Goal: Task Accomplishment & Management: Manage account settings

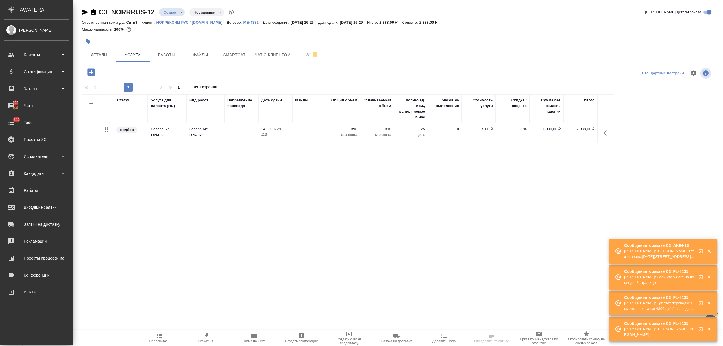
click at [18, 55] on div "Клиенты" at bounding box center [36, 55] width 65 height 8
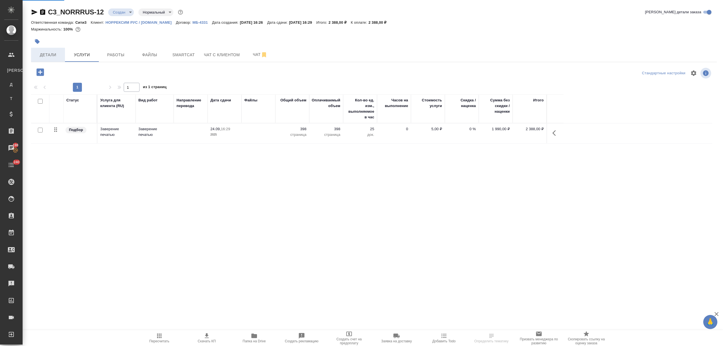
select select "RU"
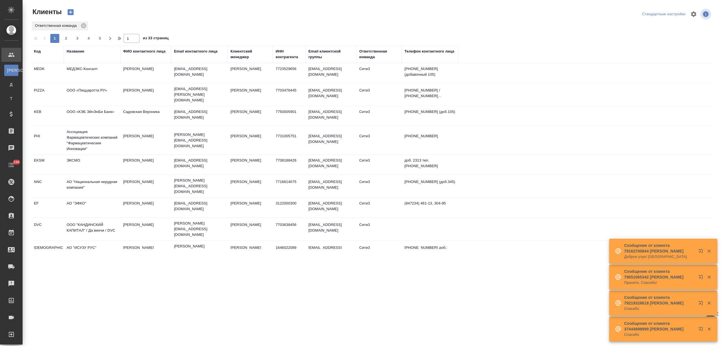
click at [75, 50] on div "Название" at bounding box center [76, 52] width 18 height 6
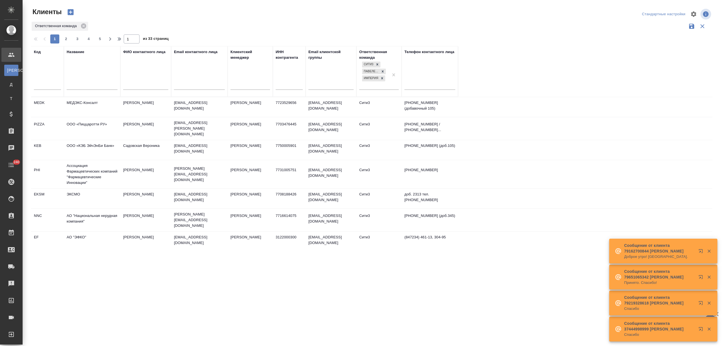
click at [70, 86] on input "text" at bounding box center [92, 85] width 51 height 7
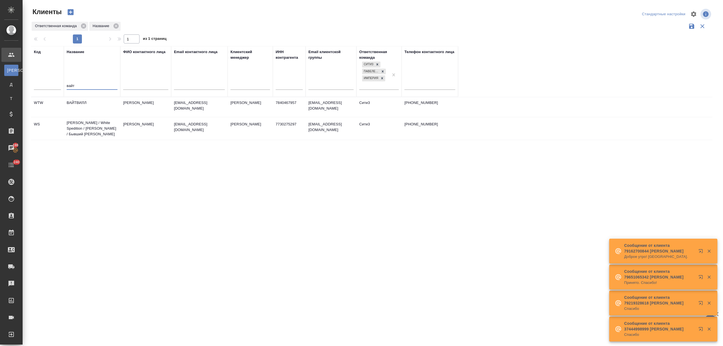
type input "вайт"
click at [106, 126] on td "[PERSON_NAME] / White Spedition / [PERSON_NAME] / Бывший [PERSON_NAME]" at bounding box center [92, 128] width 56 height 23
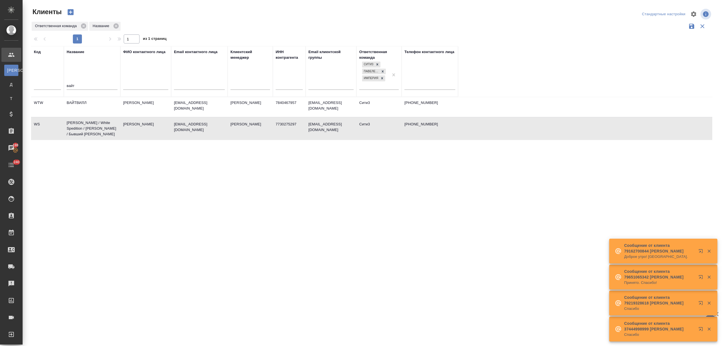
click at [106, 126] on td "[PERSON_NAME] / White Spedition / [PERSON_NAME] / Бывший [PERSON_NAME]" at bounding box center [92, 128] width 56 height 23
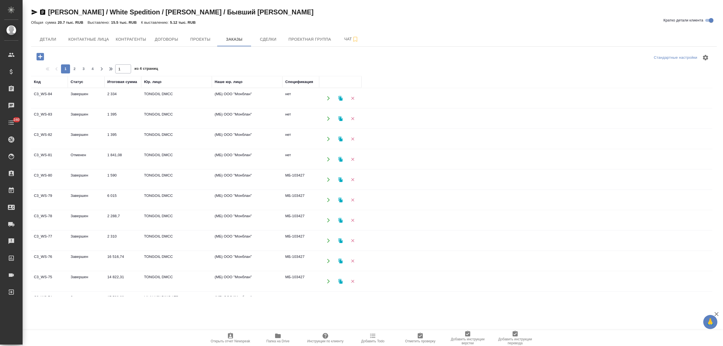
click at [37, 54] on icon "button" at bounding box center [39, 56] width 7 height 7
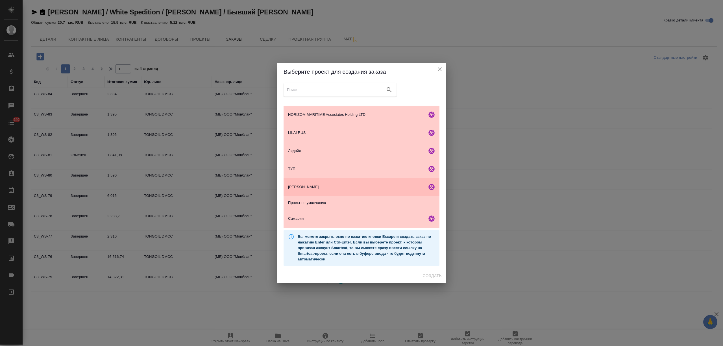
click at [355, 183] on div "ТОНГОЙЛ ДМСС" at bounding box center [362, 187] width 156 height 18
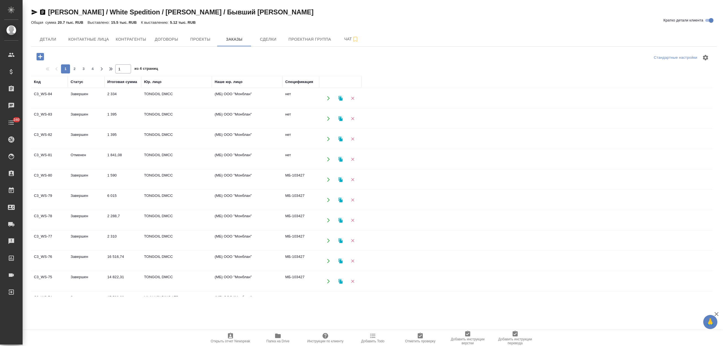
click at [37, 58] on icon "button" at bounding box center [39, 56] width 7 height 7
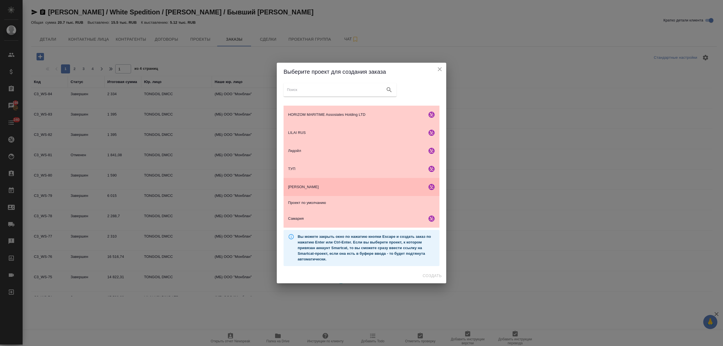
click at [392, 179] on div "ТОНГОЙЛ ДМСС" at bounding box center [362, 187] width 156 height 18
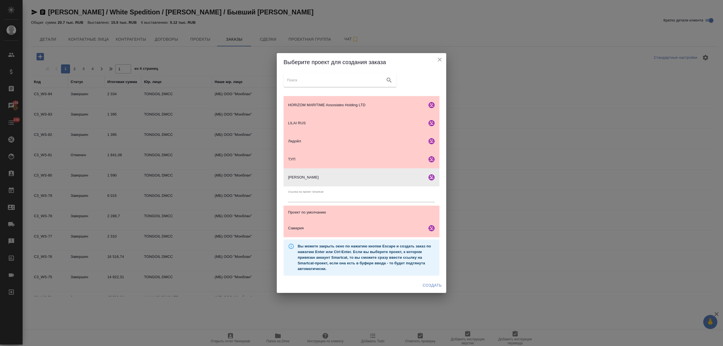
click at [437, 284] on span "Создать" at bounding box center [432, 285] width 19 height 7
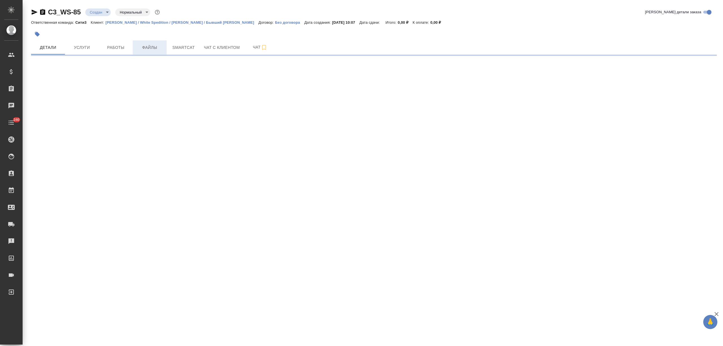
select select "RU"
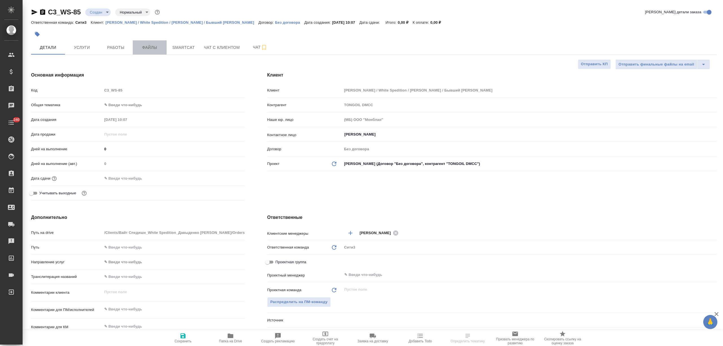
click at [155, 46] on span "Файлы" at bounding box center [149, 47] width 27 height 7
type textarea "x"
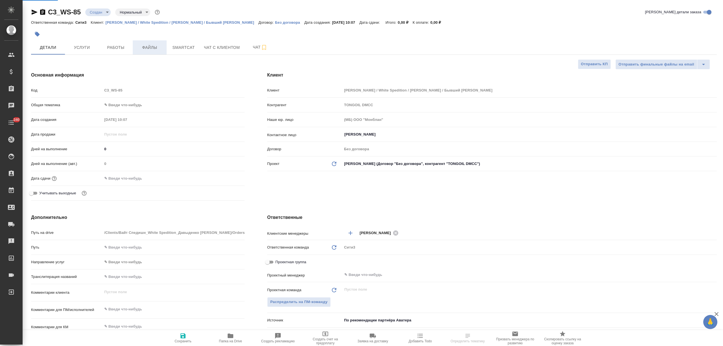
type textarea "x"
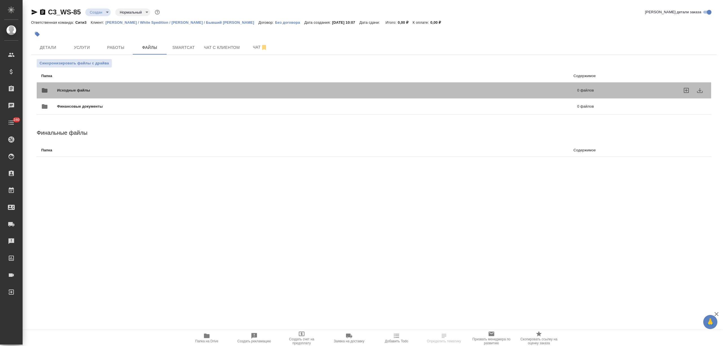
click at [100, 90] on span "Исходные файлы" at bounding box center [195, 91] width 277 height 6
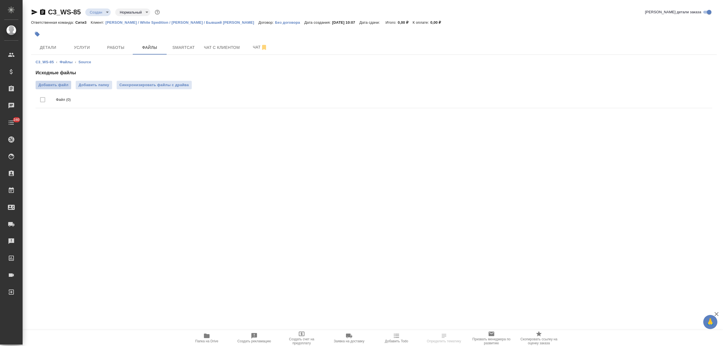
click at [54, 84] on span "Добавить файл" at bounding box center [53, 85] width 30 height 6
click at [0, 0] on input "Добавить файл" at bounding box center [0, 0] width 0 height 0
click at [74, 45] on span "Услуги" at bounding box center [81, 47] width 27 height 7
click at [66, 48] on button "Услуги" at bounding box center [82, 47] width 34 height 14
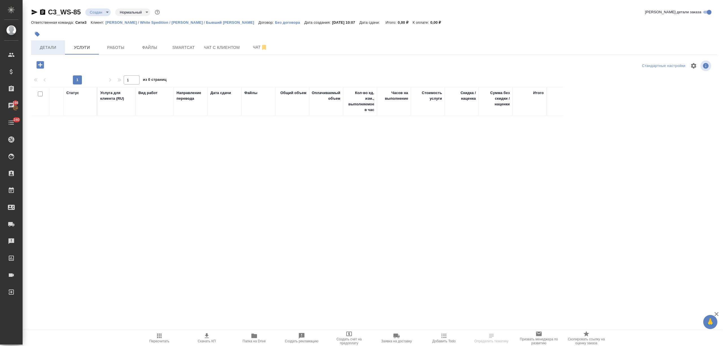
click at [64, 48] on button "Детали" at bounding box center [48, 47] width 34 height 14
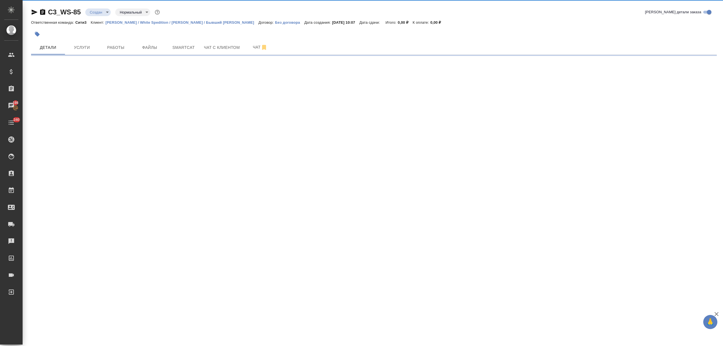
select select "RU"
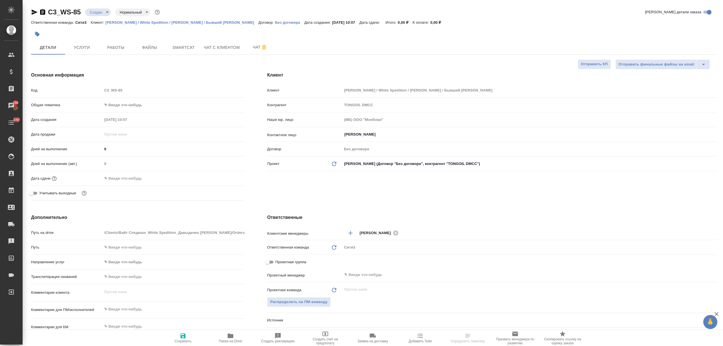
type textarea "x"
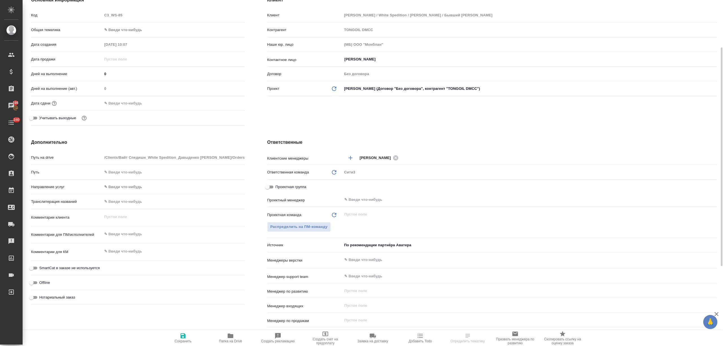
scroll to position [113, 0]
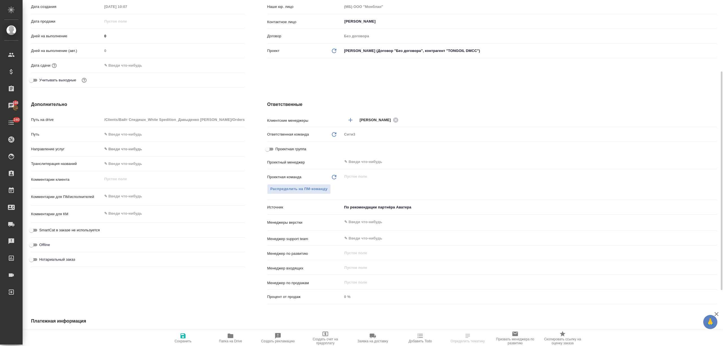
click at [361, 225] on input "text" at bounding box center [520, 222] width 353 height 7
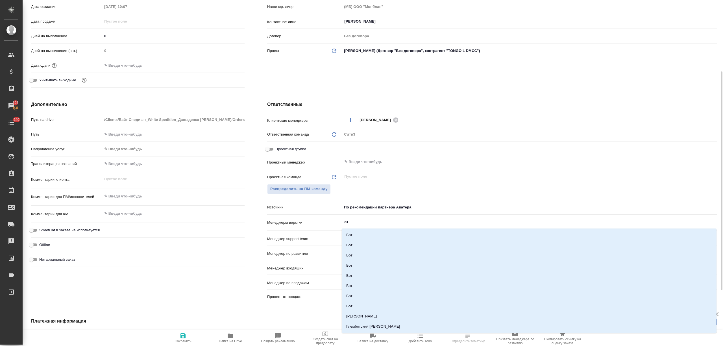
type input "отд"
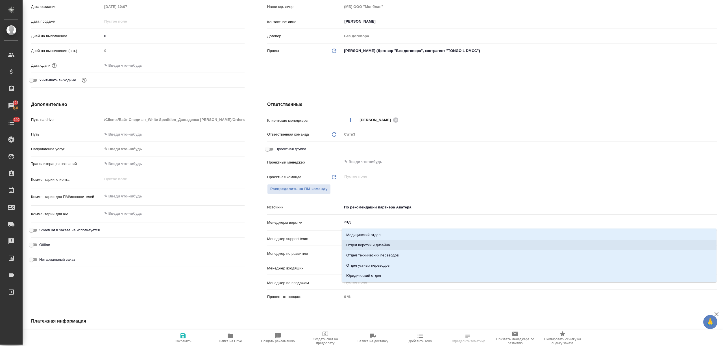
click at [363, 243] on li "Отдел верстки и дизайна" at bounding box center [529, 245] width 375 height 10
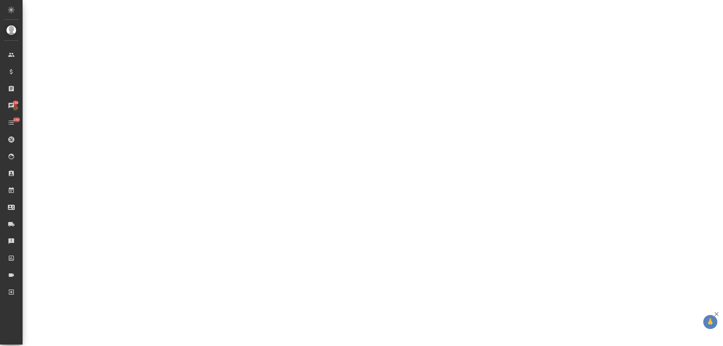
select select "RU"
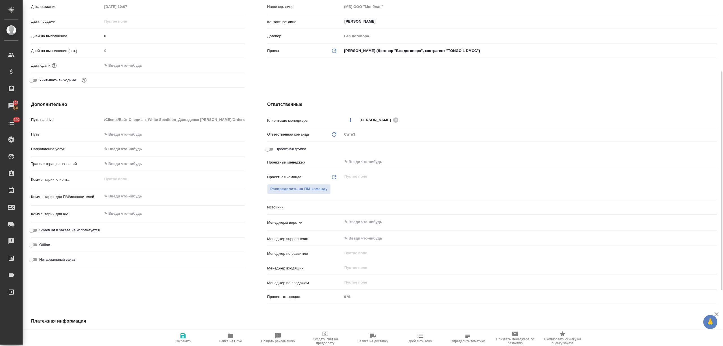
type textarea "x"
click at [351, 225] on input "text" at bounding box center [520, 222] width 353 height 7
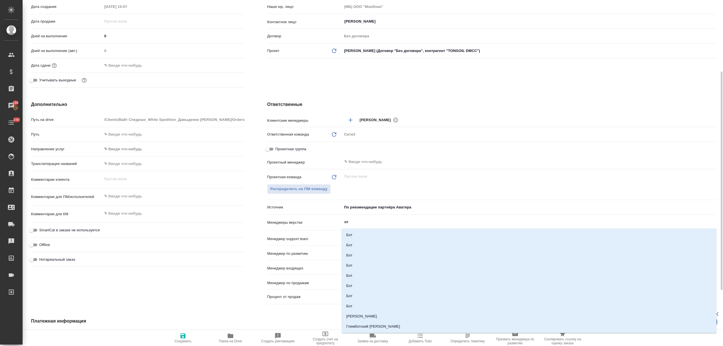
type input "отд"
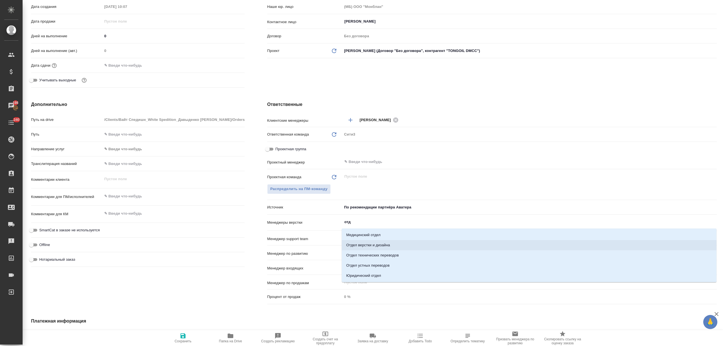
click at [365, 243] on li "Отдел верстки и дизайна" at bounding box center [529, 245] width 375 height 10
type textarea "x"
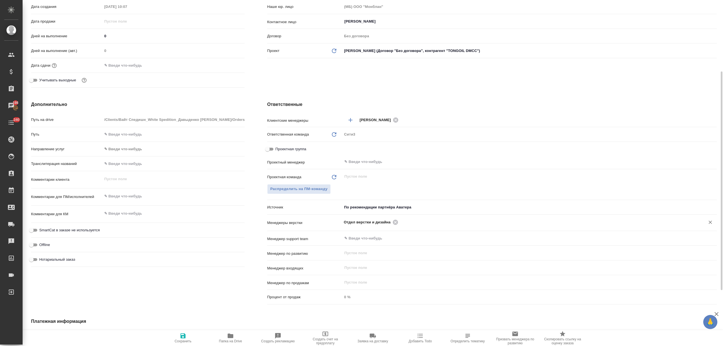
click at [175, 341] on span "Сохранить" at bounding box center [183, 341] width 17 height 4
type textarea "x"
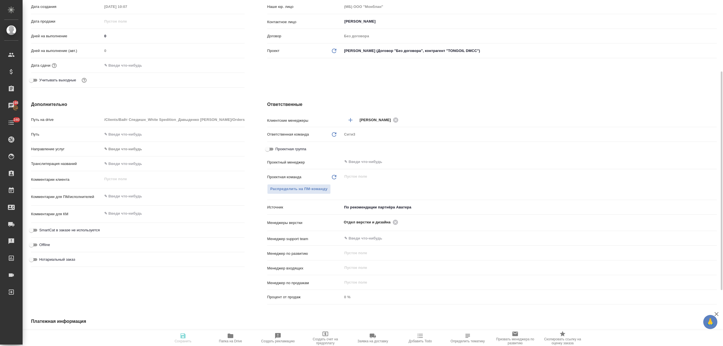
type textarea "x"
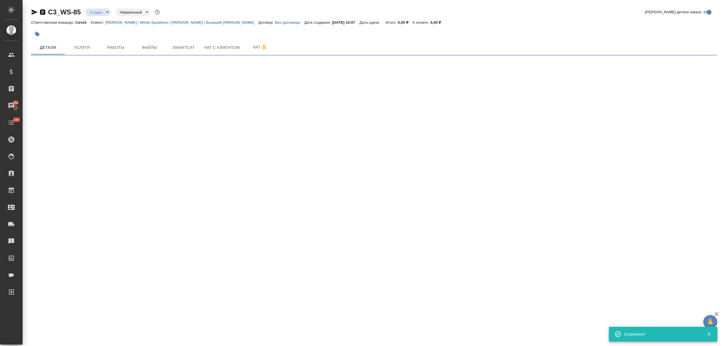
scroll to position [0, 0]
select select "RU"
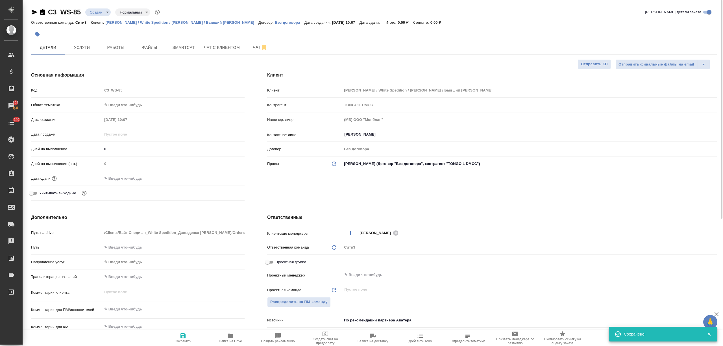
type textarea "x"
click at [106, 15] on body "🙏 .cls-1 fill:#fff; AWATERA Nikitina Tatiana Клиенты Спецификации Заказы 198 Ча…" at bounding box center [361, 195] width 723 height 391
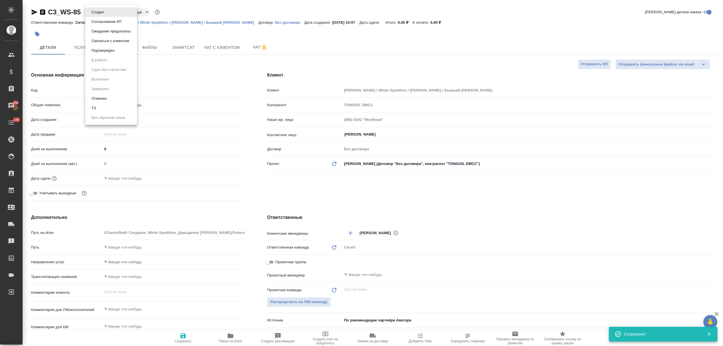
click at [107, 110] on li "ТЗ" at bounding box center [111, 108] width 52 height 10
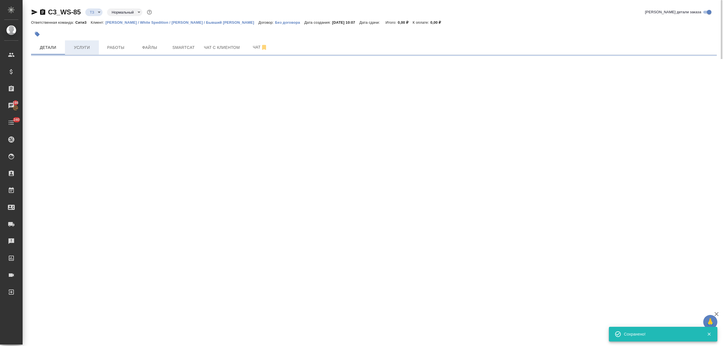
click at [81, 42] on button "Услуги" at bounding box center [82, 47] width 34 height 14
select select "RU"
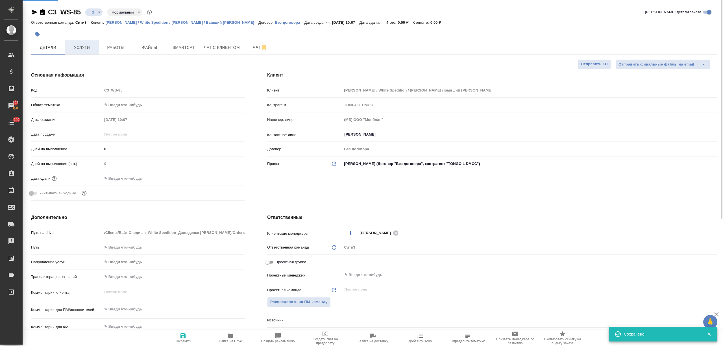
type textarea "x"
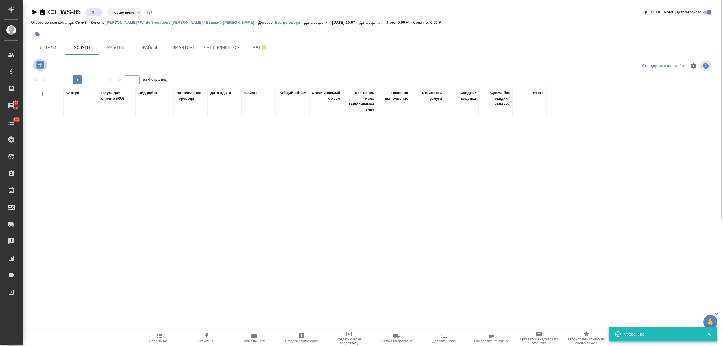
click at [36, 66] on icon "button" at bounding box center [40, 65] width 10 height 10
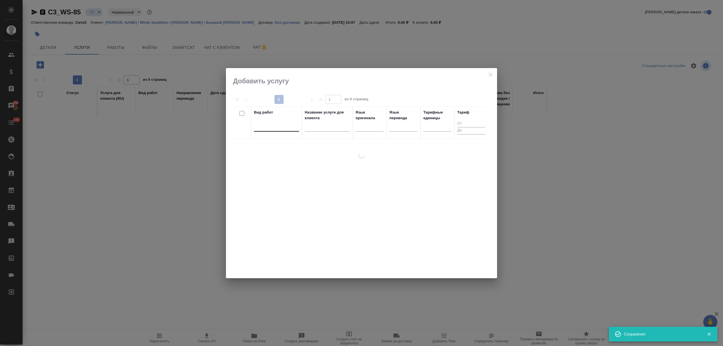
click at [291, 130] on div at bounding box center [276, 126] width 45 height 11
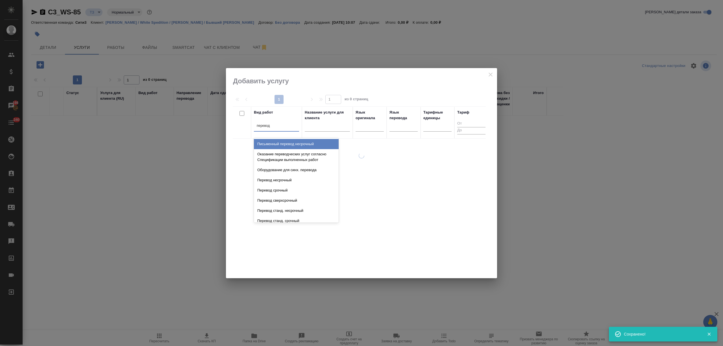
type input "перевод ст"
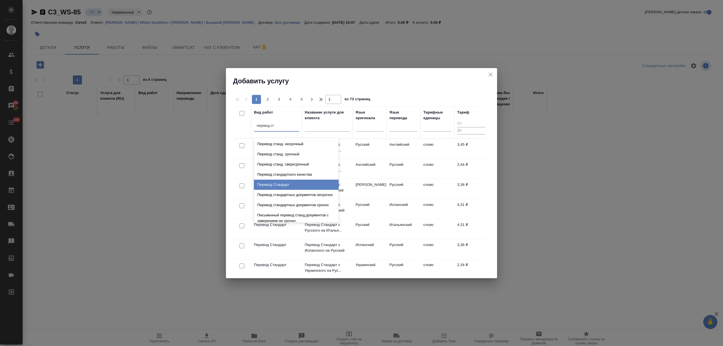
click at [292, 184] on div "Перевод Стандарт" at bounding box center [296, 185] width 85 height 10
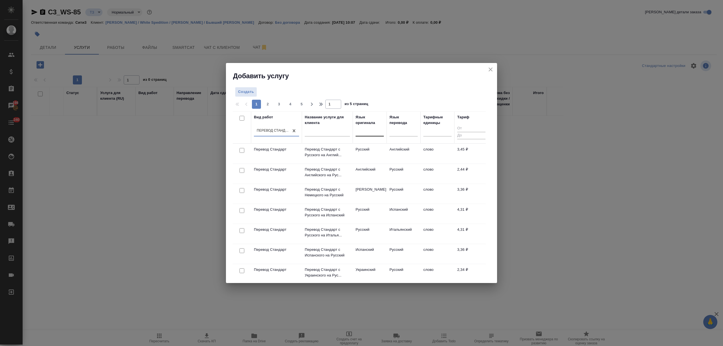
click at [360, 132] on div at bounding box center [370, 131] width 28 height 8
type input "англ"
click at [380, 150] on div "Английский" at bounding box center [398, 149] width 85 height 10
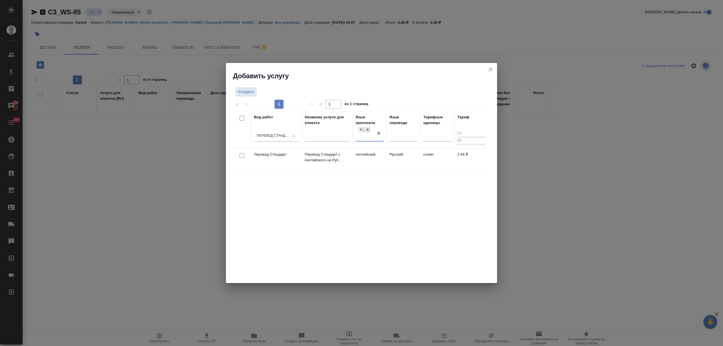
click at [388, 155] on td "Русский" at bounding box center [404, 159] width 34 height 20
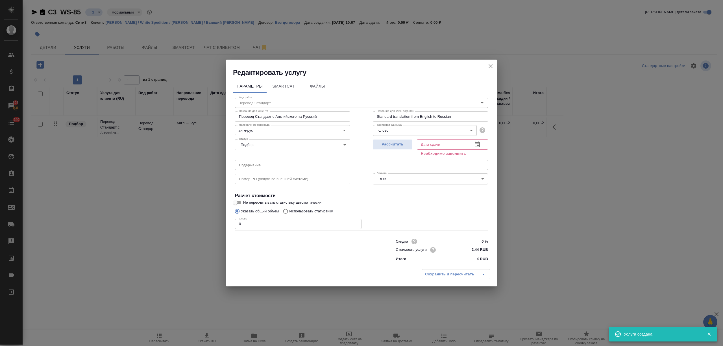
click at [489, 64] on icon "close" at bounding box center [490, 66] width 7 height 7
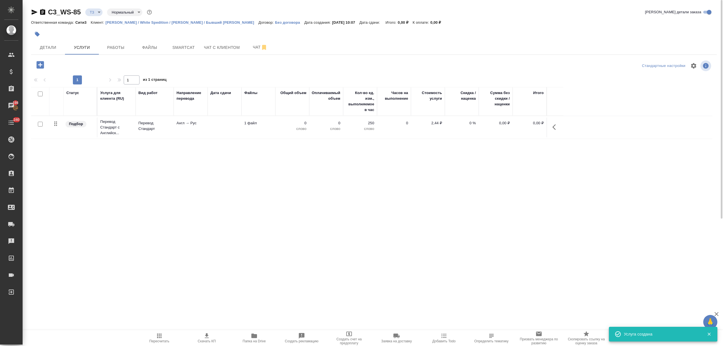
click at [41, 124] on input "checkbox" at bounding box center [40, 124] width 5 height 5
checkbox input "true"
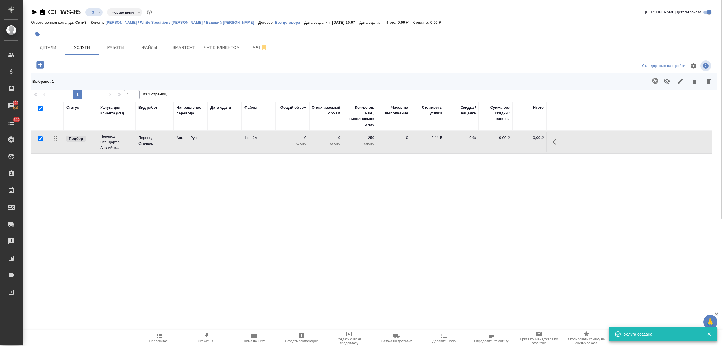
click at [654, 81] on icon "button" at bounding box center [655, 81] width 6 height 6
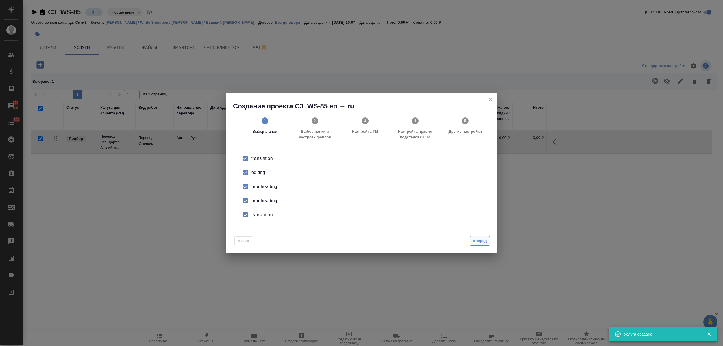
click at [476, 238] on span "Вперед" at bounding box center [480, 241] width 14 height 6
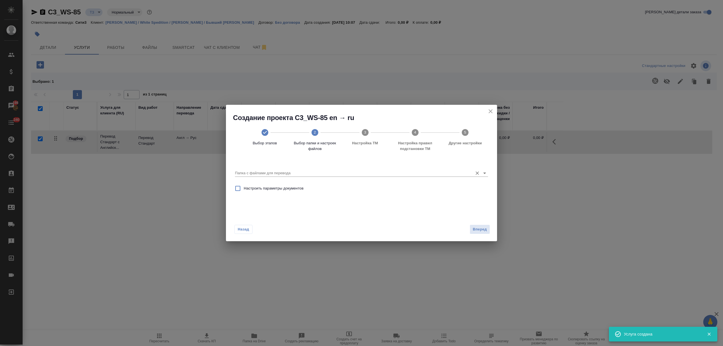
click at [435, 171] on input "Папка с файлами для перевода" at bounding box center [352, 173] width 235 height 7
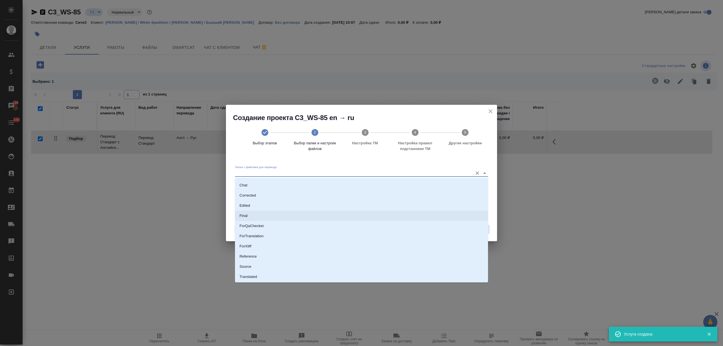
scroll to position [29, 0]
click at [260, 257] on li "Source" at bounding box center [361, 257] width 253 height 10
type input "Source"
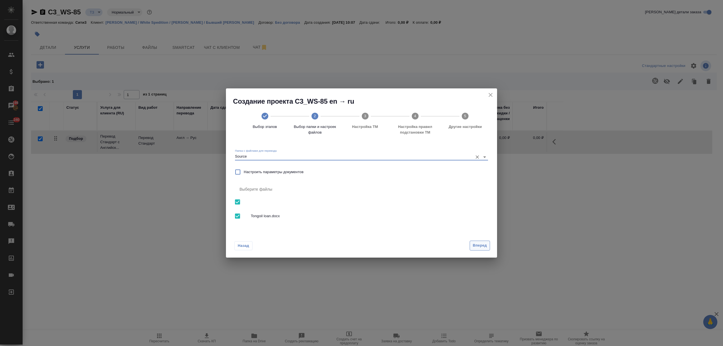
click at [471, 248] on button "Вперед" at bounding box center [480, 246] width 20 height 10
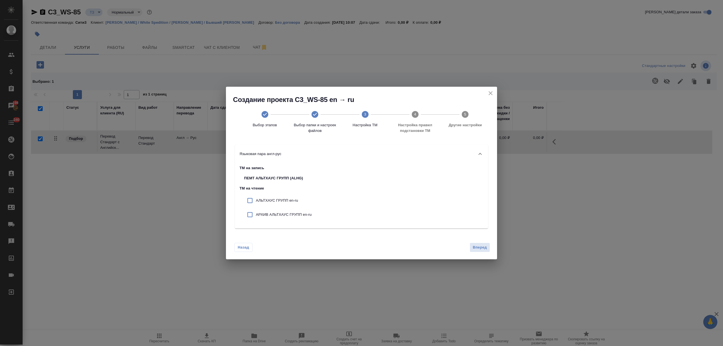
click at [287, 204] on div "АЛЬТХАУС ГРУПП en-ru" at bounding box center [278, 200] width 77 height 14
checkbox input "true"
drag, startPoint x: 289, startPoint y: 211, endPoint x: 346, endPoint y: 223, distance: 58.6
click at [289, 211] on div "АРХИВ АЛЬТХАУС ГРУПП en-ru" at bounding box center [278, 215] width 77 height 14
checkbox input "true"
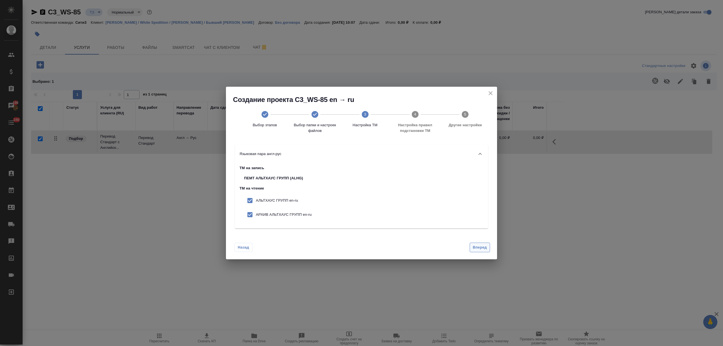
click at [475, 245] on span "Вперед" at bounding box center [480, 247] width 14 height 6
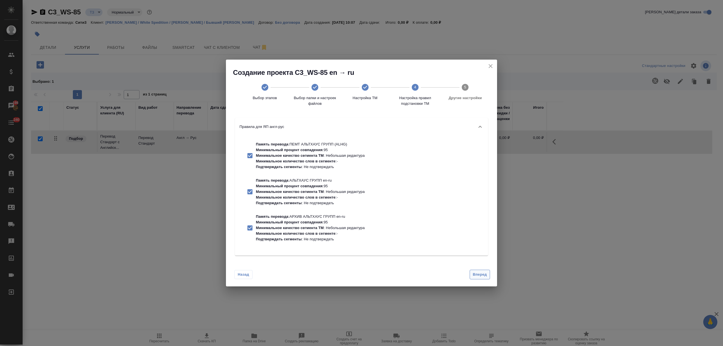
drag, startPoint x: 480, startPoint y: 268, endPoint x: 481, endPoint y: 271, distance: 3.7
click at [481, 270] on div "Назад Вперед" at bounding box center [361, 273] width 271 height 27
click at [481, 271] on span "Вперед" at bounding box center [480, 274] width 14 height 6
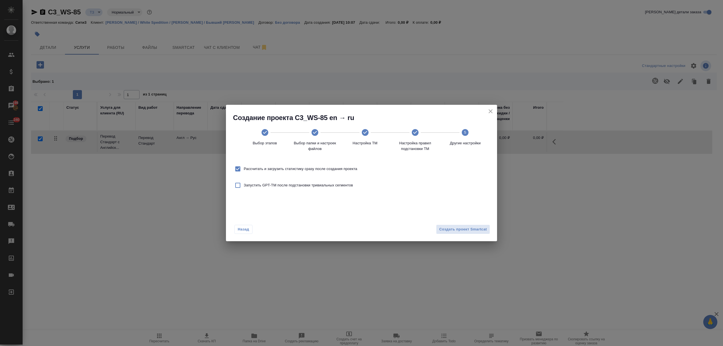
click at [325, 166] on span "Рассчитать и загрузить статистику сразу после создания проекта" at bounding box center [301, 169] width 114 height 6
click at [244, 166] on input "Рассчитать и загрузить статистику сразу после создания проекта" at bounding box center [238, 169] width 12 height 12
checkbox input "false"
click at [466, 228] on span "Создать проект Smartcat" at bounding box center [463, 229] width 48 height 6
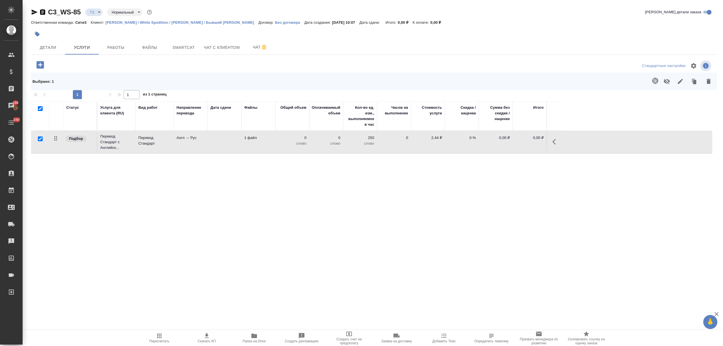
click at [33, 12] on icon "button" at bounding box center [34, 12] width 7 height 7
click at [169, 134] on td "Перевод Стандарт" at bounding box center [155, 142] width 38 height 20
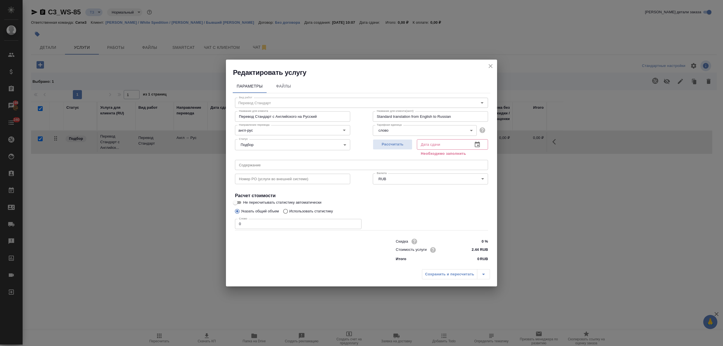
click at [290, 212] on p "Использовать статистику" at bounding box center [311, 211] width 44 height 6
click at [289, 212] on input "Использовать статистику" at bounding box center [284, 211] width 9 height 11
radio input "true"
radio input "false"
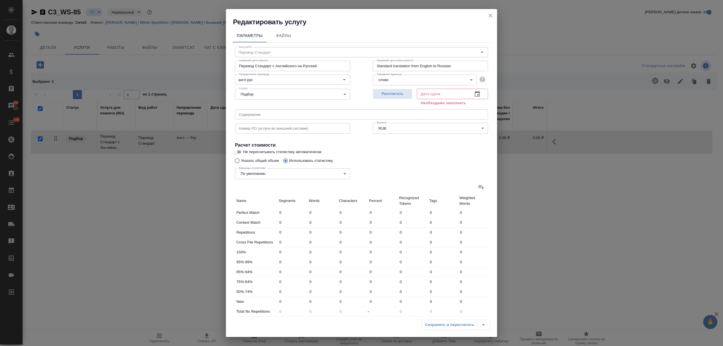
click at [475, 189] on label at bounding box center [482, 187] width 14 height 14
click at [0, 0] on input "file" at bounding box center [0, 0] width 0 height 0
type input "7"
type input "14"
type input "73"
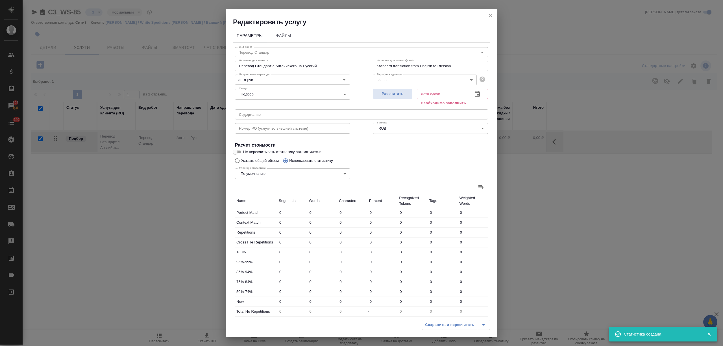
type input "18"
type input "34"
type input "207"
type input "8"
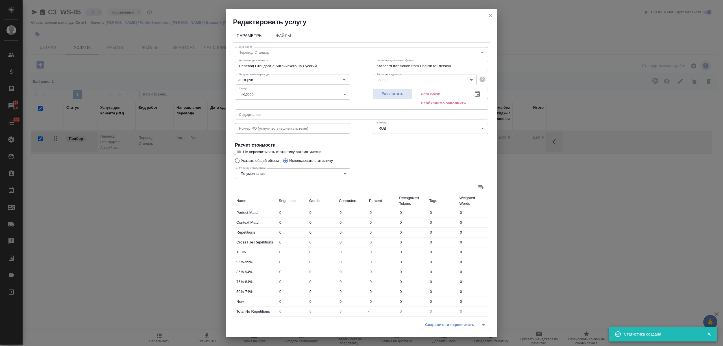
type input "60"
type input "1"
type input "11"
type input "69"
type input "13"
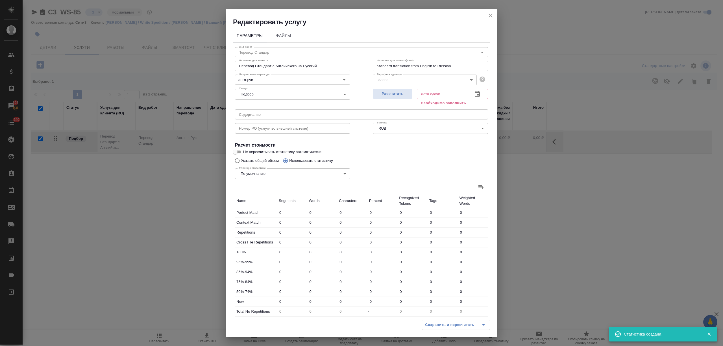
type input "81"
type input "452"
type input "278"
type input "5676"
type input "34683"
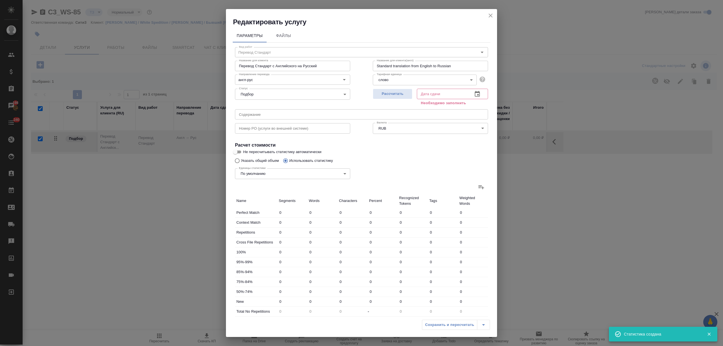
type input "318"
type input "5810"
type input "35471"
type input "325"
type input "5824"
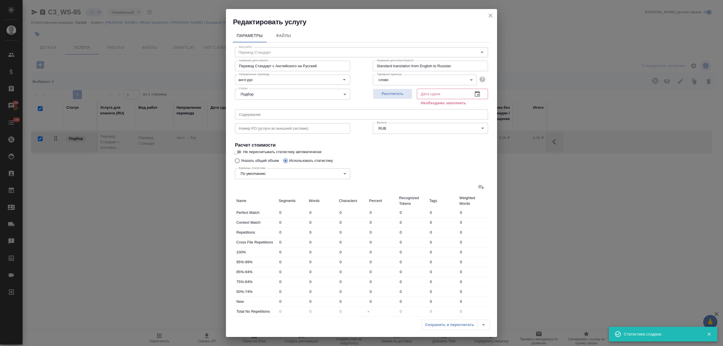
type input "35544"
click at [481, 92] on div "Дата сдачи" at bounding box center [452, 94] width 71 height 10
click at [477, 94] on button "button" at bounding box center [478, 94] width 14 height 14
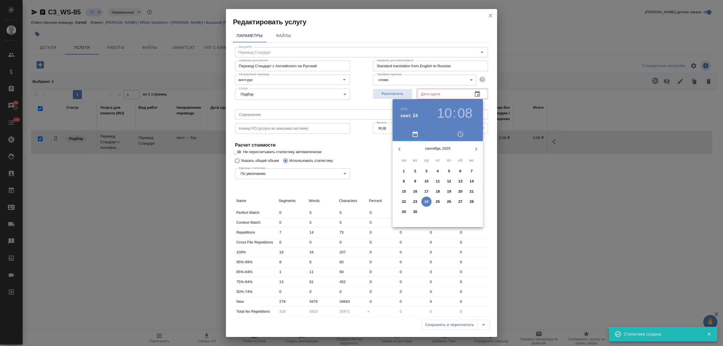
click at [437, 202] on p "25" at bounding box center [438, 202] width 4 height 6
type input "25.09.2025 10:08"
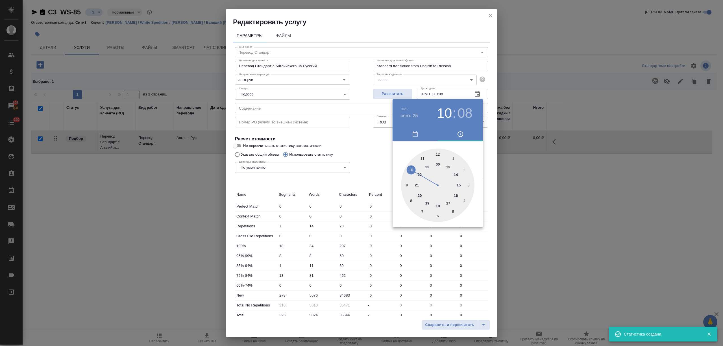
click at [388, 236] on div at bounding box center [361, 173] width 723 height 346
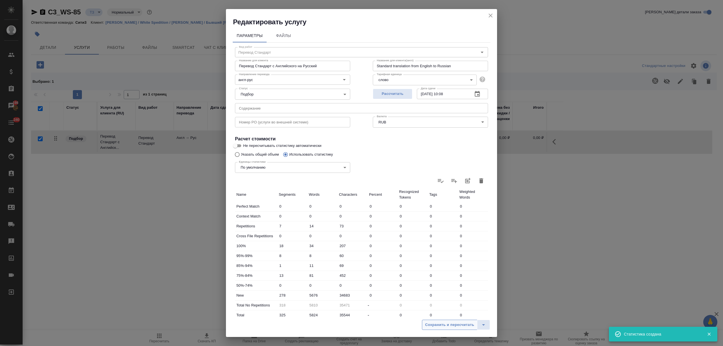
click at [455, 325] on span "Сохранить и пересчитать" at bounding box center [449, 325] width 49 height 6
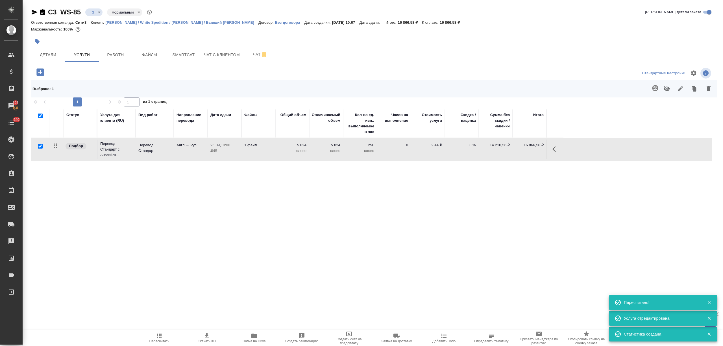
click at [286, 149] on p "слово" at bounding box center [292, 151] width 28 height 6
click at [371, 147] on p "250" at bounding box center [360, 145] width 28 height 6
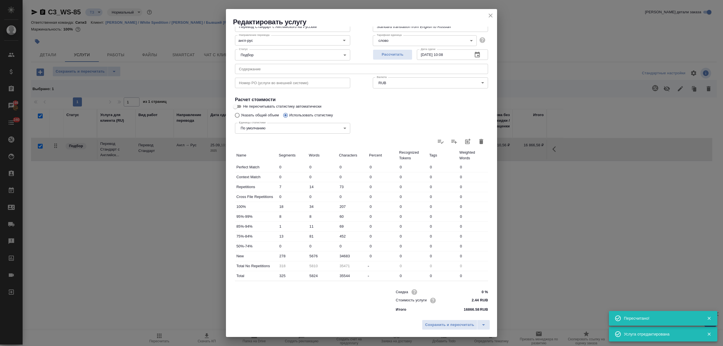
scroll to position [40, 0]
click at [476, 290] on input "0 %" at bounding box center [477, 292] width 21 height 8
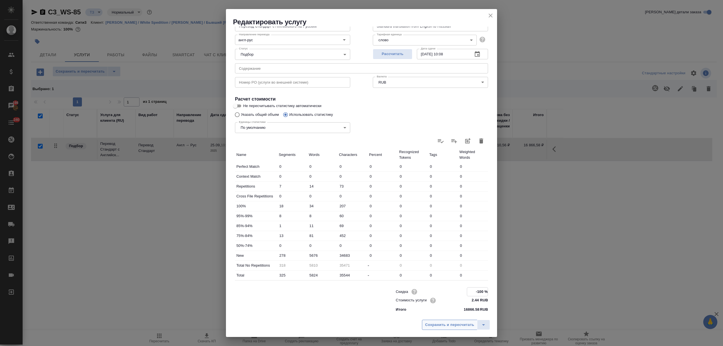
type input "-100 %"
click at [470, 322] on span "Сохранить и пересчитать" at bounding box center [449, 325] width 49 height 6
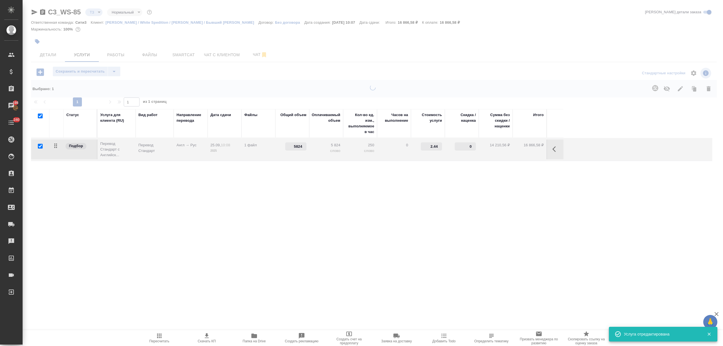
type input "-100"
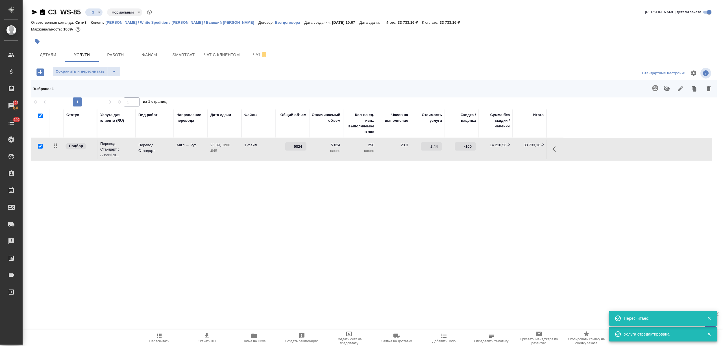
click at [43, 71] on icon "button" at bounding box center [39, 71] width 7 height 7
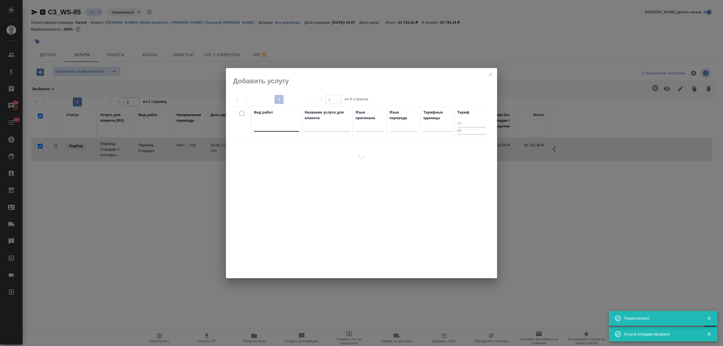
click at [266, 129] on div at bounding box center [276, 126] width 45 height 8
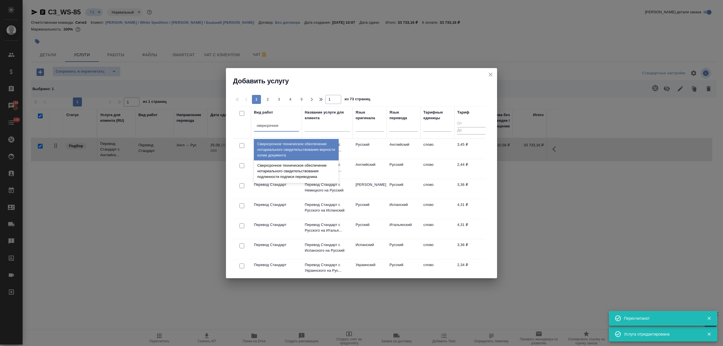
type input "сверхсрочное т"
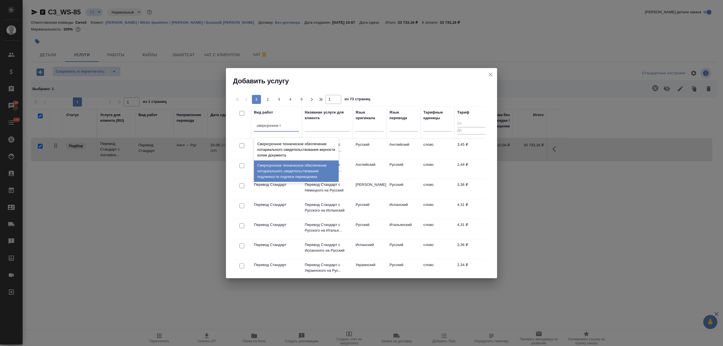
click at [279, 169] on div "Сверхсрочное техническое обеспечение нотариального свидетельствования подлиннос…" at bounding box center [296, 170] width 85 height 21
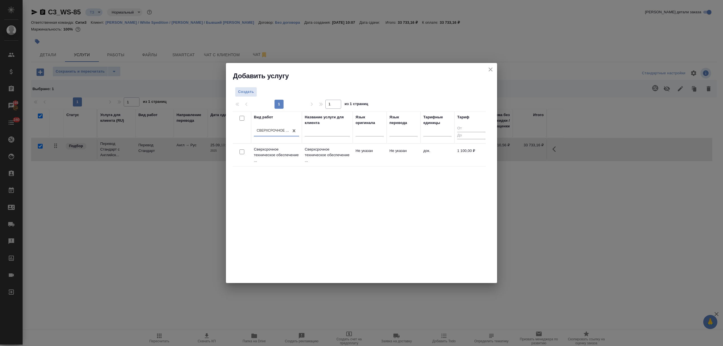
click at [300, 150] on td "Сверхсрочное техническое обеспечение ..." at bounding box center [276, 155] width 51 height 23
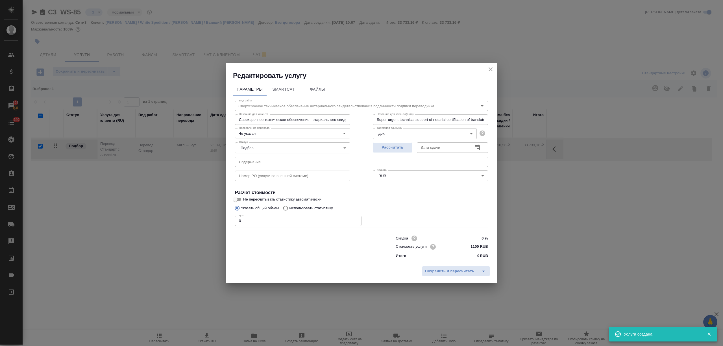
checkbox input "false"
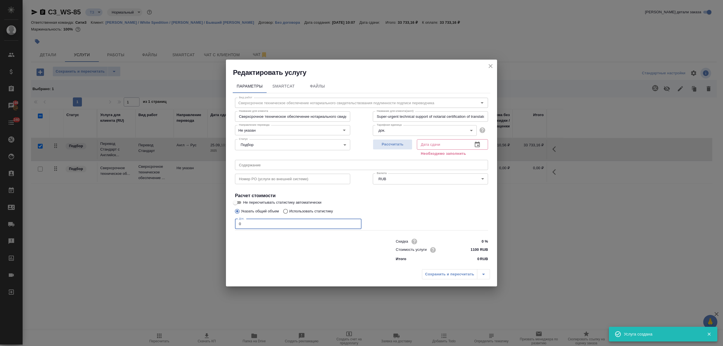
drag, startPoint x: 240, startPoint y: 223, endPoint x: 225, endPoint y: 223, distance: 14.4
click at [225, 223] on div "Редактировать услугу Параметры SmartCat Файлы Вид работ Сверхсрочное техническо…" at bounding box center [361, 173] width 723 height 346
type input "1"
click at [480, 143] on icon "button" at bounding box center [477, 145] width 5 height 6
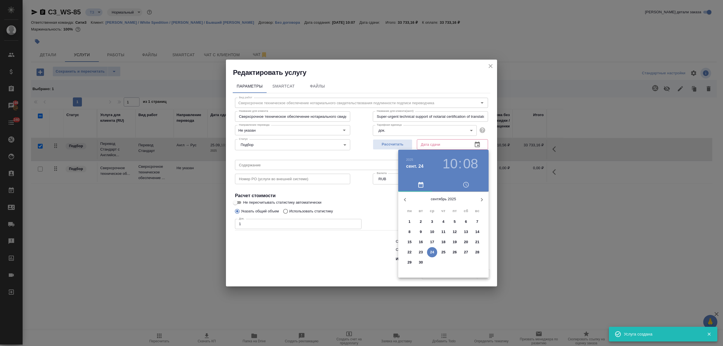
click at [444, 258] on div "2" at bounding box center [443, 262] width 11 height 10
click at [442, 250] on p "25" at bounding box center [443, 252] width 4 height 6
type input "25.09.2025 10:08"
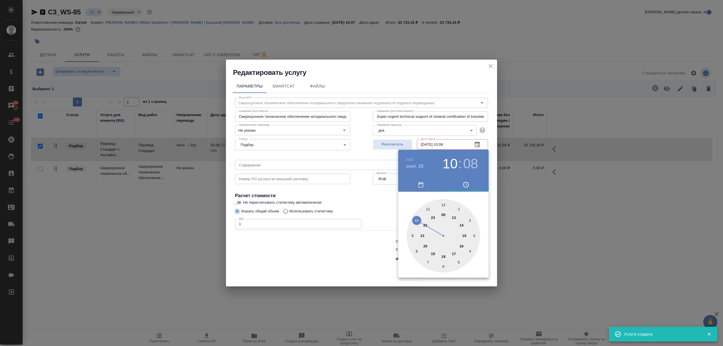
click at [345, 256] on div at bounding box center [361, 173] width 723 height 346
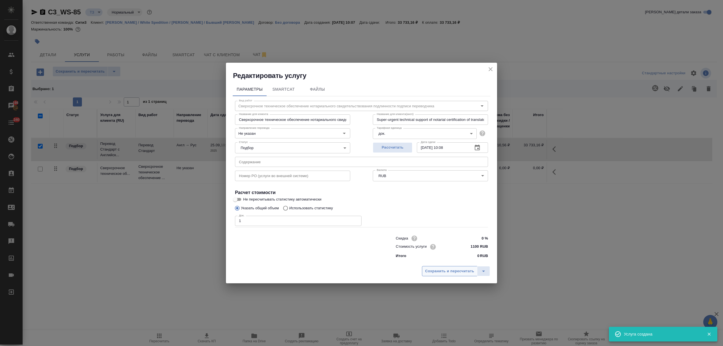
click at [445, 268] on span "Сохранить и пересчитать" at bounding box center [449, 271] width 49 height 6
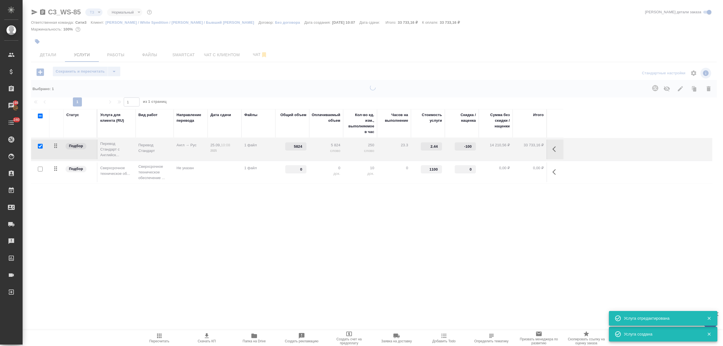
type input "1"
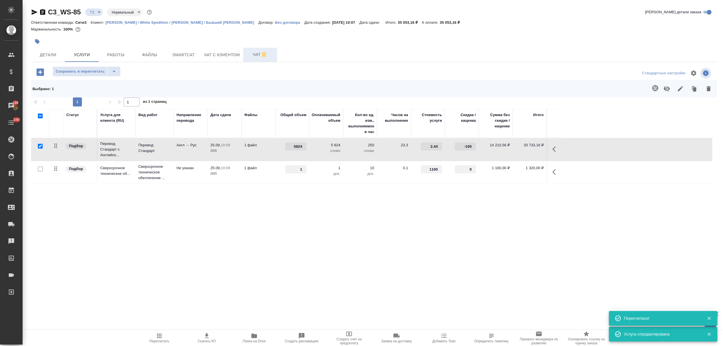
click at [255, 55] on span "Чат" at bounding box center [260, 54] width 27 height 7
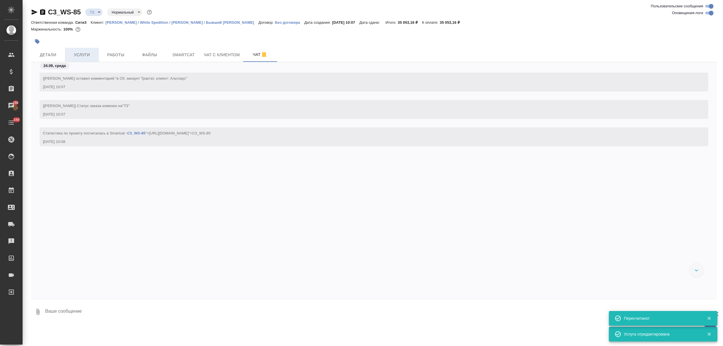
click at [71, 53] on span "Услуги" at bounding box center [81, 54] width 27 height 7
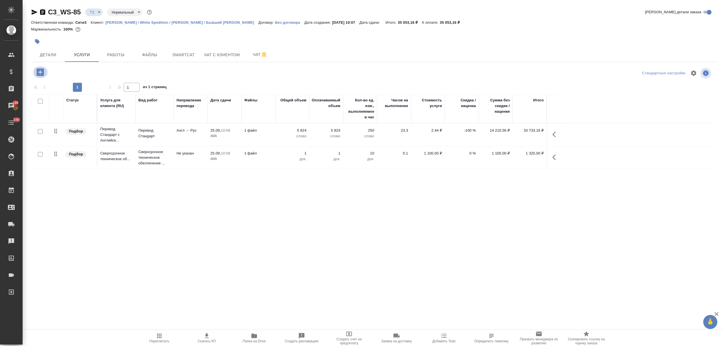
click at [42, 75] on icon "button" at bounding box center [39, 71] width 7 height 7
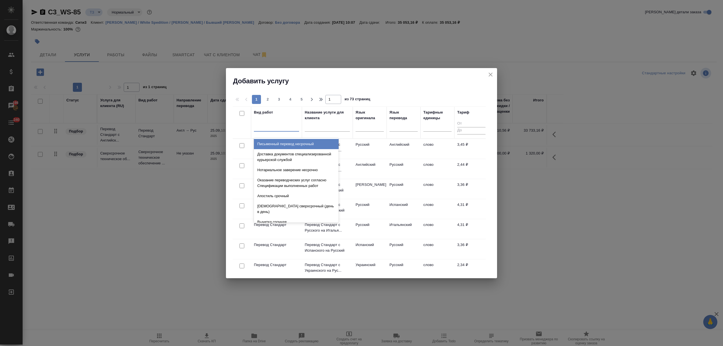
click at [278, 124] on div at bounding box center [276, 126] width 45 height 8
type input "верстка м"
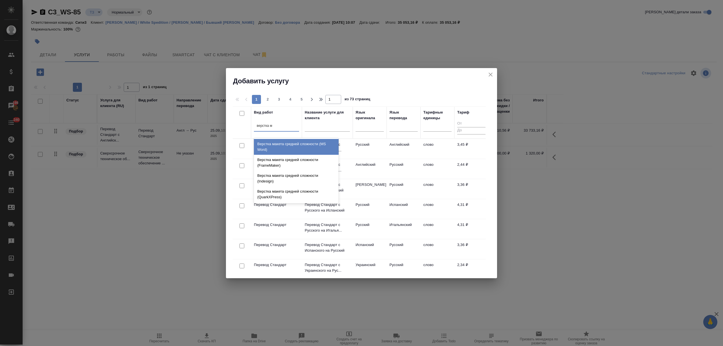
click at [289, 151] on div "Верстка макета средней сложности (MS Word)" at bounding box center [296, 147] width 85 height 16
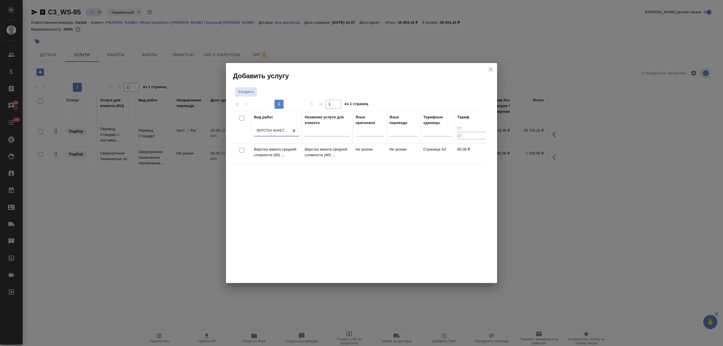
click at [312, 158] on p "Верстка макета средней сложности (MS ..." at bounding box center [327, 152] width 45 height 11
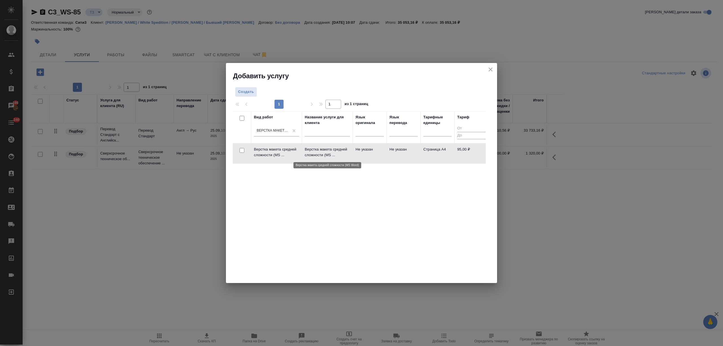
click at [312, 158] on p "Верстка макета средней сложности (MS ..." at bounding box center [327, 152] width 45 height 11
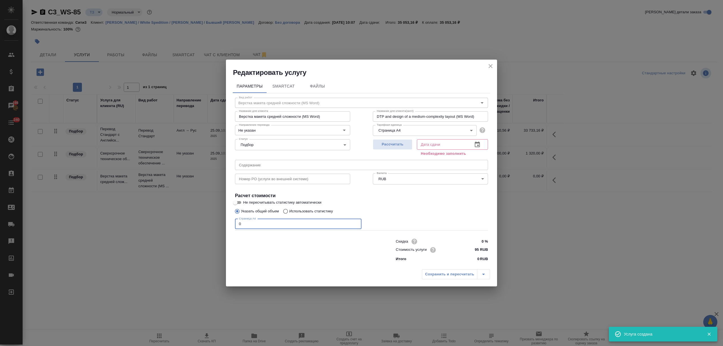
drag, startPoint x: 240, startPoint y: 221, endPoint x: 226, endPoint y: 219, distance: 13.9
click at [225, 220] on div "Редактировать услугу Параметры SmartCat Файлы Вид работ Верстка макета средней …" at bounding box center [361, 173] width 723 height 346
type input "21"
click at [473, 144] on button "button" at bounding box center [478, 145] width 14 height 14
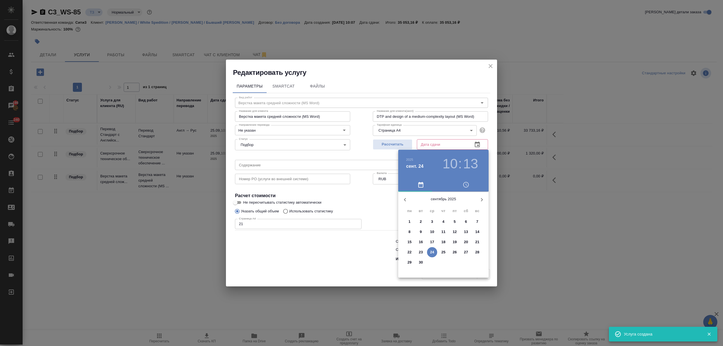
click at [443, 250] on p "25" at bounding box center [443, 252] width 4 height 6
type input "25.09.2025 10:13"
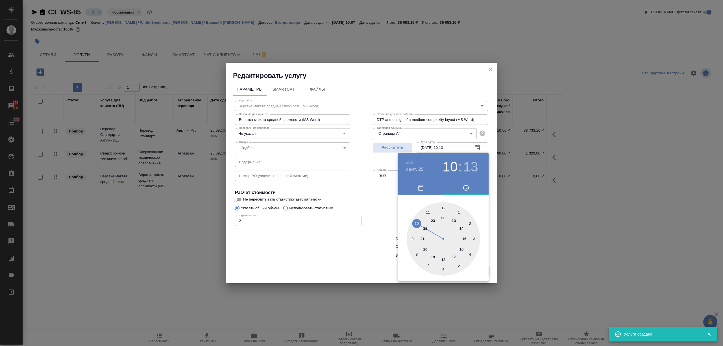
click at [313, 264] on div at bounding box center [361, 173] width 723 height 346
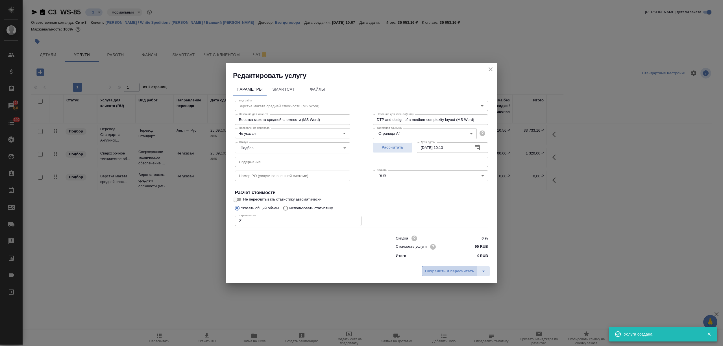
click at [436, 270] on span "Сохранить и пересчитать" at bounding box center [449, 271] width 49 height 6
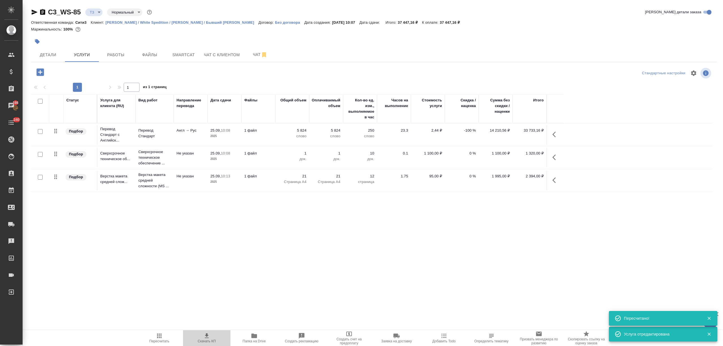
click at [208, 338] on icon "button" at bounding box center [207, 335] width 4 height 5
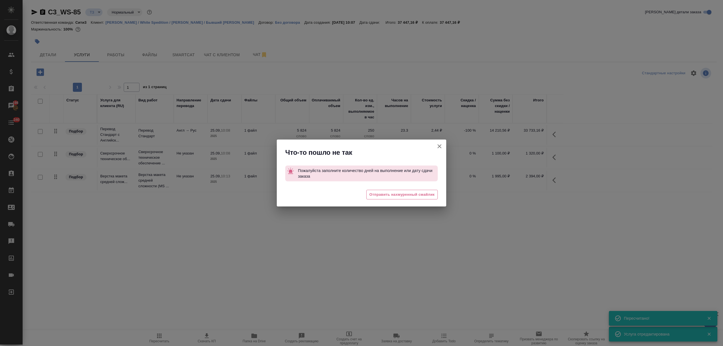
click at [45, 54] on div "Что-то пошло не так Пожалуйста заполните количество дней на выполнение или дату…" at bounding box center [361, 173] width 723 height 346
click at [436, 149] on icon "button" at bounding box center [439, 146] width 7 height 7
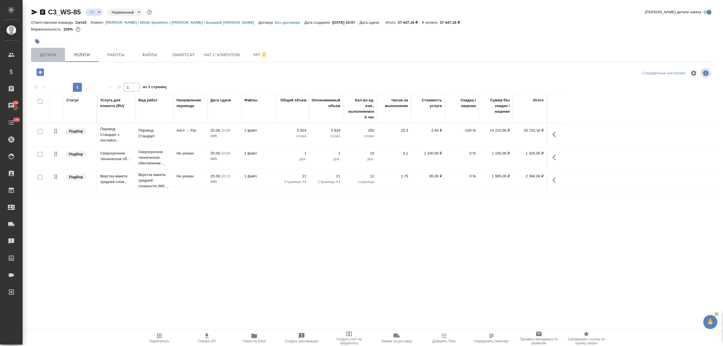
click at [47, 56] on span "Детали" at bounding box center [47, 54] width 27 height 7
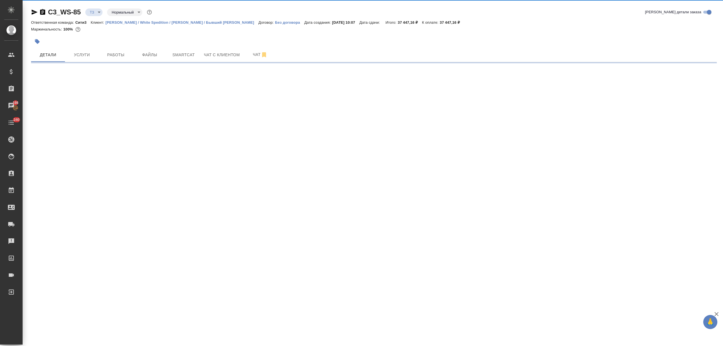
select select "RU"
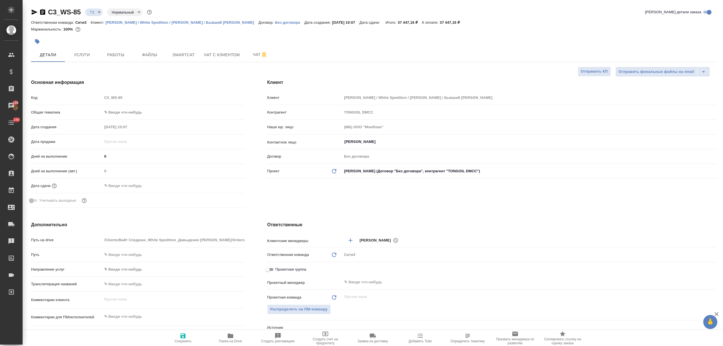
type textarea "x"
click at [118, 185] on input "text" at bounding box center [127, 186] width 49 height 8
click at [225, 186] on icon "button" at bounding box center [228, 185] width 7 height 7
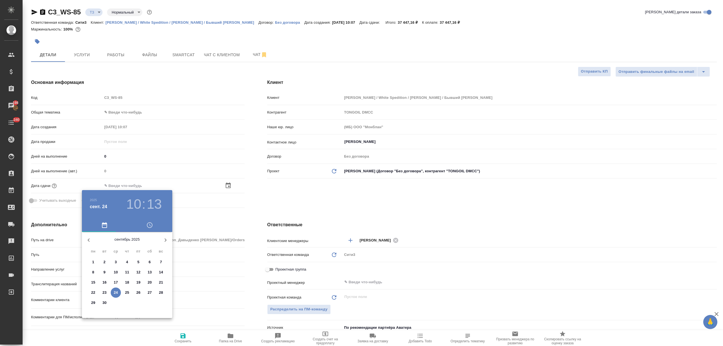
click at [121, 293] on div "25" at bounding box center [126, 293] width 11 height 10
type input "25.09.2025 10:13"
type textarea "x"
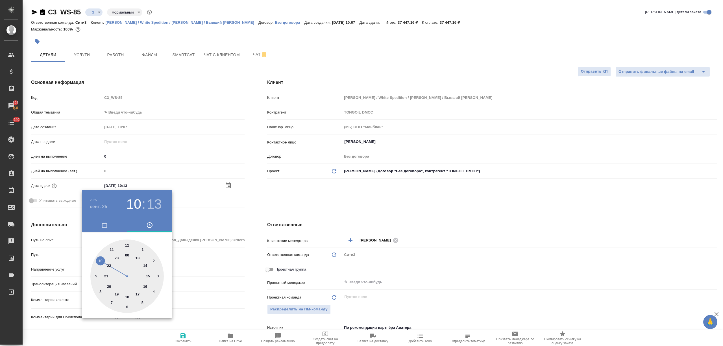
click at [199, 282] on div at bounding box center [361, 173] width 723 height 346
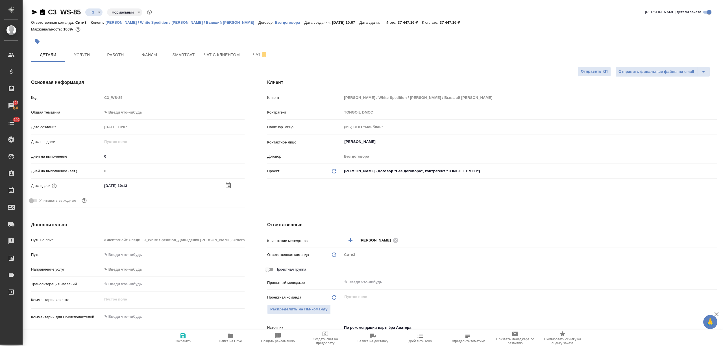
click at [187, 335] on span "Сохранить" at bounding box center [183, 337] width 41 height 11
type textarea "x"
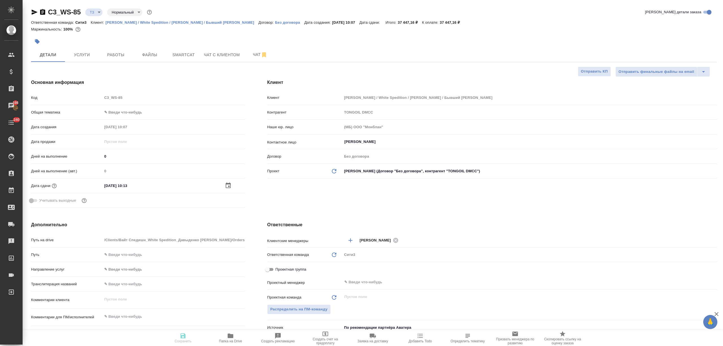
type textarea "x"
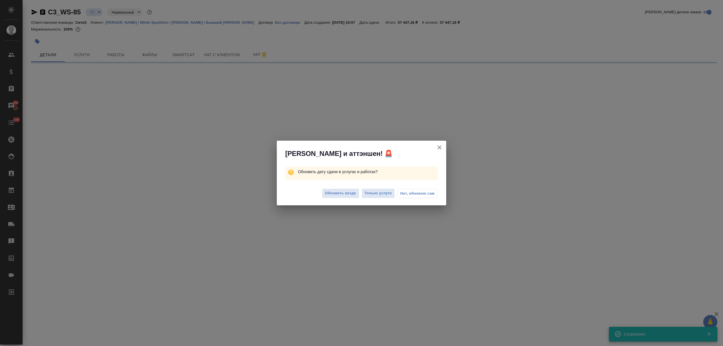
select select "RU"
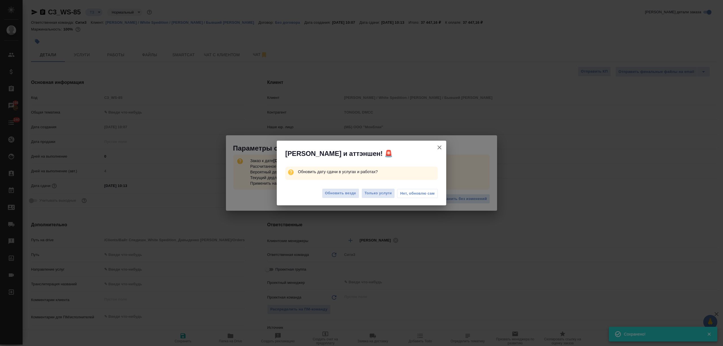
click at [334, 186] on div "Обновить везде Только услуги Нет, обновлю сам" at bounding box center [361, 194] width 169 height 23
type textarea "x"
click at [335, 191] on span "Обновить везде" at bounding box center [340, 193] width 31 height 6
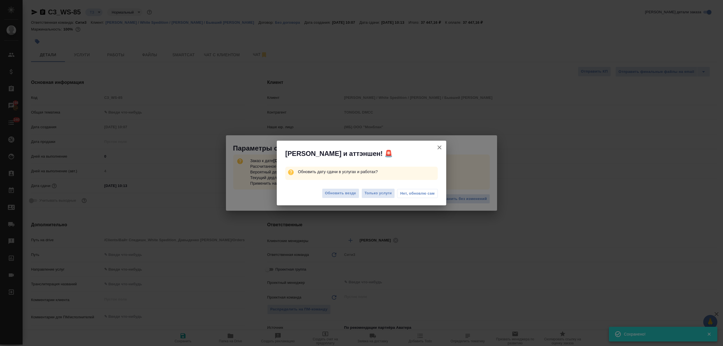
type textarea "x"
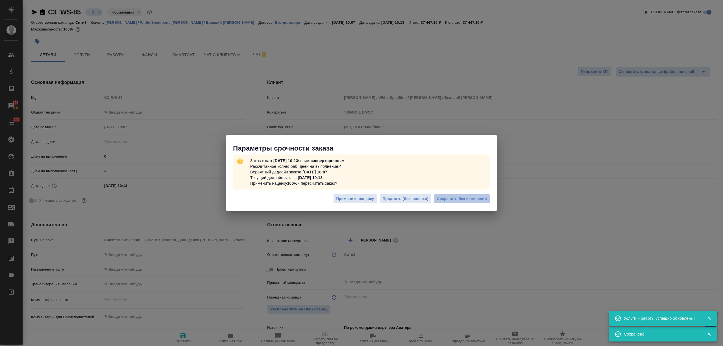
click at [477, 198] on span "Сохранить без изменений" at bounding box center [462, 199] width 50 height 6
type textarea "x"
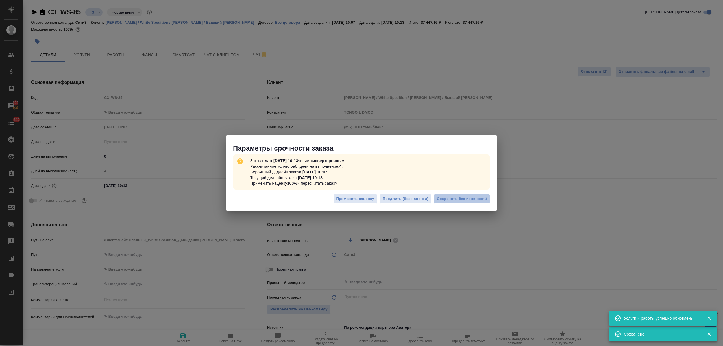
type textarea "x"
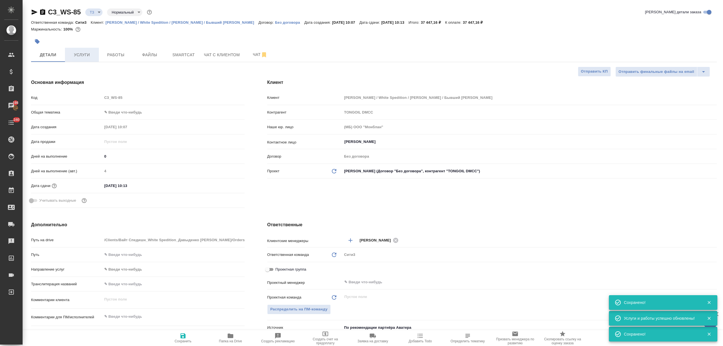
click at [85, 59] on button "Услуги" at bounding box center [82, 55] width 34 height 14
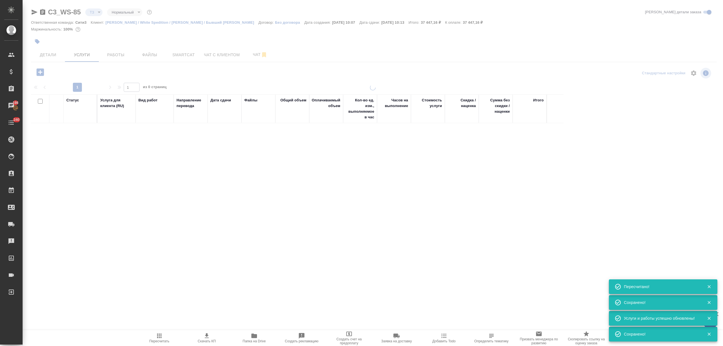
type input "urgent"
click at [205, 339] on icon "button" at bounding box center [206, 335] width 7 height 7
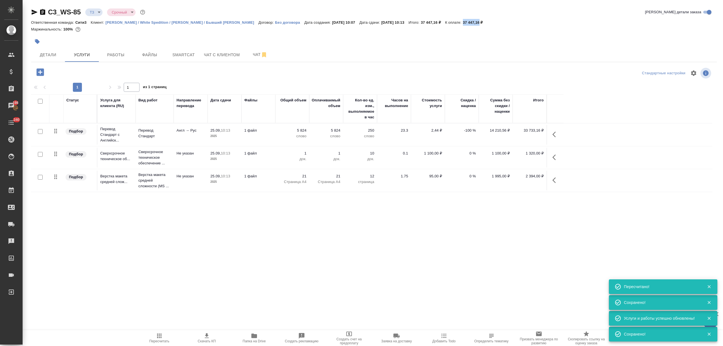
drag, startPoint x: 465, startPoint y: 23, endPoint x: 482, endPoint y: 21, distance: 17.1
click at [482, 21] on div "Ответственная команда: Сити3 Клиент: Вайт Спедишн / White Spedition / Давыденко…" at bounding box center [374, 22] width 686 height 7
copy p "37 447,16"
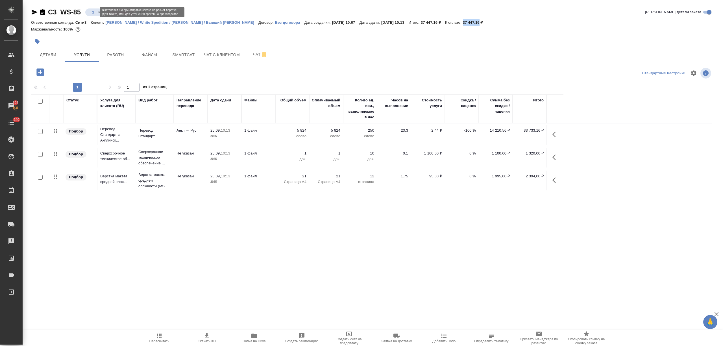
click at [91, 12] on body "🙏 .cls-1 fill:#fff; AWATERA Nikitina Tatiana Клиенты Спецификации Заказы 198 Ча…" at bounding box center [361, 195] width 723 height 391
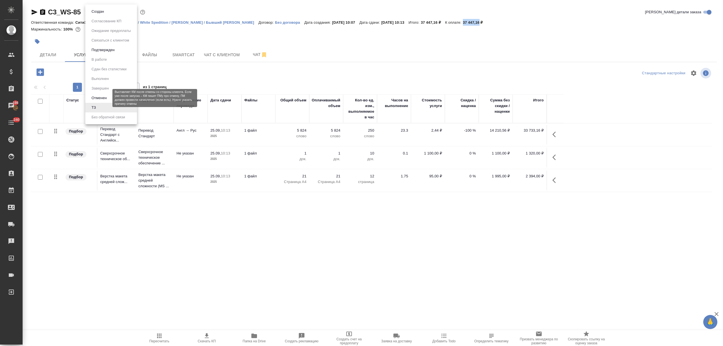
click at [102, 97] on button "Отменен" at bounding box center [99, 98] width 19 height 6
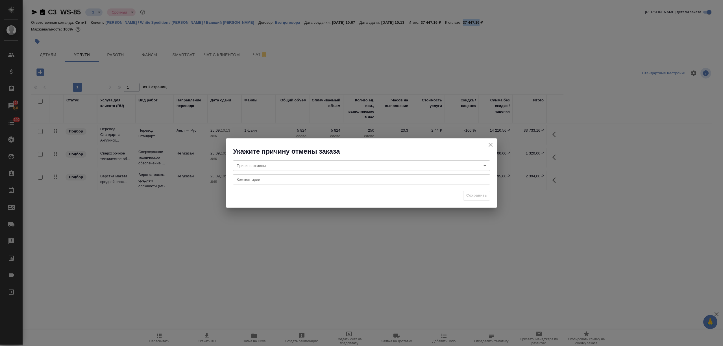
click at [293, 163] on body "🙏 .cls-1 fill:#fff; AWATERA Nikitina Tatiana Клиенты Спецификации Заказы 198 Ча…" at bounding box center [361, 195] width 723 height 391
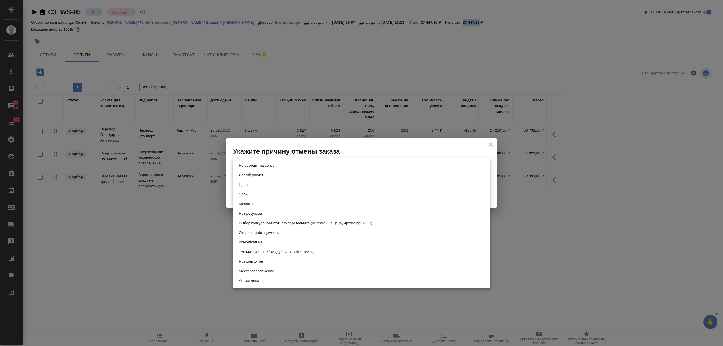
click at [279, 225] on button "Выбор конкурента/штатного переводчика (не срок и не цена, другие причины)" at bounding box center [305, 223] width 137 height 6
type input "choiceOfStaffOrCompetitor"
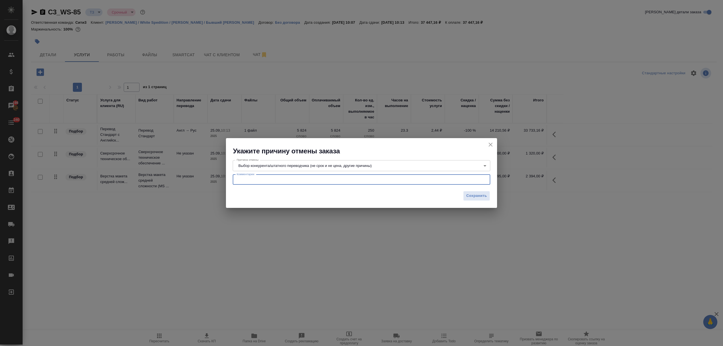
click at [254, 180] on textarea at bounding box center [362, 179] width 250 height 4
type textarea "клиент написал в нерабочее время, на утро зака уже был запущен"
click at [482, 196] on span "Сохранить" at bounding box center [476, 196] width 21 height 6
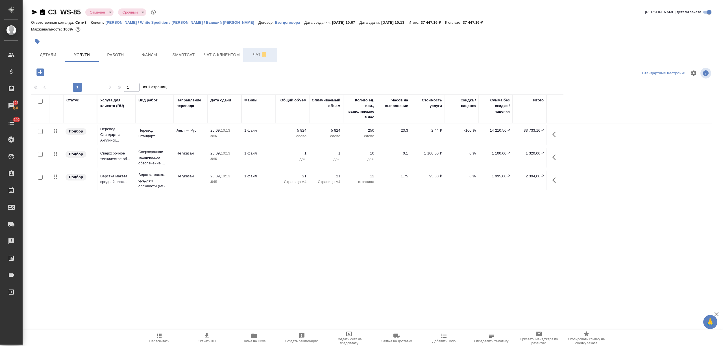
click at [257, 55] on span "Чат" at bounding box center [260, 54] width 27 height 7
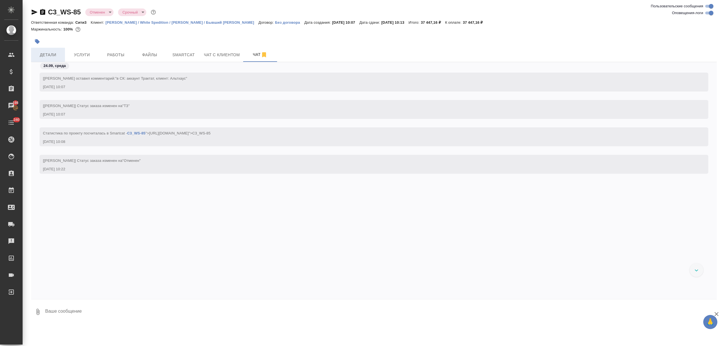
click at [59, 58] on button "Детали" at bounding box center [48, 55] width 34 height 14
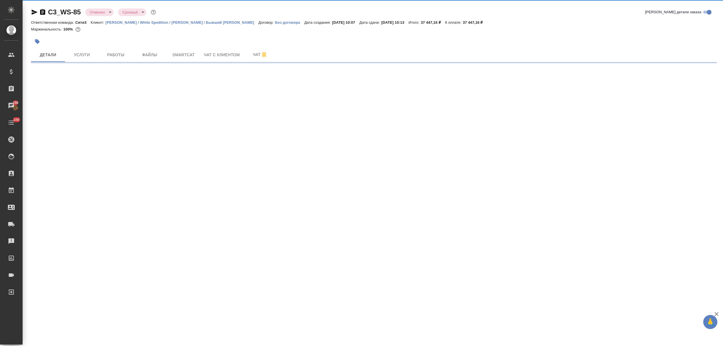
select select "RU"
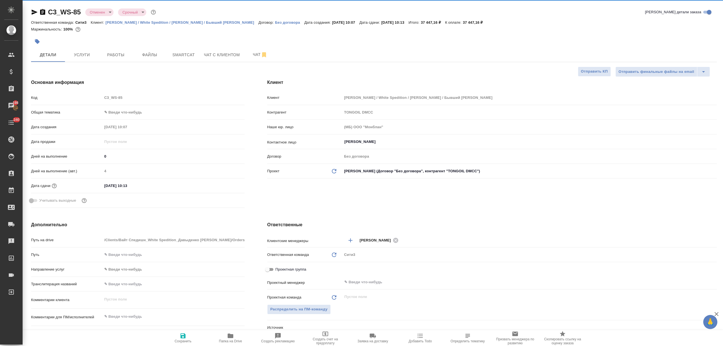
type textarea "x"
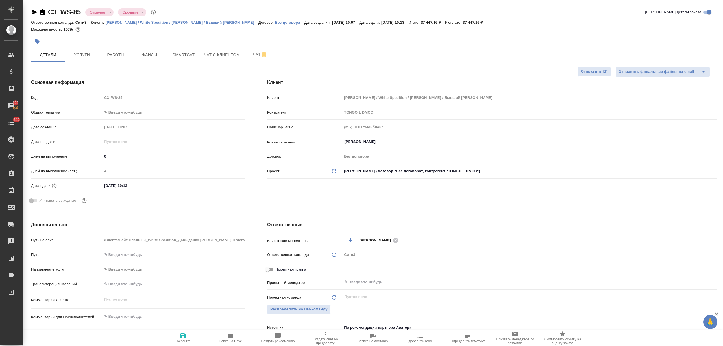
type textarea "x"
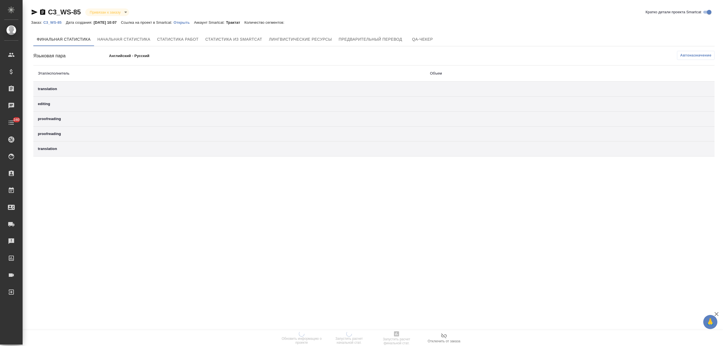
click at [190, 21] on p "Открыть" at bounding box center [184, 22] width 20 height 4
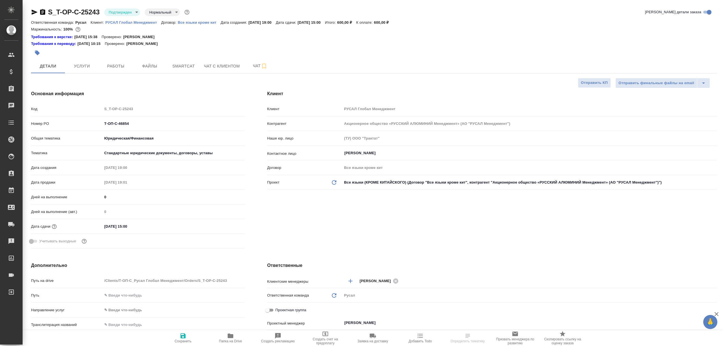
select select "RU"
type textarea "x"
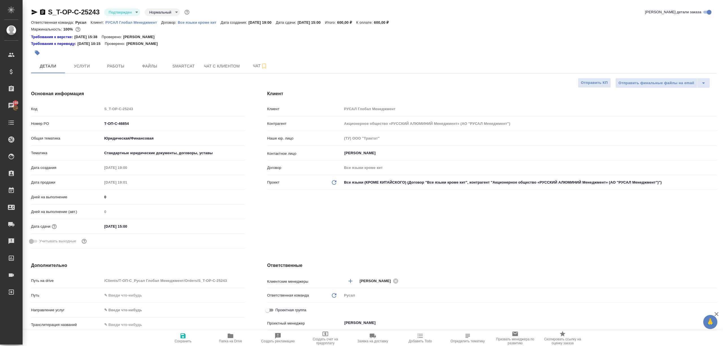
type textarea "x"
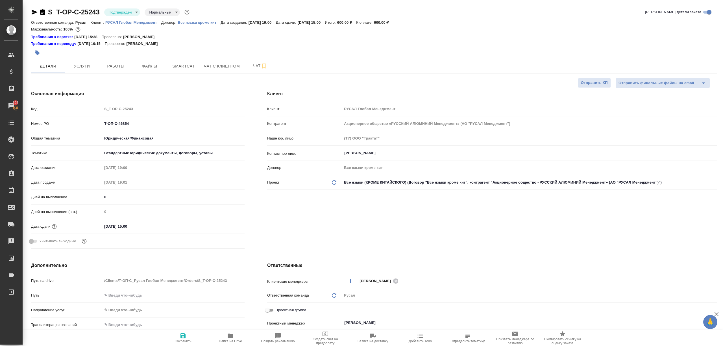
type textarea "x"
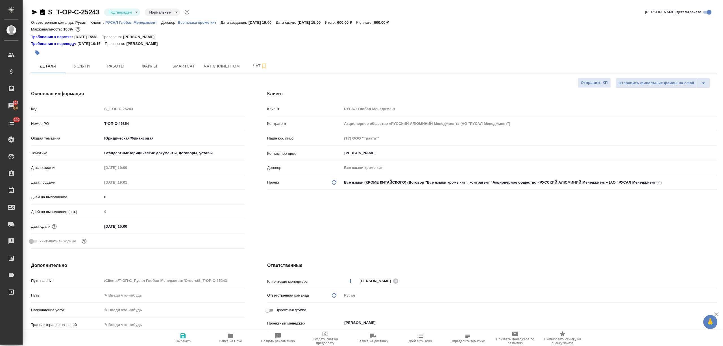
type textarea "x"
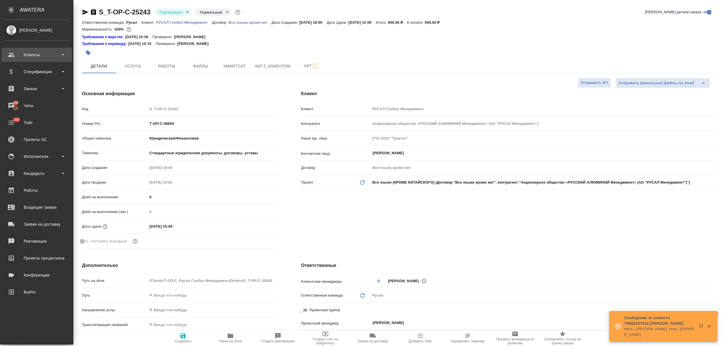
click at [19, 53] on div "Клиенты" at bounding box center [36, 55] width 65 height 8
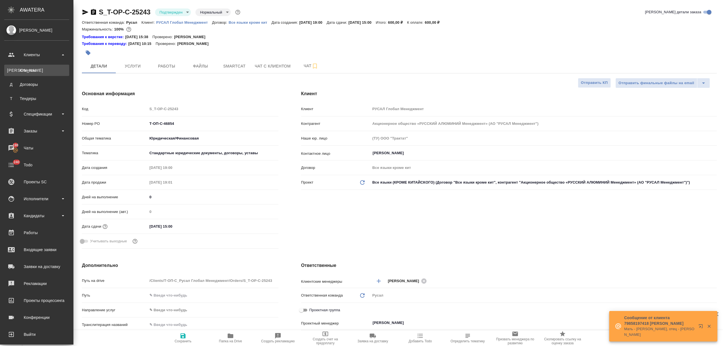
click at [27, 69] on div "Клиенты" at bounding box center [36, 71] width 59 height 6
type textarea "x"
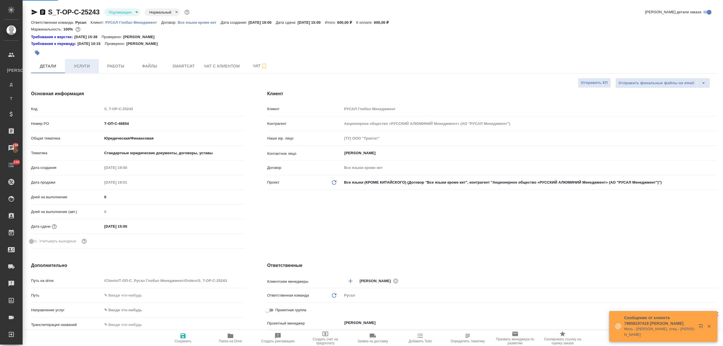
select select "RU"
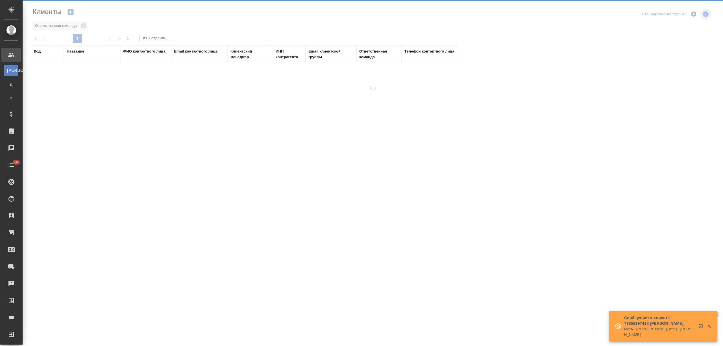
click at [84, 51] on div "Название" at bounding box center [92, 52] width 51 height 6
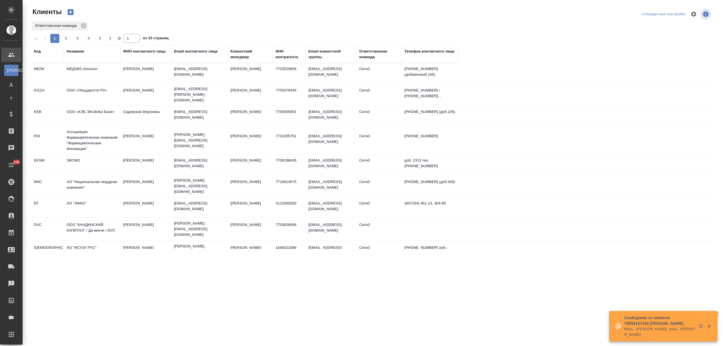
drag, startPoint x: 78, startPoint y: 51, endPoint x: 78, endPoint y: 59, distance: 7.6
click at [78, 51] on div "Название" at bounding box center [76, 52] width 18 height 6
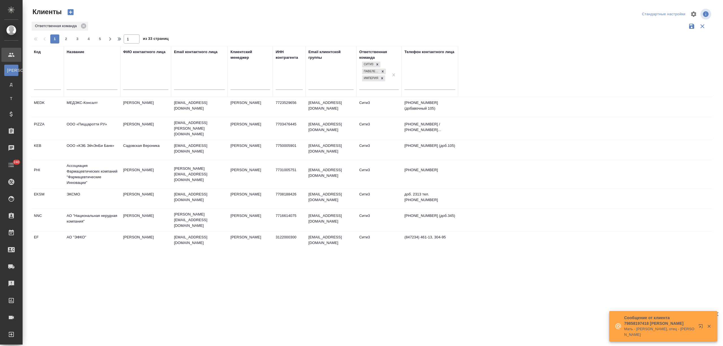
click at [81, 85] on input "text" at bounding box center [92, 85] width 51 height 7
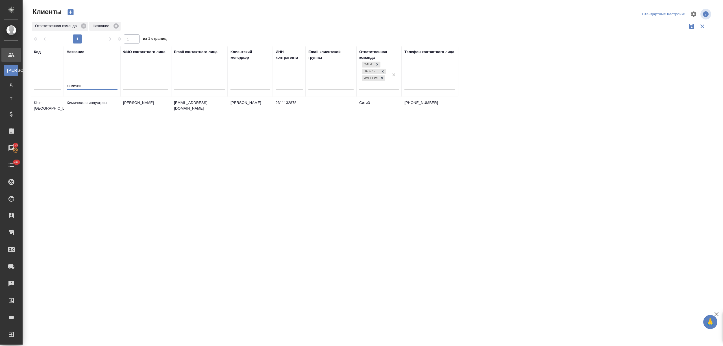
type input "химичес"
click at [98, 105] on td "Химическая индустрия" at bounding box center [92, 107] width 56 height 20
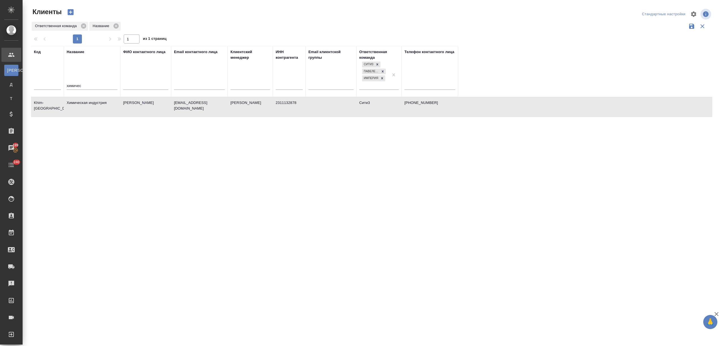
click at [98, 105] on td "Химическая индустрия" at bounding box center [92, 107] width 56 height 20
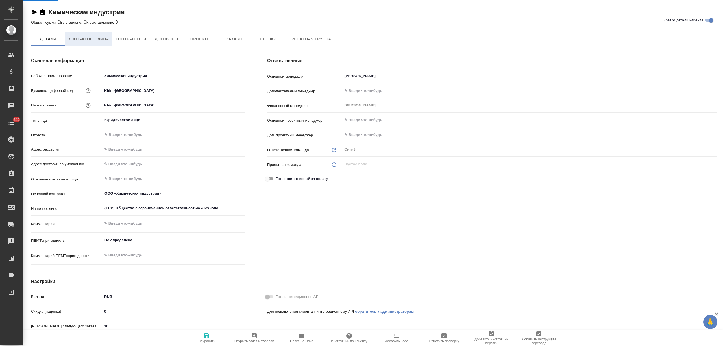
select select "RU"
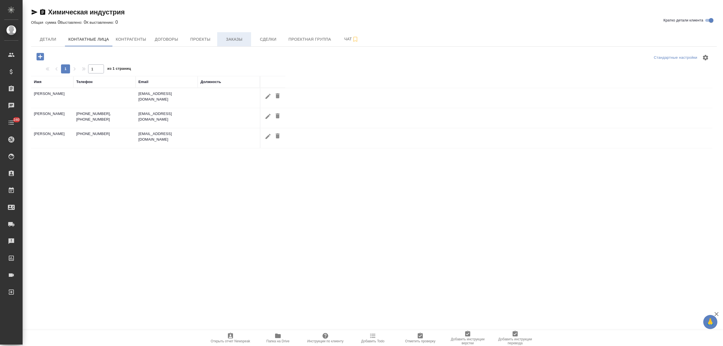
click at [228, 41] on span "Заказы" at bounding box center [234, 39] width 27 height 7
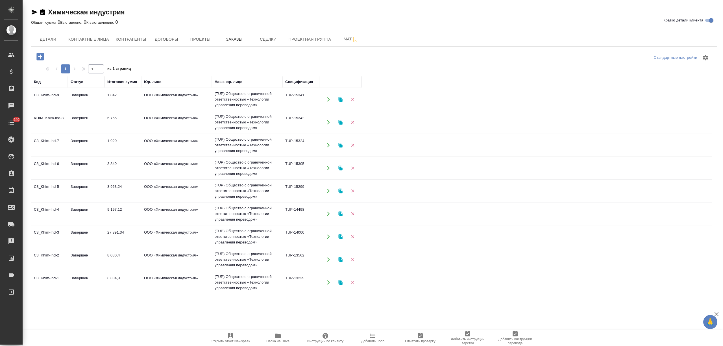
click at [41, 58] on icon "button" at bounding box center [39, 56] width 7 height 7
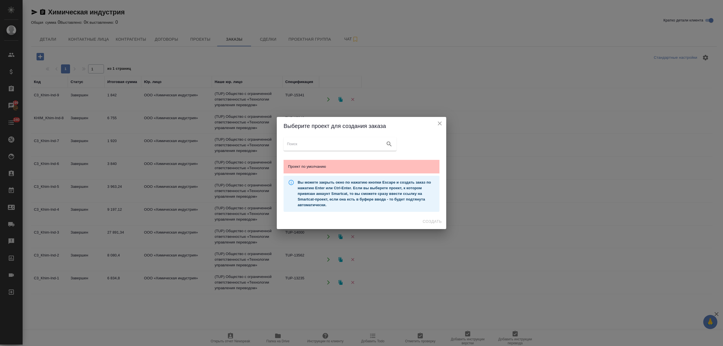
click at [346, 166] on span "Проект по умолчанию" at bounding box center [361, 167] width 147 height 6
click at [427, 220] on span "Создать" at bounding box center [432, 221] width 19 height 7
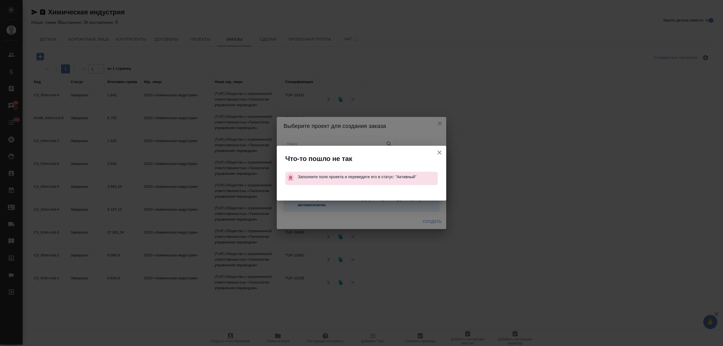
click at [440, 154] on icon "button" at bounding box center [439, 152] width 7 height 7
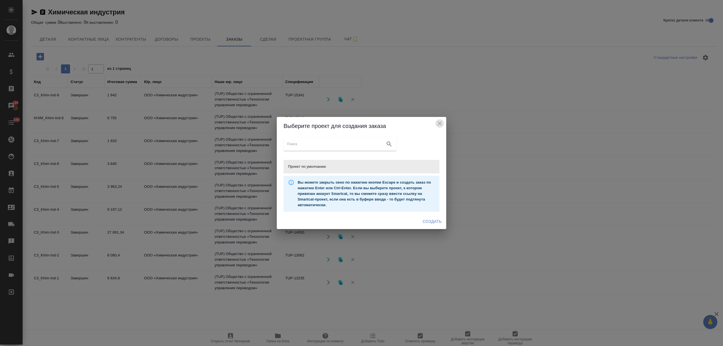
click at [440, 124] on icon "close" at bounding box center [440, 123] width 4 height 4
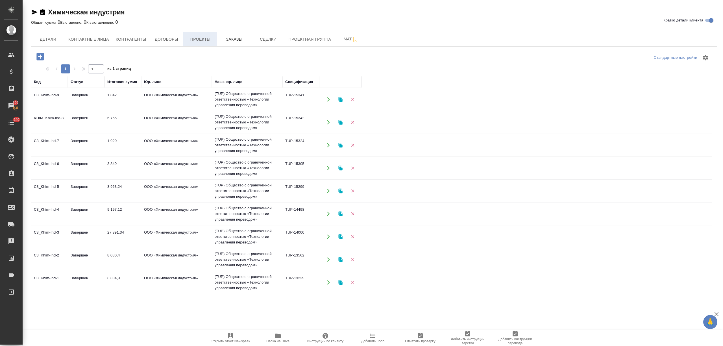
click at [208, 42] on span "Проекты" at bounding box center [200, 39] width 27 height 7
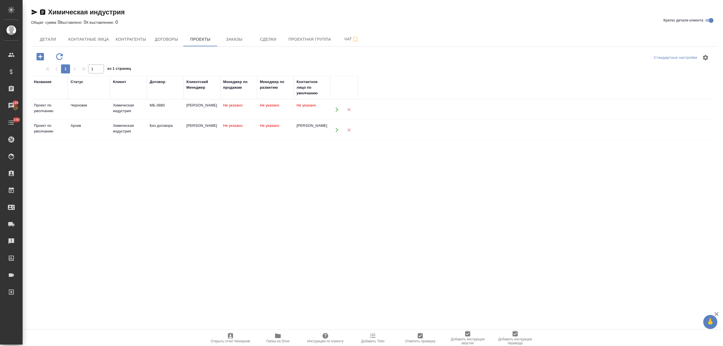
click at [128, 108] on div "Химическая индустрия" at bounding box center [128, 108] width 31 height 11
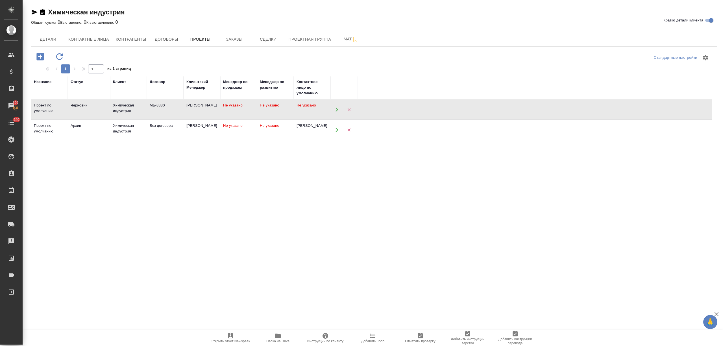
click at [128, 108] on div "Химическая индустрия" at bounding box center [128, 108] width 31 height 11
click at [250, 48] on div "Стандартные настройки 1 1 из 1 страниц Название Статус Клиент Договор Клиентски…" at bounding box center [374, 173] width 686 height 253
click at [237, 40] on span "Заказы" at bounding box center [234, 39] width 27 height 7
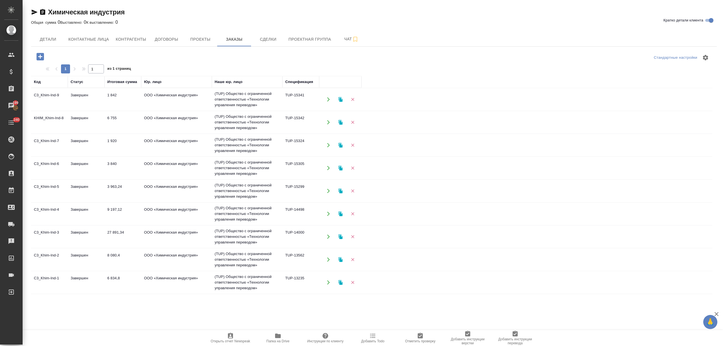
click at [42, 55] on icon "button" at bounding box center [39, 56] width 7 height 7
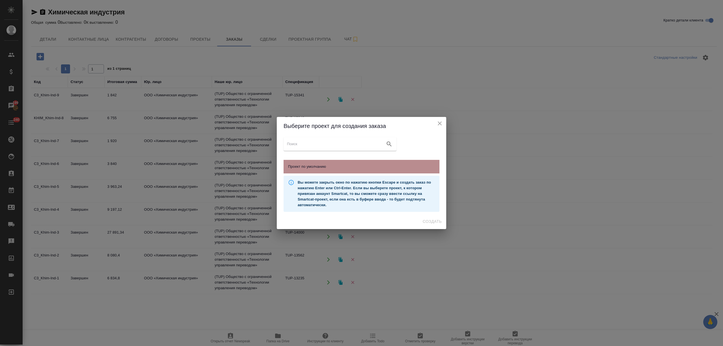
click at [315, 164] on span "Проект по умолчанию" at bounding box center [361, 167] width 147 height 6
click at [440, 223] on span "Создать" at bounding box center [432, 221] width 19 height 7
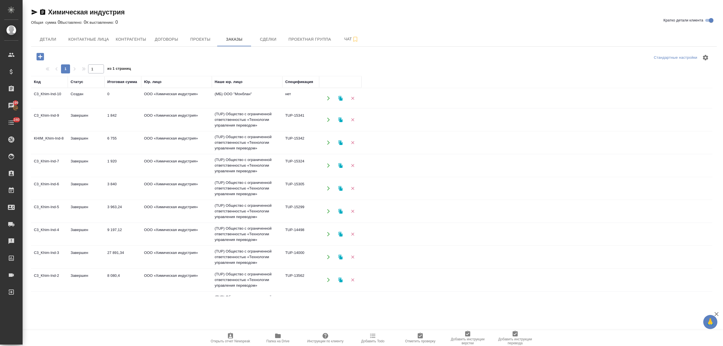
click at [115, 128] on td "1 842" at bounding box center [123, 120] width 37 height 20
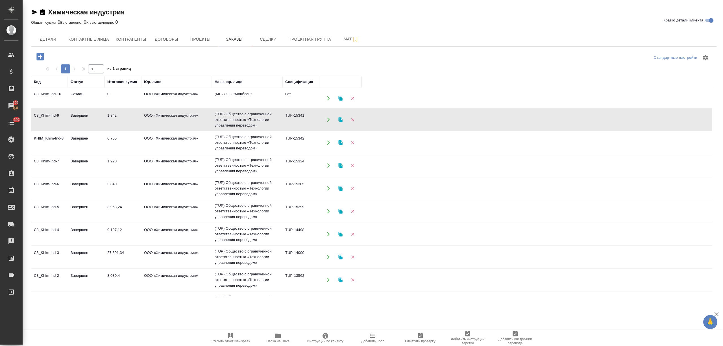
click at [111, 148] on td "6 755" at bounding box center [123, 143] width 37 height 20
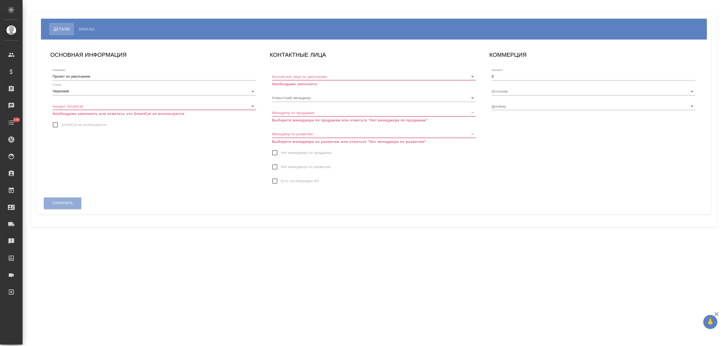
type input "МБ-3880"
type input "[PERSON_NAME]"
click at [81, 91] on body "🙏 .cls-1 fill:#fff; AWATERA [PERSON_NAME] Спецификации Заказы Чаты 240 Todo Про…" at bounding box center [361, 195] width 723 height 391
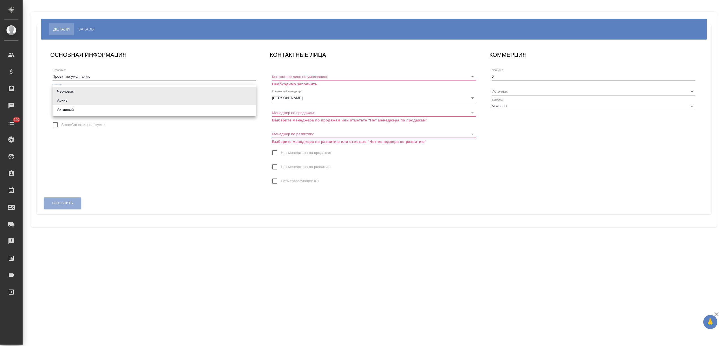
click at [78, 110] on li "Активный" at bounding box center [155, 109] width 204 height 9
type input "active"
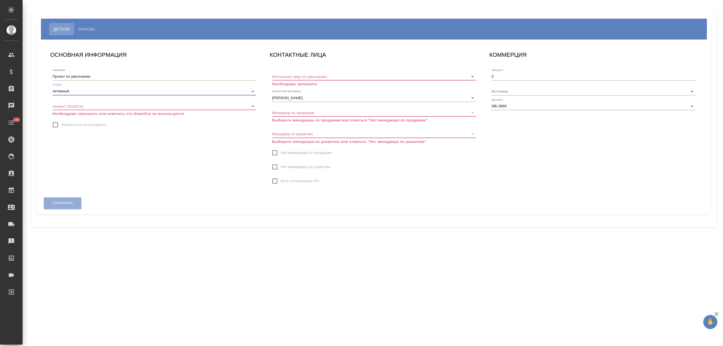
click at [75, 107] on body "🙏 .cls-1 fill:#fff; AWATERA [PERSON_NAME] Спецификации Заказы Чаты 240 Todo Про…" at bounding box center [361, 195] width 723 height 391
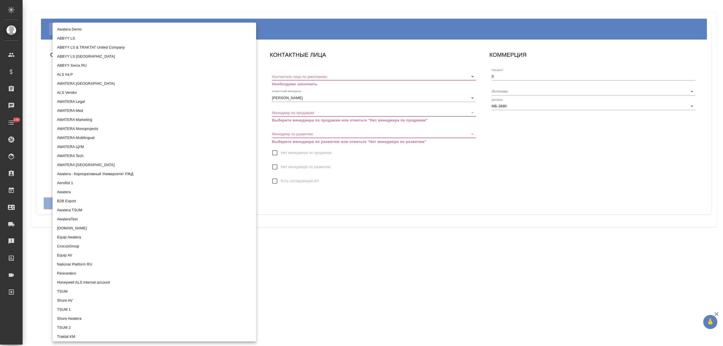
scroll to position [254, 0]
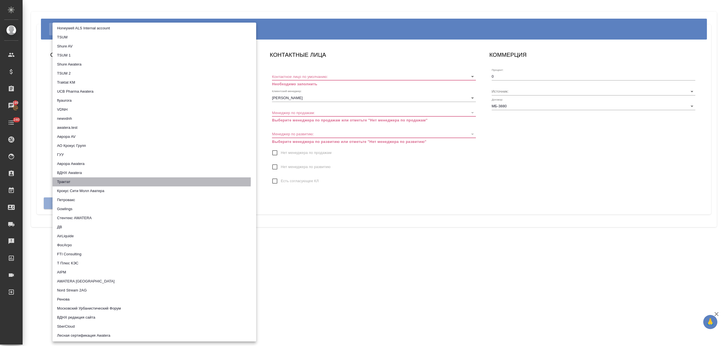
click at [73, 181] on li "Трактат" at bounding box center [155, 181] width 204 height 9
type input "5ee7379ee86966421fbf459a"
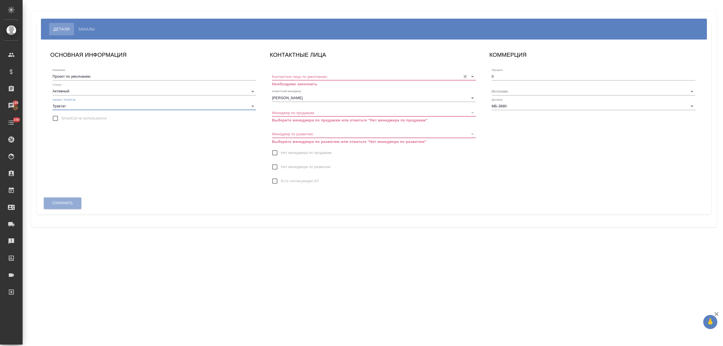
click at [302, 78] on input "Контактное лицо по умолчанию:" at bounding box center [365, 77] width 186 height 8
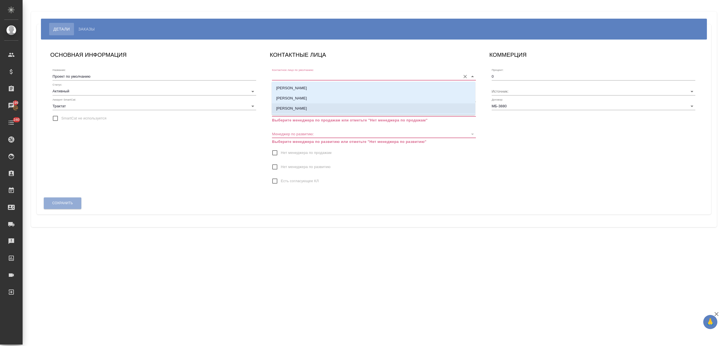
click at [301, 108] on p "[PERSON_NAME]" at bounding box center [291, 109] width 31 height 6
type input "[PERSON_NAME]"
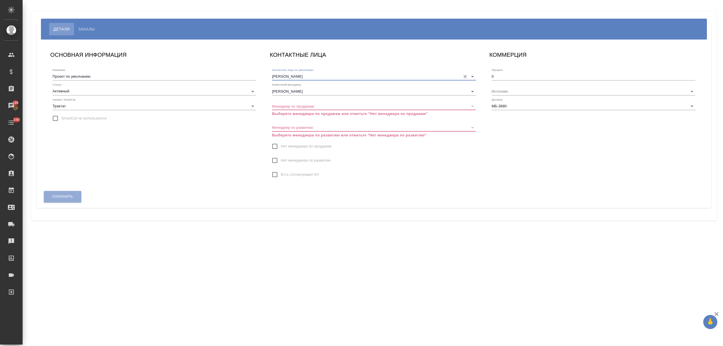
click at [276, 142] on input "Нет менеджера по продажам" at bounding box center [275, 146] width 12 height 12
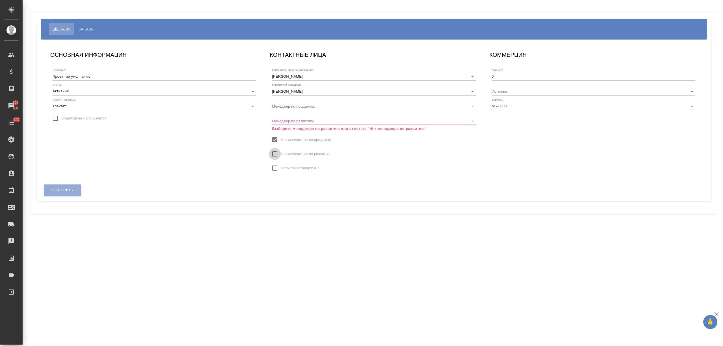
click at [275, 153] on input "Нет менеджера по развитию" at bounding box center [275, 154] width 12 height 12
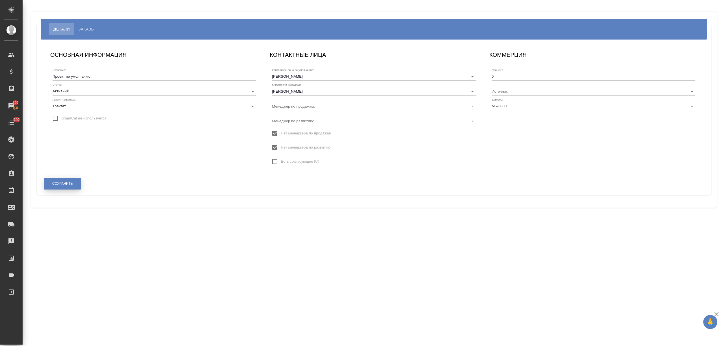
click at [77, 186] on button "Сохранить" at bounding box center [63, 184] width 38 height 12
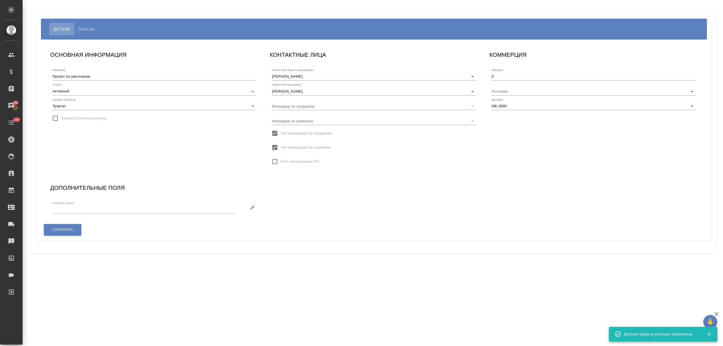
click at [249, 206] on button "button" at bounding box center [253, 207] width 12 height 12
click at [161, 209] on input "SmartCat клиент:" at bounding box center [133, 210] width 161 height 8
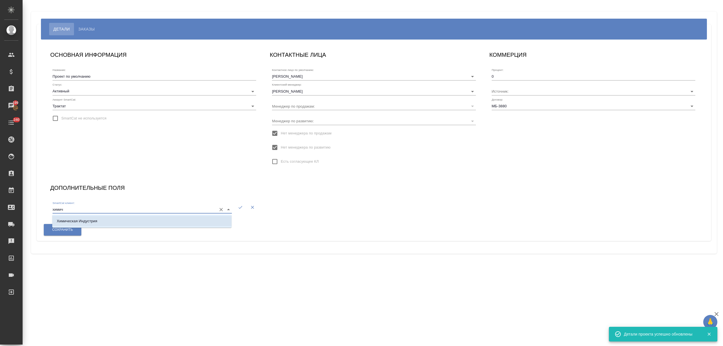
click at [157, 221] on li "Химическая Индустрия" at bounding box center [141, 221] width 179 height 10
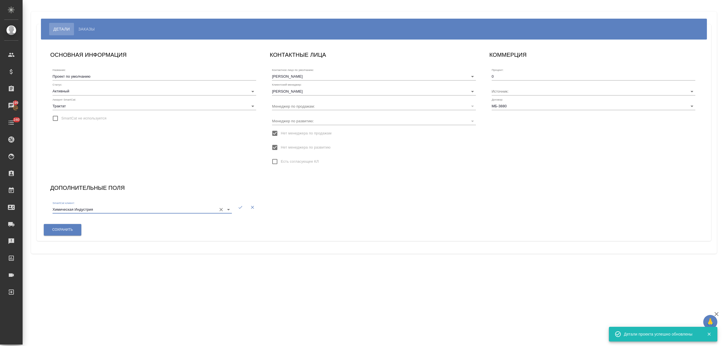
type input "Химическая Индустрия"
click at [236, 204] on button "button" at bounding box center [240, 207] width 12 height 12
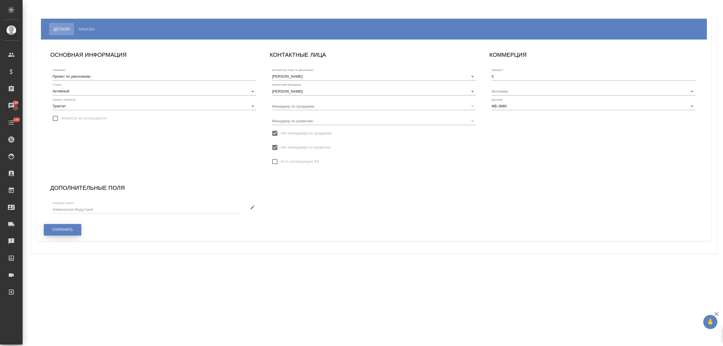
click at [73, 230] on span "Сохранить" at bounding box center [62, 229] width 21 height 5
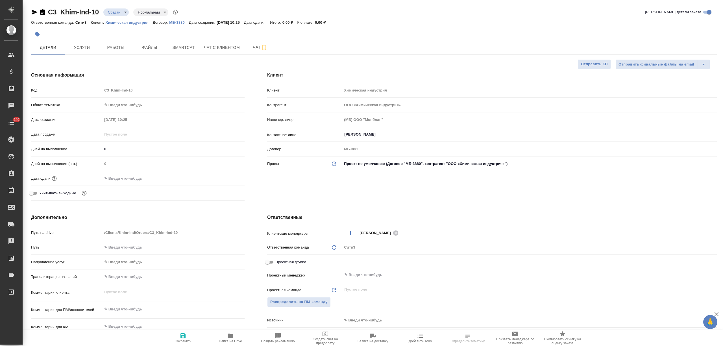
select select "RU"
click at [155, 51] on span "Файлы" at bounding box center [149, 47] width 27 height 7
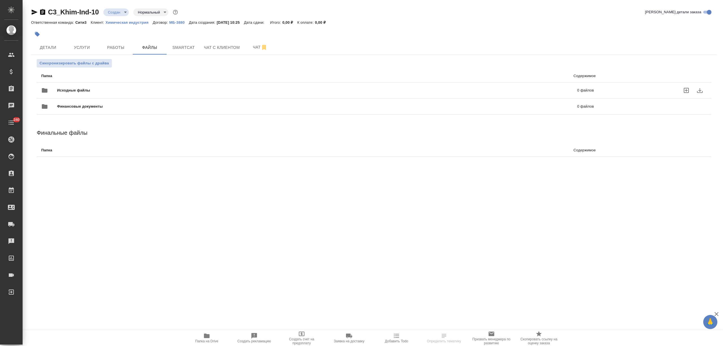
click at [85, 86] on div "Исходные файлы 0 файлов" at bounding box center [317, 91] width 553 height 14
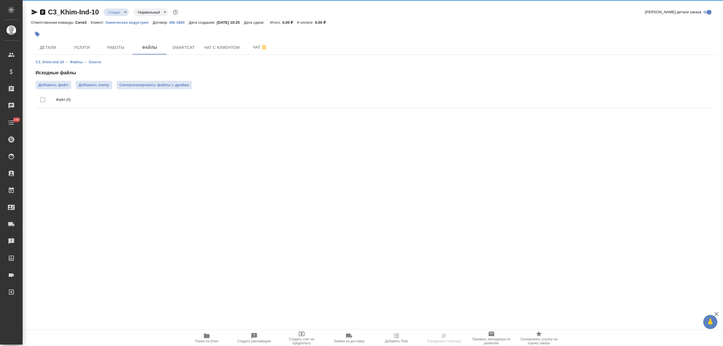
click at [50, 87] on span "Добавить файл" at bounding box center [53, 85] width 30 height 6
click at [0, 0] on input "Добавить файл" at bounding box center [0, 0] width 0 height 0
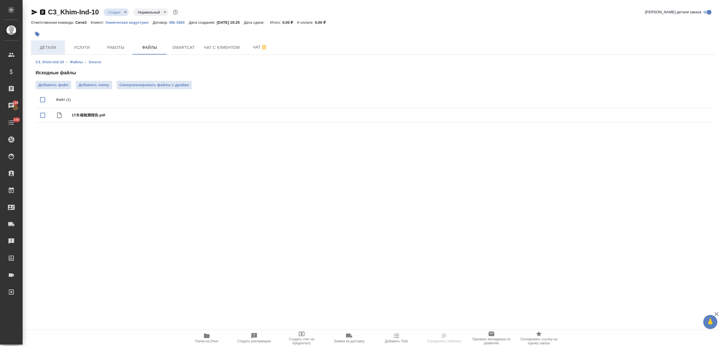
click at [53, 48] on span "Детали" at bounding box center [47, 47] width 27 height 7
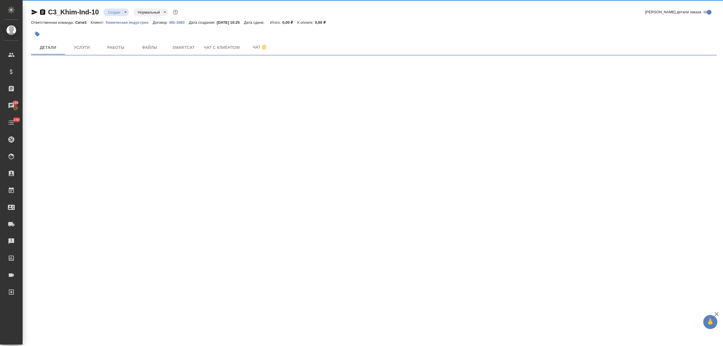
select select "RU"
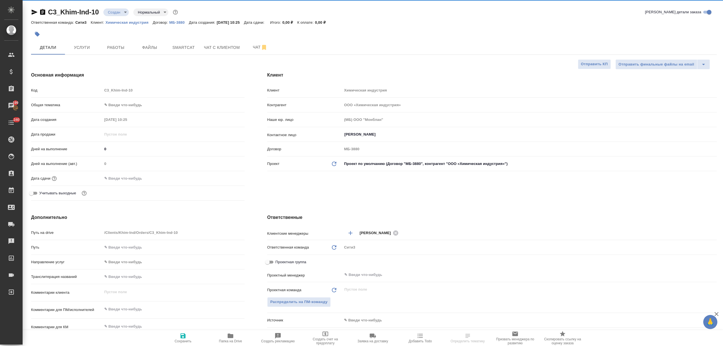
type textarea "x"
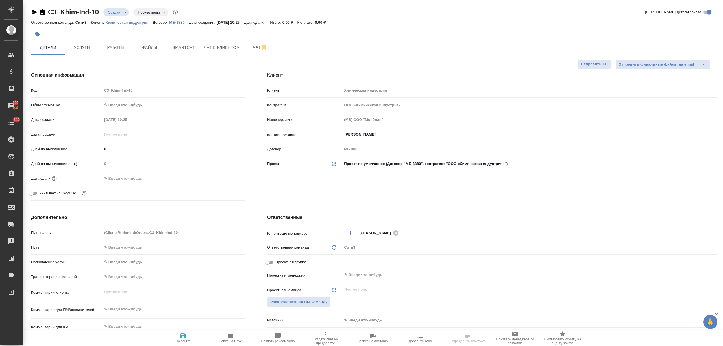
scroll to position [75, 0]
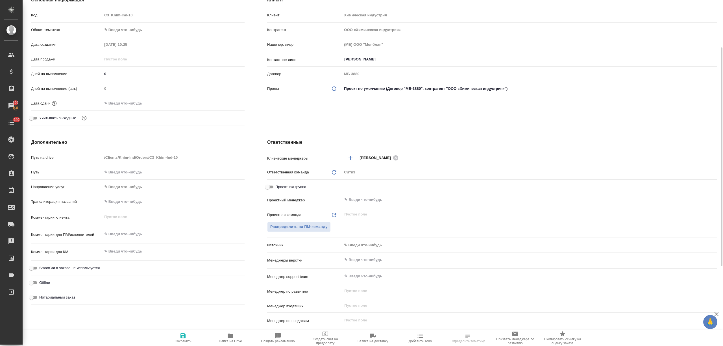
type textarea "x"
click at [117, 238] on textarea at bounding box center [173, 234] width 142 height 10
type textarea "x"
type textarea "з"
type textarea "x"
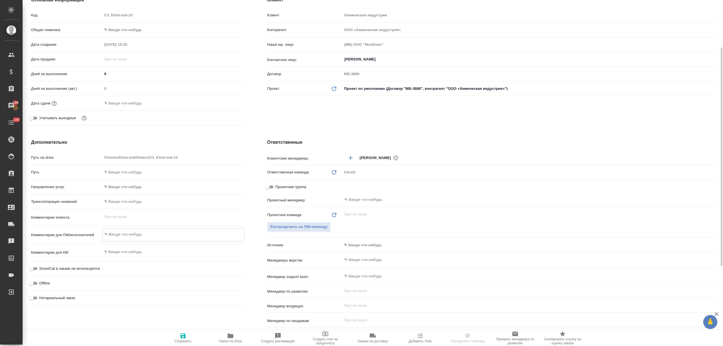
type textarea "x"
type textarea "зв"
type textarea "x"
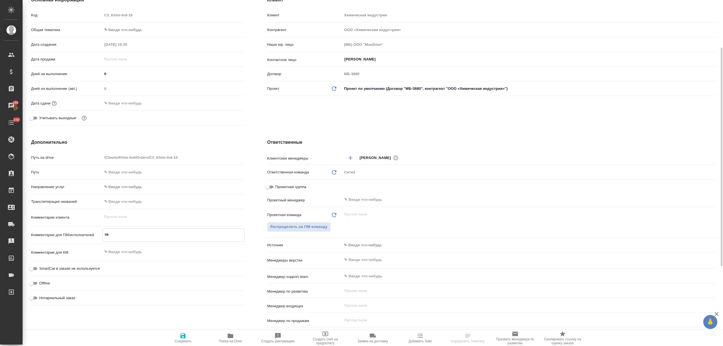
type textarea "x"
type textarea "зве"
type textarea "x"
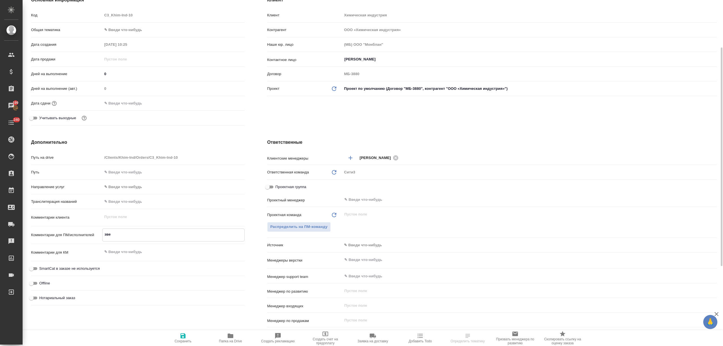
type textarea "звед"
type textarea "x"
type textarea "зведь"
type textarea "x"
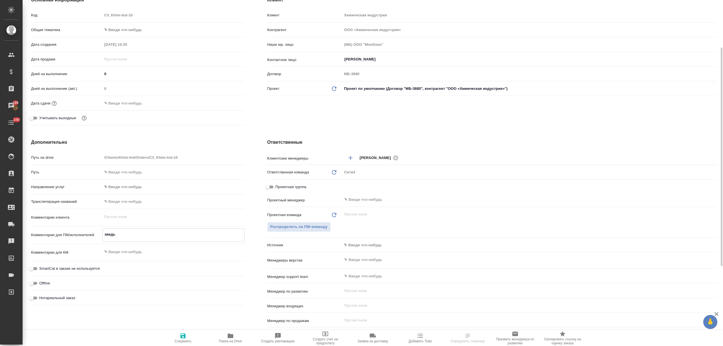
type textarea "x"
type textarea "зведь"
type textarea "x"
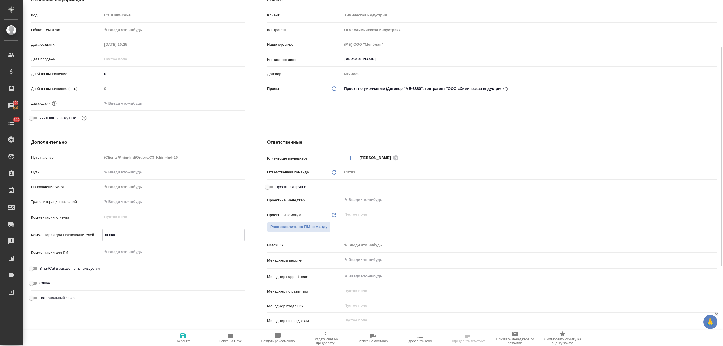
type textarea "x"
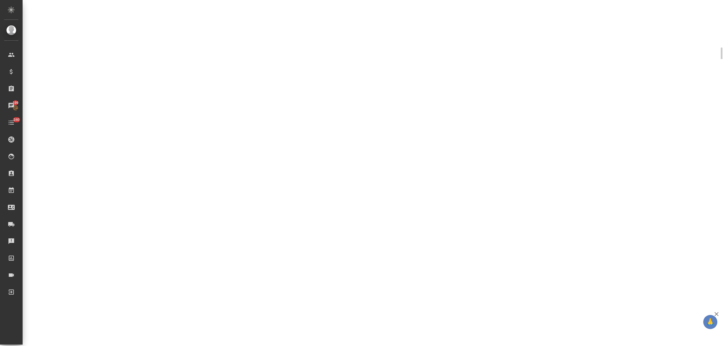
select select "RU"
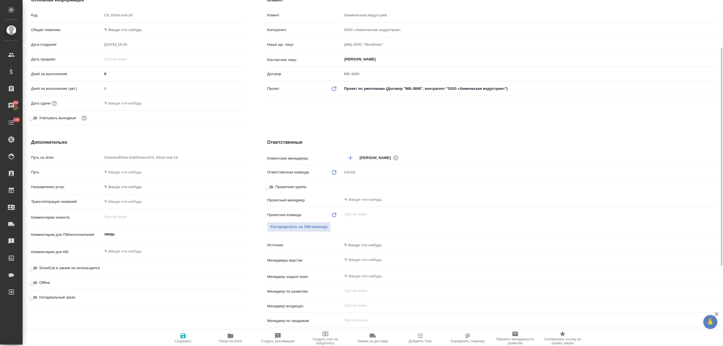
scroll to position [201, 0]
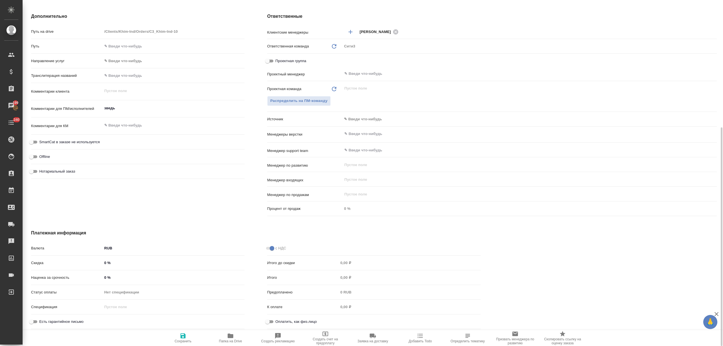
type textarea "x"
click at [129, 112] on textarea "зведь" at bounding box center [173, 108] width 142 height 10
type textarea "зведь"
type textarea "x"
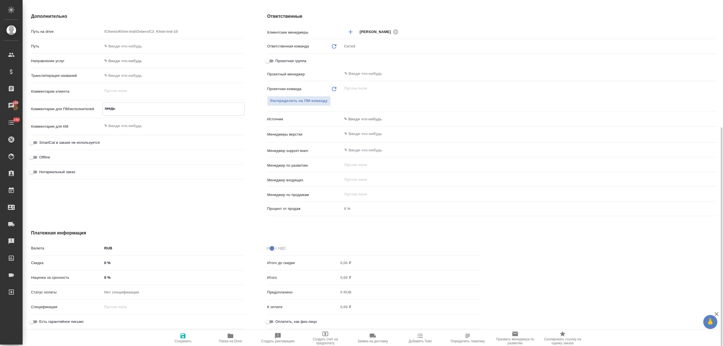
type textarea "x"
type textarea "звед"
type textarea "x"
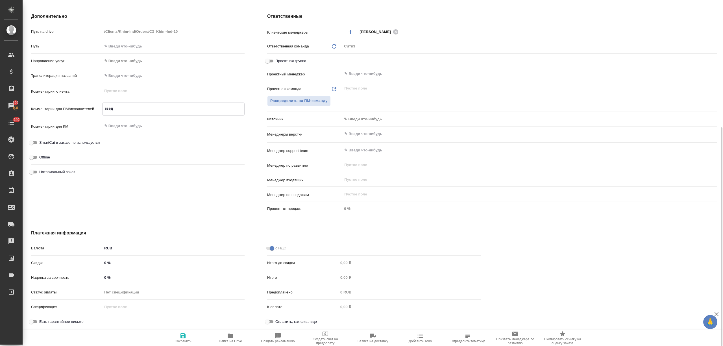
type textarea "x"
type textarea "зве"
type textarea "x"
type textarea "звес"
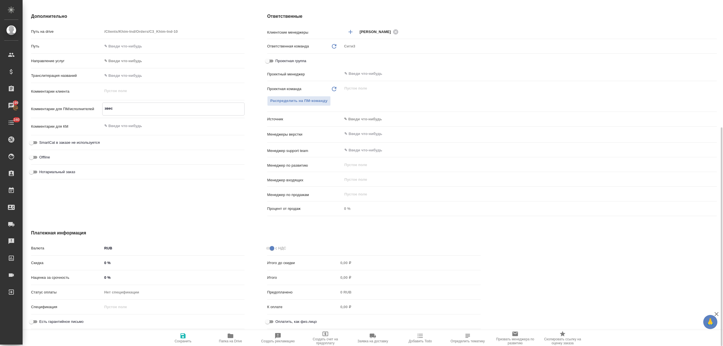
type textarea "x"
type textarea "звесь"
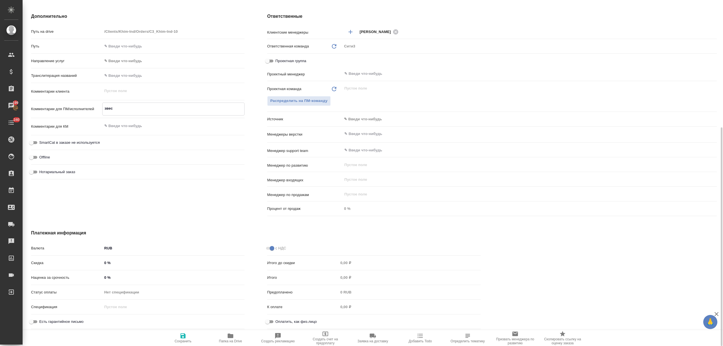
type textarea "x"
type textarea "звесь"
type textarea "x"
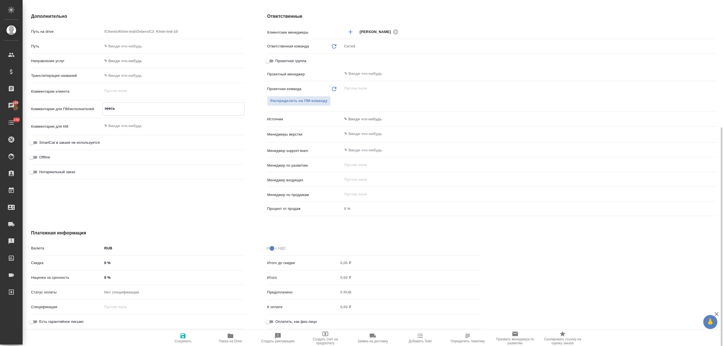
type textarea "x"
type textarea "звесь з"
type textarea "x"
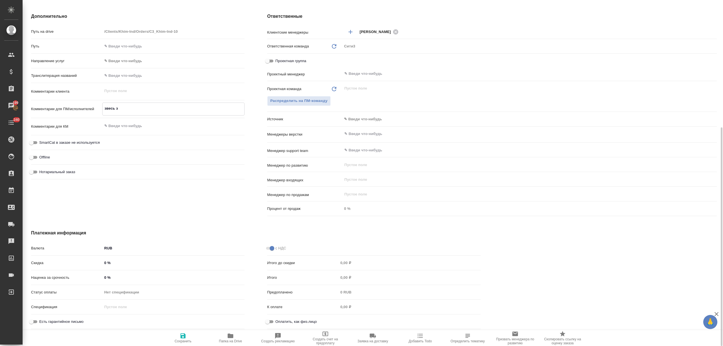
type textarea "x"
type textarea "звесь за"
type textarea "x"
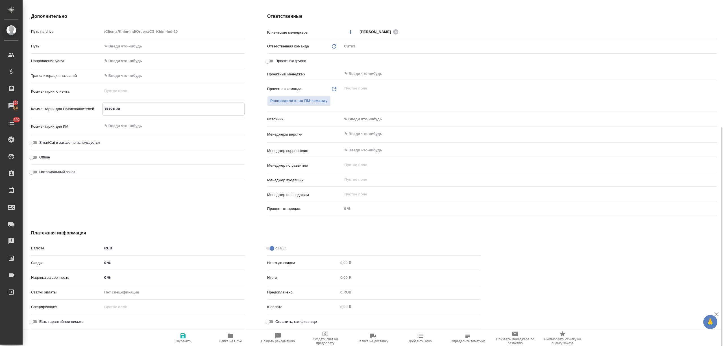
type textarea "звесь зак"
type textarea "x"
type textarea "звесь заказ"
type textarea "x"
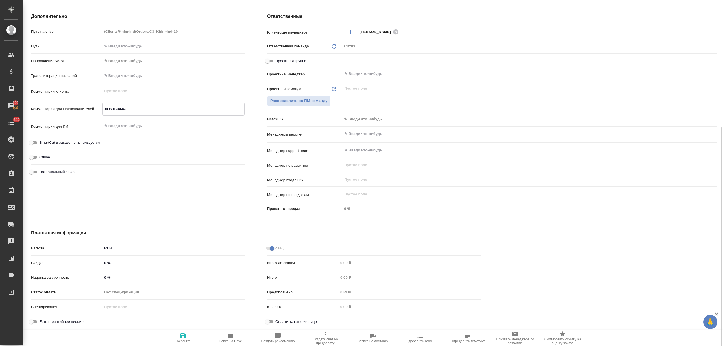
type textarea "x"
type textarea "звесь заказ"
type textarea "x"
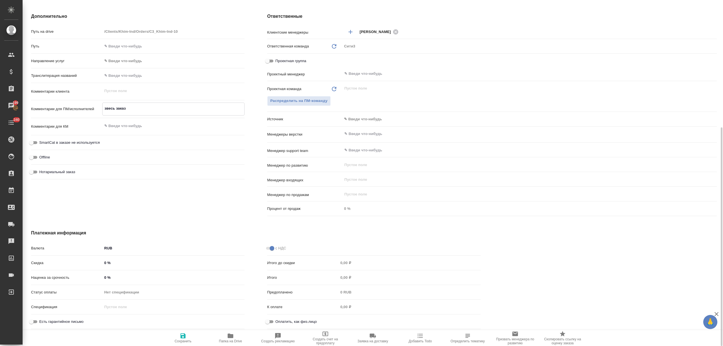
type textarea "x"
type textarea "звесь заказ о"
type textarea "x"
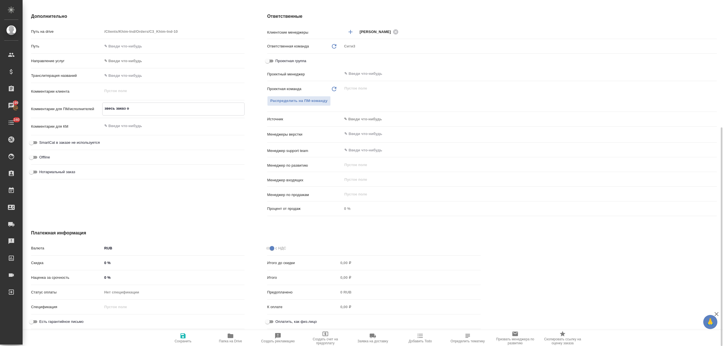
type textarea "звесь заказ оч"
type textarea "x"
type textarea "звесь заказ оче"
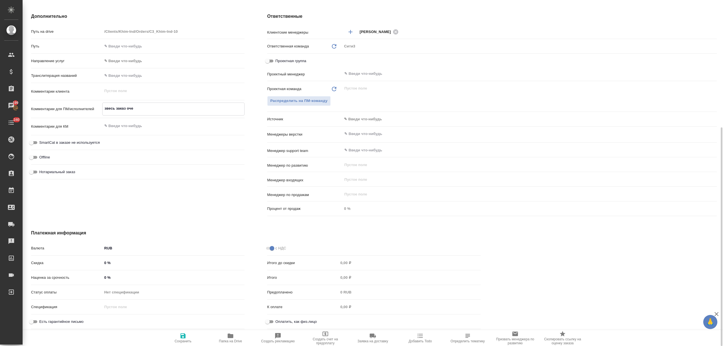
type textarea "x"
type textarea "звесь заказ очен"
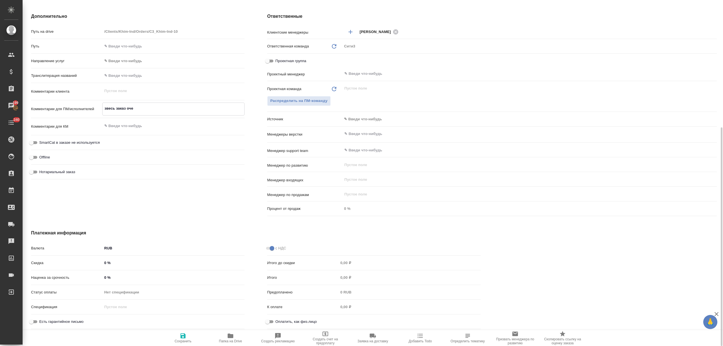
type textarea "x"
type textarea "звесь заказ очень"
type textarea "x"
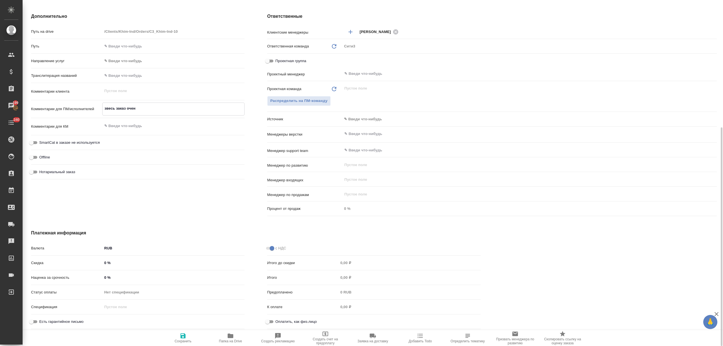
type textarea "x"
type textarea "звесь заказ очень"
type textarea "x"
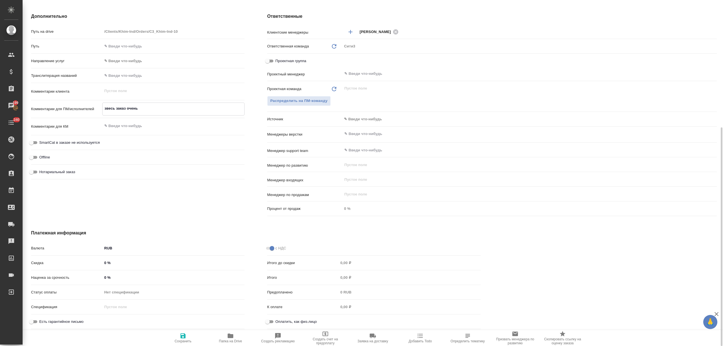
type textarea "x"
type textarea "звесь заказ очень с"
type textarea "x"
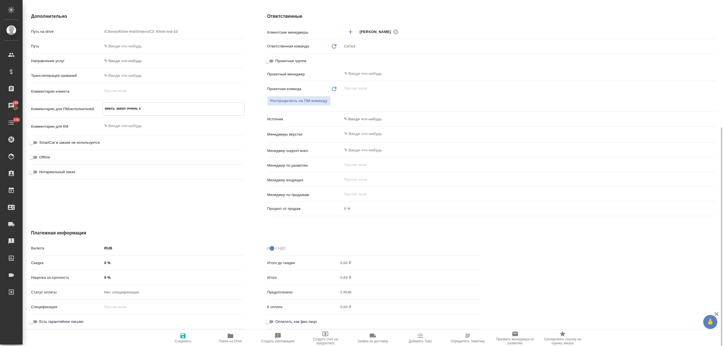
type textarea "звесь заказ очень ср"
type textarea "x"
type textarea "звесь заказ очень сроч"
type textarea "x"
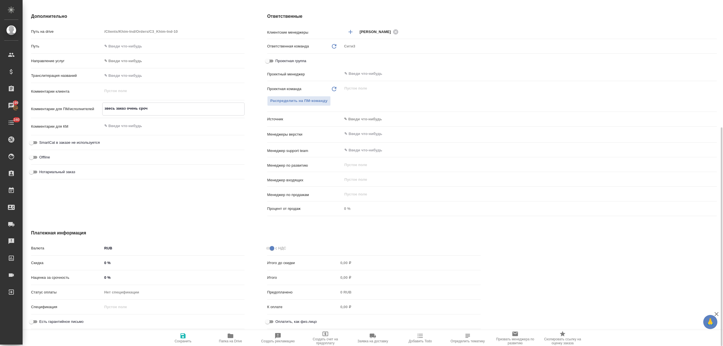
type textarea "x"
type textarea "звесь заказ очень срочн"
type textarea "x"
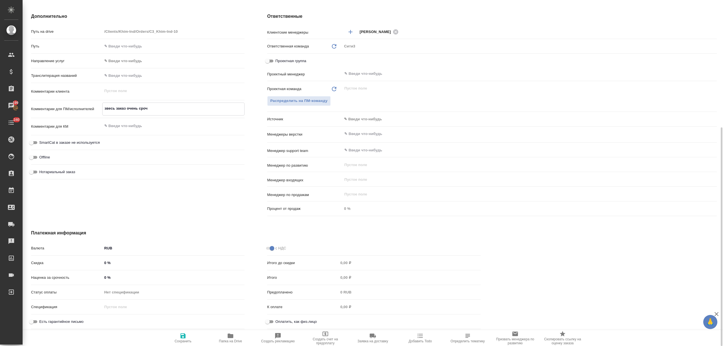
type textarea "x"
type textarea "звесь заказ очень срочны"
type textarea "x"
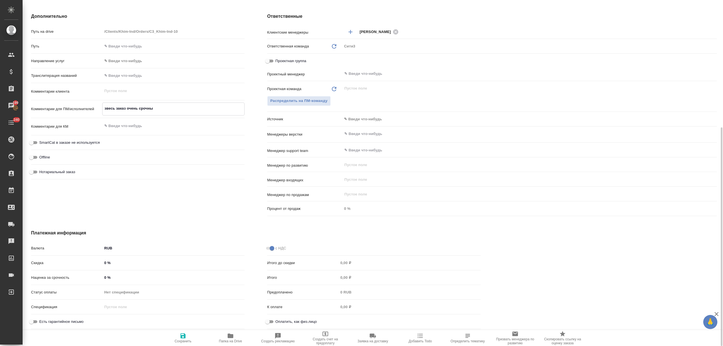
type textarea "x"
type textarea "звесь заказ очень срочный"
type textarea "x"
type textarea "звесь заказ очень срочный,"
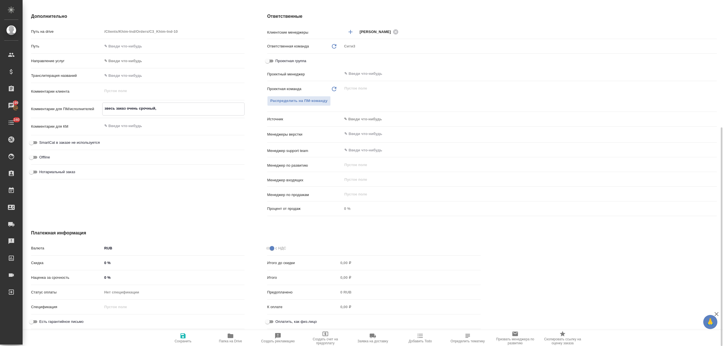
type textarea "x"
type textarea "звесь заказ очень срочный,"
type textarea "x"
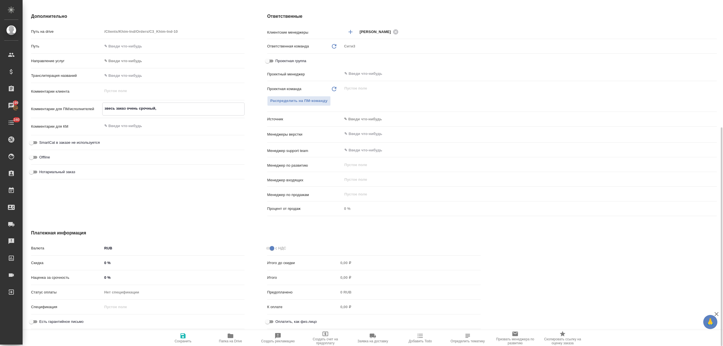
type textarea "x"
type textarea "звесь заказ очень срочный, п"
type textarea "x"
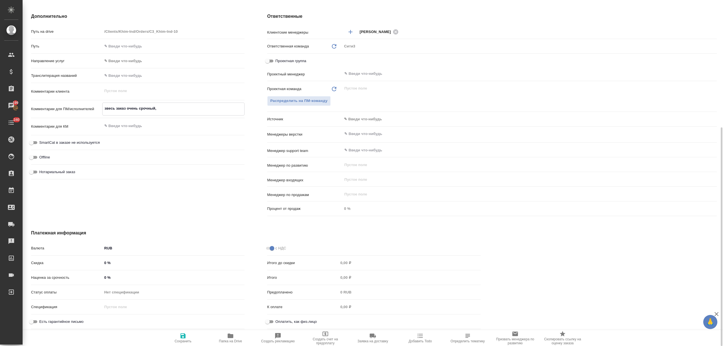
type textarea "x"
type textarea "звесь заказ очень срочный, пр"
type textarea "x"
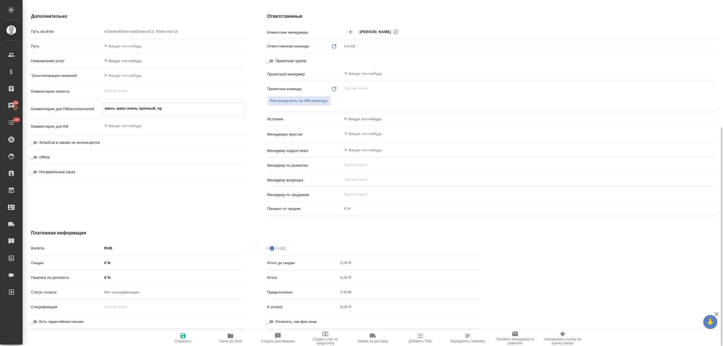
type textarea "x"
type textarea "звесь заказ очень срочный, про"
type textarea "x"
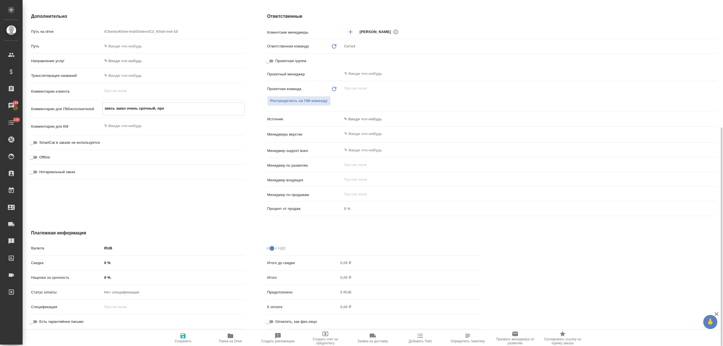
type textarea "звесь заказ очень срочный, прош"
type textarea "x"
type textarea "звесь заказ очень срочный, прош"
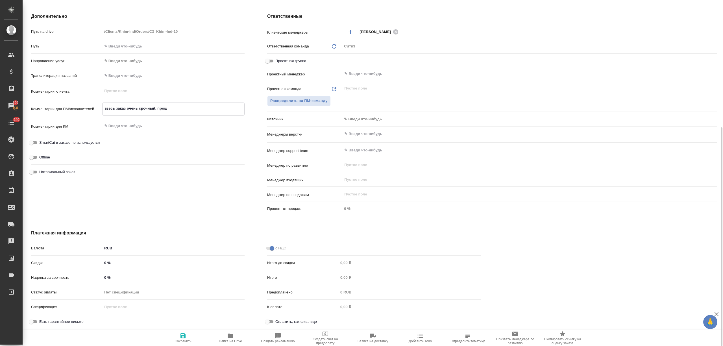
type textarea "x"
type textarea "звесь заказ очень срочный, прош"
type textarea "x"
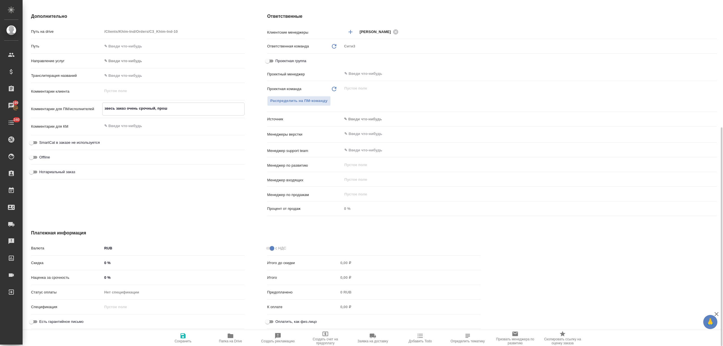
type textarea "x"
type textarea "звесь заказ очень срочный, прошу"
type textarea "x"
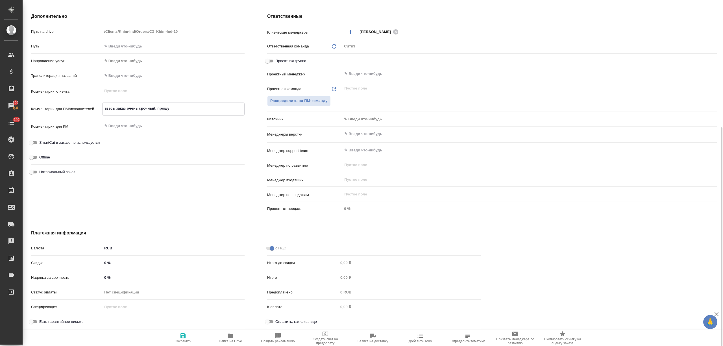
type textarea "x"
type textarea "звесь заказ очень срочный, прошу"
type textarea "x"
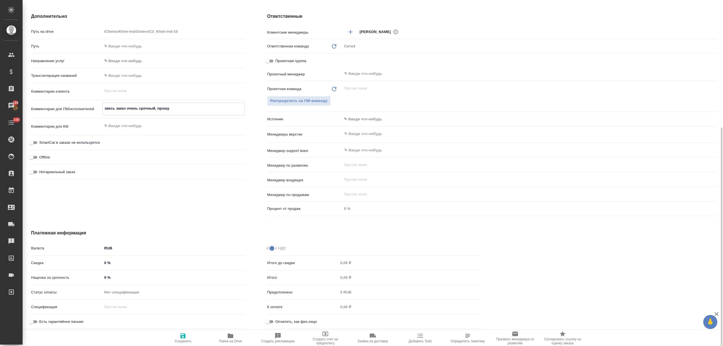
type textarea "звесь заказ очень срочный, прошу п"
type textarea "x"
type textarea "звесь заказ очень срочный, прошу по"
type textarea "x"
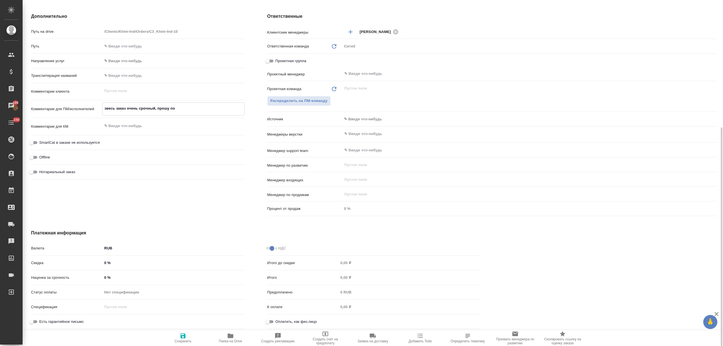
type textarea "x"
type textarea "звесь заказ очень срочный, прошу пос"
type textarea "x"
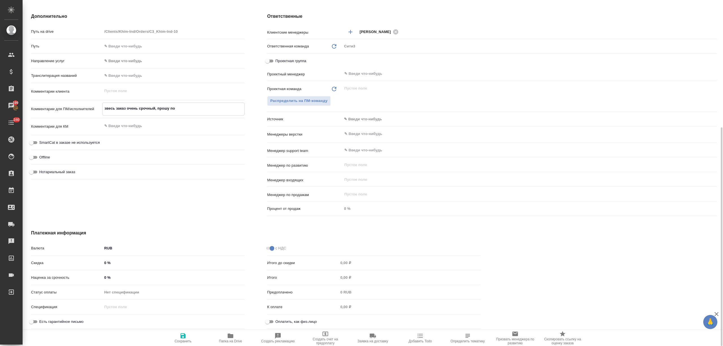
type textarea "x"
type textarea "звесь заказ очень срочный, прошу посчи"
type textarea "x"
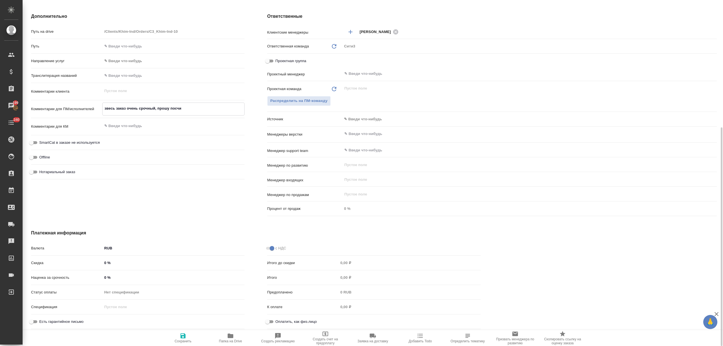
type textarea "x"
type textarea "звесь заказ очень срочный, прошу посчит"
type textarea "x"
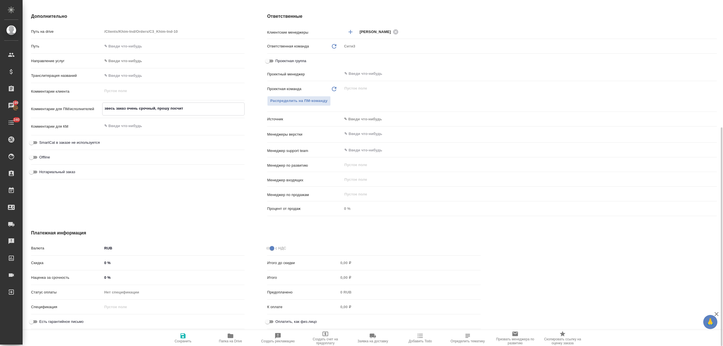
type textarea "звесь заказ очень срочный, прошу посчита"
type textarea "x"
type textarea "звесь заказ очень срочный, прошу посчитат"
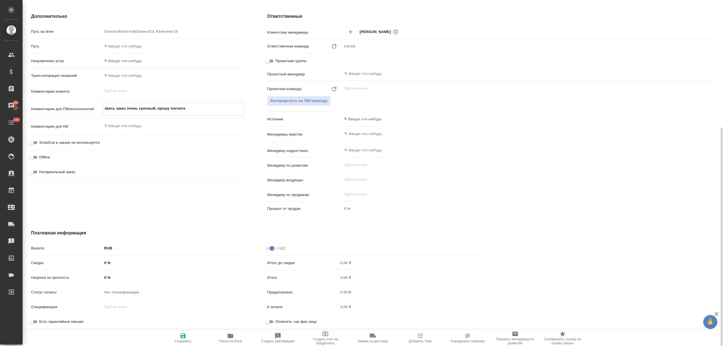
type textarea "x"
type textarea "звесь заказ очень срочный, прошу посчитать"
type textarea "x"
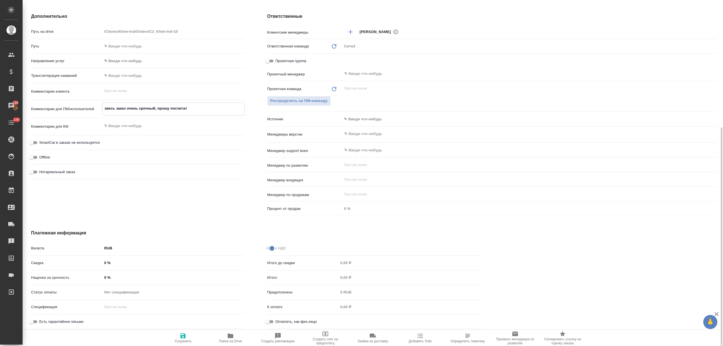
type textarea "x"
type textarea "звесь заказ очень срочный, прошу посчитать"
type textarea "x"
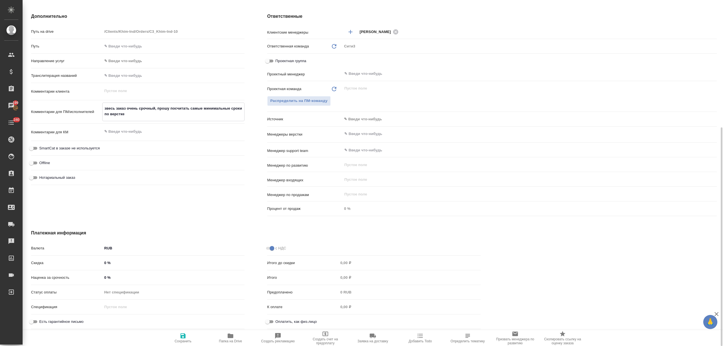
click at [107, 107] on textarea "звесь заказ очень срочный, прошу посчитать самые минимальные сроки по верстке" at bounding box center [174, 111] width 142 height 15
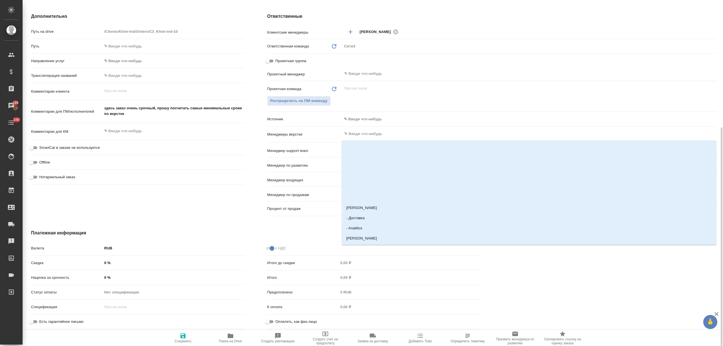
click at [375, 137] on input "text" at bounding box center [520, 133] width 353 height 7
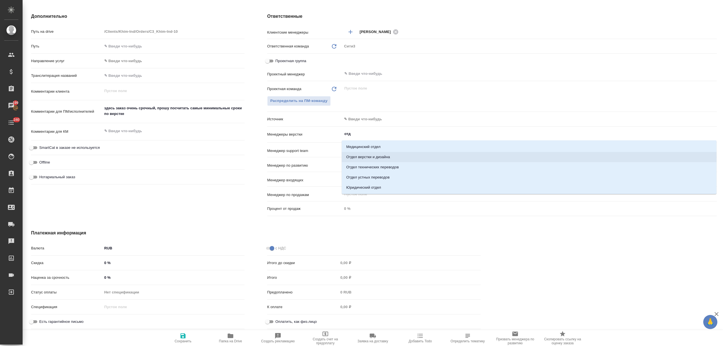
click at [374, 152] on li "Отдел верстки и дизайна" at bounding box center [529, 157] width 375 height 10
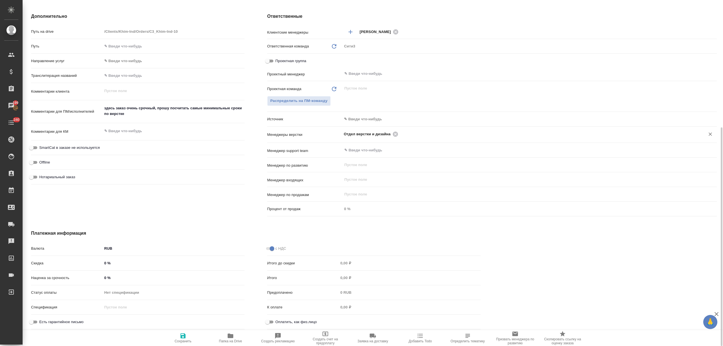
click at [182, 335] on icon "button" at bounding box center [182, 335] width 5 height 5
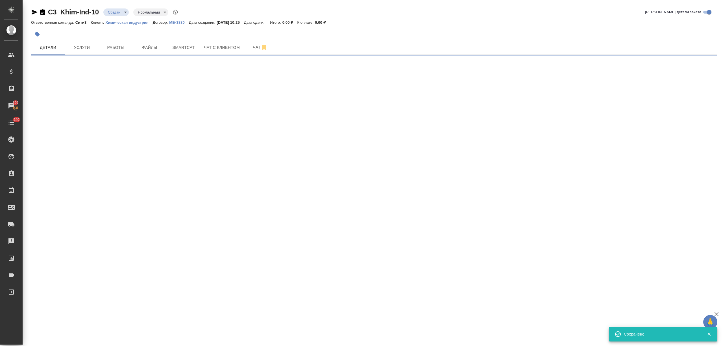
scroll to position [0, 0]
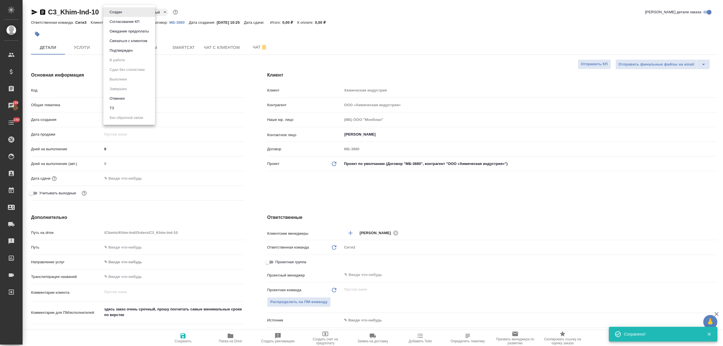
click at [109, 12] on body "🙏 .cls-1 fill:#fff; AWATERA Nikitina Tatiana Клиенты Спецификации Заказы 199 Ча…" at bounding box center [361, 195] width 723 height 391
click at [112, 108] on button "ТЗ" at bounding box center [112, 108] width 8 height 6
click at [249, 47] on span "Чат" at bounding box center [260, 47] width 27 height 7
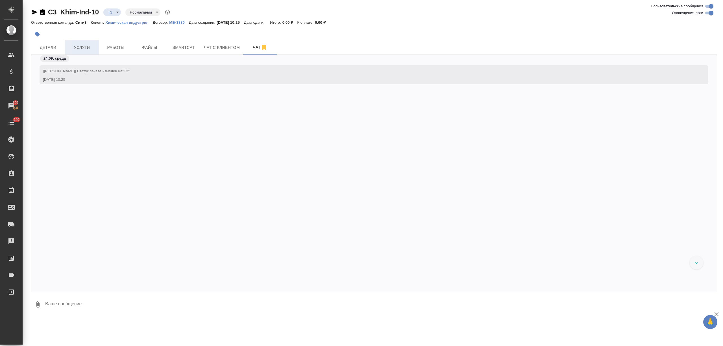
click at [85, 53] on button "Услуги" at bounding box center [82, 47] width 34 height 14
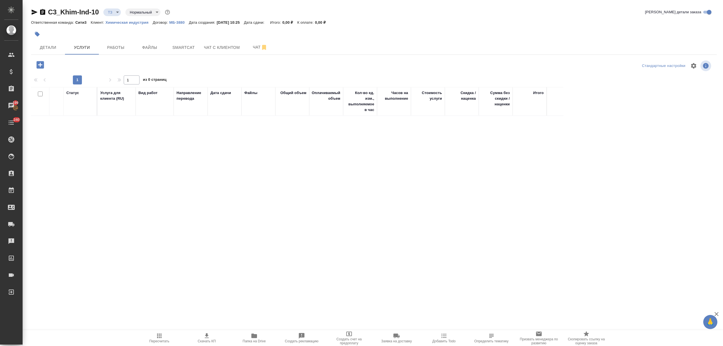
click at [36, 64] on icon "button" at bounding box center [40, 65] width 10 height 10
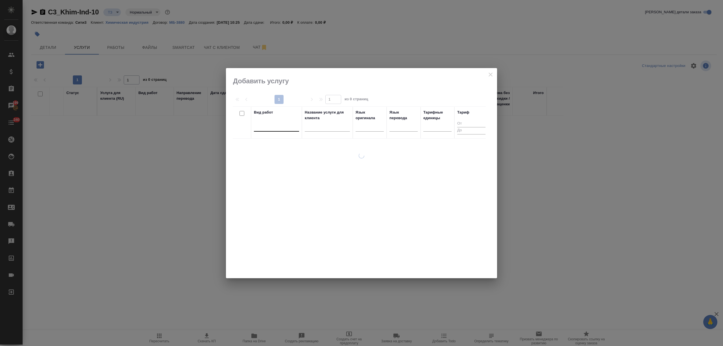
click at [293, 130] on div at bounding box center [276, 126] width 45 height 11
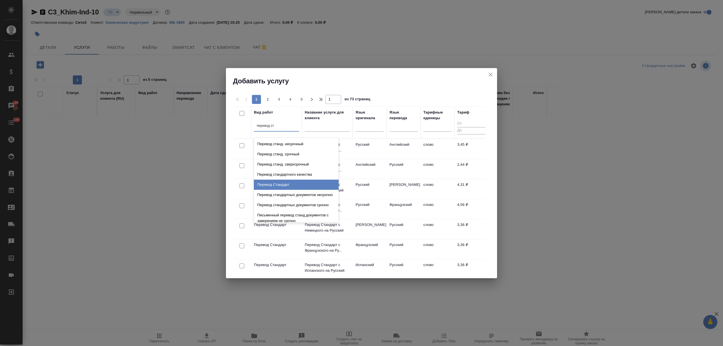
click at [286, 188] on div "Перевод Стандарт" at bounding box center [296, 185] width 85 height 10
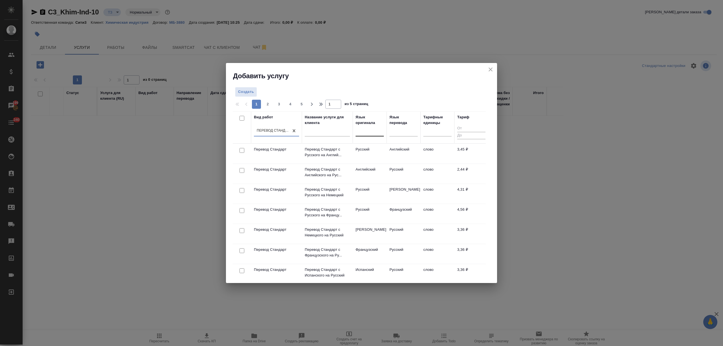
click at [358, 134] on div at bounding box center [370, 131] width 28 height 8
click at [390, 149] on div "Китайский" at bounding box center [398, 149] width 85 height 10
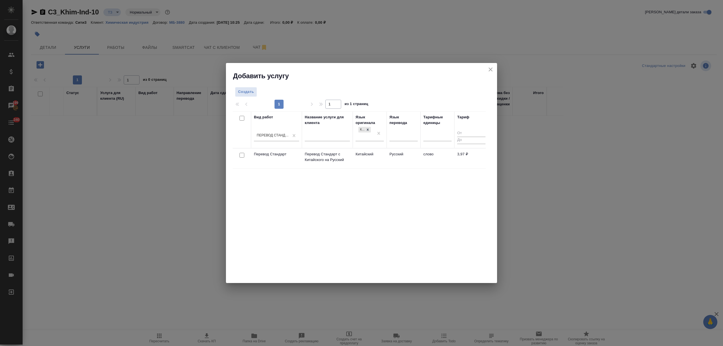
click at [391, 156] on td "Русский" at bounding box center [404, 159] width 34 height 20
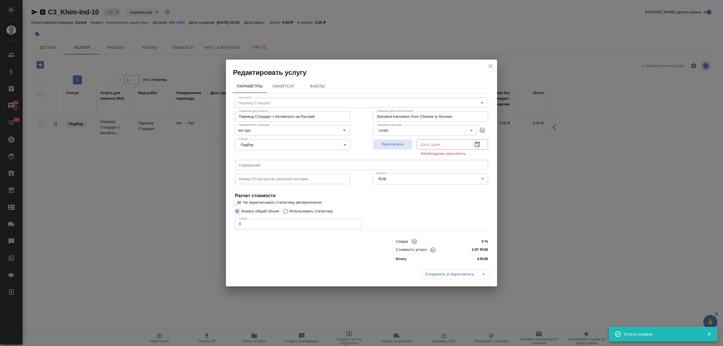
click at [490, 66] on icon "close" at bounding box center [490, 66] width 7 height 7
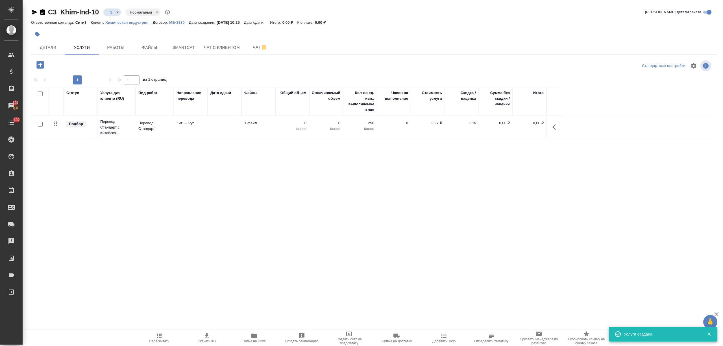
click at [177, 22] on p "МБ-3880" at bounding box center [178, 22] width 19 height 4
click at [43, 65] on icon "button" at bounding box center [39, 64] width 7 height 7
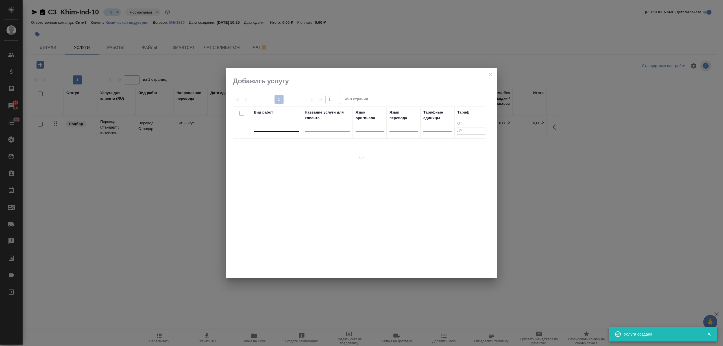
click at [292, 130] on div at bounding box center [276, 126] width 45 height 11
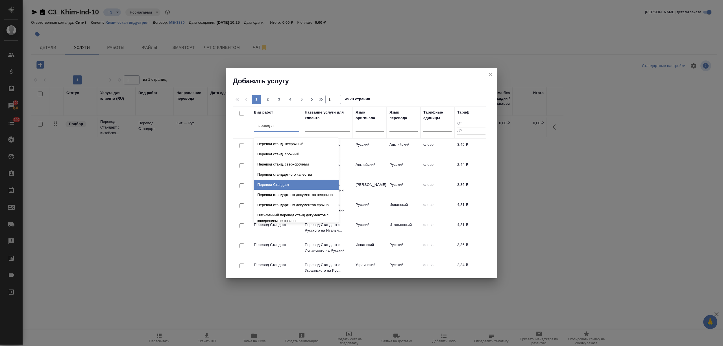
click at [284, 183] on div "Перевод Стандарт" at bounding box center [296, 185] width 85 height 10
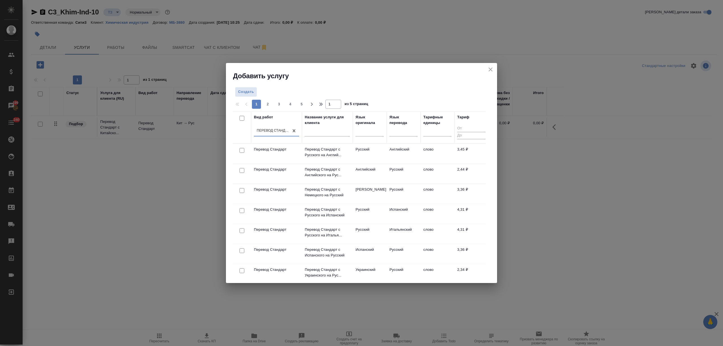
click at [366, 138] on div at bounding box center [370, 133] width 28 height 15
click at [371, 137] on div at bounding box center [370, 133] width 28 height 15
click at [370, 135] on div at bounding box center [370, 131] width 28 height 8
click at [382, 150] on div "Китайский" at bounding box center [398, 149] width 85 height 10
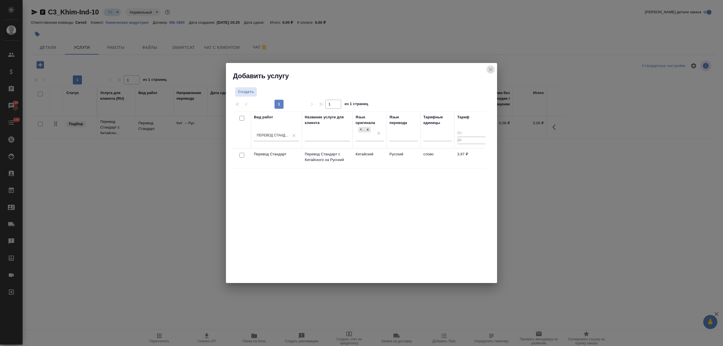
click at [490, 66] on icon "close" at bounding box center [490, 69] width 7 height 7
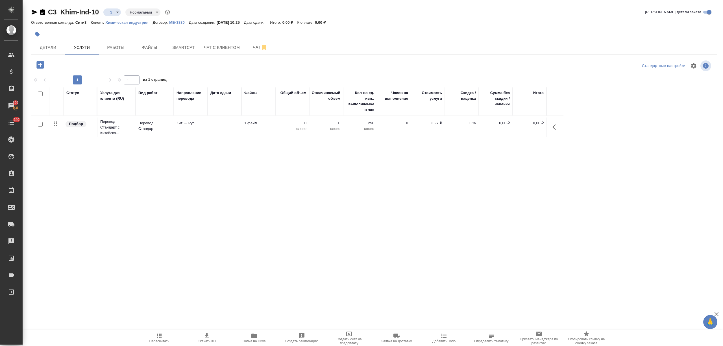
click at [460, 132] on td "0 %" at bounding box center [462, 128] width 34 height 20
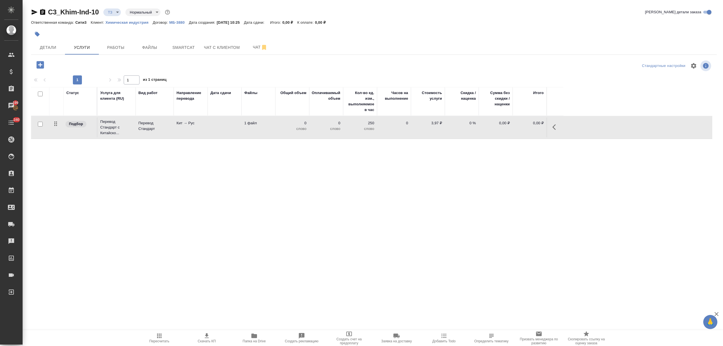
click at [145, 21] on p "Химическая индустрия" at bounding box center [129, 22] width 47 height 4
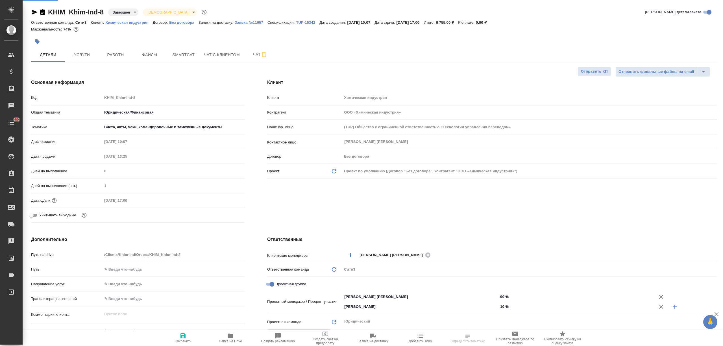
select select "RU"
type textarea "x"
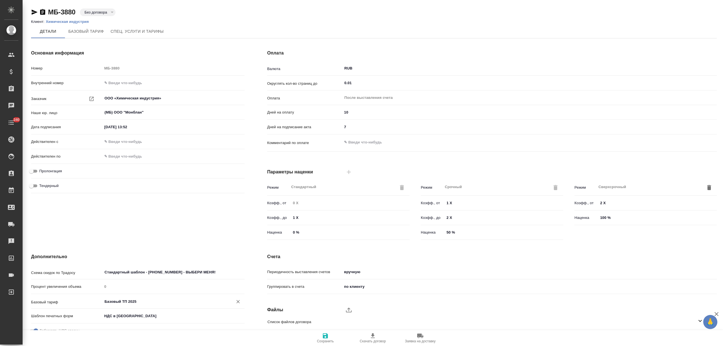
click at [138, 302] on input "Базовый ТП 2025" at bounding box center [164, 301] width 120 height 7
click at [75, 296] on div "Базовый тариф прйас ​" at bounding box center [138, 301] width 214 height 10
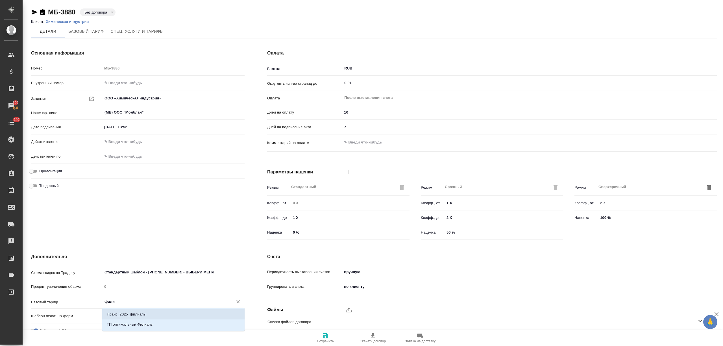
click at [155, 316] on li "Прайс_2025_филиалы" at bounding box center [173, 314] width 142 height 10
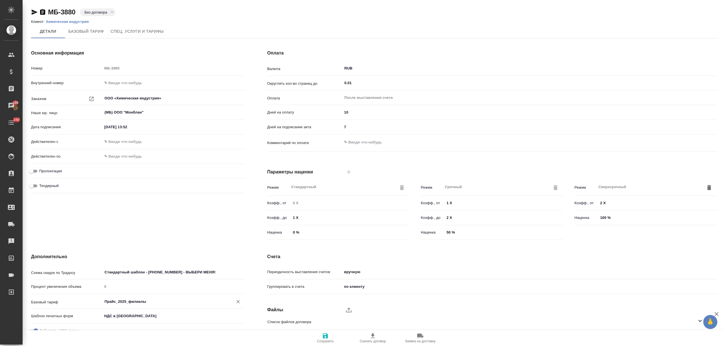
type input "Прайс_2025_филиалы"
click at [327, 340] on span "Сохранить" at bounding box center [325, 341] width 17 height 4
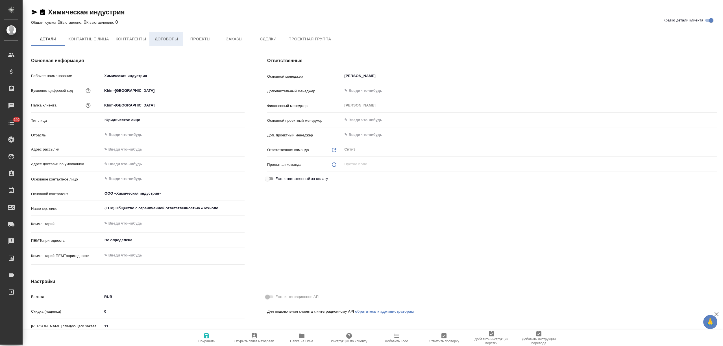
click at [161, 36] on span "Договоры" at bounding box center [166, 39] width 27 height 7
click at [200, 43] on button "Проекты" at bounding box center [200, 39] width 34 height 14
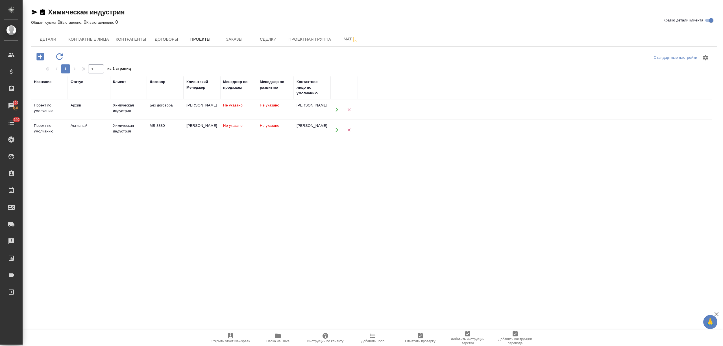
click at [144, 109] on td "Химическая индустрия" at bounding box center [128, 110] width 37 height 20
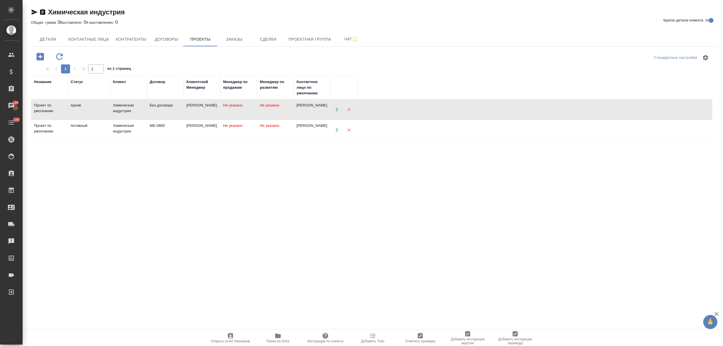
click at [144, 109] on td "Химическая индустрия" at bounding box center [128, 110] width 37 height 20
click at [128, 129] on div "Химическая индустрия" at bounding box center [128, 128] width 31 height 11
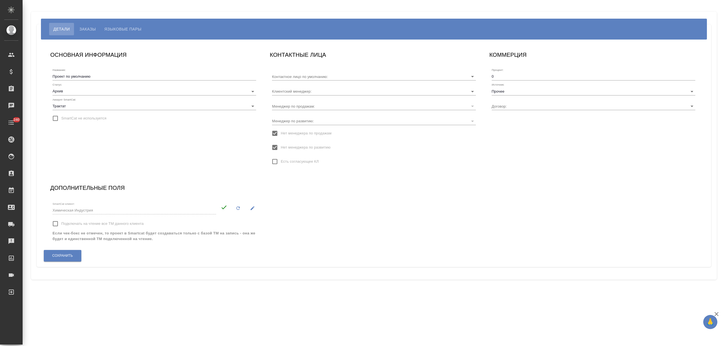
type input "Валерия Вединкова"
type input "Без договора"
type input "[PERSON_NAME]"
click at [136, 29] on span "Языковые пары" at bounding box center [123, 29] width 37 height 7
type input "[PERSON_NAME]"
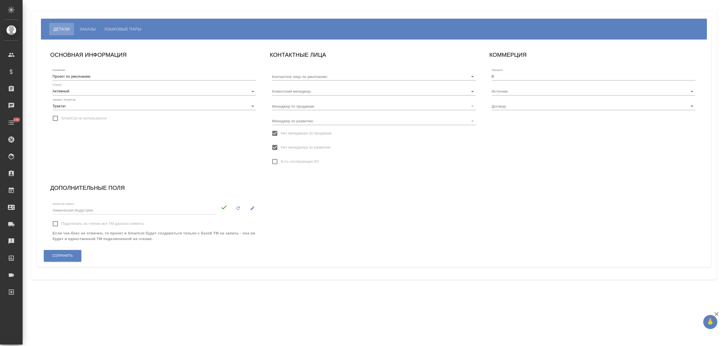
type input "МБ-3880"
type input "[PERSON_NAME]"
click at [126, 28] on span "Языковые пары" at bounding box center [123, 29] width 37 height 7
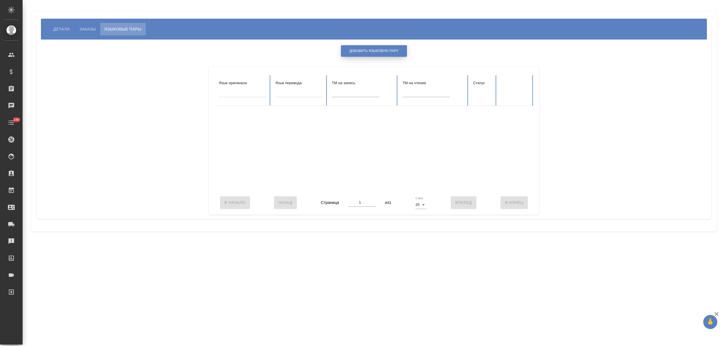
click at [355, 52] on span "Добавить языковую пару" at bounding box center [373, 51] width 49 height 5
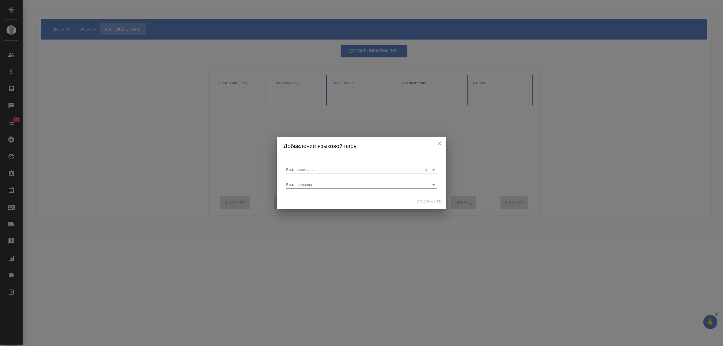
click at [335, 169] on input "Язык оригинала" at bounding box center [352, 169] width 133 height 7
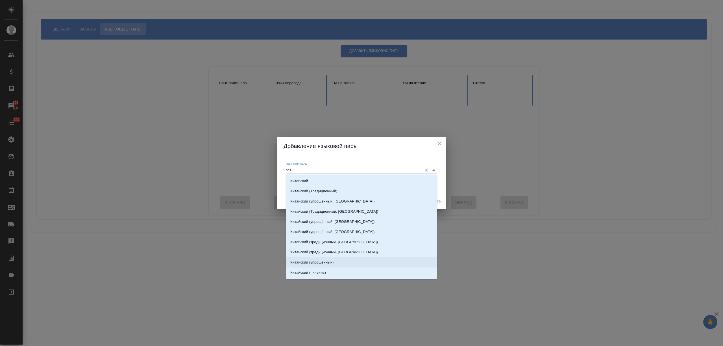
click at [353, 262] on li "Китайский (упрощенный)" at bounding box center [361, 262] width 151 height 10
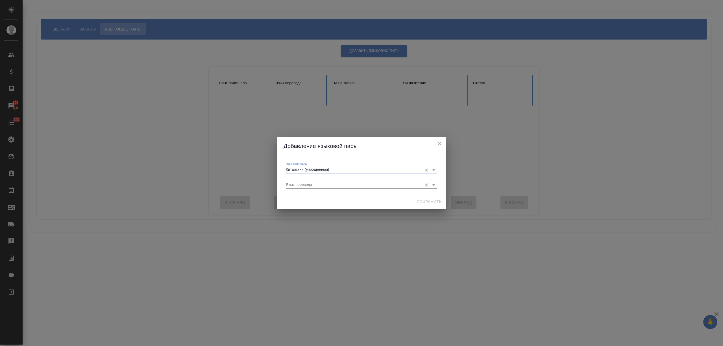
type input "Китайский (упрощенный)"
click at [307, 183] on input "Язык перевода" at bounding box center [352, 184] width 133 height 7
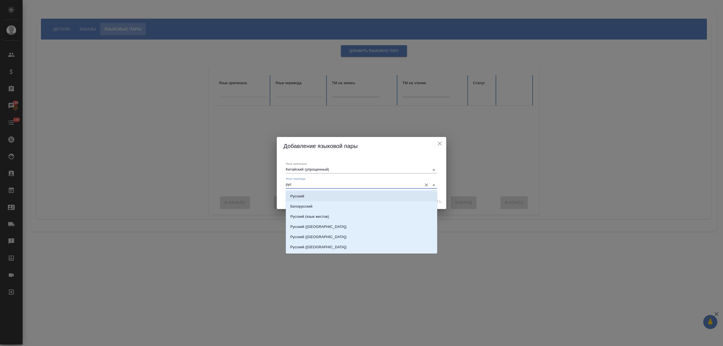
click at [319, 195] on li "Русский" at bounding box center [361, 196] width 151 height 10
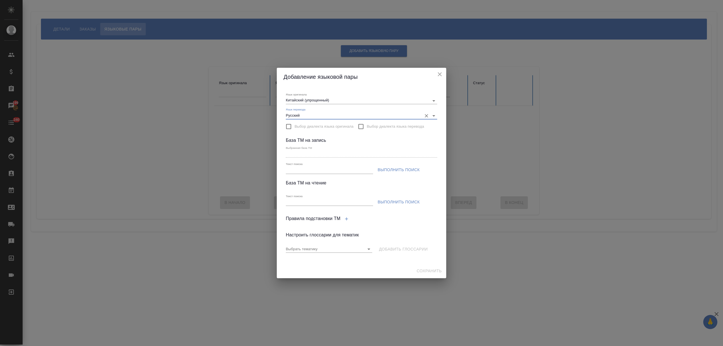
type input "Русский"
click at [311, 169] on input "Текст поиска" at bounding box center [329, 170] width 87 height 7
type input "химическая"
click at [388, 170] on span "Выполнить поиск" at bounding box center [399, 169] width 42 height 7
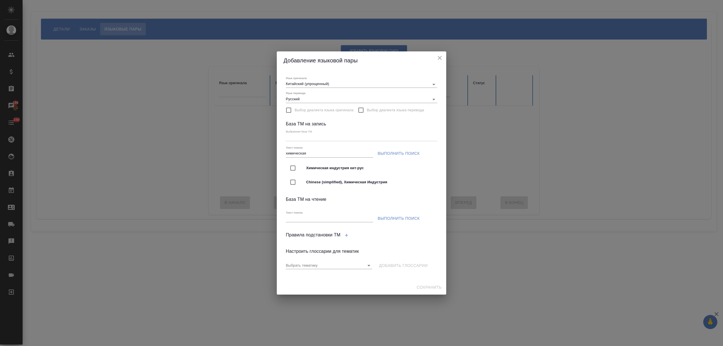
click at [378, 167] on span "Химическая индустрия кит-рус" at bounding box center [369, 168] width 127 height 6
type input "Химическая индустрия кит-рус"
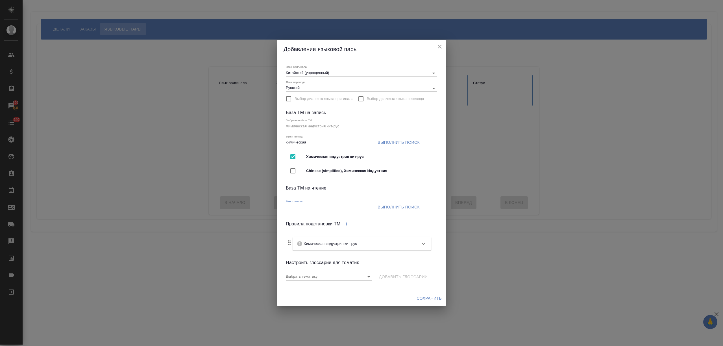
click at [327, 208] on input "Текст поиска" at bounding box center [329, 207] width 87 height 7
type input "китайский"
click at [384, 203] on button "Выполнить поиск" at bounding box center [398, 207] width 47 height 10
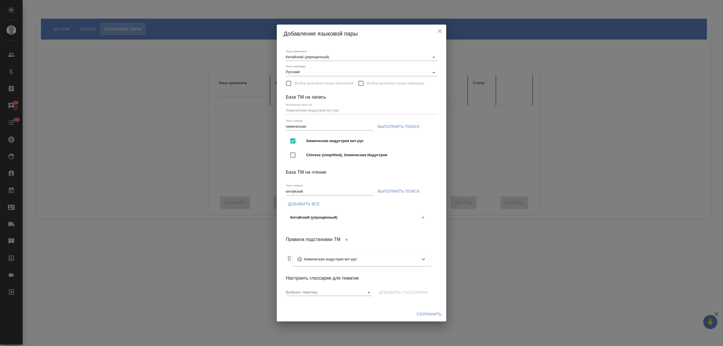
click at [421, 215] on icon "button" at bounding box center [423, 217] width 5 height 5
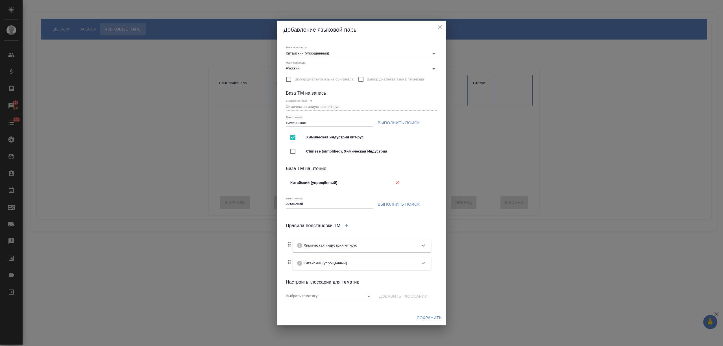
click at [427, 324] on div "Сохранить" at bounding box center [361, 317] width 169 height 15
click at [426, 321] on button "Сохранить" at bounding box center [429, 318] width 30 height 10
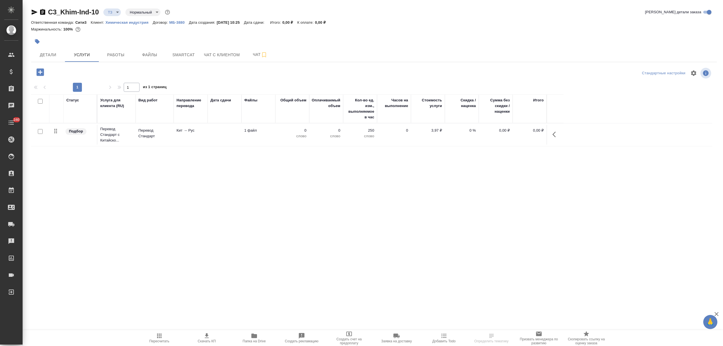
click at [40, 132] on input "checkbox" at bounding box center [40, 131] width 5 height 5
checkbox input "true"
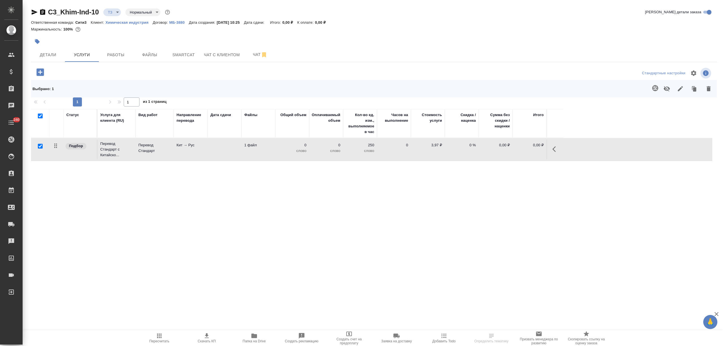
click at [656, 90] on icon "button" at bounding box center [655, 88] width 6 height 6
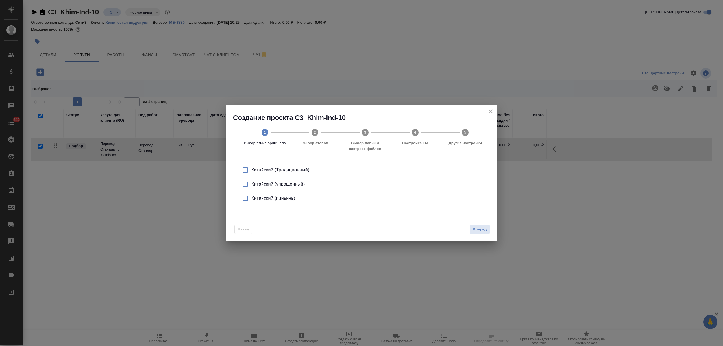
click at [296, 183] on div "Китайский (упрощенный)" at bounding box center [367, 184] width 232 height 7
click at [478, 230] on span "Вперед" at bounding box center [480, 229] width 14 height 6
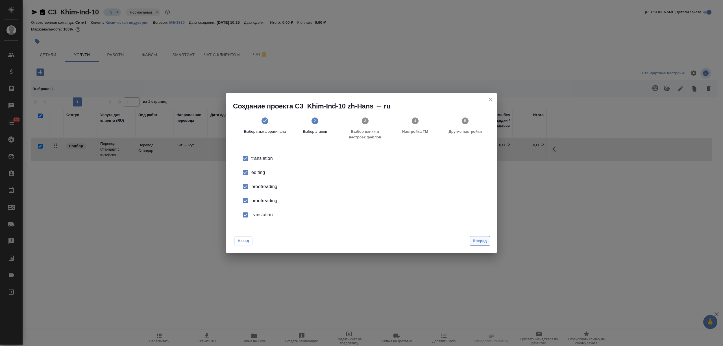
click at [474, 241] on span "Вперед" at bounding box center [480, 241] width 14 height 6
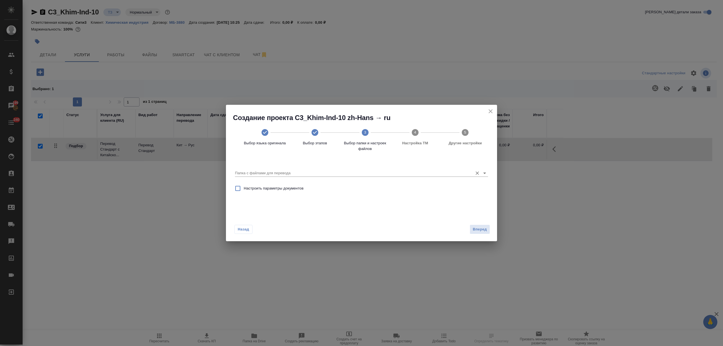
click at [349, 173] on input "Папка с файлами для перевода" at bounding box center [352, 173] width 235 height 7
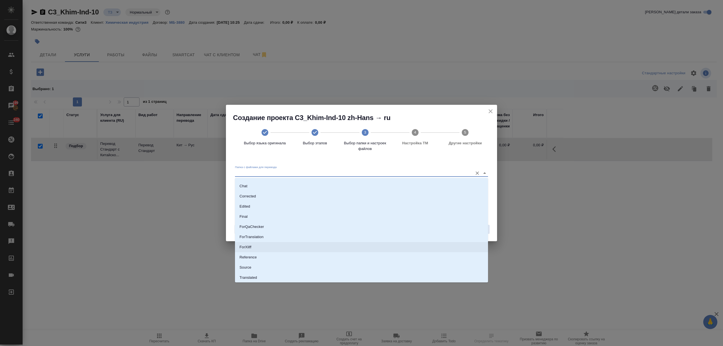
scroll to position [29, 0]
click at [266, 256] on li "Source" at bounding box center [361, 257] width 253 height 10
type input "Source"
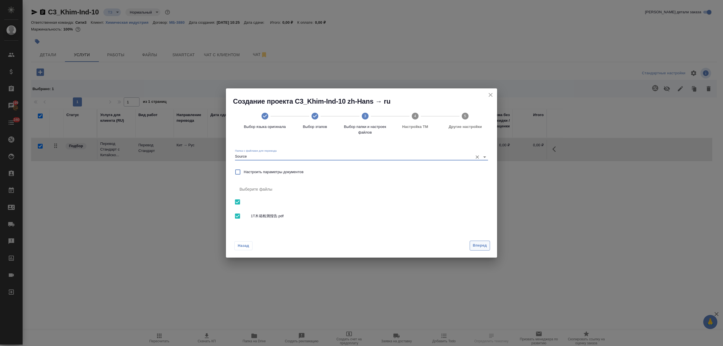
click at [482, 245] on span "Вперед" at bounding box center [480, 245] width 14 height 6
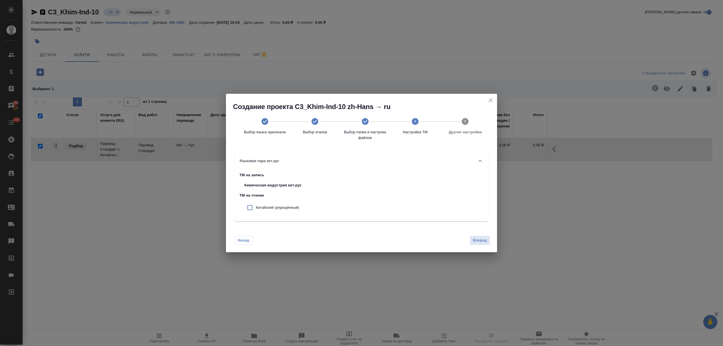
click at [267, 201] on div "Китайский (упрощённый)" at bounding box center [273, 208] width 67 height 14
checkbox input "true"
click at [485, 243] on button "Вперед" at bounding box center [480, 241] width 20 height 10
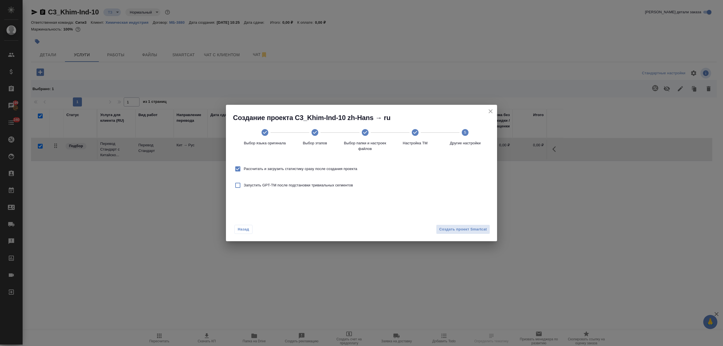
click at [310, 161] on div "Рассчитать и загрузить статистику сразу после создания проекта" at bounding box center [362, 169] width 258 height 16
click at [310, 170] on span "Рассчитать и загрузить статистику сразу после создания проекта" at bounding box center [301, 169] width 114 height 6
click at [244, 170] on input "Рассчитать и загрузить статистику сразу после создания проекта" at bounding box center [238, 169] width 12 height 12
checkbox input "false"
click at [478, 226] on span "Создать проект Smartcat" at bounding box center [463, 229] width 48 height 6
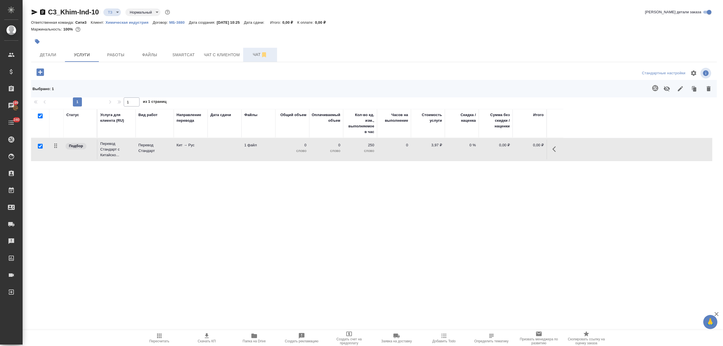
click at [254, 57] on span "Чат" at bounding box center [260, 54] width 27 height 7
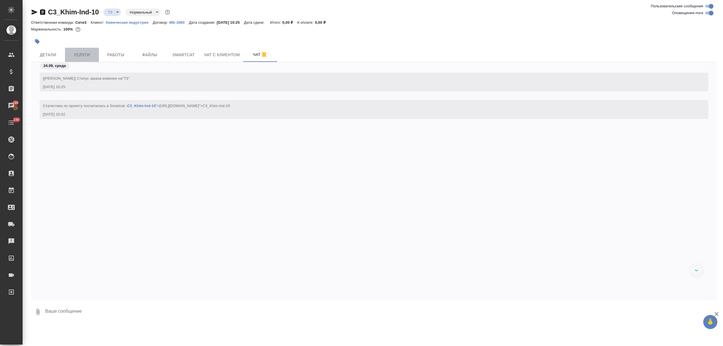
click at [82, 53] on span "Услуги" at bounding box center [81, 54] width 27 height 7
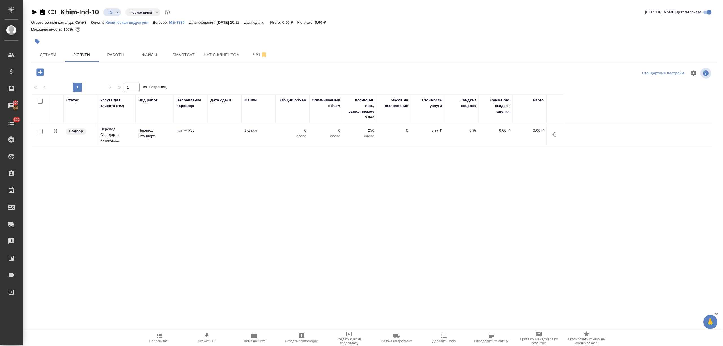
click at [147, 140] on td "Перевод Стандарт" at bounding box center [155, 135] width 38 height 20
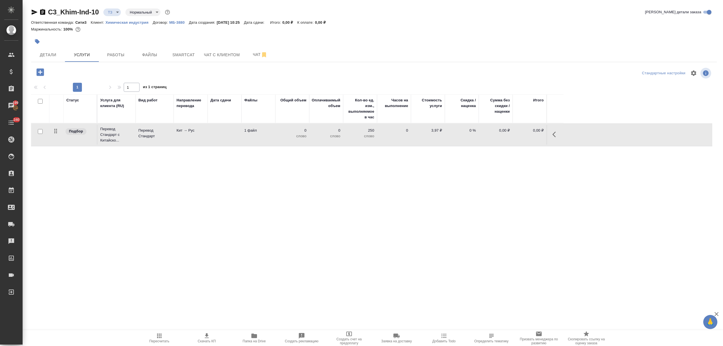
click at [147, 140] on td "Перевод Стандарт" at bounding box center [155, 135] width 38 height 20
click at [161, 127] on td "Перевод Стандарт" at bounding box center [155, 135] width 38 height 20
click at [162, 128] on p "Перевод Стандарт" at bounding box center [154, 133] width 32 height 11
click at [222, 138] on td at bounding box center [225, 135] width 34 height 20
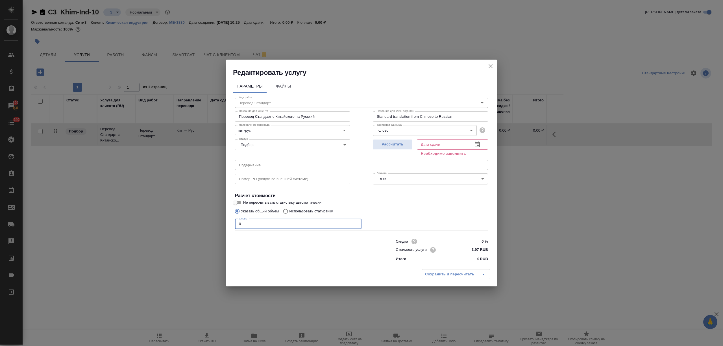
drag, startPoint x: 247, startPoint y: 227, endPoint x: 227, endPoint y: 224, distance: 20.5
click at [230, 226] on div "Параметры Файлы Вид работ Перевод Стандарт Вид работ Название для клиента Перев…" at bounding box center [361, 171] width 271 height 189
type input "566"
click at [474, 141] on button "button" at bounding box center [478, 145] width 14 height 14
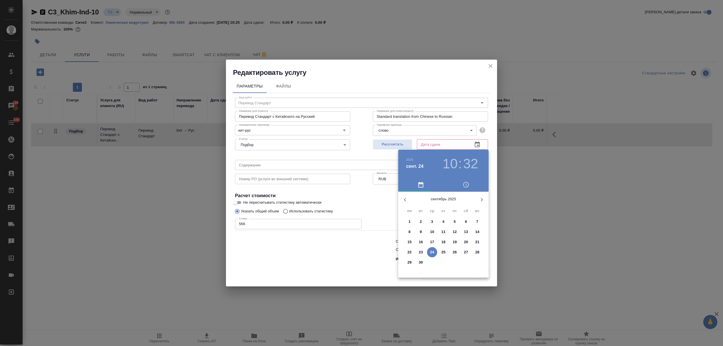
click at [443, 247] on button "25" at bounding box center [443, 252] width 10 height 10
type input "25.09.2025 10:32"
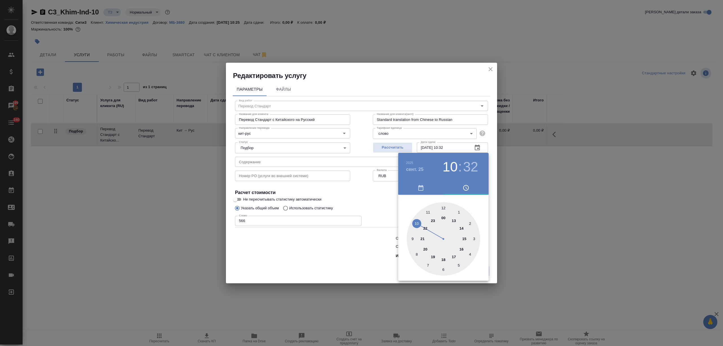
click at [350, 252] on div at bounding box center [361, 173] width 723 height 346
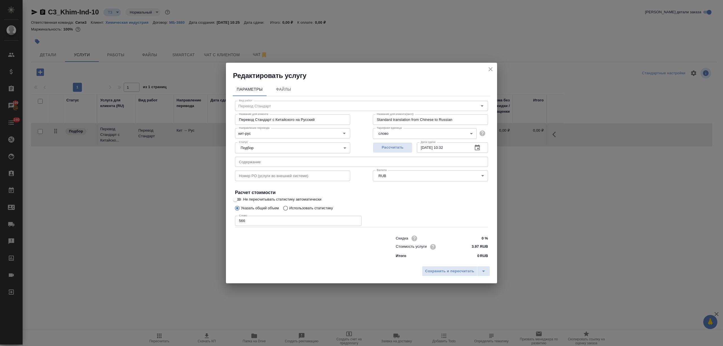
click at [473, 237] on input "0 %" at bounding box center [477, 238] width 21 height 8
type input "-100 %"
click at [456, 272] on span "Сохранить и пересчитать" at bounding box center [449, 271] width 49 height 6
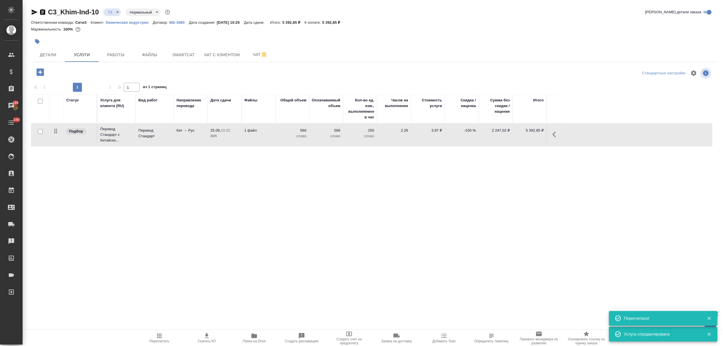
click at [34, 11] on icon "button" at bounding box center [35, 12] width 6 height 5
click at [250, 50] on button "Чат" at bounding box center [260, 55] width 34 height 14
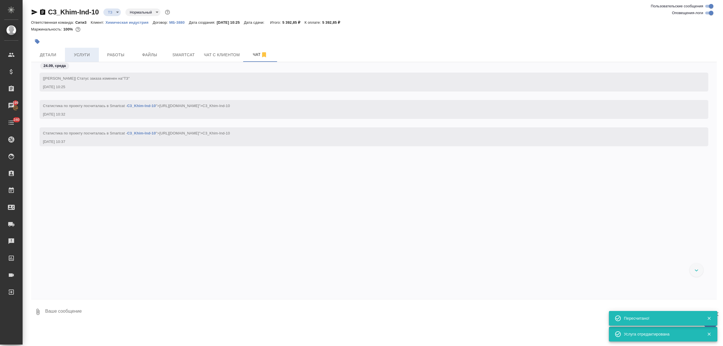
click at [87, 56] on span "Услуги" at bounding box center [81, 54] width 27 height 7
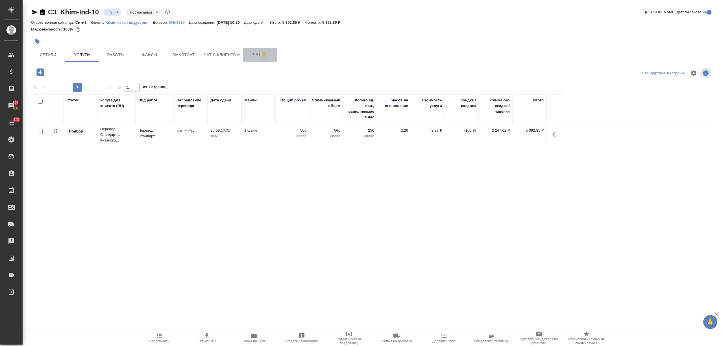
click at [249, 56] on span "Чат" at bounding box center [260, 54] width 27 height 7
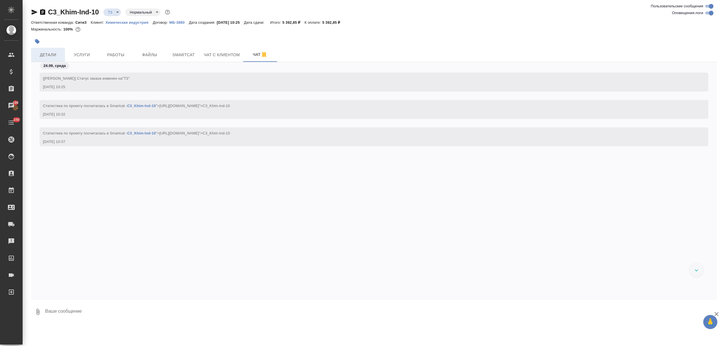
click at [58, 50] on button "Детали" at bounding box center [48, 55] width 34 height 14
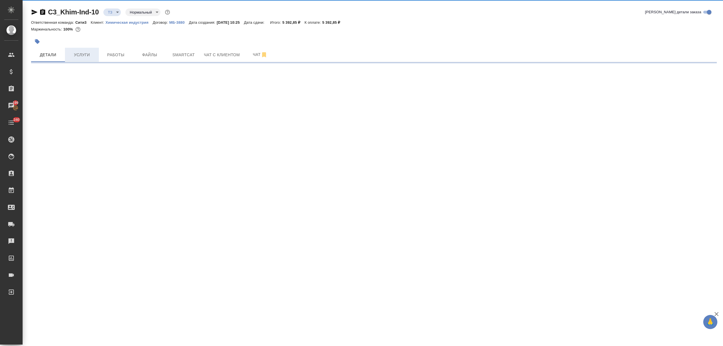
select select "RU"
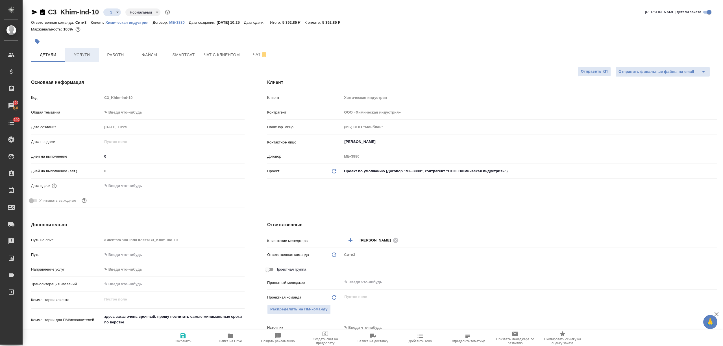
type textarea "x"
click at [34, 10] on icon "button" at bounding box center [34, 12] width 7 height 7
type textarea "x"
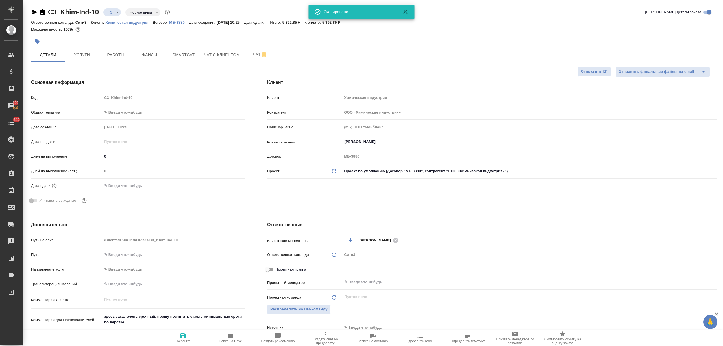
type textarea "x"
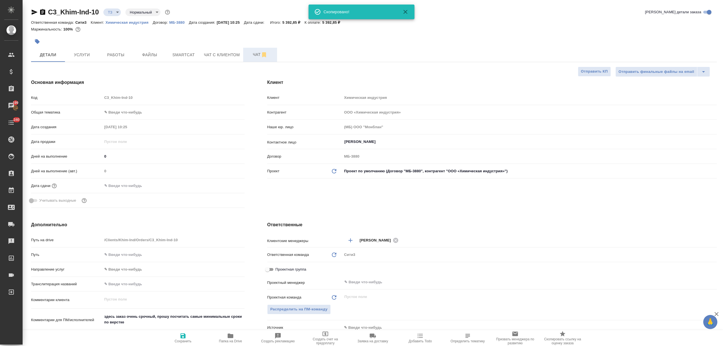
click at [252, 58] on button "Чат" at bounding box center [260, 55] width 34 height 14
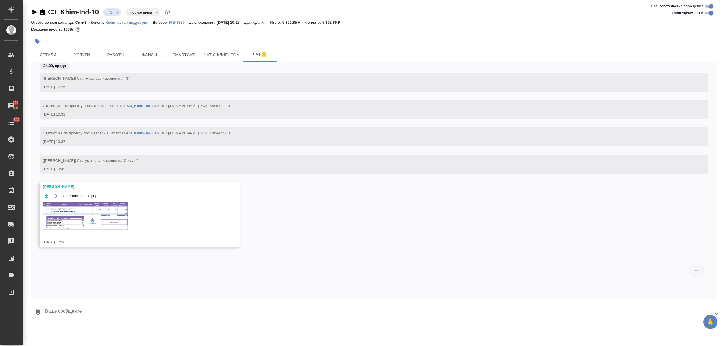
click at [81, 224] on img at bounding box center [85, 215] width 85 height 27
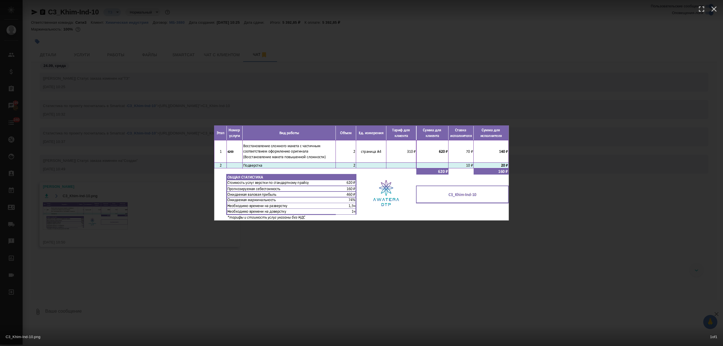
click at [198, 155] on div "C3_Khim-Ind-10.png 1 of 1" at bounding box center [361, 173] width 723 height 346
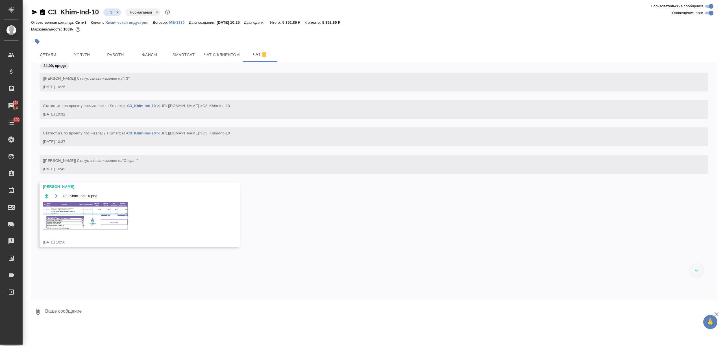
click at [107, 211] on img at bounding box center [85, 215] width 85 height 27
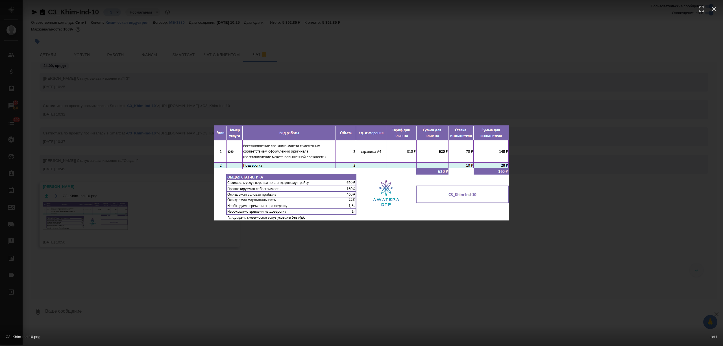
click at [136, 163] on div "C3_Khim-Ind-10.png 1 of 1" at bounding box center [361, 173] width 723 height 346
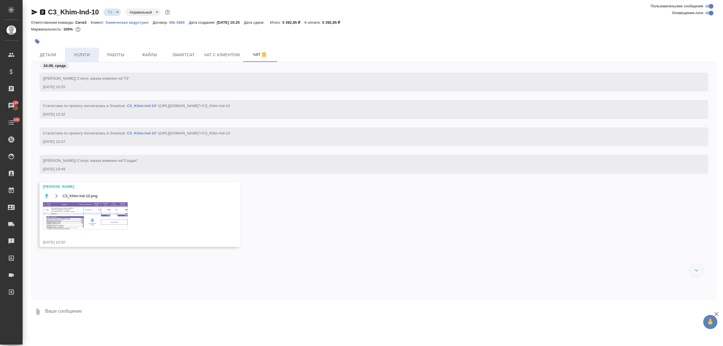
click at [87, 61] on button "Услуги" at bounding box center [82, 55] width 34 height 14
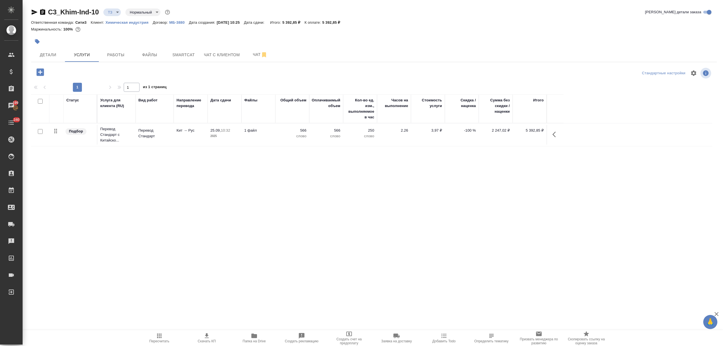
click at [40, 70] on icon "button" at bounding box center [39, 71] width 7 height 7
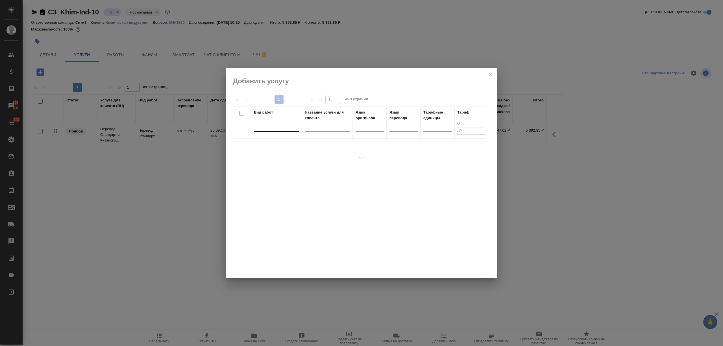
click at [274, 128] on div at bounding box center [276, 126] width 45 height 8
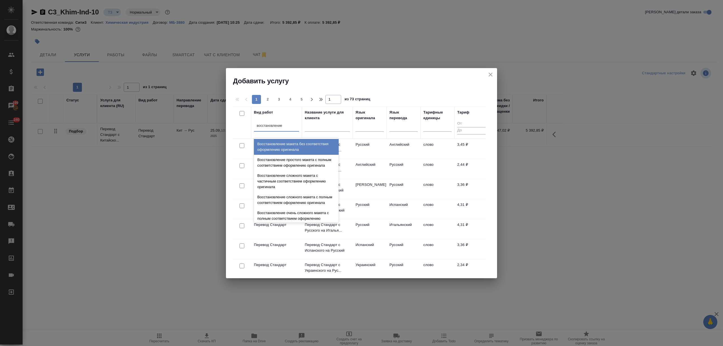
type input "восстановление с"
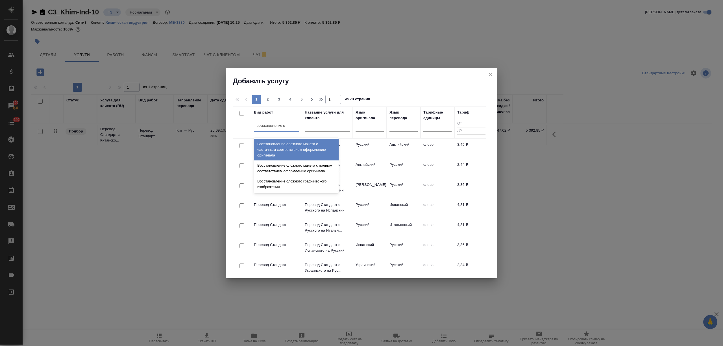
click at [280, 150] on div "Восстановление сложного макета с частичным соответствием оформлению оригинала" at bounding box center [296, 149] width 85 height 21
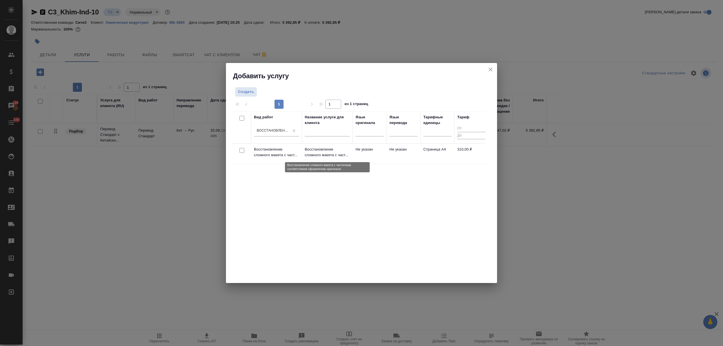
click at [329, 151] on p "Восстановление сложного макета с част..." at bounding box center [327, 152] width 45 height 11
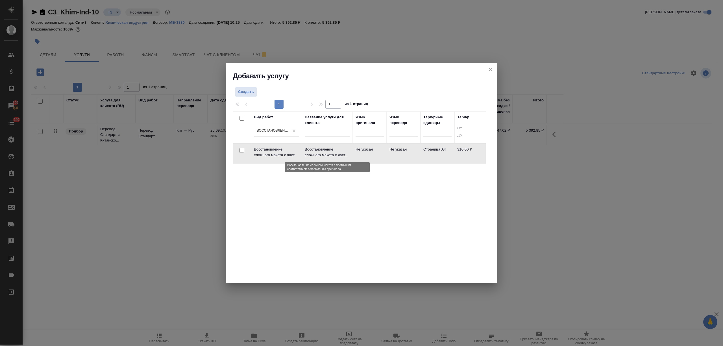
click at [329, 151] on p "Восстановление сложного макета с част..." at bounding box center [327, 152] width 45 height 11
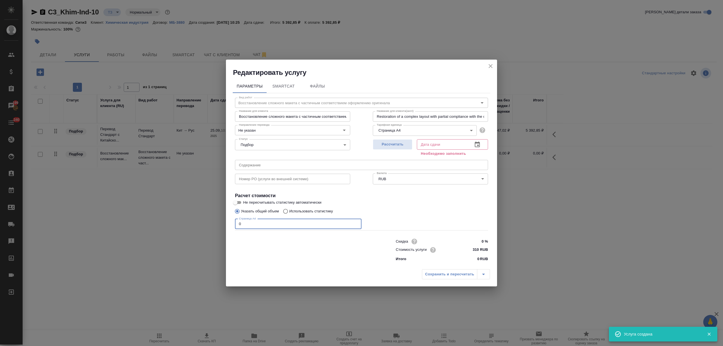
drag, startPoint x: 221, startPoint y: 225, endPoint x: 441, endPoint y: 167, distance: 227.6
click at [222, 224] on div "Редактировать услугу Параметры SmartCat Файлы Вид работ Восстановление сложного…" at bounding box center [361, 173] width 723 height 346
type input "2"
click at [480, 146] on icon "button" at bounding box center [477, 145] width 5 height 6
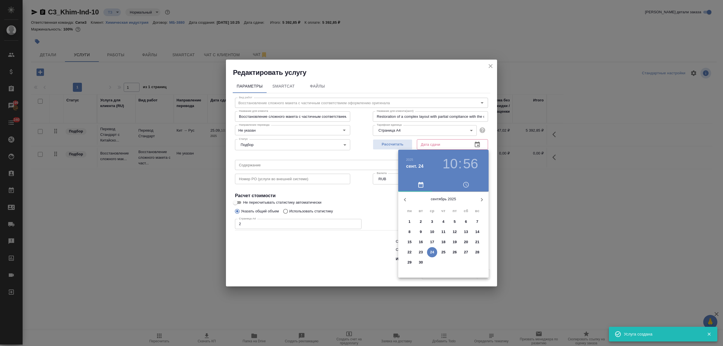
click at [435, 250] on span "24" at bounding box center [432, 252] width 10 height 6
type input "24.09.2025 10:56"
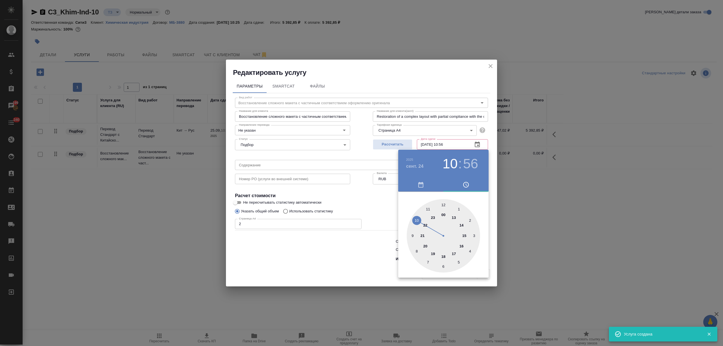
click at [327, 263] on div at bounding box center [361, 173] width 723 height 346
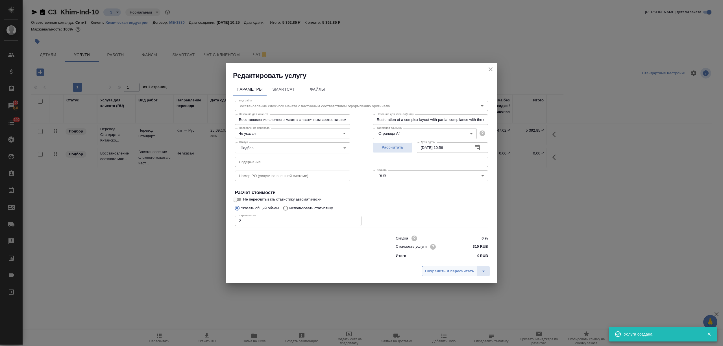
click at [456, 274] on span "Сохранить и пересчитать" at bounding box center [449, 271] width 49 height 6
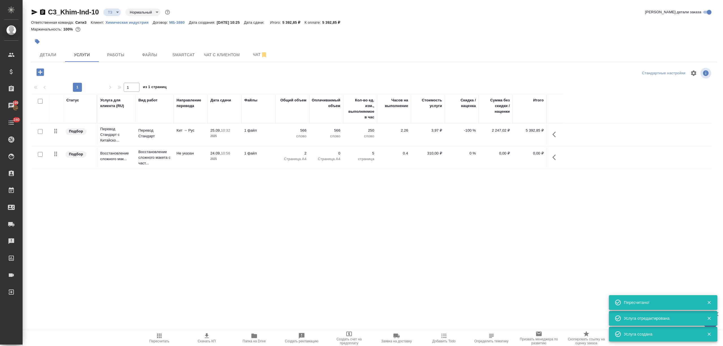
type input "new"
click at [201, 331] on button "Скачать КП" at bounding box center [206, 338] width 47 height 16
drag, startPoint x: 329, startPoint y: 25, endPoint x: 340, endPoint y: 24, distance: 10.6
click at [341, 25] on div "C3_Khim-Ind-10 Создан new Нормальный normal Кратко детали заказа Ответственная …" at bounding box center [374, 22] width 686 height 28
click at [344, 22] on p "6 136,85 ₽" at bounding box center [333, 22] width 22 height 4
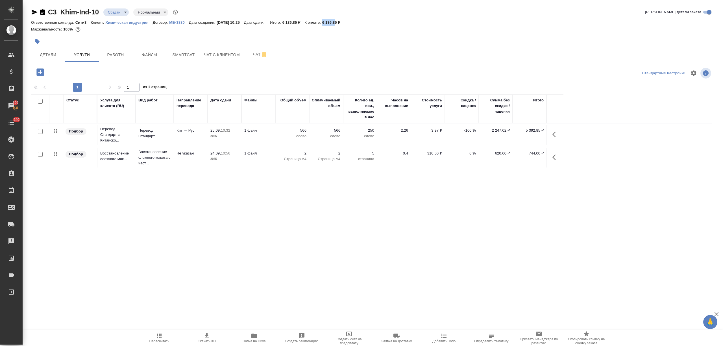
drag, startPoint x: 328, startPoint y: 22, endPoint x: 342, endPoint y: 22, distance: 14.4
click at [342, 22] on div "Ответственная команда: Сити3 Клиент: Химическая индустрия Договор: МБ-3880 Дата…" at bounding box center [374, 22] width 686 height 7
click at [336, 23] on p "6 136,85 ₽" at bounding box center [333, 22] width 22 height 4
drag, startPoint x: 329, startPoint y: 23, endPoint x: 343, endPoint y: 24, distance: 14.8
click at [343, 24] on div "Ответственная команда: Сити3 Клиент: Химическая индустрия Договор: МБ-3880 Дата…" at bounding box center [374, 22] width 686 height 7
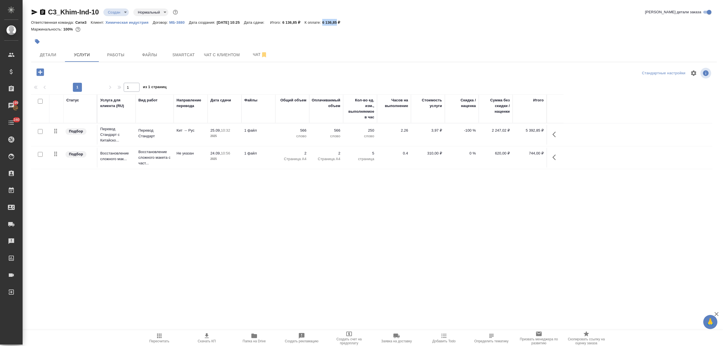
copy p "6 136,85"
click at [56, 56] on span "Детали" at bounding box center [47, 54] width 27 height 7
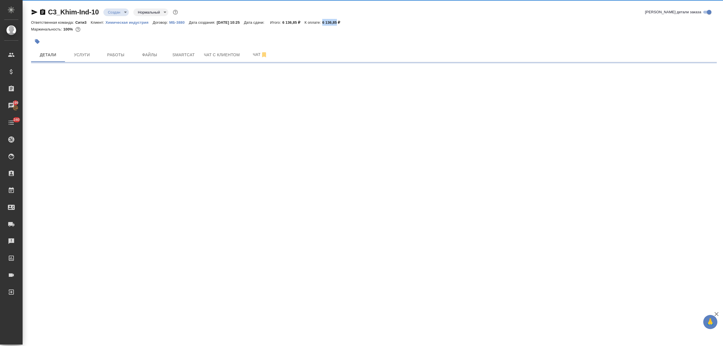
select select "RU"
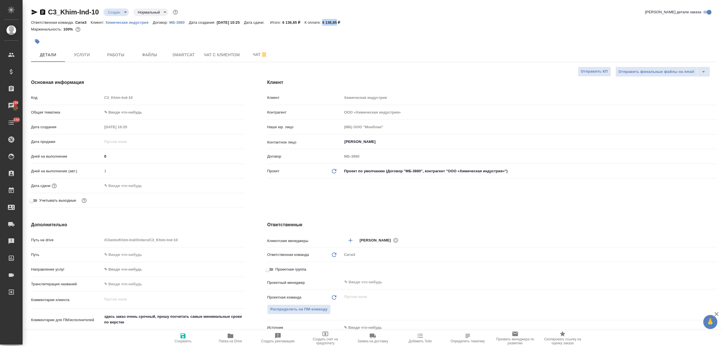
type textarea "x"
click at [114, 183] on input "text" at bounding box center [126, 186] width 49 height 8
click at [230, 185] on icon "button" at bounding box center [228, 185] width 7 height 7
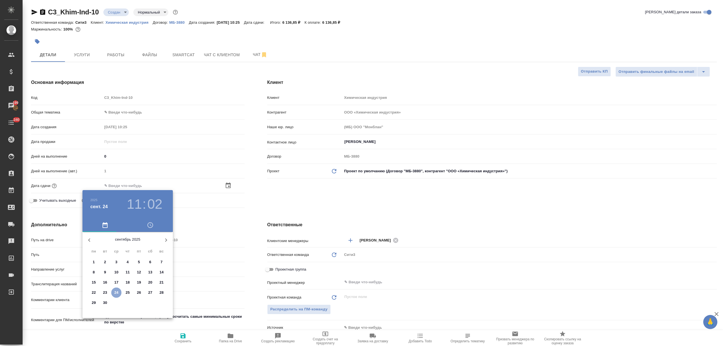
click at [118, 291] on p "24" at bounding box center [116, 293] width 4 height 6
type input "24.09.2025 11:02"
type textarea "x"
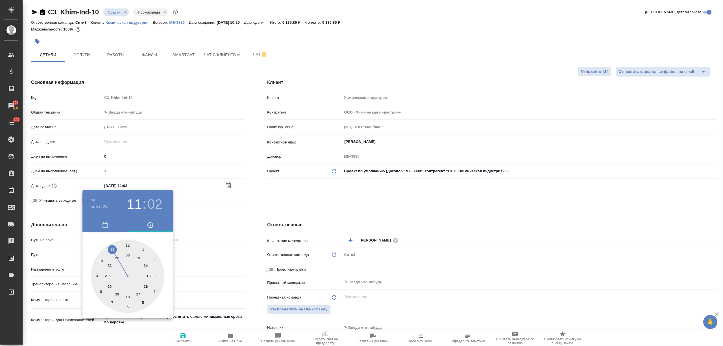
click at [138, 292] on div at bounding box center [127, 276] width 73 height 73
type input "24.09.2025 17:02"
type textarea "x"
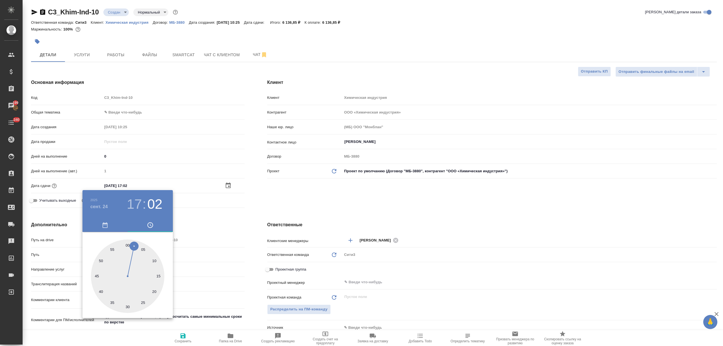
click at [217, 301] on div at bounding box center [361, 173] width 723 height 346
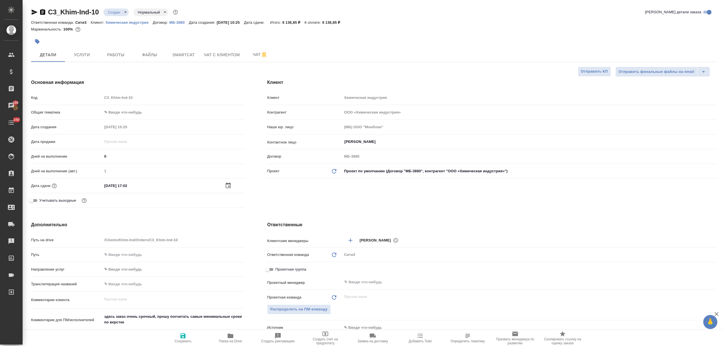
drag, startPoint x: 181, startPoint y: 334, endPoint x: 189, endPoint y: 334, distance: 8.2
click at [181, 334] on icon "button" at bounding box center [182, 335] width 5 height 5
type textarea "x"
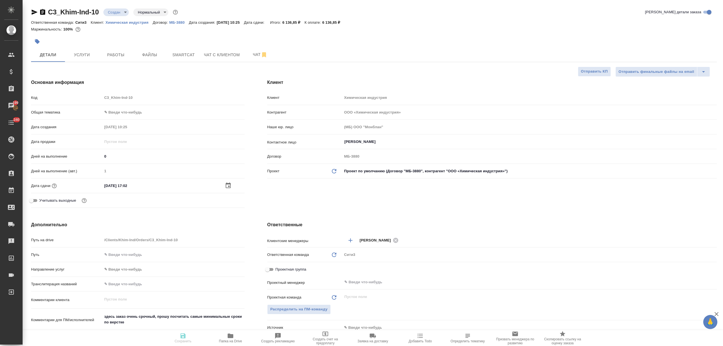
type textarea "x"
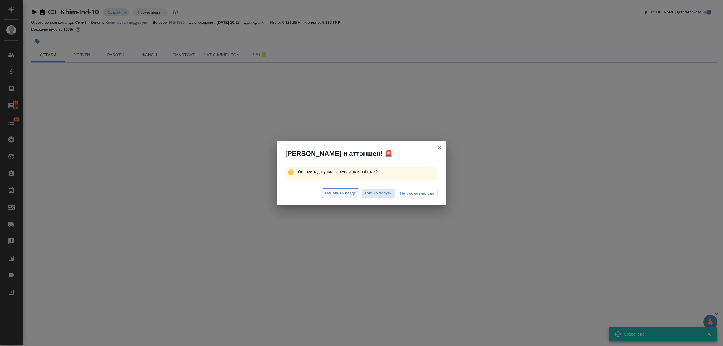
click at [327, 190] on span "Обновить везде" at bounding box center [340, 193] width 31 height 6
select select "RU"
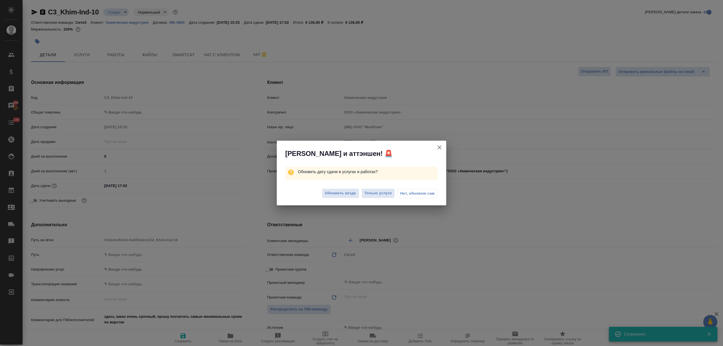
type textarea "x"
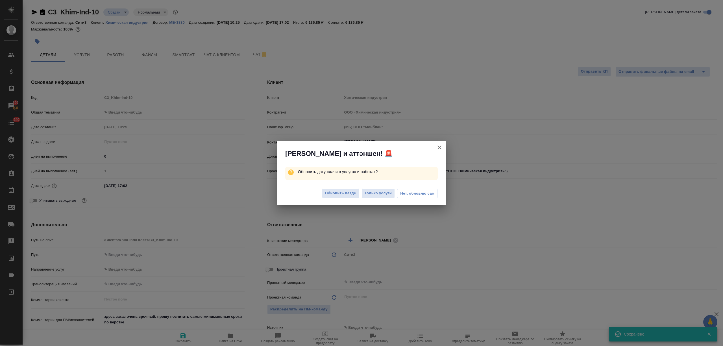
type textarea "x"
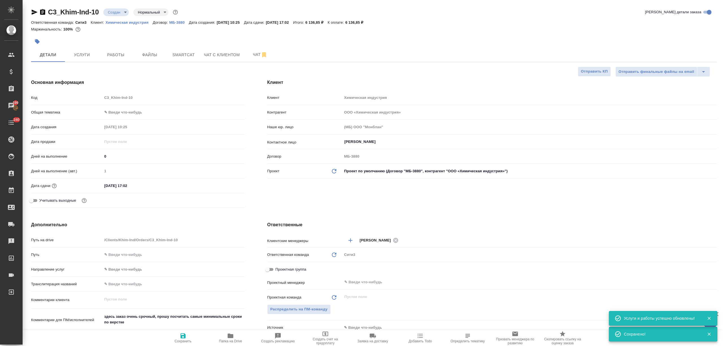
click at [328, 338] on span "Создать счет на предоплату" at bounding box center [325, 341] width 41 height 8
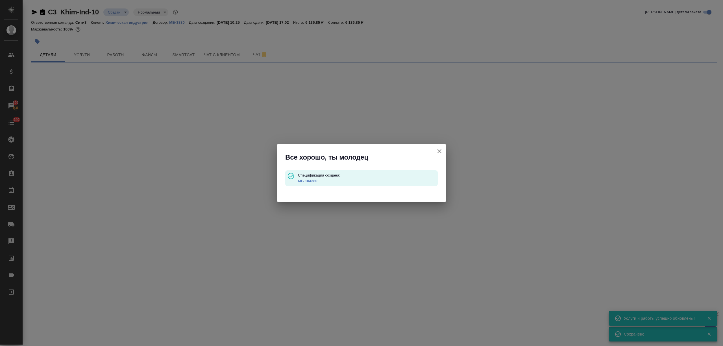
type input "waitingForPrepayment"
select select "RU"
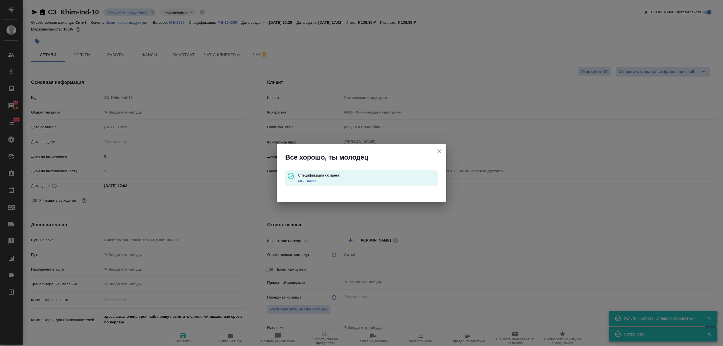
click at [312, 179] on link "МБ-104380" at bounding box center [307, 181] width 19 height 4
type textarea "x"
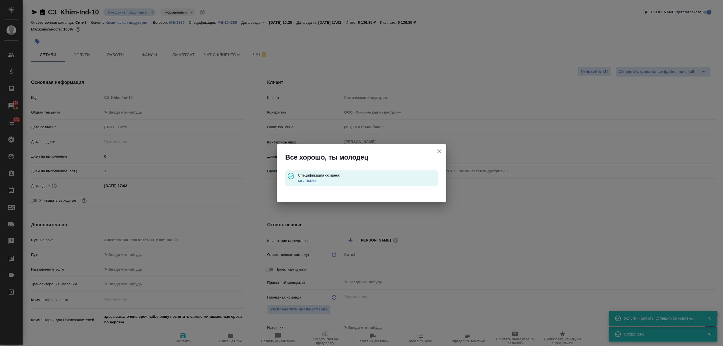
type textarea "x"
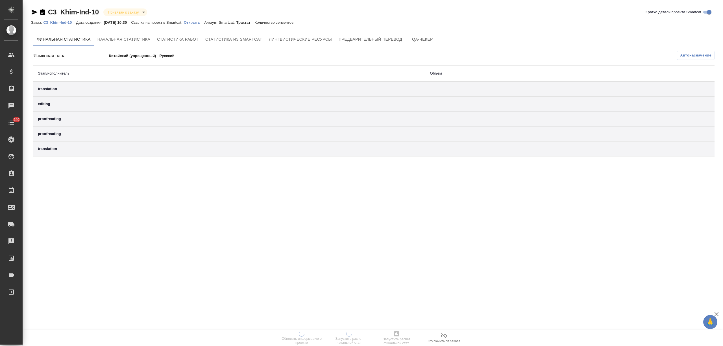
click at [200, 21] on p "Открыть" at bounding box center [194, 22] width 20 height 4
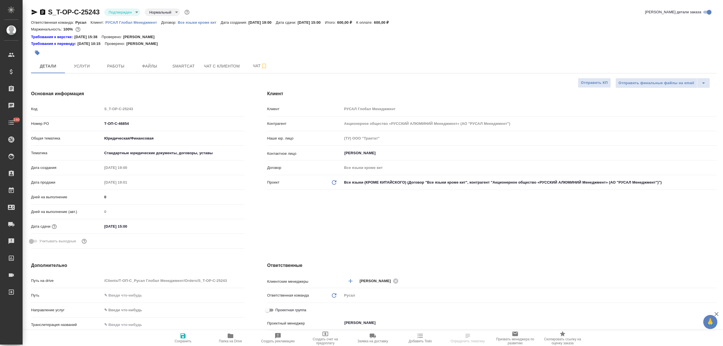
select select "RU"
click at [224, 338] on span "Папка на Drive" at bounding box center [230, 337] width 41 height 11
select select "RU"
type textarea "x"
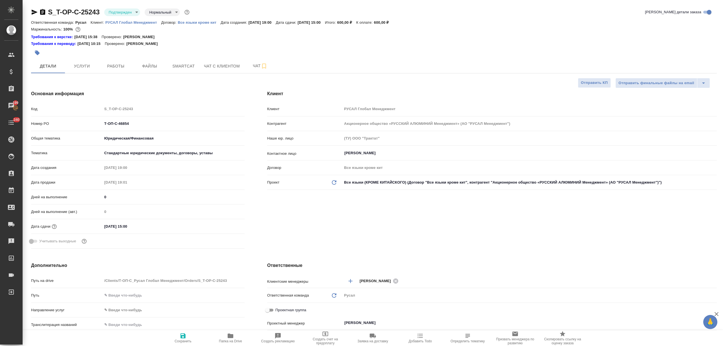
type textarea "x"
click at [126, 65] on span "Работы" at bounding box center [115, 66] width 27 height 7
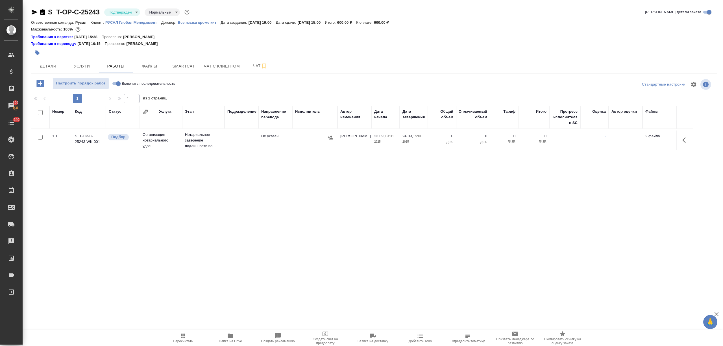
click at [117, 85] on input "Включить последовательность" at bounding box center [118, 83] width 20 height 7
checkbox input "true"
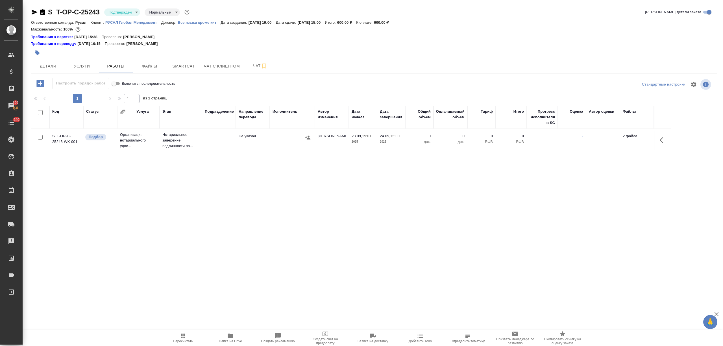
click at [158, 137] on td "Организация нотариального удос..." at bounding box center [138, 140] width 42 height 23
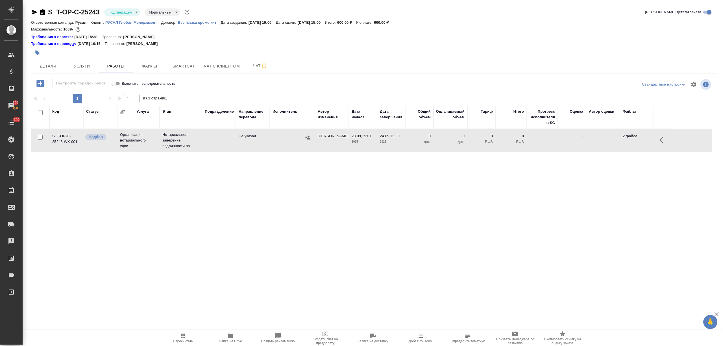
click at [158, 137] on td "Организация нотариального удос..." at bounding box center [138, 140] width 42 height 23
click at [59, 61] on button "Детали" at bounding box center [48, 66] width 34 height 14
click at [50, 64] on span "Детали" at bounding box center [47, 66] width 27 height 7
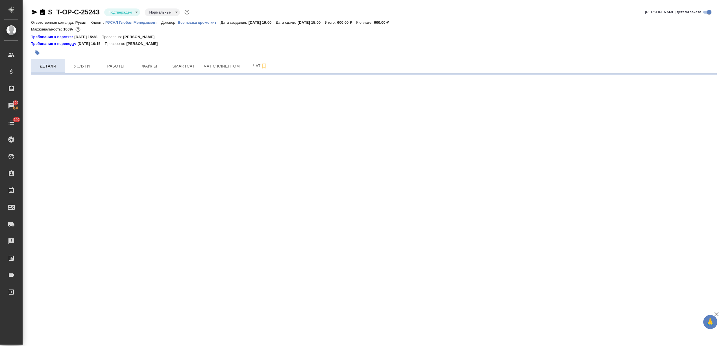
select select "RU"
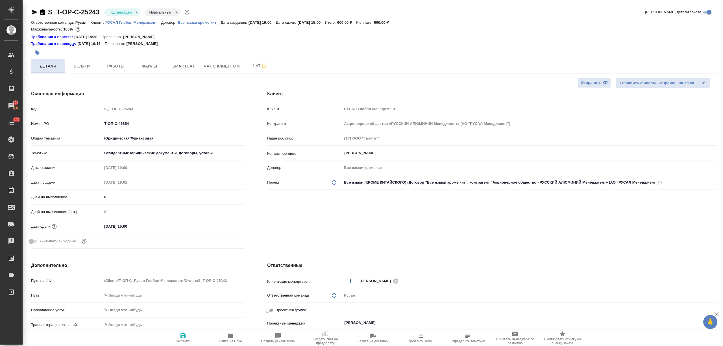
type textarea "x"
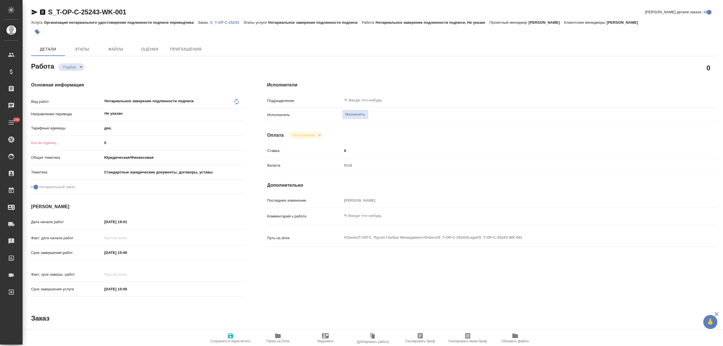
type textarea "x"
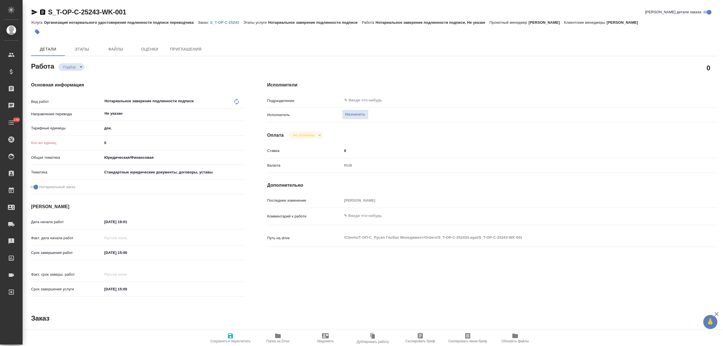
type textarea "x"
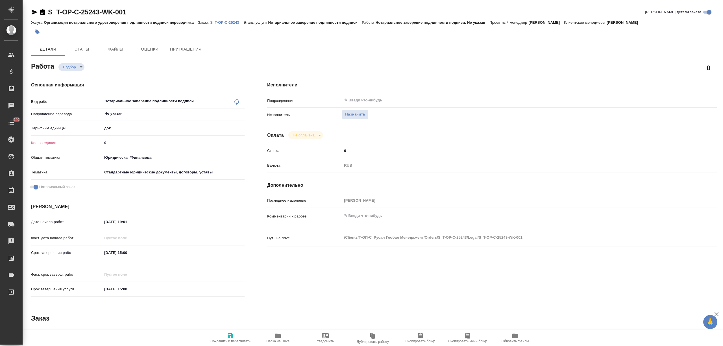
type textarea "x"
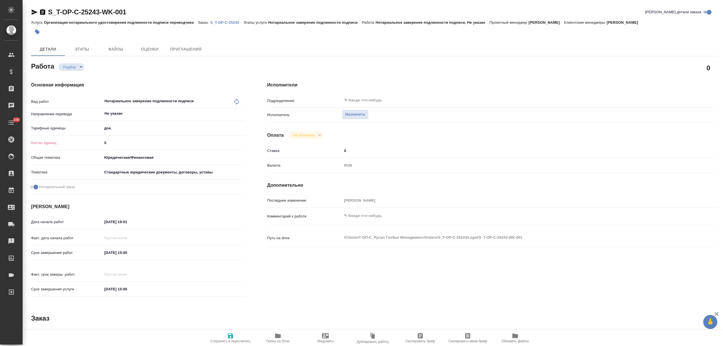
type textarea "x"
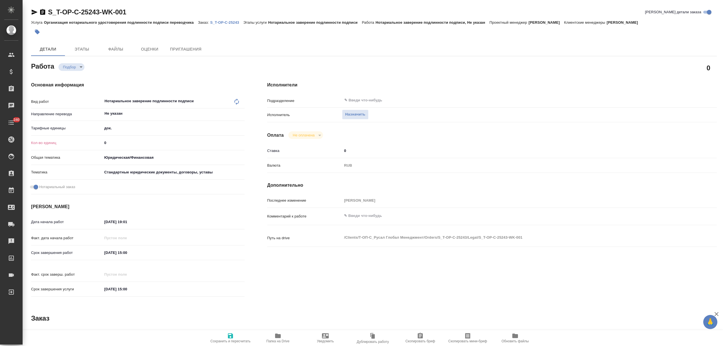
type textarea "x"
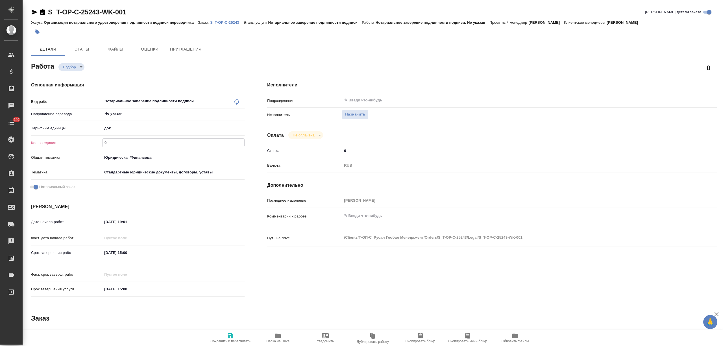
click at [89, 142] on div "Кол-во единиц 0" at bounding box center [138, 143] width 214 height 10
type textarea "x"
type input "1"
type textarea "x"
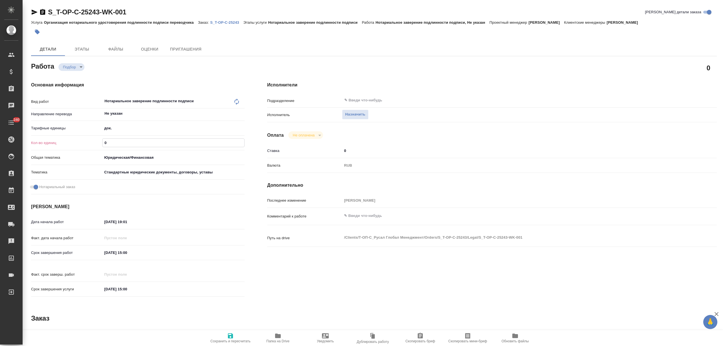
type textarea "x"
type input "1"
type textarea "x"
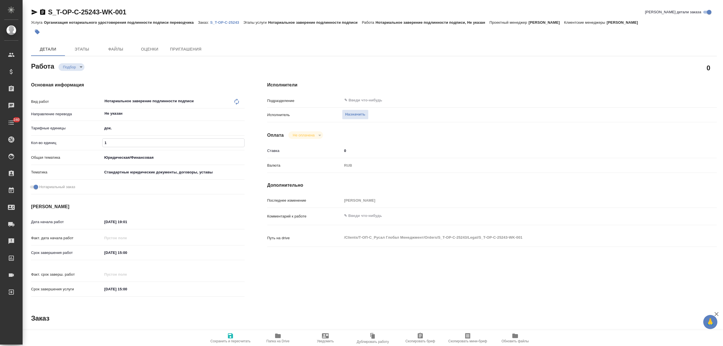
type textarea "x"
click at [230, 333] on icon "button" at bounding box center [230, 335] width 7 height 7
type textarea "x"
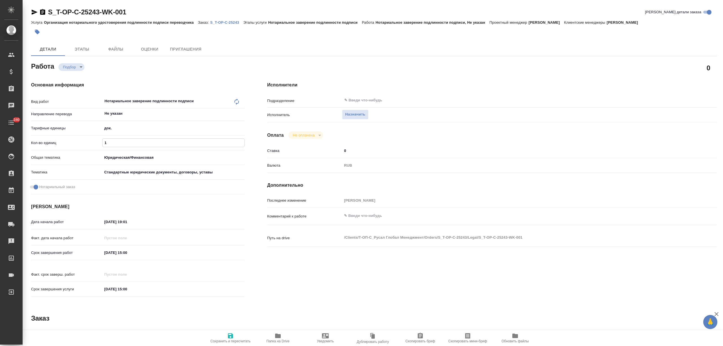
type textarea "x"
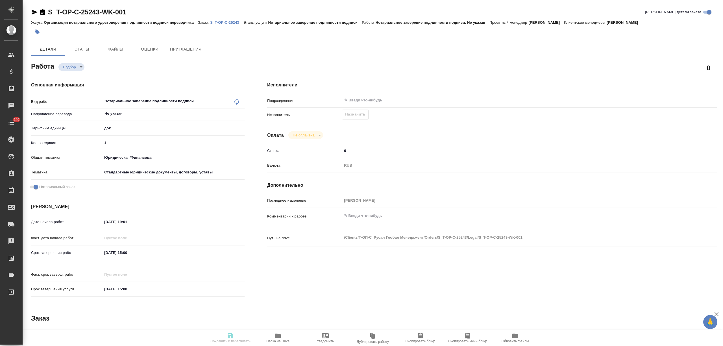
type textarea "x"
type input "recruiting"
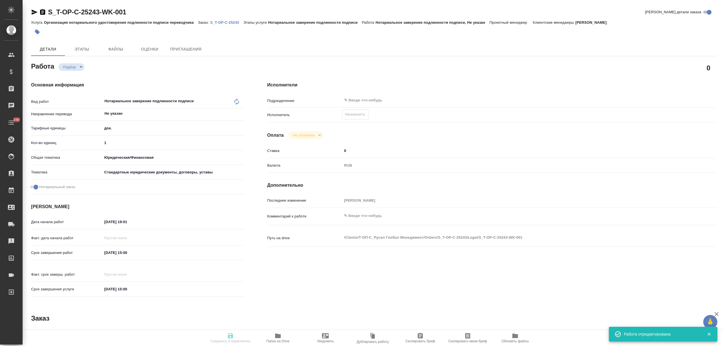
type textarea "Нотариальное заверение подлинности подписи"
type textarea "x"
type input "Не указан"
type input "5a8b1489cc6b4906c91bfd8b"
type input "1"
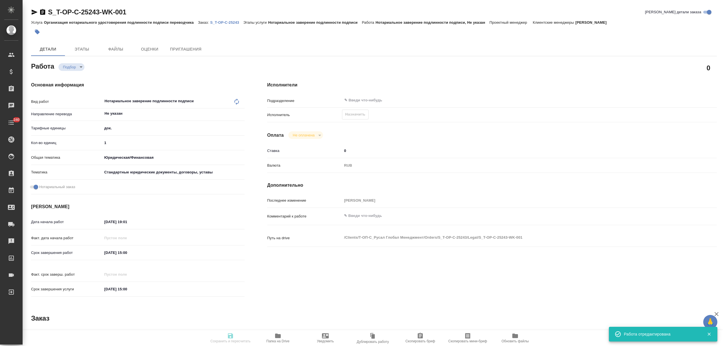
type input "yr-fn"
type input "5f647205b73bc97568ca66bf"
checkbox input "true"
type input "[DATE] 19:01"
type input "[DATE] 15:00"
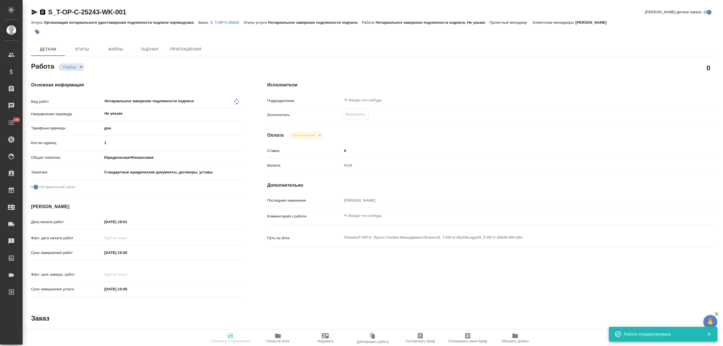
type input "[DATE] 15:00"
type input "notPayed"
type input "0"
type input "RUB"
type input "[PERSON_NAME]"
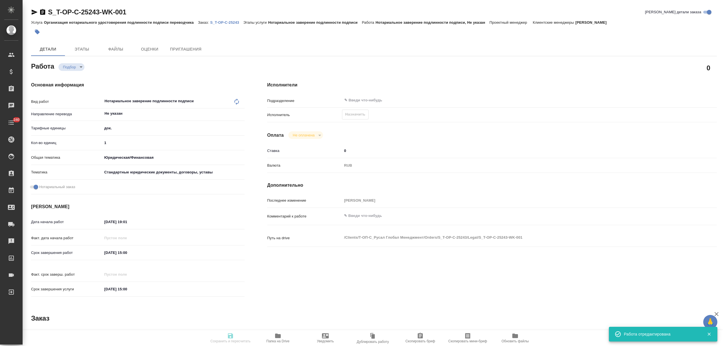
type textarea "x"
type textarea "/Clients/Т-ОП-С_Русал Глобал Менеджмент/Orders/S_T-OP-C-25243/Legal/S_T-OP-C-25…"
type textarea "x"
type input "S_T-OP-C-25243"
type input "Т-ОП-С-46854"
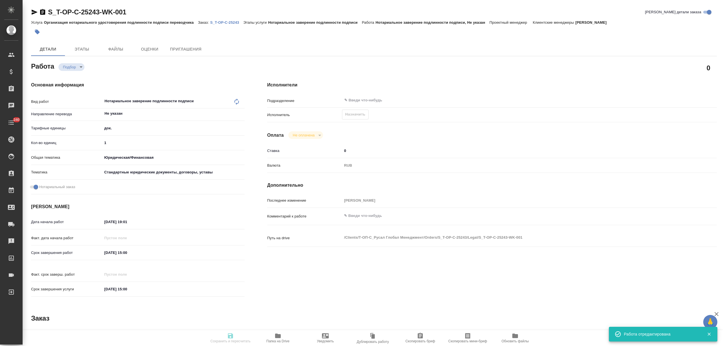
type input "Организация нотариального удостоверения подлинности подписи переводчика"
type input "Нотариальное заверение подлинности подписи"
type input "[PERSON_NAME]"
type input "/Clients/Т-ОП-С_Русал Глобал Менеджмент/Orders/S_T-OP-C-25243"
type textarea "x"
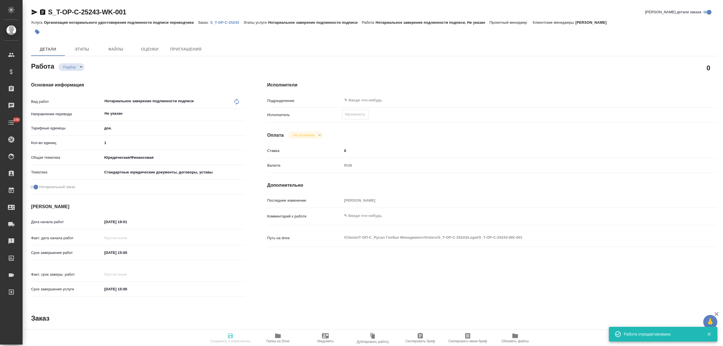
type textarea "только НОТ"
type textarea "x"
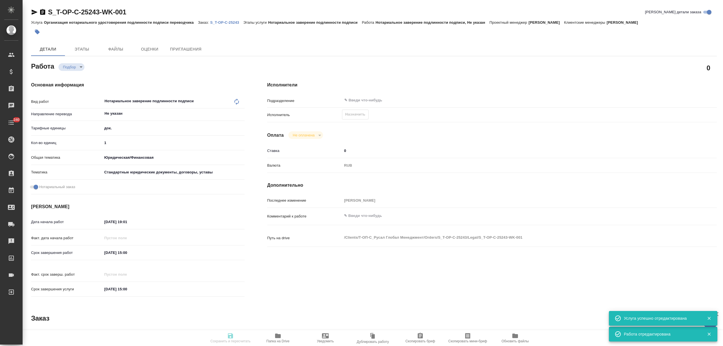
type textarea "x"
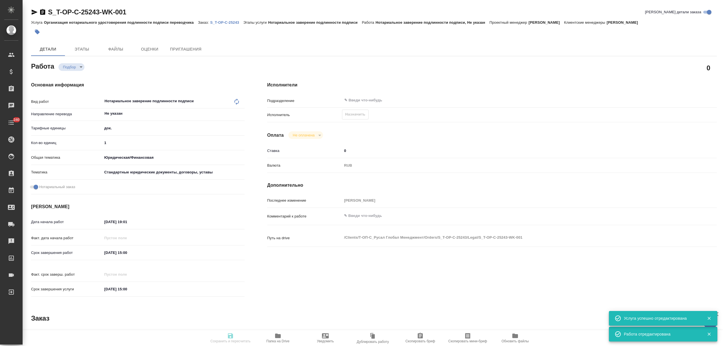
type textarea "x"
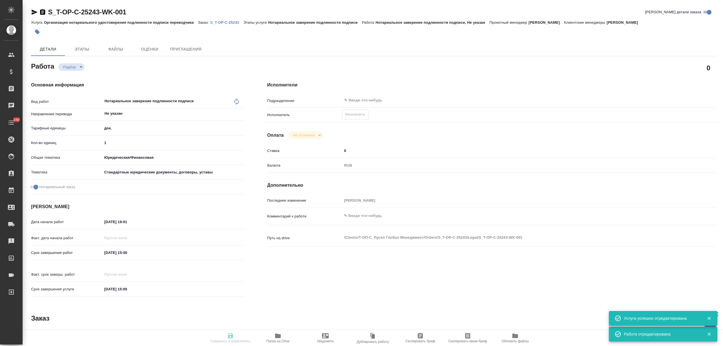
type textarea "x"
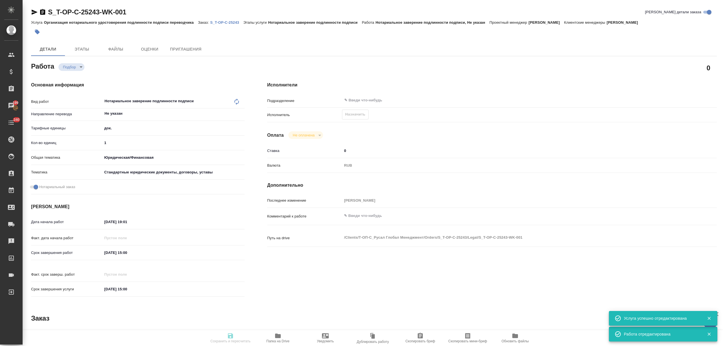
click at [360, 117] on div "Назначить" at bounding box center [355, 115] width 26 height 10
type textarea "x"
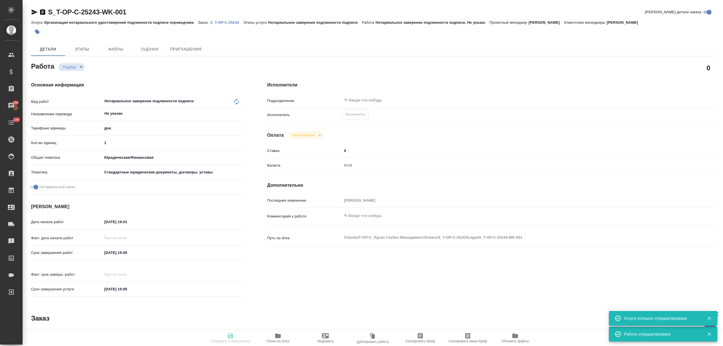
type textarea "x"
type input "recruiting"
type textarea "Нотариальное заверение подлинности подписи"
type textarea "x"
type input "Не указан"
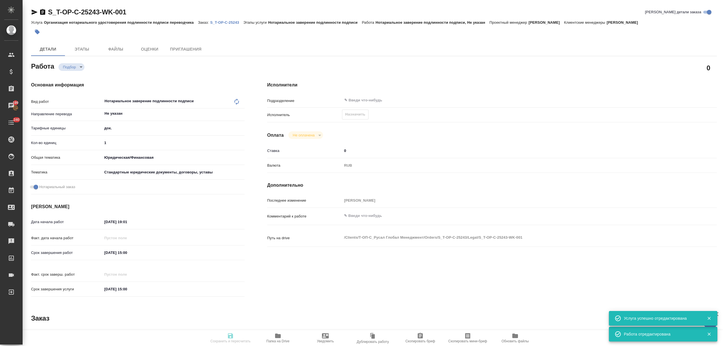
type input "5a8b1489cc6b4906c91bfd8b"
type input "1"
type input "yr-fn"
type input "5f647205b73bc97568ca66bf"
checkbox input "true"
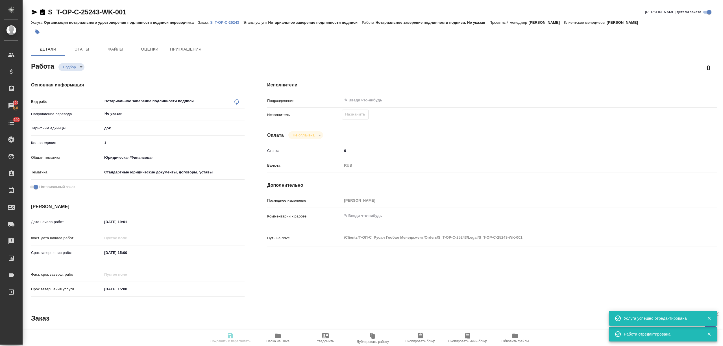
type input "[DATE] 19:01"
type input "[DATE] 15:00"
type input "notPayed"
type input "0"
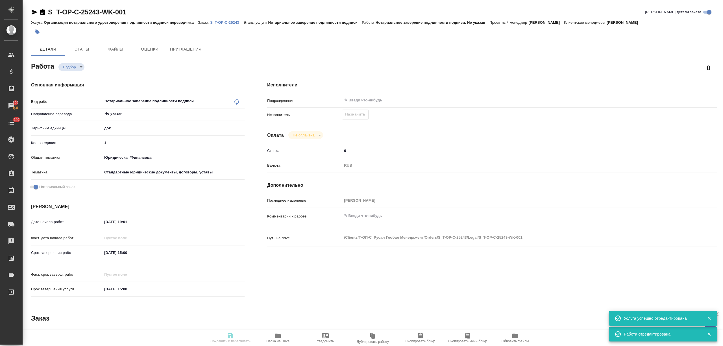
type input "RUB"
type input "[PERSON_NAME]"
type textarea "x"
type textarea "/Clients/Т-ОП-С_Русал Глобал Менеджмент/Orders/S_T-OP-C-25243/Legal/S_T-OP-C-25…"
type textarea "x"
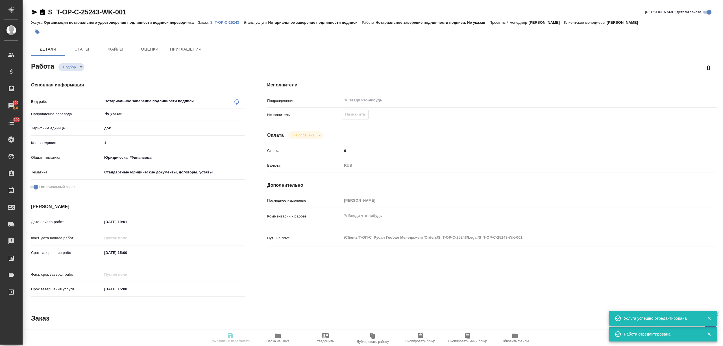
type input "S_T-OP-C-25243"
type input "Т-ОП-С-46854"
type input "Организация нотариального удостоверения подлинности подписи переводчика"
type input "Нотариальное заверение подлинности подписи"
type input "[PERSON_NAME]"
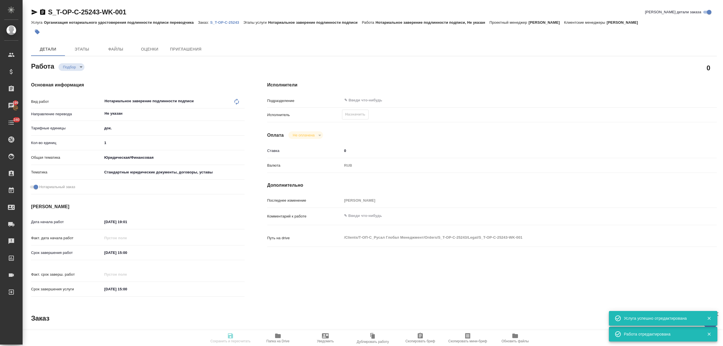
type input "/Clients/Т-ОП-С_Русал Глобал Менеджмент/Orders/S_T-OP-C-25243"
type textarea "x"
type textarea "только НОТ"
type textarea "x"
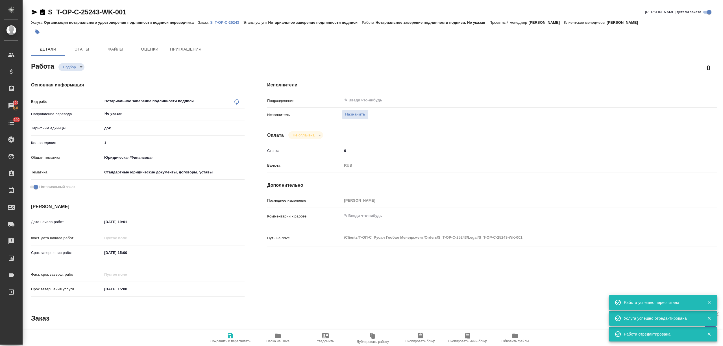
type textarea "x"
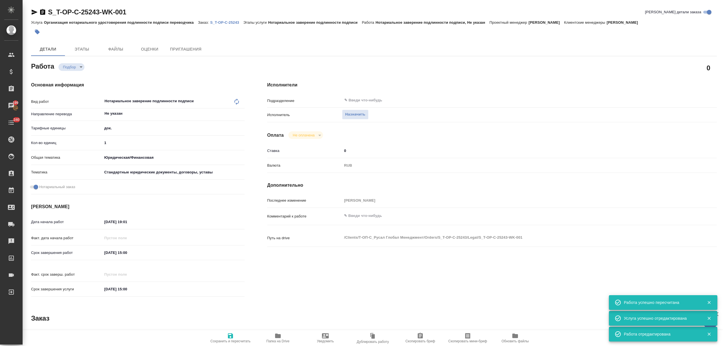
type textarea "x"
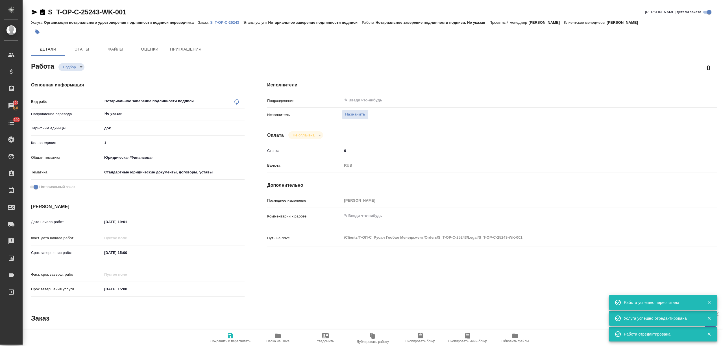
type textarea "x"
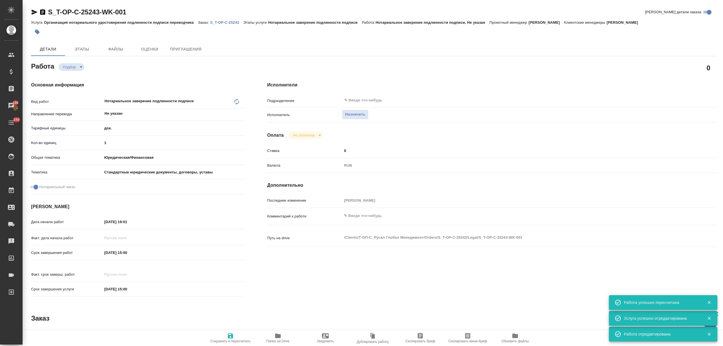
click at [360, 117] on span "Назначить" at bounding box center [355, 114] width 20 height 6
type textarea "x"
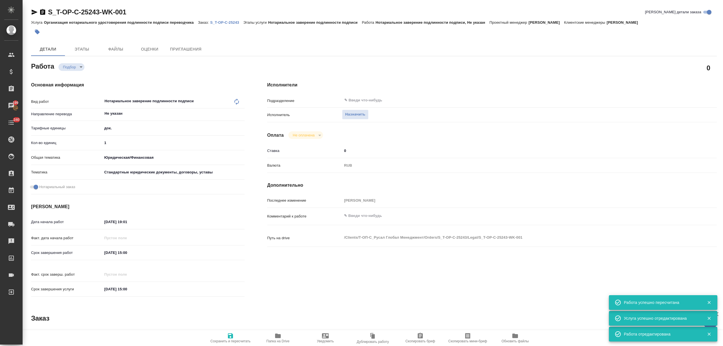
type textarea "x"
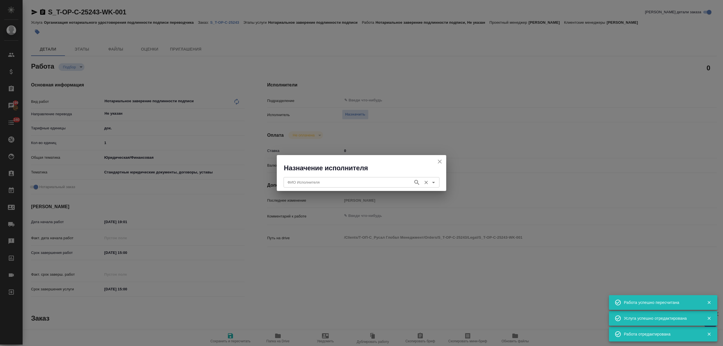
type textarea "x"
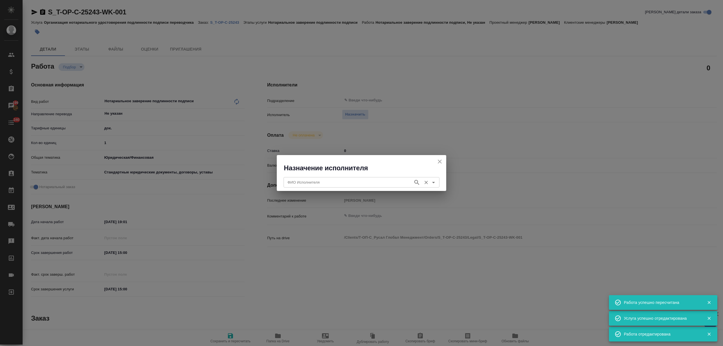
click at [365, 184] on input "ФИО Исполнителя" at bounding box center [347, 182] width 125 height 7
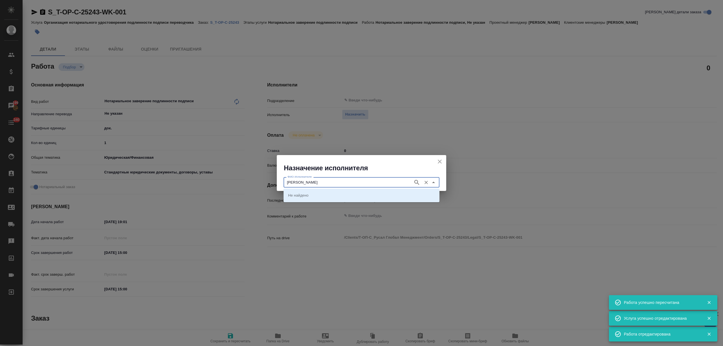
type input "[PERSON_NAME]"
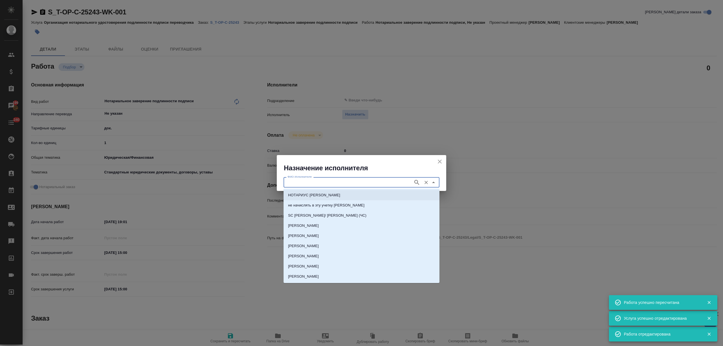
click at [362, 196] on li "НОТАРИУС [PERSON_NAME]" at bounding box center [362, 195] width 156 height 10
type input "НОТАРИУС [PERSON_NAME]"
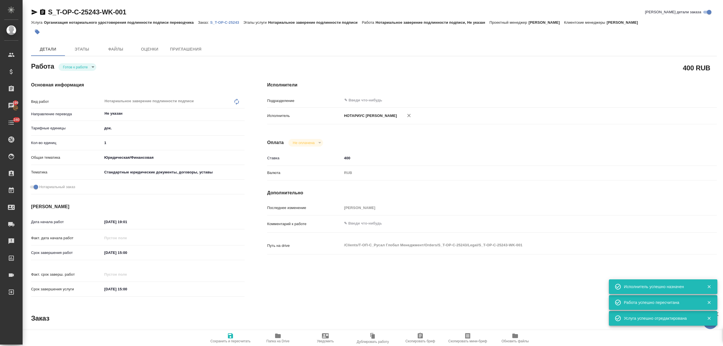
click at [70, 68] on body "🙏 .cls-1 fill:#fff; AWATERA [PERSON_NAME] Спецификации Заказы 199 Чаты 240 Todo…" at bounding box center [361, 195] width 723 height 391
type textarea "x"
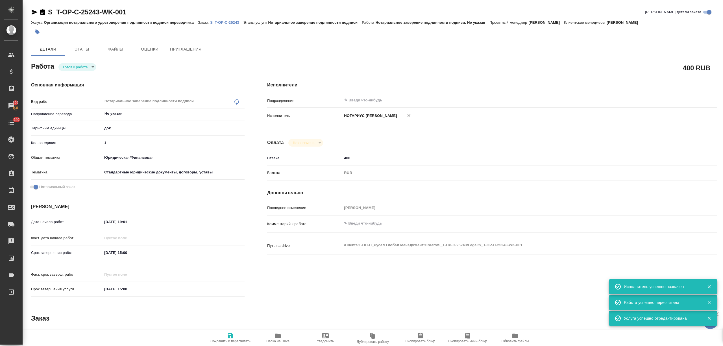
type textarea "x"
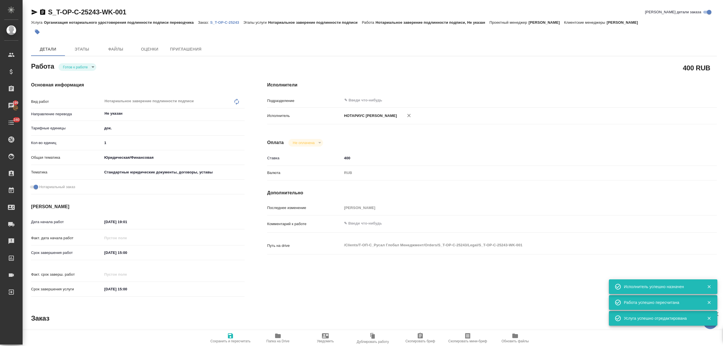
type textarea "x"
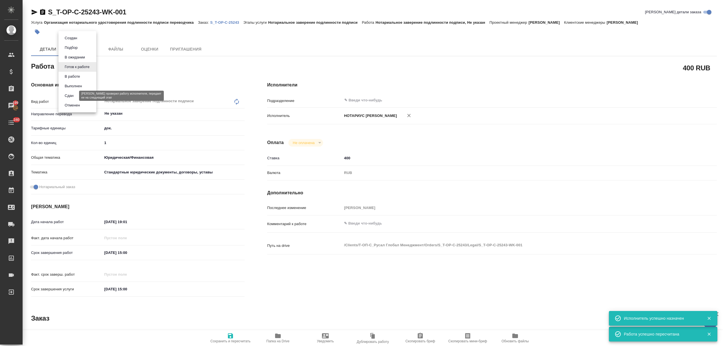
click at [73, 95] on button "Сдан" at bounding box center [69, 96] width 12 height 6
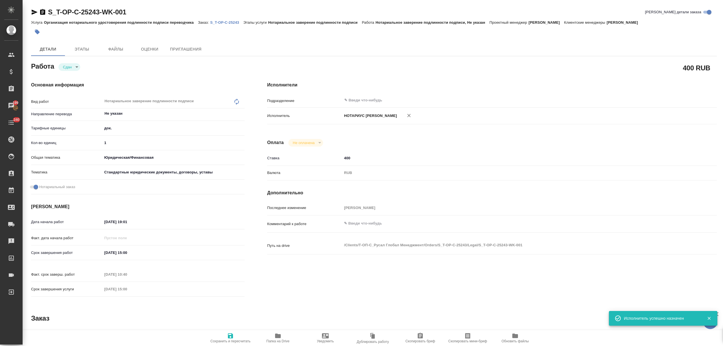
click at [229, 340] on span "Сохранить и пересчитать" at bounding box center [230, 341] width 40 height 4
type textarea "x"
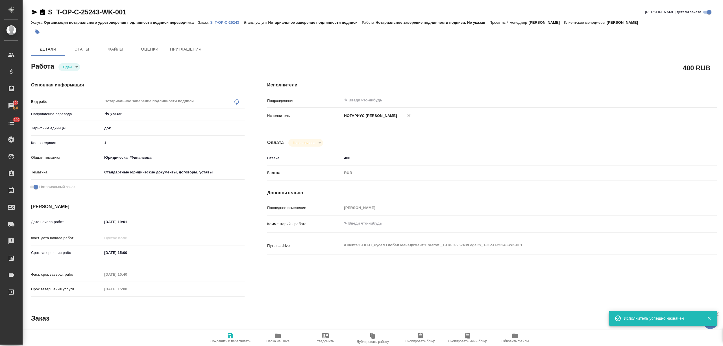
type textarea "x"
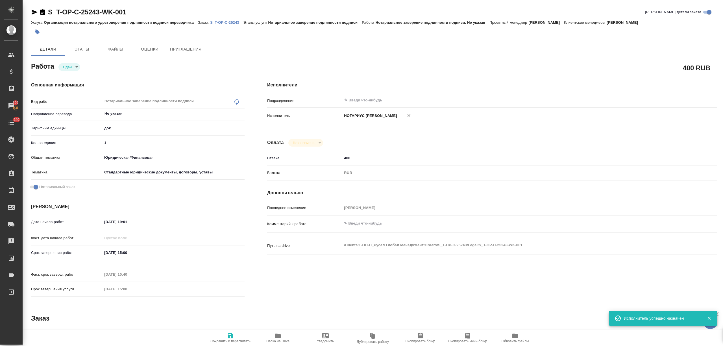
type textarea "x"
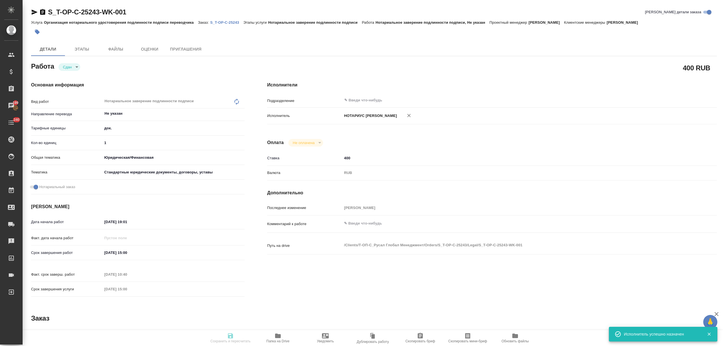
type textarea "x"
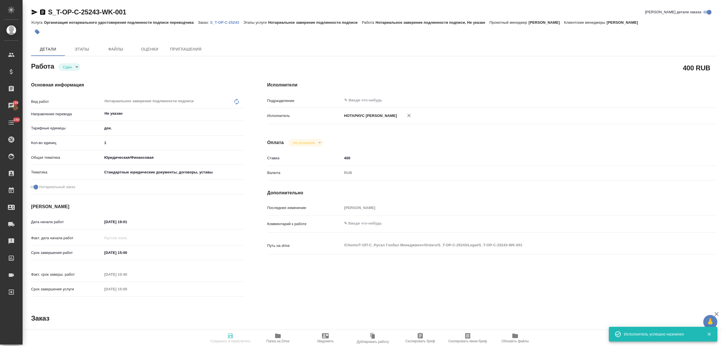
type textarea "x"
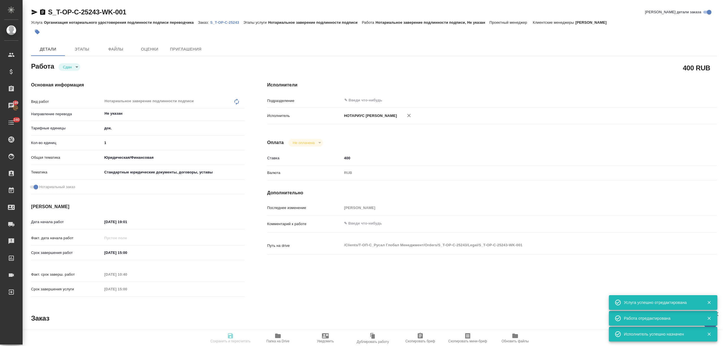
type input "closed"
type textarea "Нотариальное заверение подлинности подписи"
type textarea "x"
type input "Не указан"
type input "5a8b1489cc6b4906c91bfd8b"
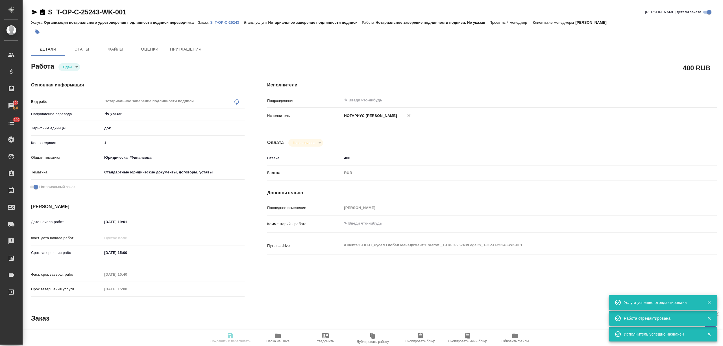
type input "1"
type input "yr-fn"
type input "5f647205b73bc97568ca66bf"
checkbox input "true"
type input "[DATE] 19:01"
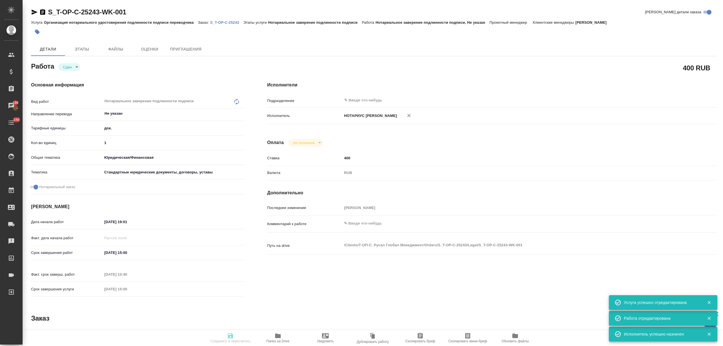
type input "[DATE] 15:00"
type input "24.09.2025 10:40"
type input "[DATE] 15:00"
type input "notPayed"
type input "400"
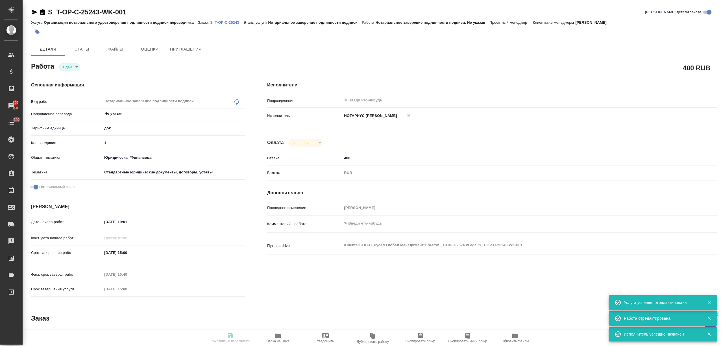
type input "RUB"
type input "[PERSON_NAME]"
type textarea "x"
type textarea "/Clients/Т-ОП-С_Русал Глобал Менеджмент/Orders/S_T-OP-C-25243/Legal/S_T-OP-C-25…"
type textarea "x"
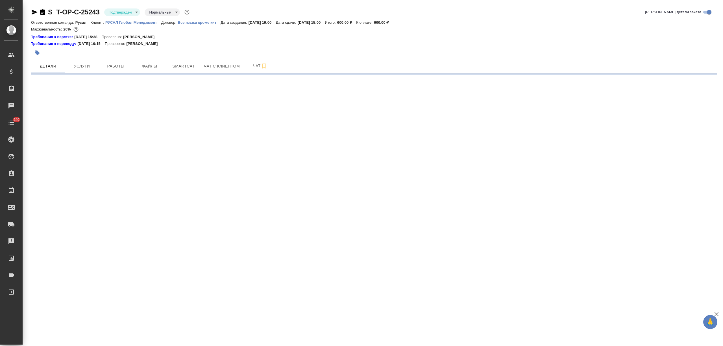
select select "RU"
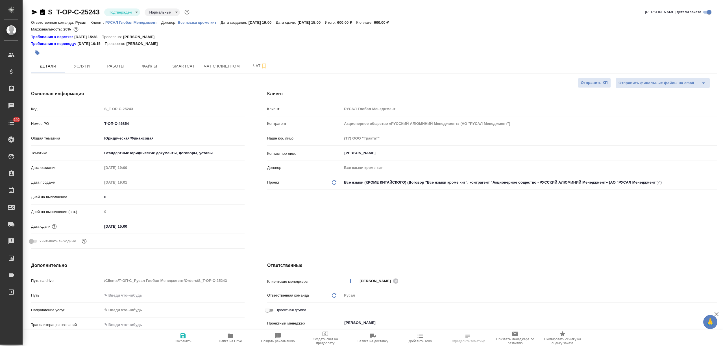
type textarea "x"
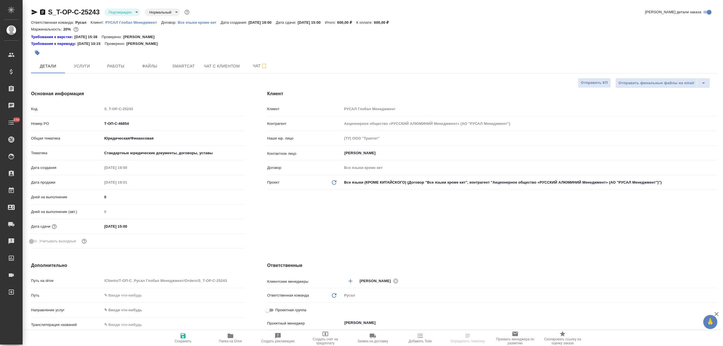
type textarea "x"
select select "RU"
type textarea "x"
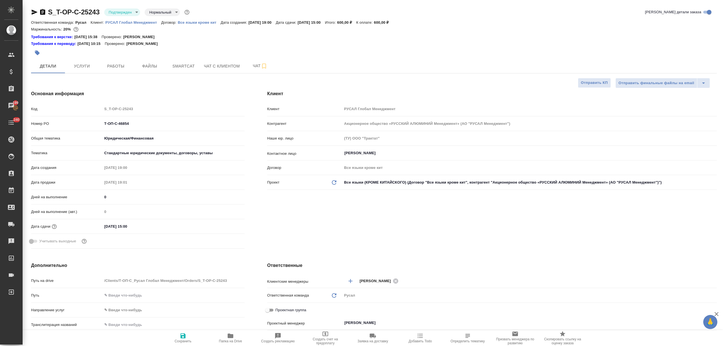
type textarea "x"
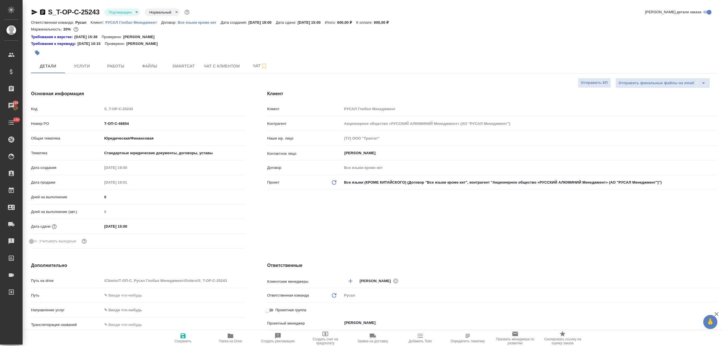
type textarea "x"
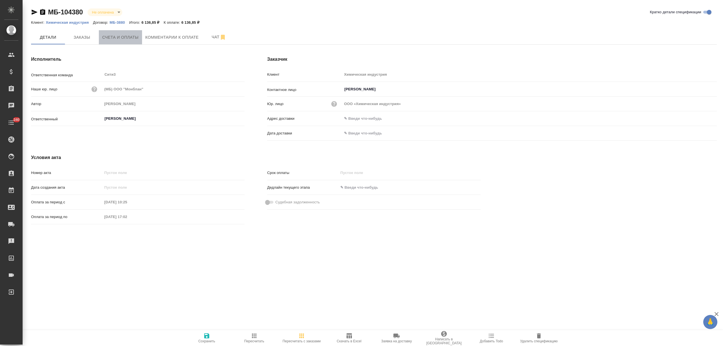
click at [129, 40] on span "Счета и оплаты" at bounding box center [120, 37] width 36 height 7
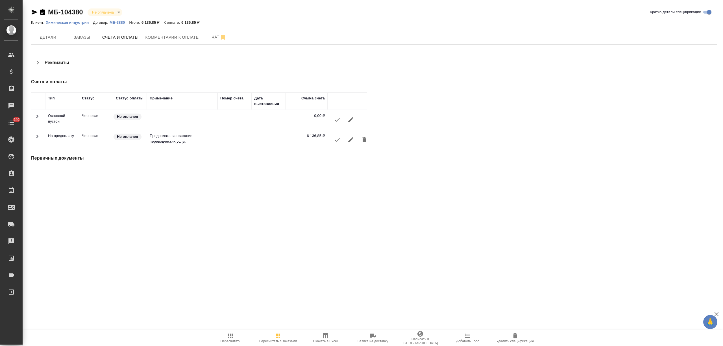
click at [329, 140] on td at bounding box center [348, 140] width 40 height 20
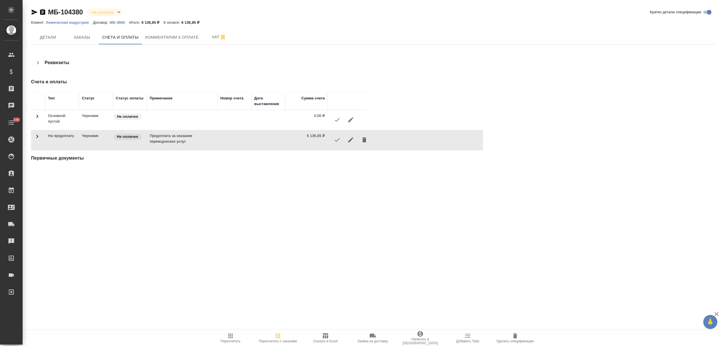
click at [339, 140] on icon "button" at bounding box center [337, 139] width 7 height 7
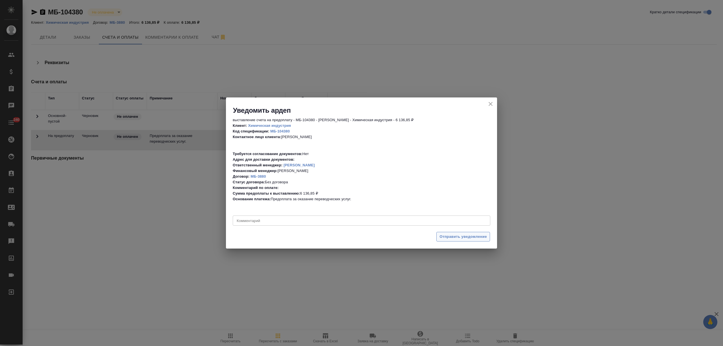
click at [478, 238] on span "Отправить уведомление" at bounding box center [463, 237] width 47 height 6
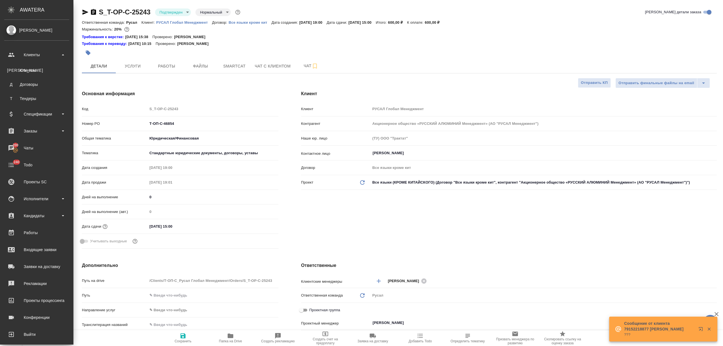
select select "RU"
click at [26, 66] on link "К Клиенты" at bounding box center [36, 70] width 65 height 11
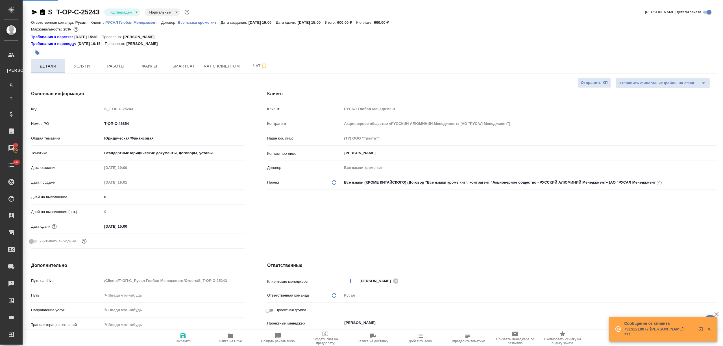
select select "RU"
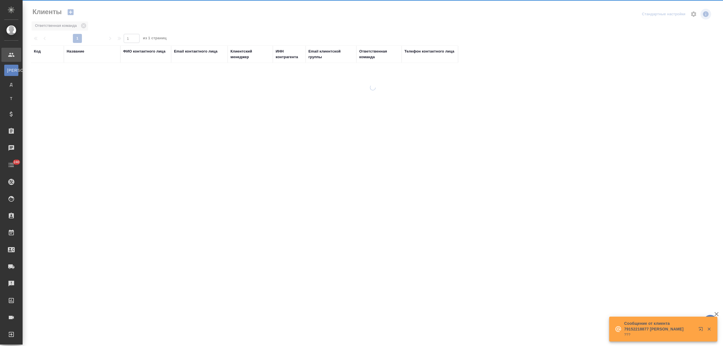
click at [65, 50] on th "Название" at bounding box center [92, 54] width 56 height 18
click at [75, 49] on div "Название" at bounding box center [76, 52] width 18 height 6
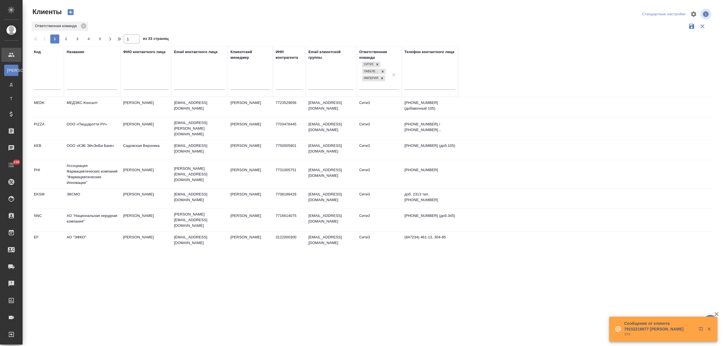
click at [75, 85] on input "text" at bounding box center [92, 85] width 51 height 7
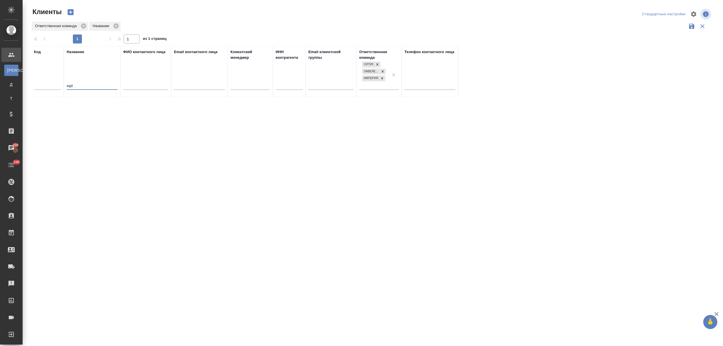
drag, startPoint x: 82, startPoint y: 86, endPoint x: 66, endPoint y: 86, distance: 16.1
click at [66, 86] on th "Название sqd" at bounding box center [92, 71] width 56 height 51
type input "с"
click at [87, 108] on td "ООО "СКД Софтвер"" at bounding box center [92, 107] width 56 height 20
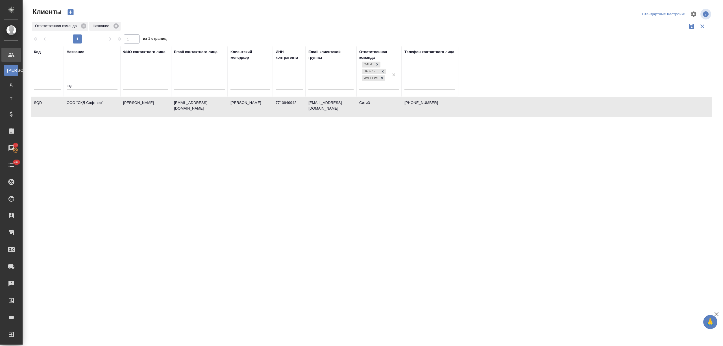
click at [87, 108] on td "ООО "СКД Софтвер"" at bounding box center [92, 107] width 56 height 20
drag, startPoint x: 78, startPoint y: 84, endPoint x: 63, endPoint y: 84, distance: 15.5
click at [63, 84] on tr "Код Название скд ФИО контактного лица Email контактного лица Клиентский менедже…" at bounding box center [244, 71] width 427 height 51
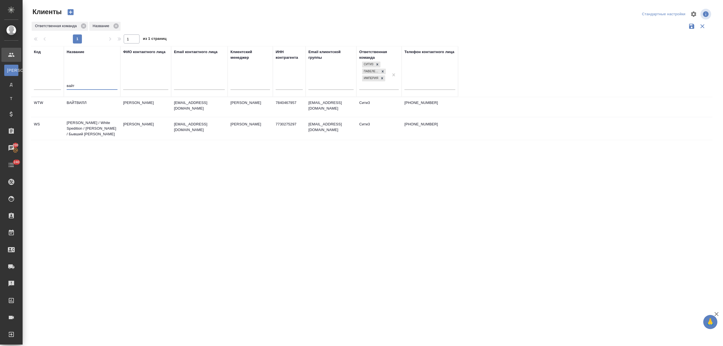
type input "вайт"
click at [89, 135] on td "Вайт Спедишн / White Spedition / Давыденко Оксана / Бывший АЛЬТХАУС" at bounding box center [92, 128] width 56 height 23
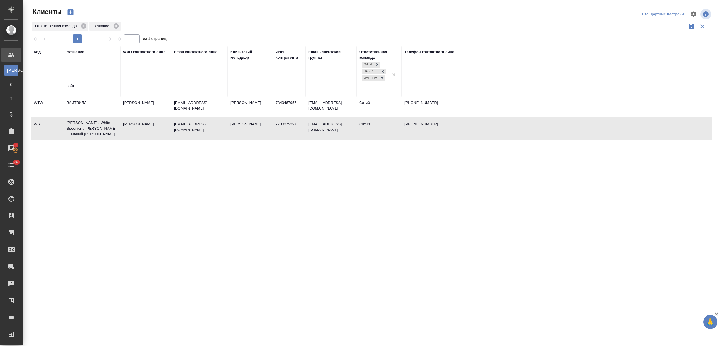
click at [89, 135] on td "Вайт Спедишн / White Spedition / Давыденко Оксана / Бывший АЛЬТХАУС" at bounding box center [92, 128] width 56 height 23
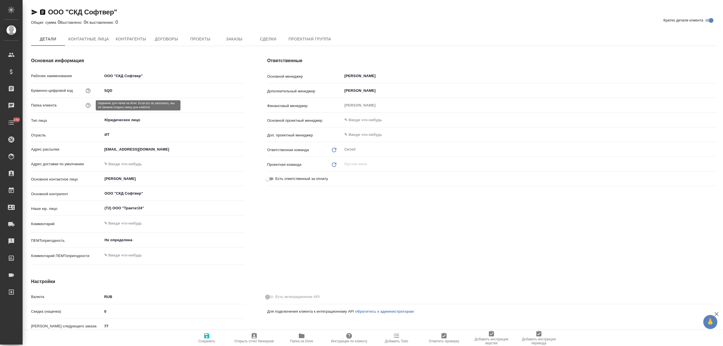
type textarea "x"
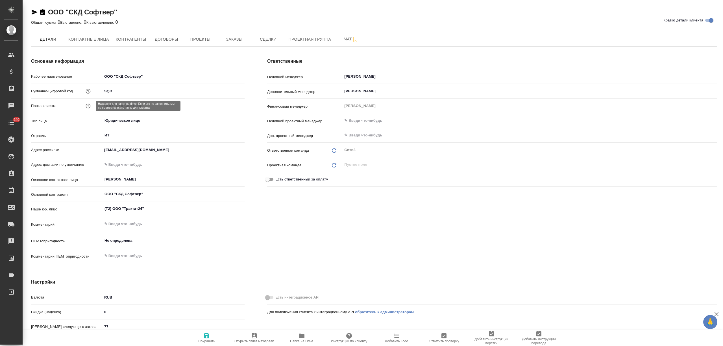
type textarea "x"
click at [241, 41] on span "Заказы" at bounding box center [234, 39] width 27 height 7
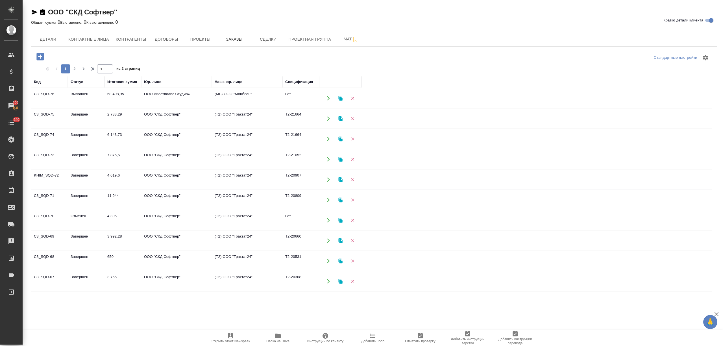
click at [75, 90] on td "Выполнен" at bounding box center [86, 98] width 37 height 20
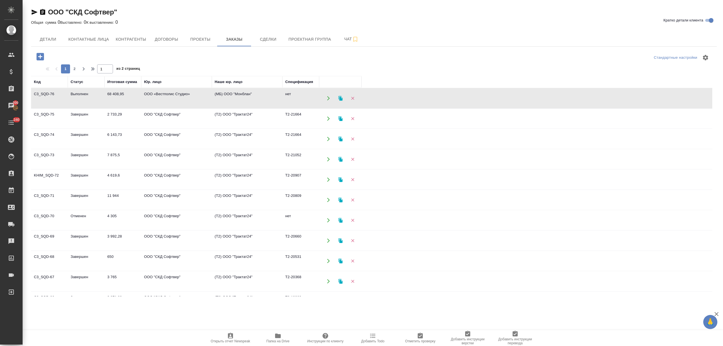
click at [75, 90] on td "Выполнен" at bounding box center [86, 98] width 37 height 20
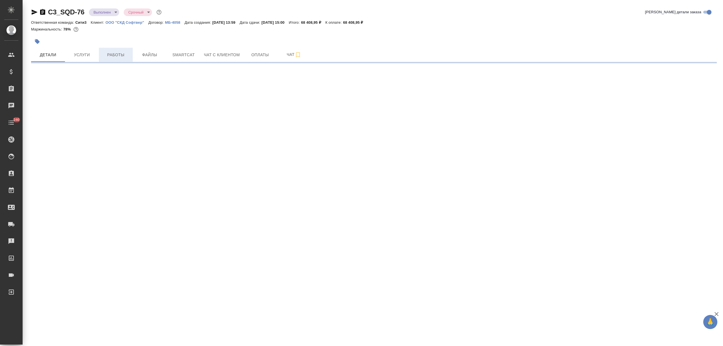
click at [126, 51] on span "Работы" at bounding box center [115, 54] width 27 height 7
select select "RU"
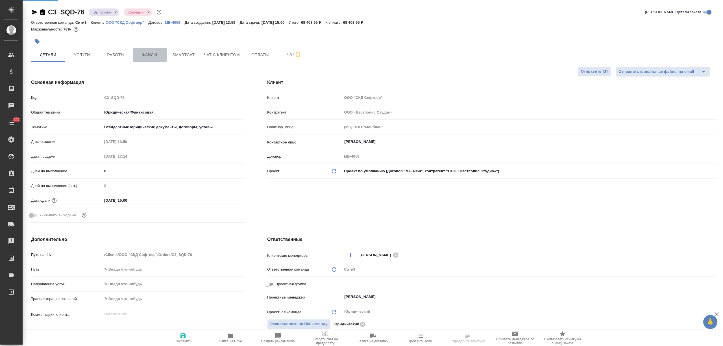
click at [147, 56] on span "Файлы" at bounding box center [149, 54] width 27 height 7
type textarea "x"
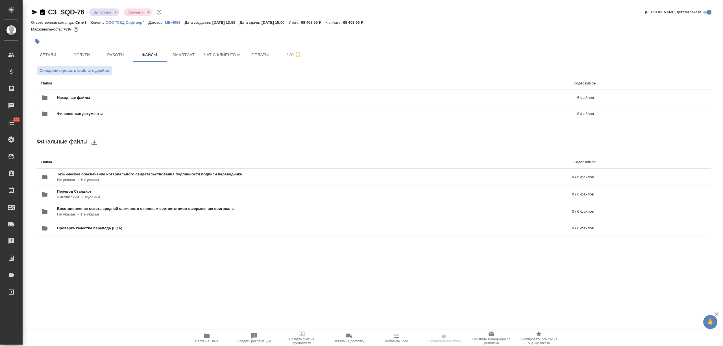
click at [127, 86] on div "Исходные файлы 6 файлов" at bounding box center [318, 97] width 564 height 25
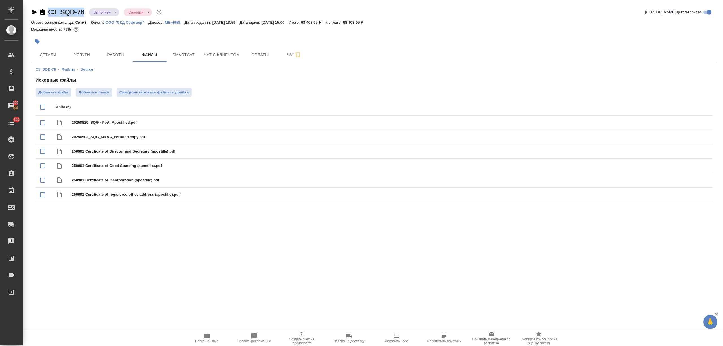
drag, startPoint x: 87, startPoint y: 10, endPoint x: 44, endPoint y: 10, distance: 42.9
click at [44, 10] on div "C3_SQD-76 Выполнен completed Срочный urgent" at bounding box center [97, 12] width 132 height 9
copy link "C3_SQD-76"
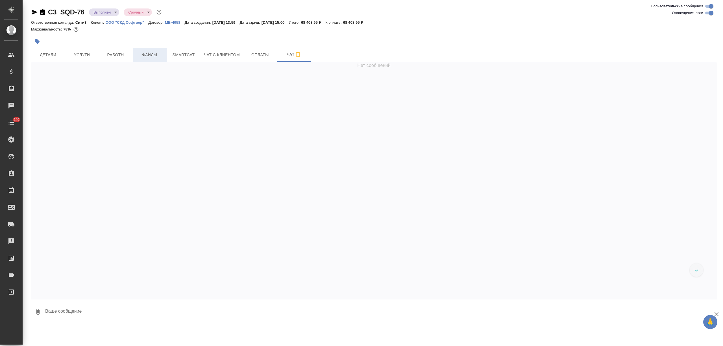
click at [143, 56] on span "Файлы" at bounding box center [149, 54] width 27 height 7
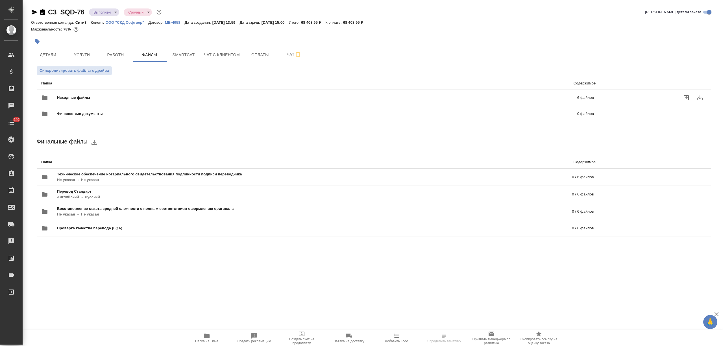
click at [116, 93] on div "Исходные файлы 6 файлов" at bounding box center [317, 98] width 553 height 14
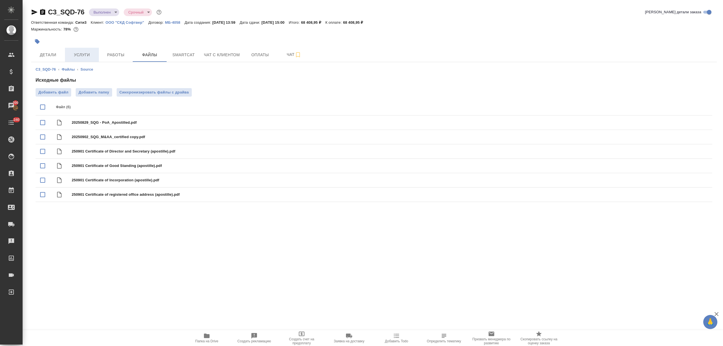
click at [85, 56] on span "Услуги" at bounding box center [81, 54] width 27 height 7
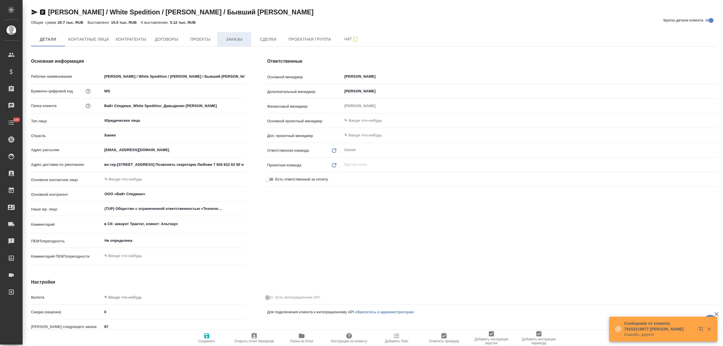
click at [236, 40] on span "Заказы" at bounding box center [234, 39] width 27 height 7
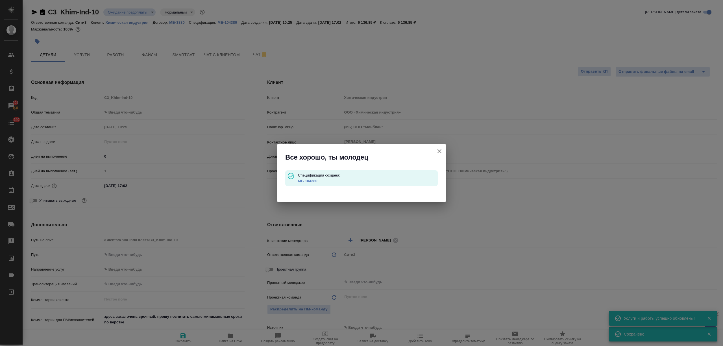
select select "RU"
click at [442, 149] on icon "button" at bounding box center [439, 151] width 7 height 7
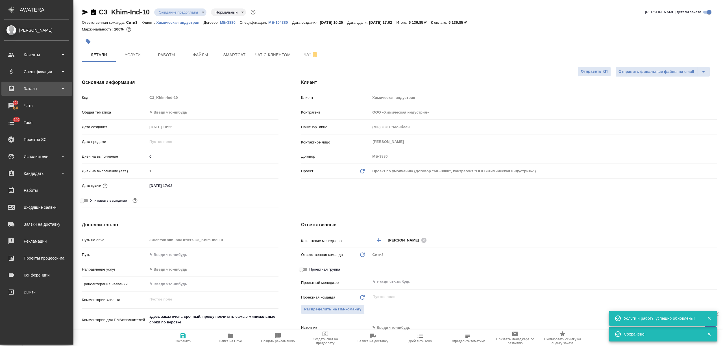
click at [31, 90] on div "Заказы" at bounding box center [36, 88] width 65 height 8
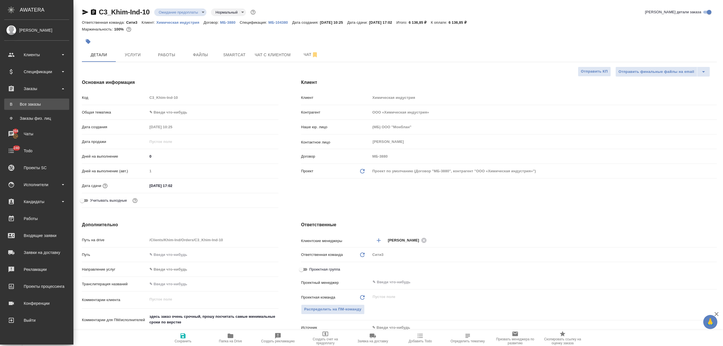
click at [35, 107] on div "Все заказы" at bounding box center [36, 104] width 59 height 6
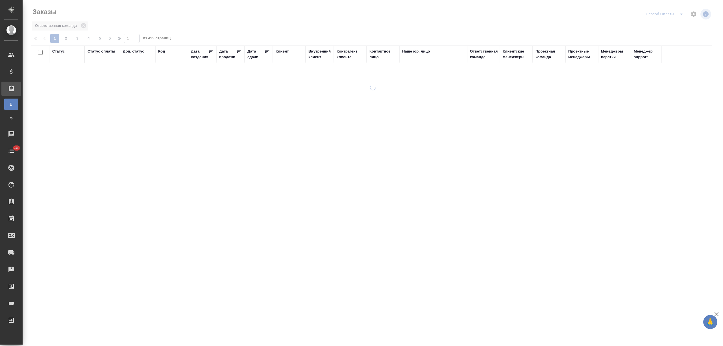
click at [255, 56] on div "Дата сдачи" at bounding box center [255, 54] width 17 height 11
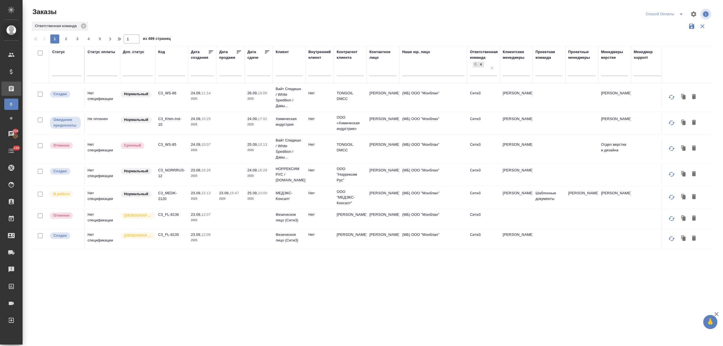
click at [259, 71] on input "text" at bounding box center [260, 71] width 19 height 8
click at [281, 133] on span "24" at bounding box center [279, 133] width 12 height 11
type div "2025-09-23T21:00:00.000Z"
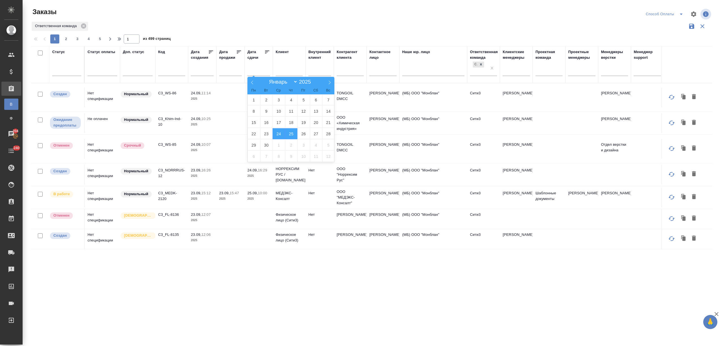
click at [288, 132] on span "25" at bounding box center [291, 133] width 12 height 11
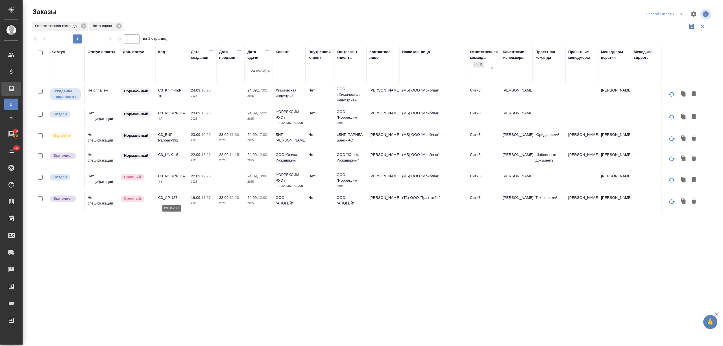
click at [167, 198] on p "C3_AP-127" at bounding box center [171, 198] width 27 height 6
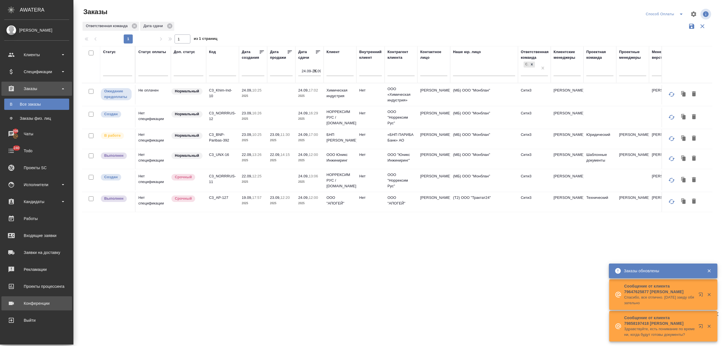
click at [40, 302] on div "Конференции" at bounding box center [36, 303] width 65 height 8
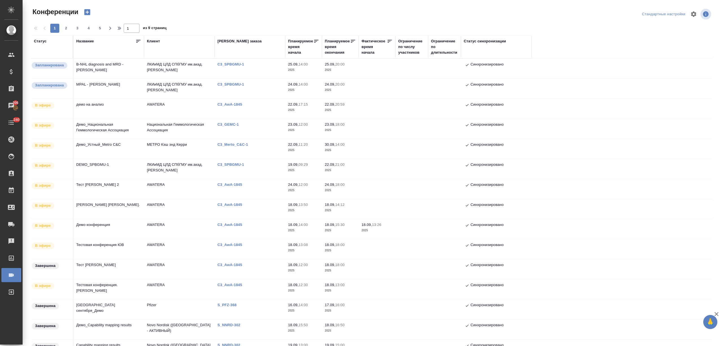
click at [128, 294] on td "Тестовая конференция. Никитина Татьяна" at bounding box center [108, 289] width 71 height 20
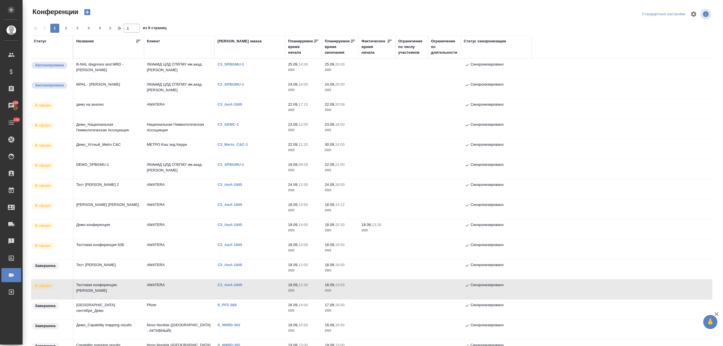
click at [128, 294] on td "Тестовая конференция. Никитина Татьяна" at bounding box center [108, 289] width 71 height 20
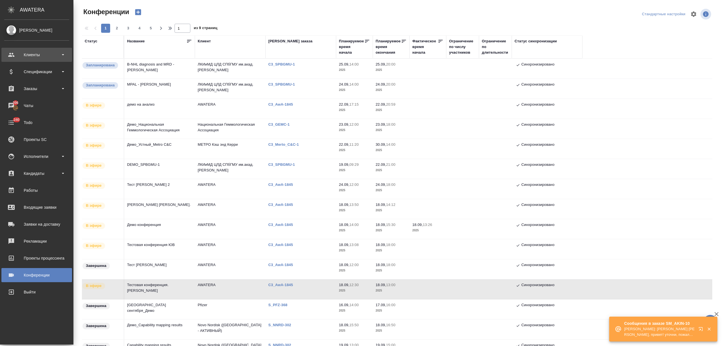
click at [21, 56] on div "Клиенты" at bounding box center [36, 55] width 65 height 8
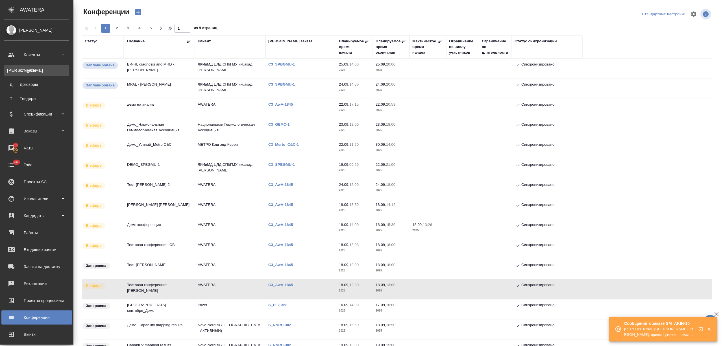
click at [27, 68] on div "Клиенты" at bounding box center [36, 71] width 59 height 6
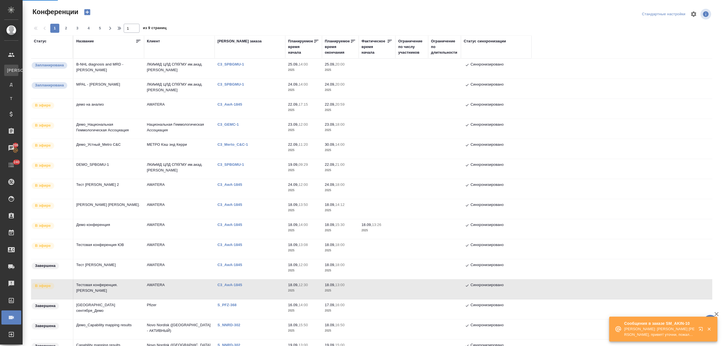
select select "RU"
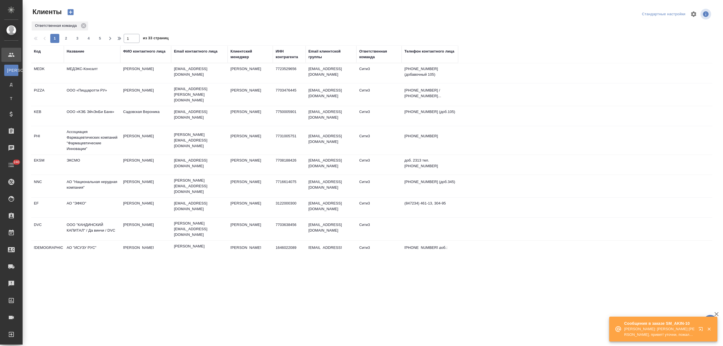
click at [68, 13] on icon "button" at bounding box center [71, 12] width 6 height 6
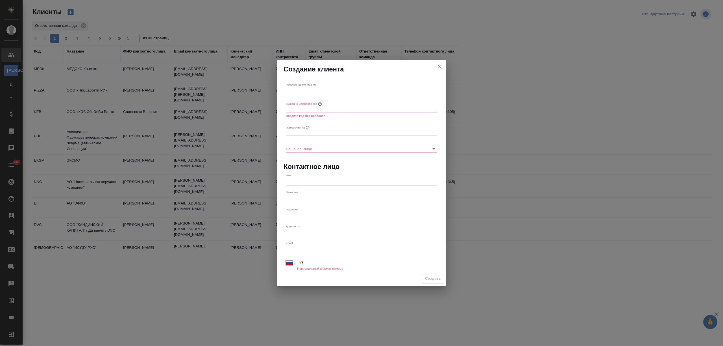
click at [442, 66] on icon "close" at bounding box center [439, 66] width 7 height 7
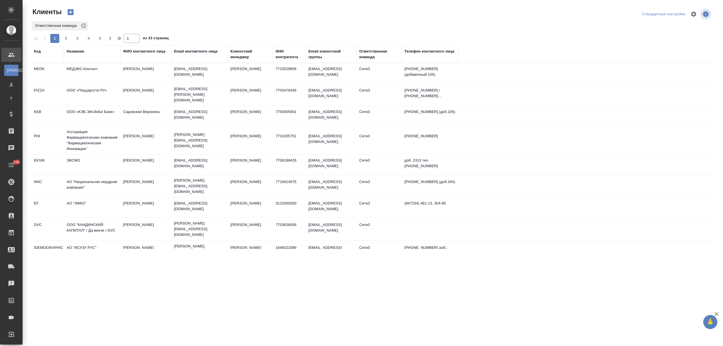
click at [77, 55] on div "Название" at bounding box center [92, 54] width 51 height 11
click at [77, 51] on div "Название" at bounding box center [76, 52] width 18 height 6
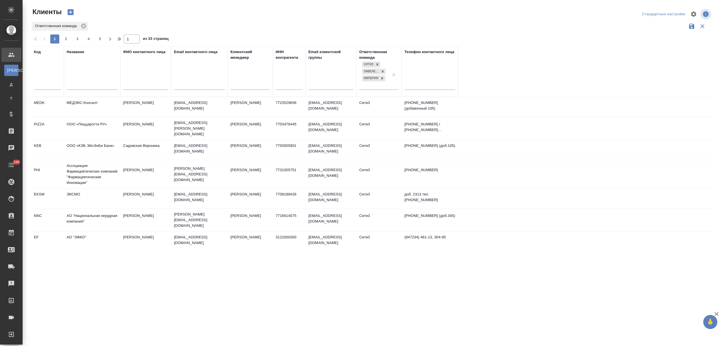
click at [78, 85] on input "text" at bounding box center [92, 85] width 51 height 7
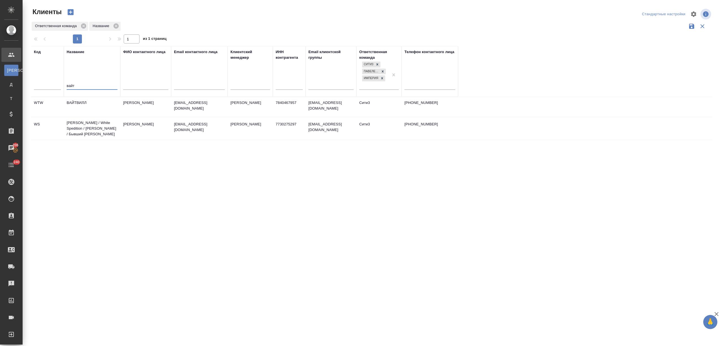
type input "вайт"
click at [95, 125] on td "Вайт Спедишн / White Spedition / Давыденко Оксана / Бывший АЛЬТХАУС" at bounding box center [92, 128] width 56 height 23
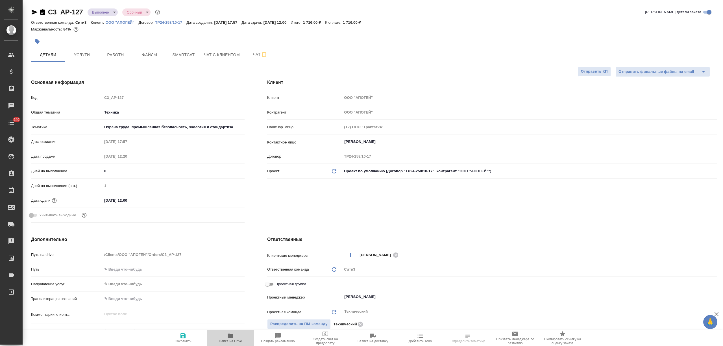
select select "RU"
click at [217, 339] on span "Папка на Drive" at bounding box center [230, 337] width 41 height 11
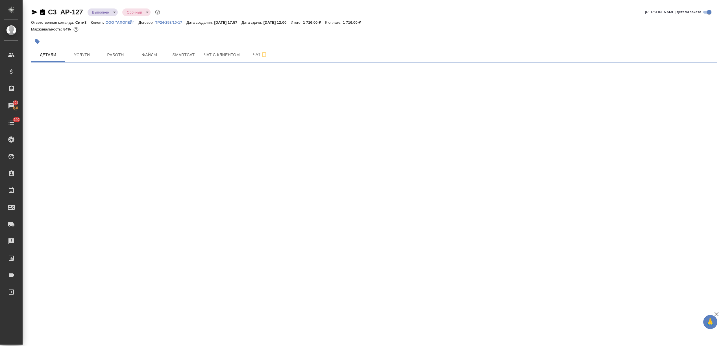
select select "RU"
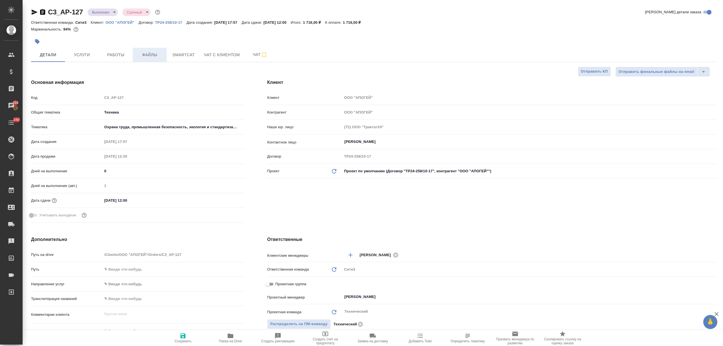
type textarea "x"
drag, startPoint x: 84, startPoint y: 11, endPoint x: 48, endPoint y: 10, distance: 36.2
click at [48, 10] on div "C3_AP-127 Выполнен completed Срочный urgent" at bounding box center [96, 12] width 130 height 9
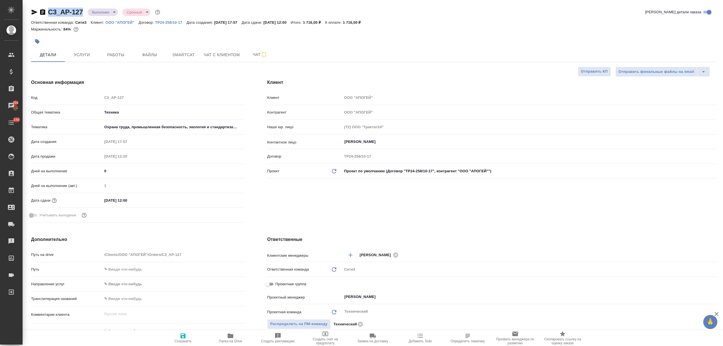
copy link "C3_AP-127"
type textarea "x"
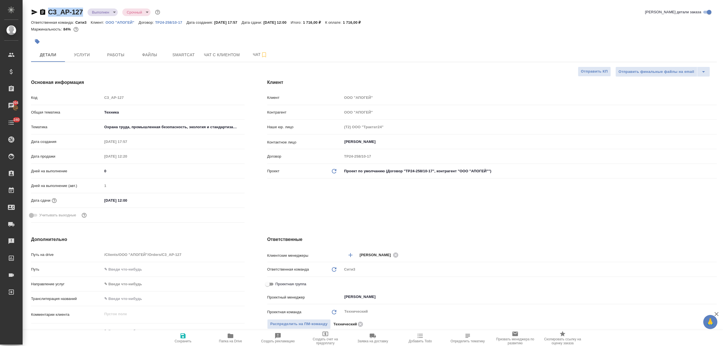
type textarea "x"
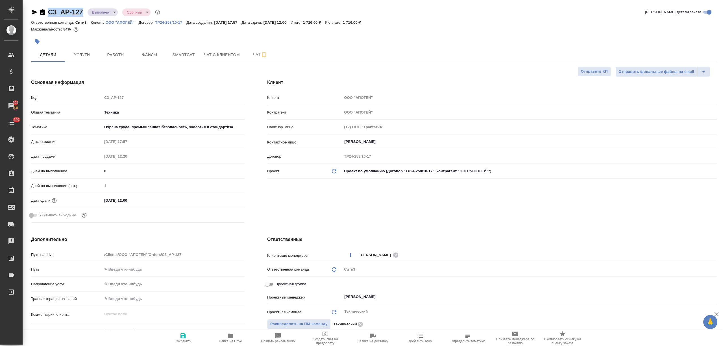
type textarea "x"
click at [129, 22] on p "ООО "АПОГЕЙ"" at bounding box center [122, 22] width 33 height 4
type textarea "x"
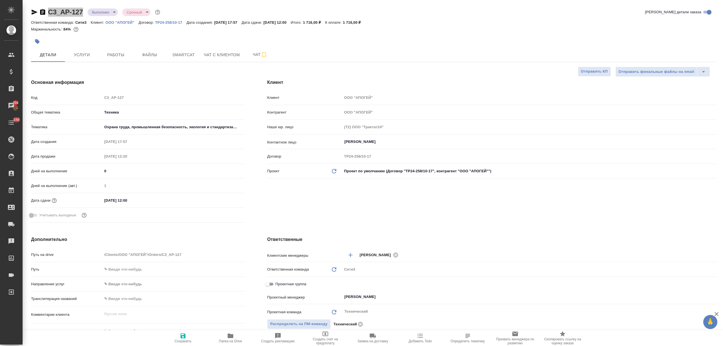
type textarea "x"
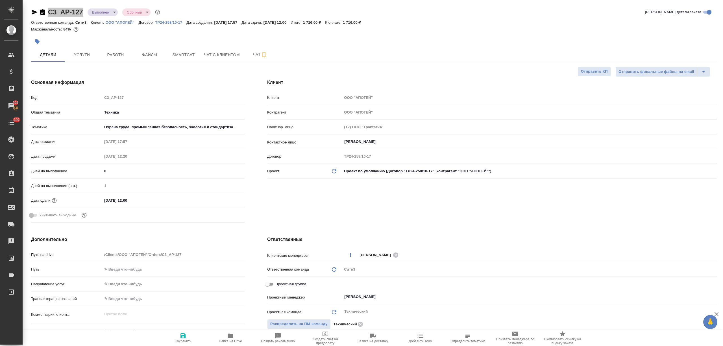
type textarea "x"
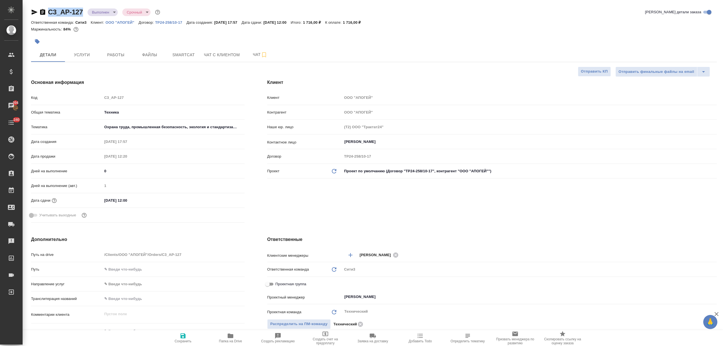
type textarea "x"
click at [130, 22] on p "ООО "АПОГЕЙ"" at bounding box center [122, 22] width 33 height 4
type textarea "x"
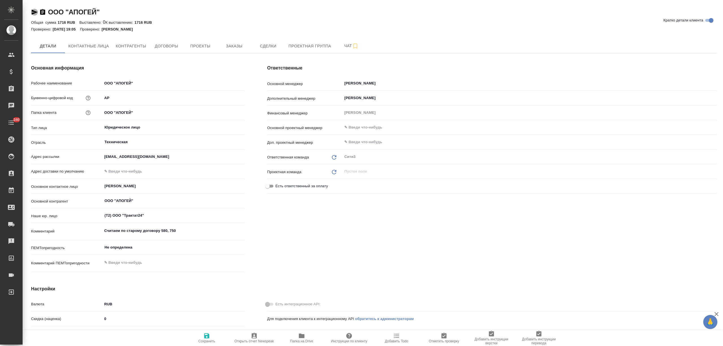
click at [33, 10] on icon "button" at bounding box center [35, 12] width 6 height 5
click at [297, 339] on span "Папка на Drive" at bounding box center [301, 337] width 41 height 11
click at [173, 46] on span "Договоры" at bounding box center [166, 46] width 27 height 7
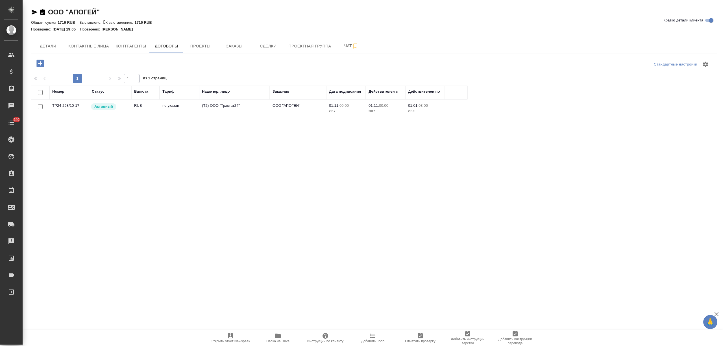
click at [42, 60] on icon "button" at bounding box center [39, 63] width 7 height 7
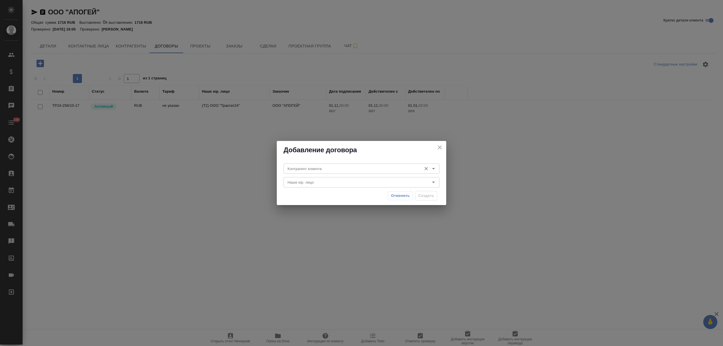
click at [366, 167] on input "Контрагент клиента" at bounding box center [352, 168] width 134 height 7
click at [352, 180] on li "ООО "АПОГЕЙ"" at bounding box center [362, 181] width 156 height 10
type input "ООО "АПОГЕЙ""
click at [327, 180] on input "Наше юр. лицо" at bounding box center [352, 182] width 134 height 7
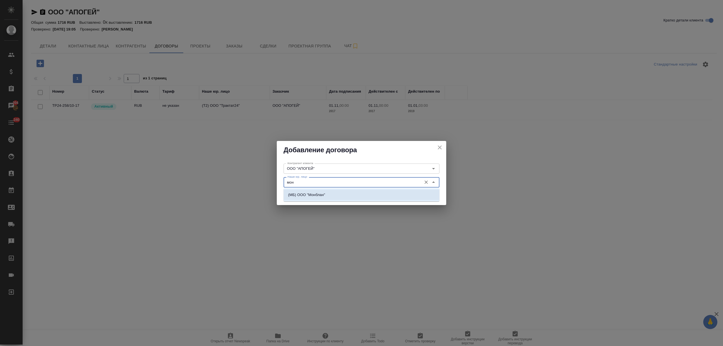
click at [332, 191] on li "(МБ) ООО "Монблан"" at bounding box center [362, 195] width 156 height 10
type input "(МБ) ООО "Монблан""
click at [424, 196] on span "Создать" at bounding box center [426, 196] width 16 height 6
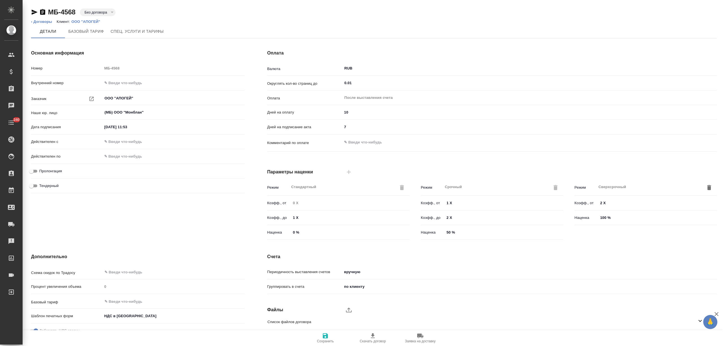
scroll to position [38, 0]
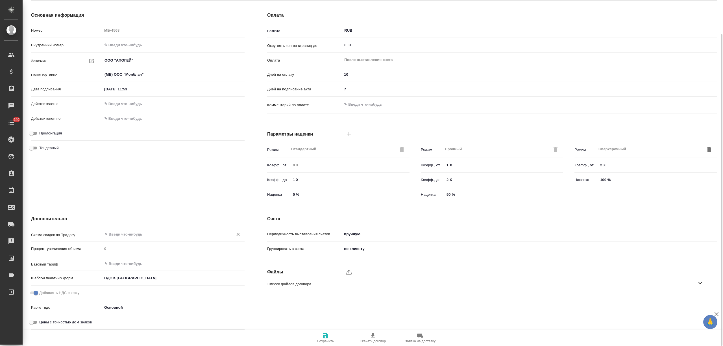
click at [127, 238] on div "​" at bounding box center [173, 234] width 142 height 10
click at [127, 264] on input "text" at bounding box center [164, 263] width 120 height 7
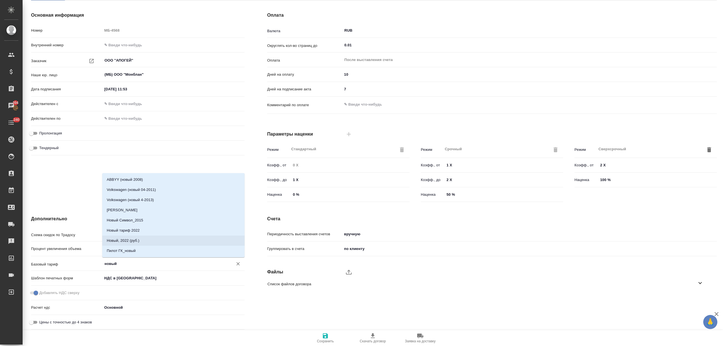
click at [131, 243] on p "Новый, 2022 (руб.)" at bounding box center [123, 241] width 33 height 6
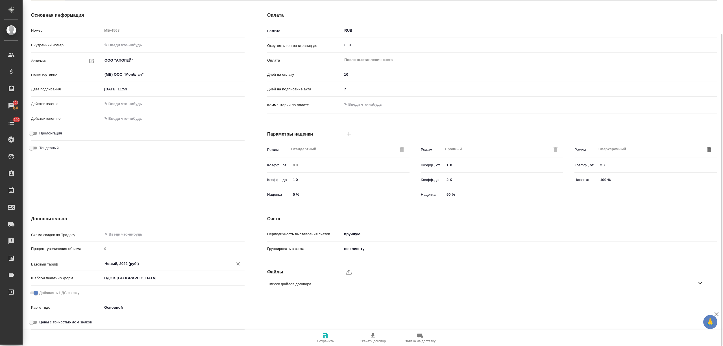
type input "Новый, 2022 (руб.)"
click at [330, 339] on span "Сохранить" at bounding box center [325, 337] width 41 height 11
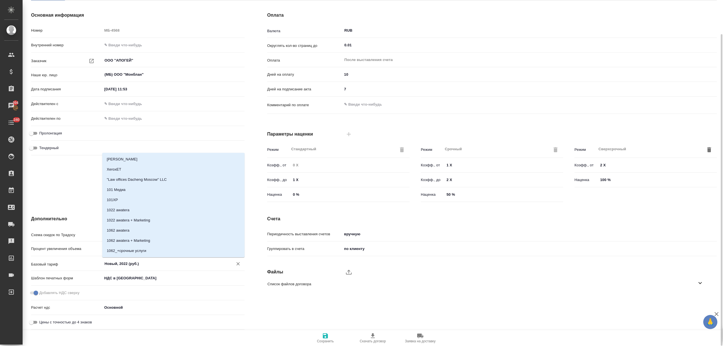
drag, startPoint x: 149, startPoint y: 264, endPoint x: 97, endPoint y: 268, distance: 51.4
click at [97, 268] on div "Базовый тариф Новый, 2022 (руб.) ​" at bounding box center [138, 265] width 214 height 15
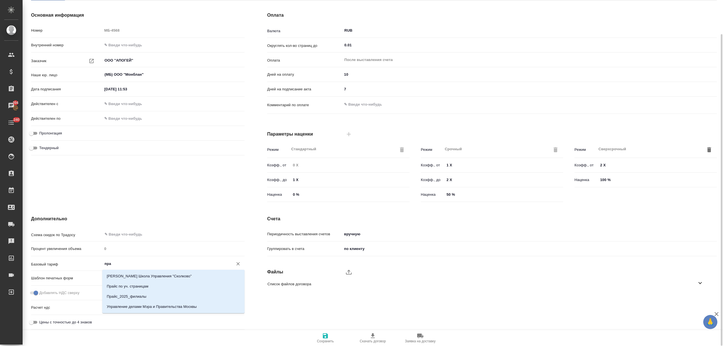
type input "прай"
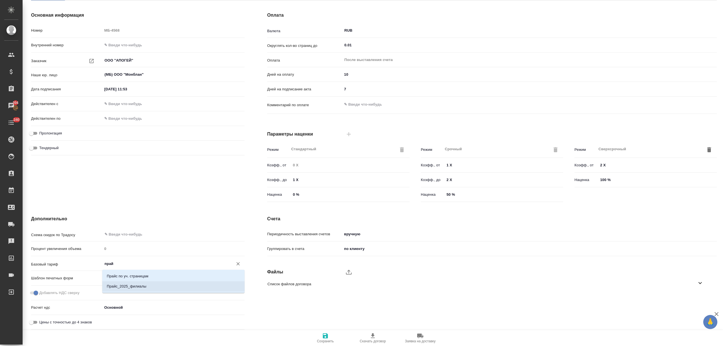
click at [148, 285] on li "Прайс_2025_филиалы" at bounding box center [173, 286] width 142 height 10
type textarea "x"
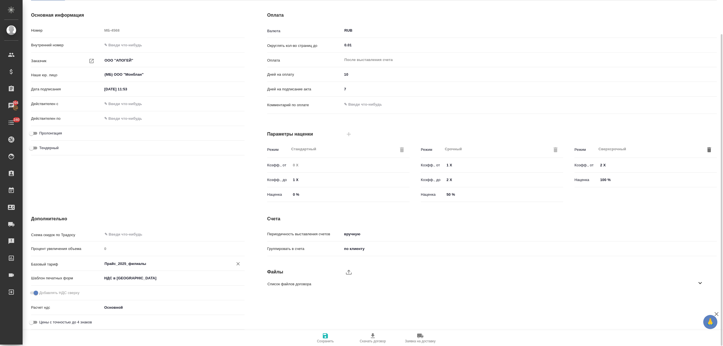
type input "Прайс_2025_филиалы"
click at [322, 334] on icon "button" at bounding box center [325, 335] width 7 height 7
type input "Прайс_2025_филиалы"
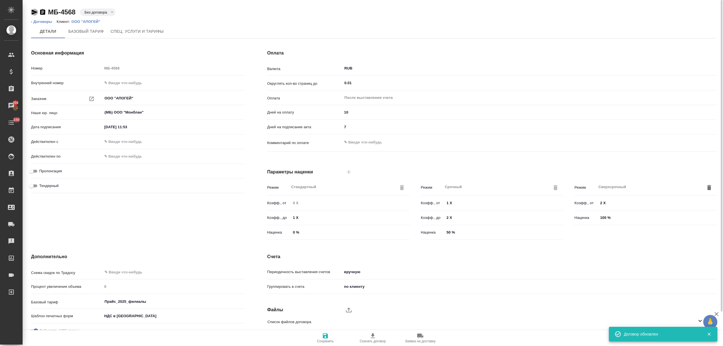
drag, startPoint x: 34, startPoint y: 11, endPoint x: 39, endPoint y: 1, distance: 11.8
click at [34, 11] on icon "button" at bounding box center [35, 12] width 6 height 5
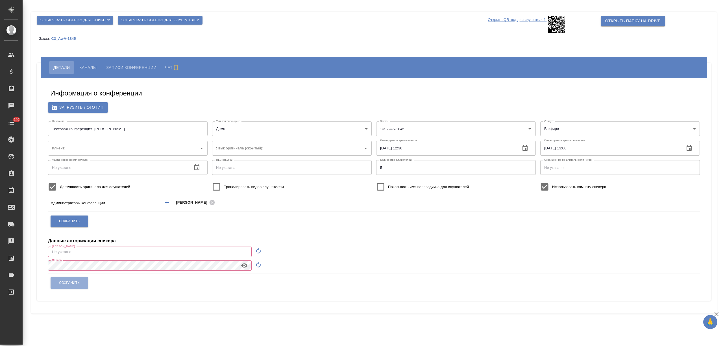
type input "[EMAIL_ADDRESS][DOMAIN_NAME]"
click at [561, 133] on body "🙏 .cls-1 fill:#fff; AWATERA Nikitina Tatiana Клиенты Спецификации Заказы Чаты 2…" at bounding box center [361, 195] width 723 height 391
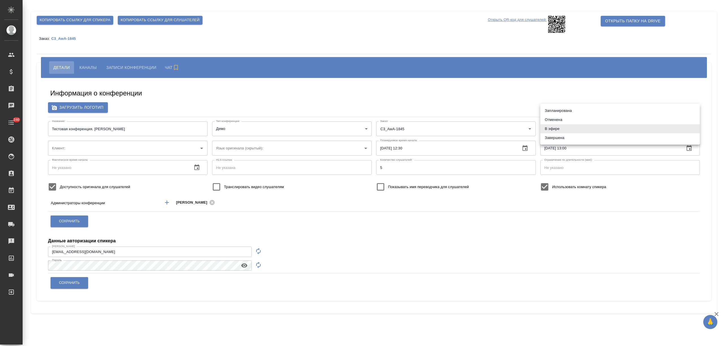
type input "AWATERA"
click at [564, 138] on li "Завершена" at bounding box center [620, 137] width 160 height 9
type input "ended"
click at [75, 218] on button "Сохранить" at bounding box center [70, 222] width 38 height 12
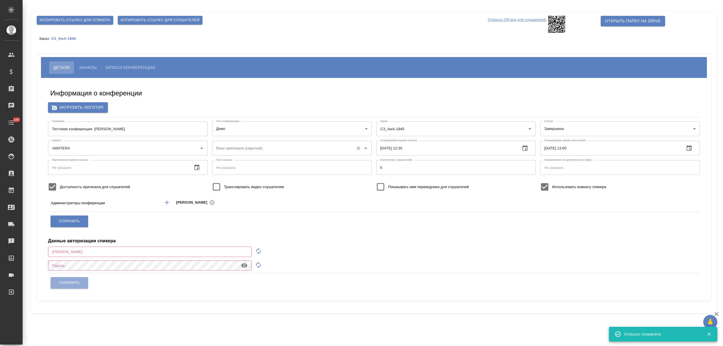
type input "t.nikitina@awatera.com"
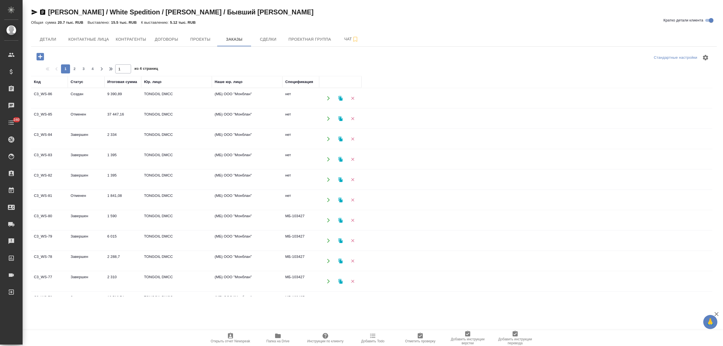
click at [39, 59] on icon "button" at bounding box center [39, 56] width 7 height 7
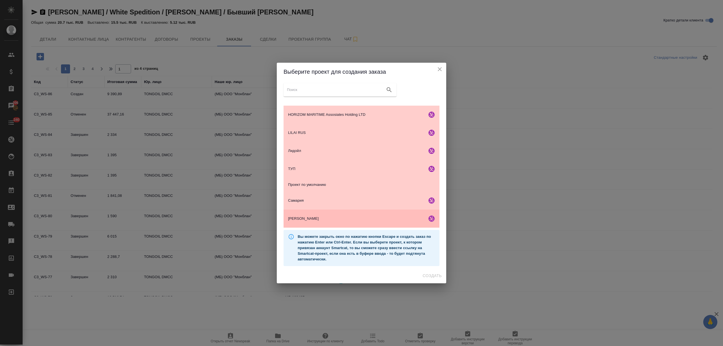
click at [343, 212] on div "[PERSON_NAME]" at bounding box center [362, 219] width 156 height 18
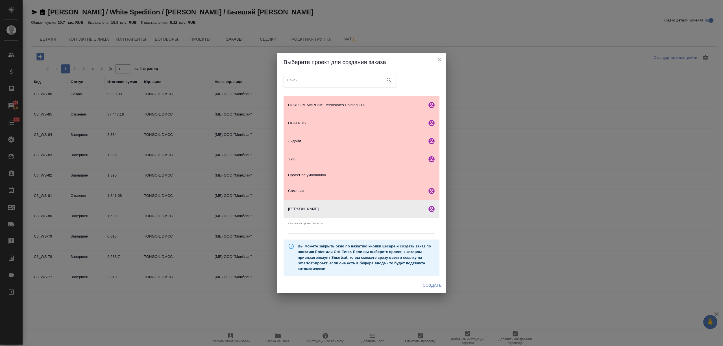
click at [434, 291] on div "Создать" at bounding box center [361, 285] width 169 height 15
click at [433, 286] on span "Создать" at bounding box center [432, 285] width 19 height 7
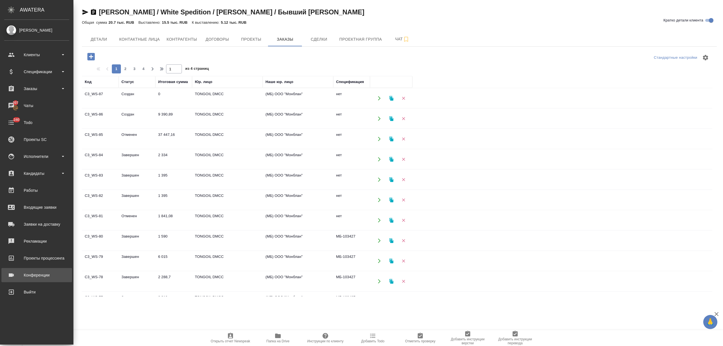
click at [32, 273] on div "Конференции" at bounding box center [36, 275] width 65 height 8
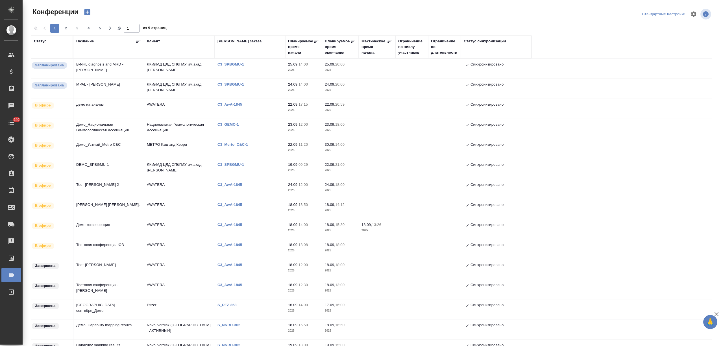
click at [86, 12] on icon "button" at bounding box center [87, 12] width 6 height 6
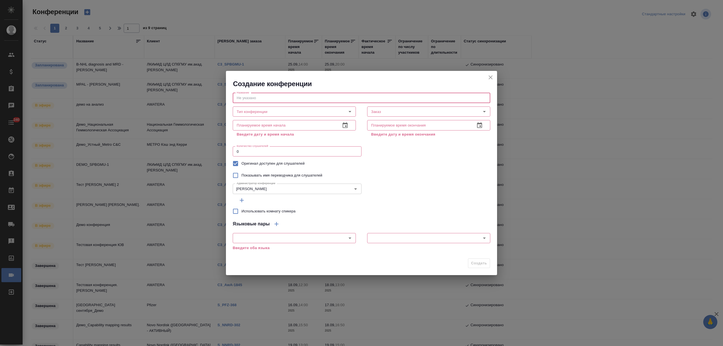
click at [249, 98] on input "text" at bounding box center [362, 98] width 258 height 10
click at [278, 95] on input "[PERSON_NAME]. Тест" at bounding box center [362, 98] width 258 height 10
click at [276, 97] on input "[PERSON_NAME]. Тест" at bounding box center [362, 98] width 258 height 10
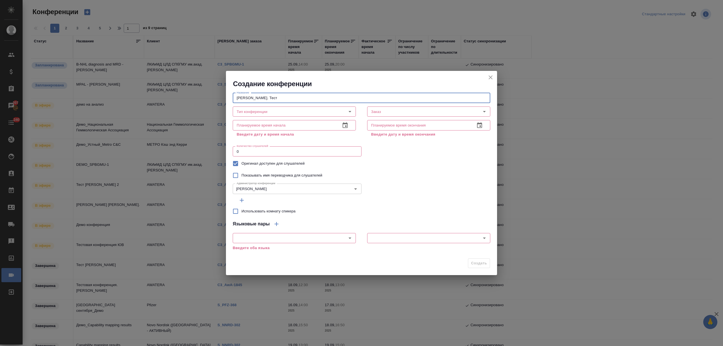
click at [282, 93] on input "[PERSON_NAME]. Тест" at bounding box center [362, 98] width 258 height 10
drag, startPoint x: 285, startPoint y: 96, endPoint x: 233, endPoint y: 96, distance: 52.3
click at [233, 96] on input "[PERSON_NAME]. Тест" at bounding box center [362, 98] width 258 height 10
type input "Разработка чек-листа по SpeakUs"
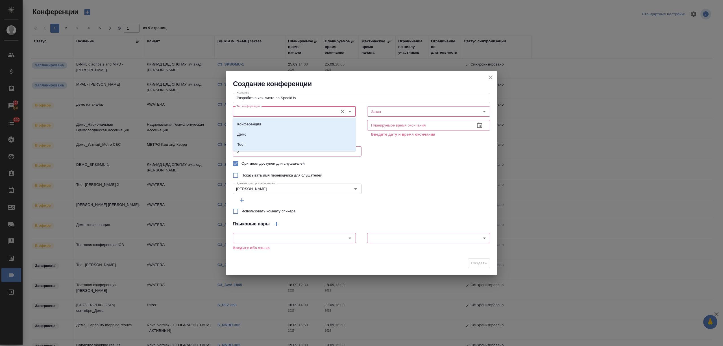
click at [321, 111] on input "Тип конференции" at bounding box center [284, 111] width 101 height 7
click at [302, 127] on li "Конференция" at bounding box center [294, 124] width 123 height 10
type input "Конференция"
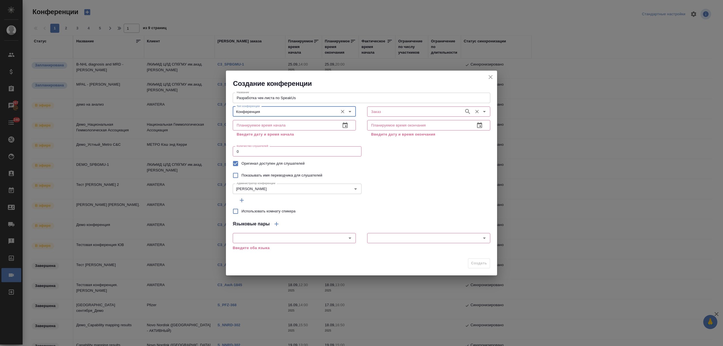
click at [388, 112] on input "Заказ" at bounding box center [415, 111] width 92 height 7
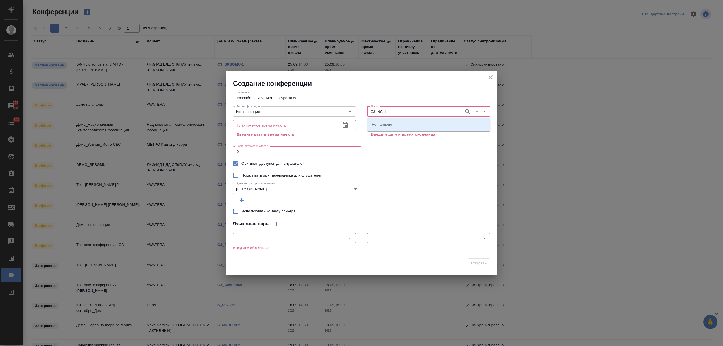
type input "C3_NC-1"
click at [401, 124] on li "C3_NC-1" at bounding box center [428, 124] width 123 height 10
type input "C3_NC-1"
click at [275, 124] on input "text" at bounding box center [284, 125] width 103 height 10
click at [349, 126] on button "button" at bounding box center [345, 126] width 14 height 14
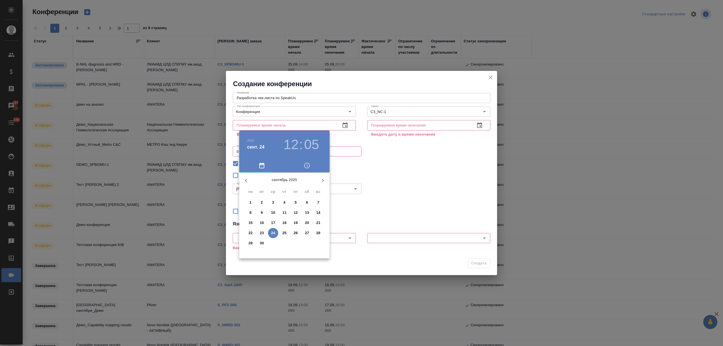
click at [280, 232] on span "25" at bounding box center [284, 233] width 10 height 6
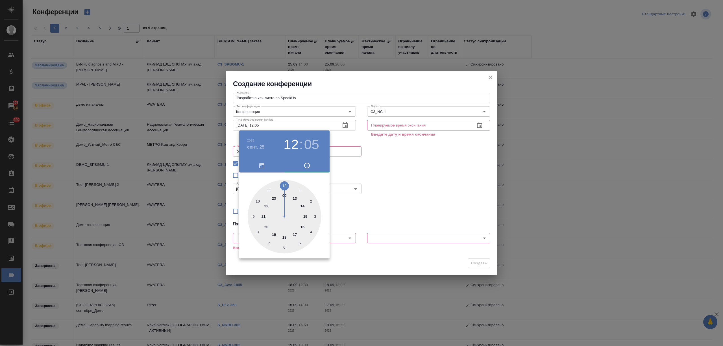
click at [283, 185] on div at bounding box center [284, 216] width 73 height 73
type input "[DATE] 12:00"
click at [283, 185] on div at bounding box center [284, 216] width 73 height 73
click at [407, 176] on div at bounding box center [361, 173] width 723 height 346
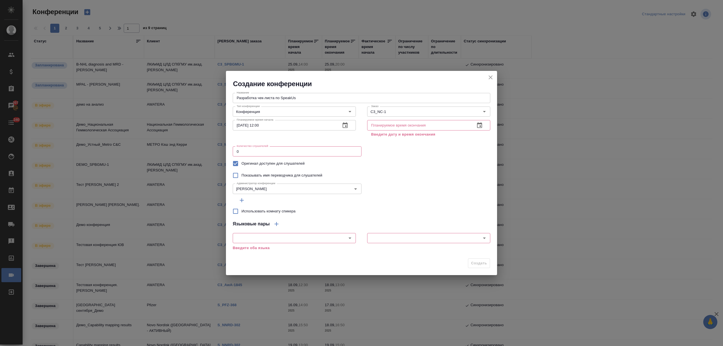
click at [481, 122] on icon "button" at bounding box center [479, 125] width 7 height 7
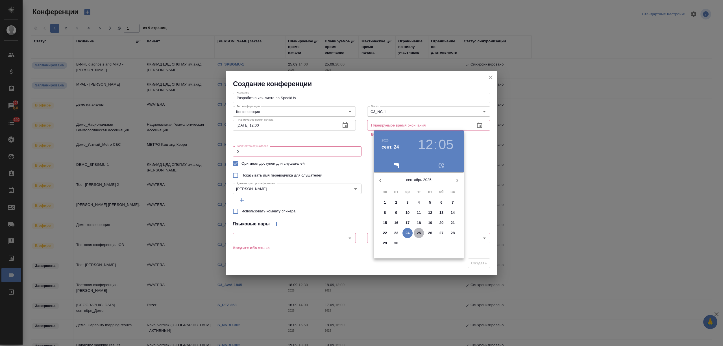
click at [417, 231] on p "25" at bounding box center [419, 233] width 4 height 6
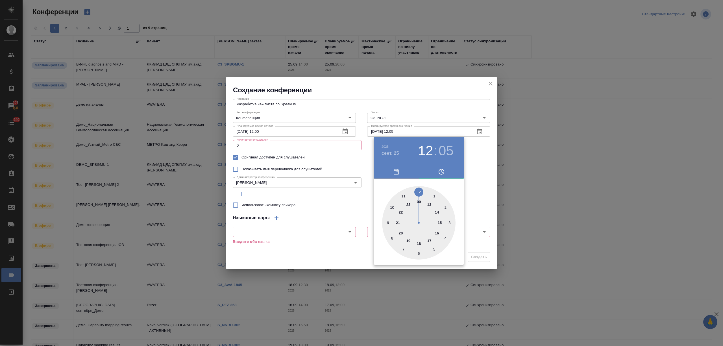
drag, startPoint x: 428, startPoint y: 203, endPoint x: 425, endPoint y: 197, distance: 6.7
click at [428, 203] on div at bounding box center [418, 222] width 73 height 73
click at [418, 190] on div at bounding box center [418, 222] width 73 height 73
type input "[DATE] 13:00"
click at [473, 191] on div at bounding box center [361, 173] width 723 height 346
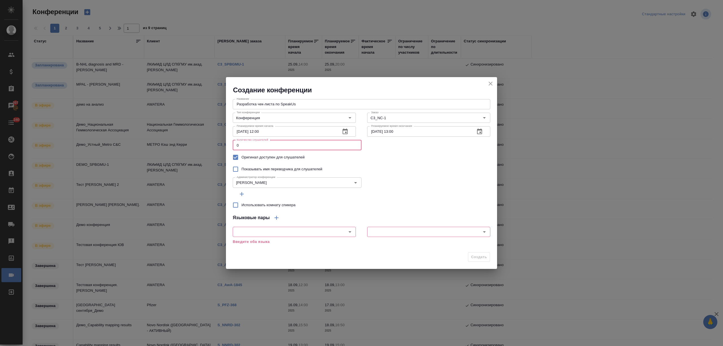
drag, startPoint x: 260, startPoint y: 145, endPoint x: 208, endPoint y: 144, distance: 51.4
click at [208, 144] on div "Создание конференции Название Разработка чек-листа по SpeakUs Название Тип конф…" at bounding box center [361, 173] width 723 height 346
type input "10"
click at [270, 230] on input "text" at bounding box center [284, 232] width 101 height 7
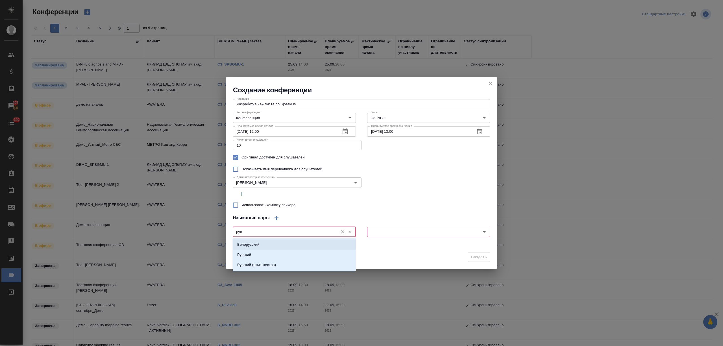
click at [273, 245] on li "Белорусский" at bounding box center [294, 245] width 123 height 10
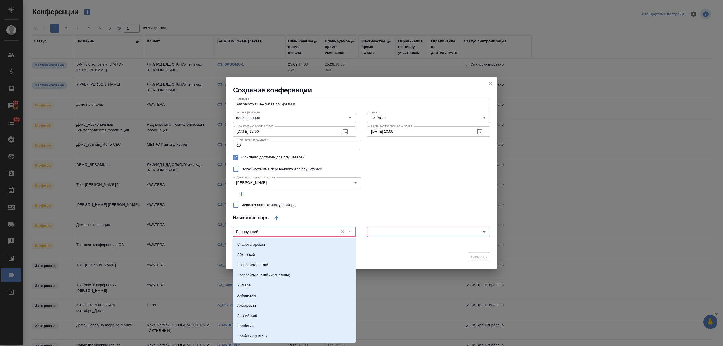
drag, startPoint x: 292, startPoint y: 230, endPoint x: 213, endPoint y: 232, distance: 79.1
click at [213, 232] on div "Создание конференции Название Разработка чек-листа по SpeakUs Название Тип конф…" at bounding box center [361, 173] width 723 height 346
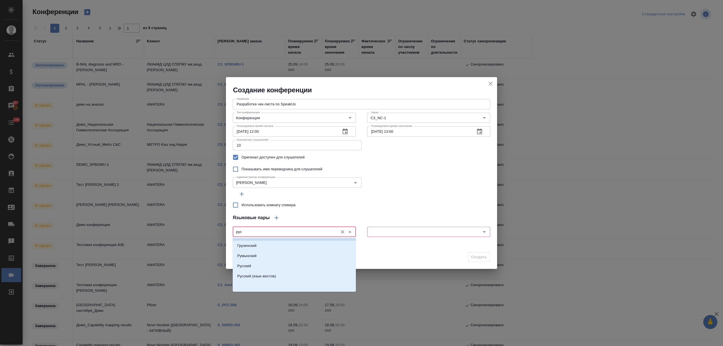
scroll to position [1, 0]
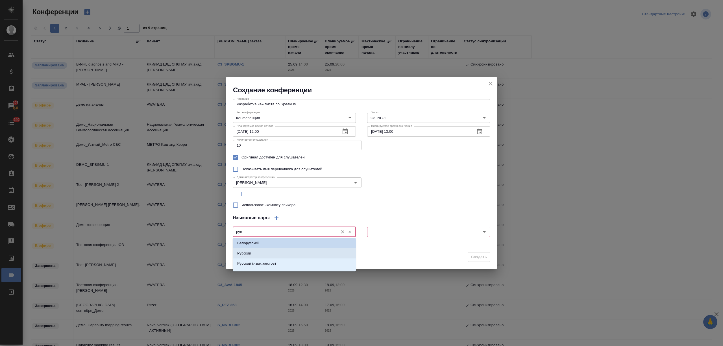
click at [249, 251] on p "Русский" at bounding box center [244, 254] width 14 height 6
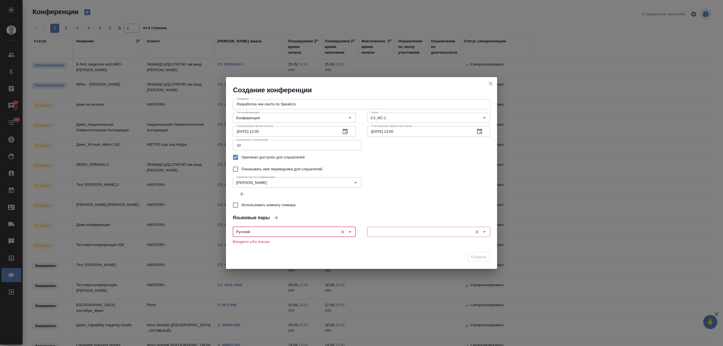
type input "Русский"
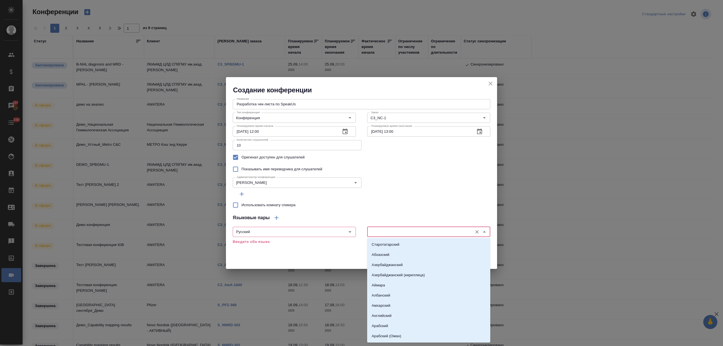
click at [374, 230] on input "text" at bounding box center [419, 232] width 101 height 7
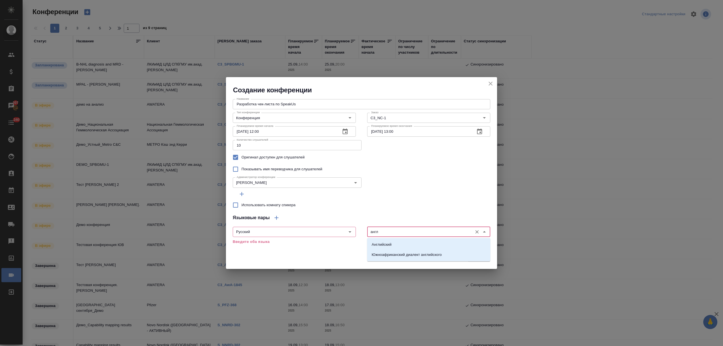
click at [386, 241] on li "Английский" at bounding box center [428, 245] width 123 height 10
type input "Английский"
click at [383, 190] on div at bounding box center [362, 194] width 258 height 10
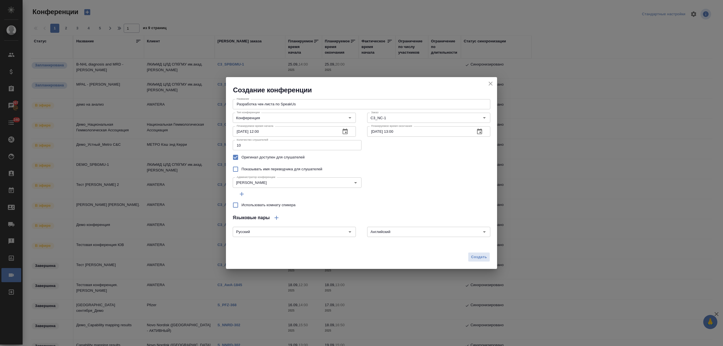
click at [232, 204] on input "Использовать комнату спикера" at bounding box center [236, 205] width 12 height 12
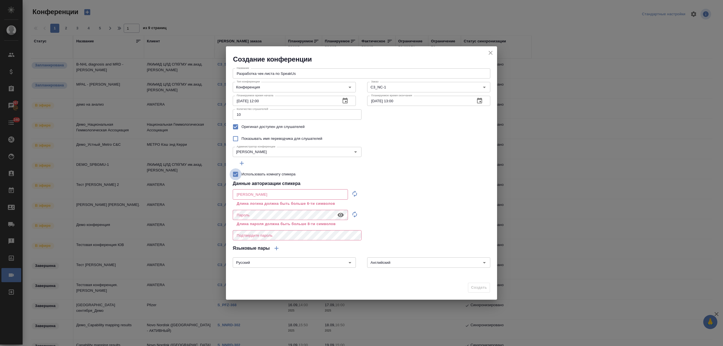
click at [234, 176] on input "Использовать комнату спикера" at bounding box center [236, 174] width 12 height 12
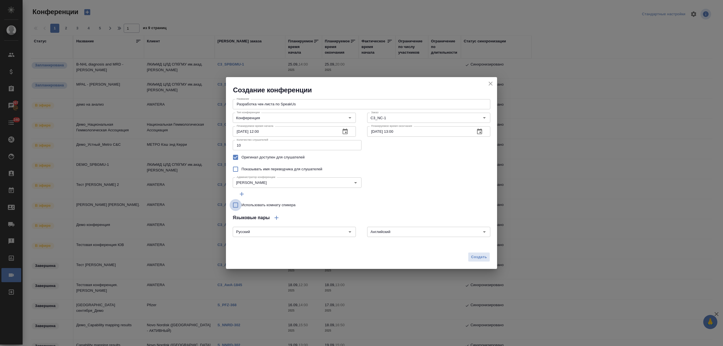
click at [234, 202] on input "Использовать комнату спикера" at bounding box center [236, 205] width 12 height 12
checkbox input "true"
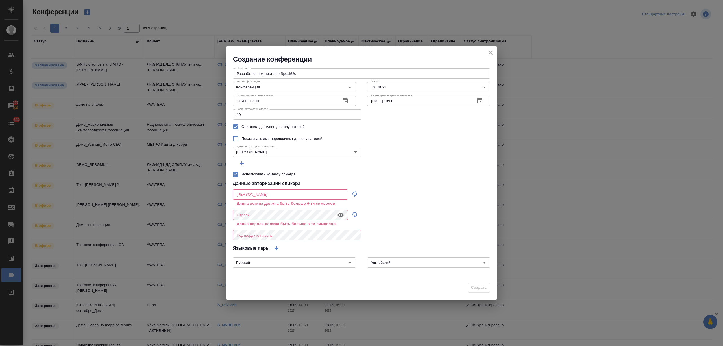
click at [354, 190] on icon "button" at bounding box center [354, 193] width 7 height 7
type input "speaker_s6YPfkHt"
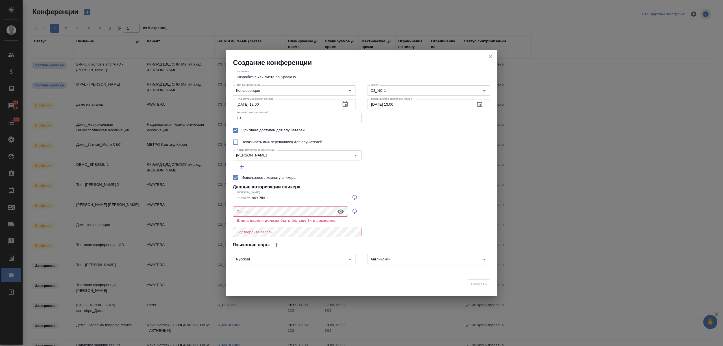
click at [355, 209] on icon "button" at bounding box center [355, 211] width 5 height 6
click at [340, 211] on icon "button" at bounding box center [341, 211] width 6 height 4
click at [223, 212] on div "Создание конференции Название Разработка чек-листа по SpeakUs Название Тип конф…" at bounding box center [361, 173] width 723 height 346
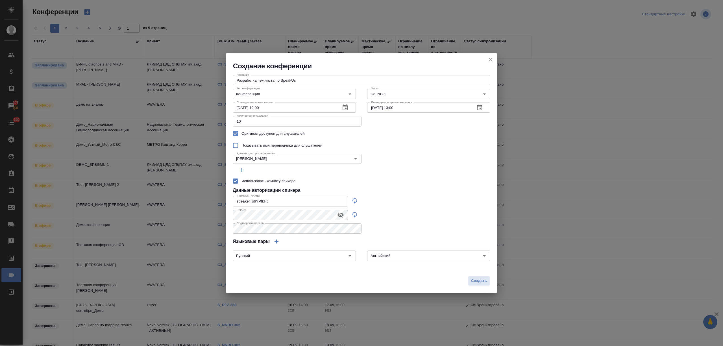
click at [425, 222] on div "Название Разработка чек-листа по SpeakUs Название Тип конференции Конференция Т…" at bounding box center [361, 172] width 271 height 203
drag, startPoint x: 278, startPoint y: 201, endPoint x: 227, endPoint y: 198, distance: 50.6
click at [227, 198] on div "Название Разработка чек-листа по SpeakUs Название Тип конференции Конференция Т…" at bounding box center [361, 172] width 271 height 203
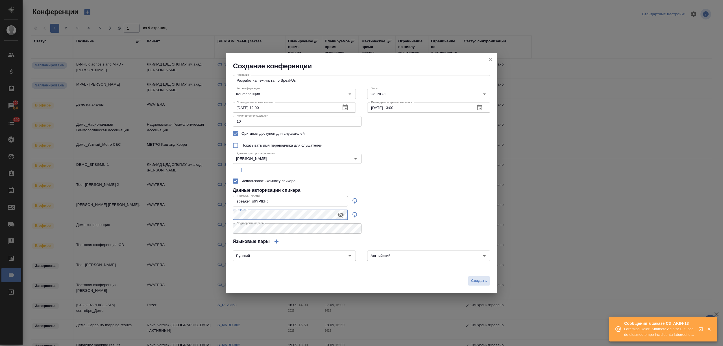
click at [224, 216] on div "Создание конференции Название Разработка чек-листа по SpeakUs Название Тип конф…" at bounding box center [361, 173] width 723 height 346
click at [701, 331] on icon "button" at bounding box center [702, 330] width 7 height 7
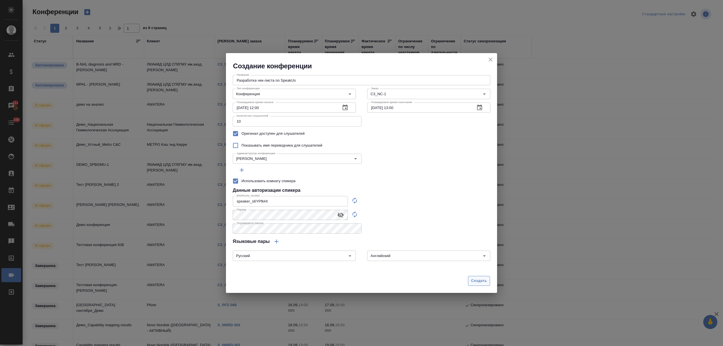
click at [476, 280] on span "Создать" at bounding box center [479, 281] width 16 height 6
type input "0"
checkbox input "false"
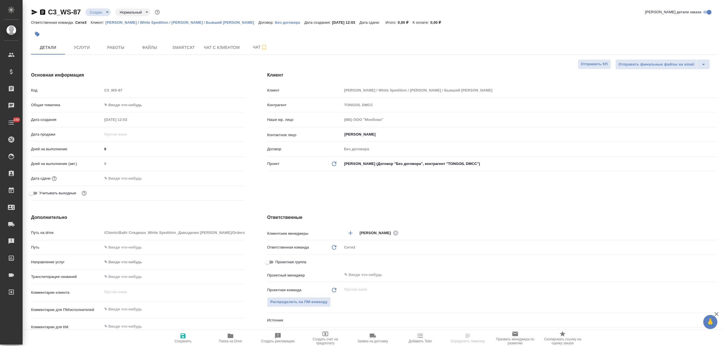
select select "RU"
click at [69, 48] on span "Услуги" at bounding box center [81, 47] width 27 height 7
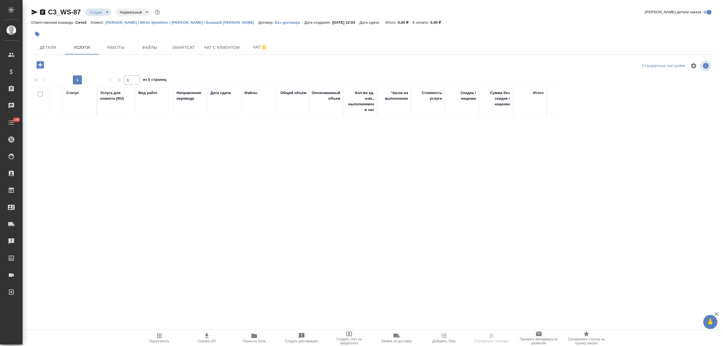
click at [43, 64] on icon "button" at bounding box center [39, 64] width 7 height 7
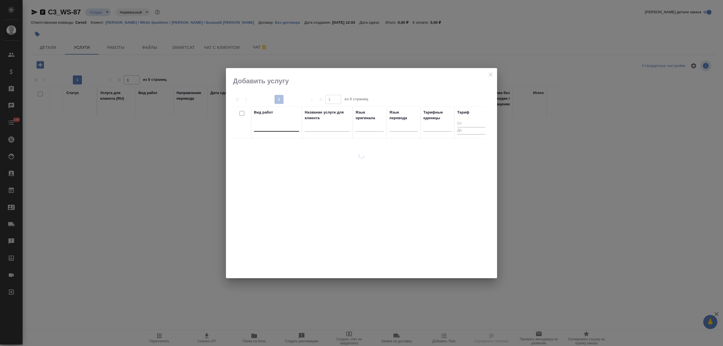
click at [286, 128] on div at bounding box center [276, 126] width 45 height 8
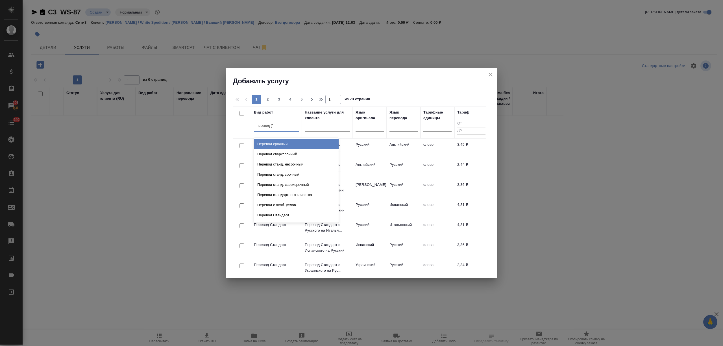
type input "перевод ст"
drag, startPoint x: 306, startPoint y: 144, endPoint x: 367, endPoint y: 134, distance: 61.5
click at [307, 143] on div "Перевод станд. несрочный" at bounding box center [296, 144] width 85 height 10
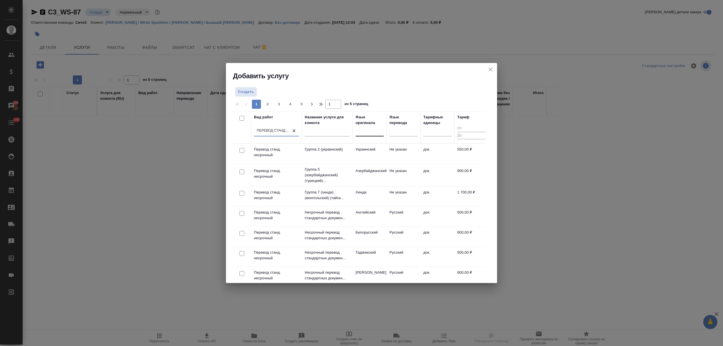
click at [369, 132] on div at bounding box center [370, 131] width 28 height 8
type input "англ"
click at [381, 142] on th "Язык оригинала option Английский focused, 2 of 135. 2 results available for sea…" at bounding box center [370, 127] width 34 height 32
click at [361, 134] on div at bounding box center [370, 131] width 28 height 8
type input "англ"
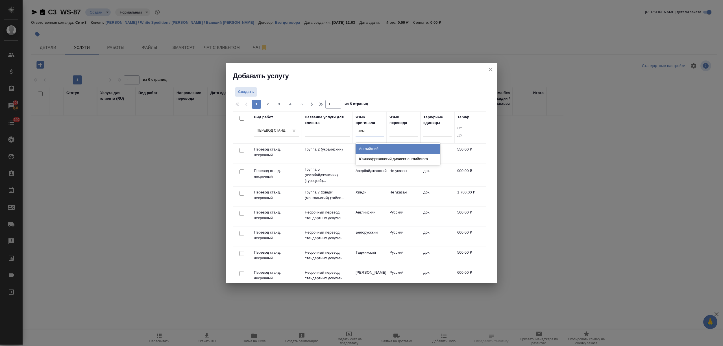
click at [373, 145] on div "Английский" at bounding box center [398, 149] width 85 height 10
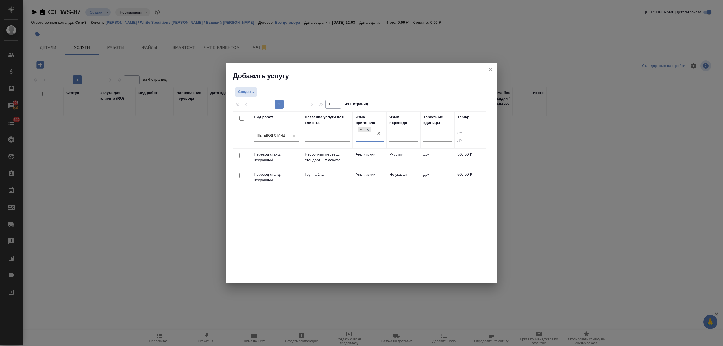
click at [381, 159] on td "Английский" at bounding box center [370, 159] width 34 height 20
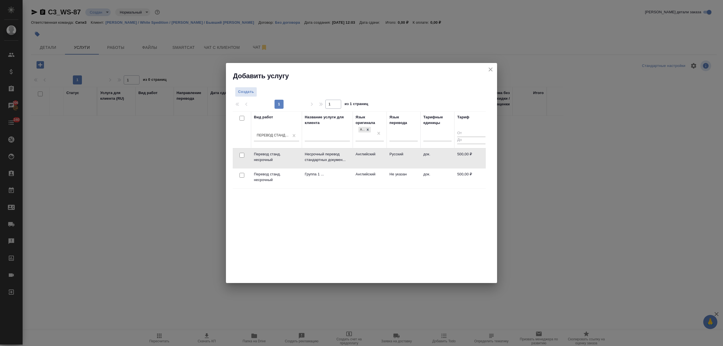
click at [381, 159] on td "Английский" at bounding box center [370, 159] width 34 height 20
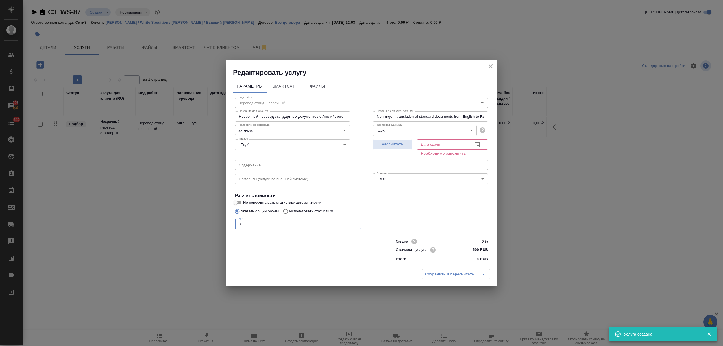
drag, startPoint x: 240, startPoint y: 223, endPoint x: 222, endPoint y: 222, distance: 18.1
click at [217, 223] on div "Редактировать услугу Параметры SmartCat Файлы Вид работ Перевод станд. несрочны…" at bounding box center [361, 173] width 723 height 346
type input "1"
click at [476, 145] on icon "button" at bounding box center [477, 144] width 7 height 7
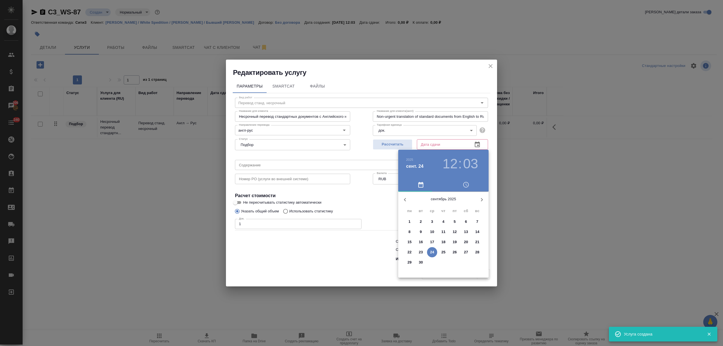
drag, startPoint x: 440, startPoint y: 252, endPoint x: 325, endPoint y: 253, distance: 115.3
click at [439, 252] on span "25" at bounding box center [443, 252] width 10 height 6
type input "25.09.2025 12:03"
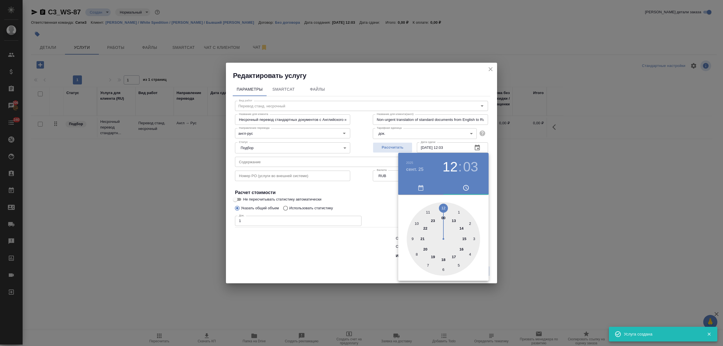
click at [325, 253] on div at bounding box center [361, 173] width 723 height 346
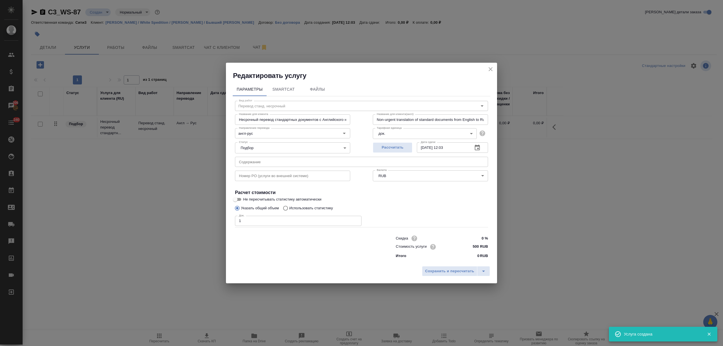
click at [458, 271] on span "Сохранить и пересчитать" at bounding box center [449, 271] width 49 height 6
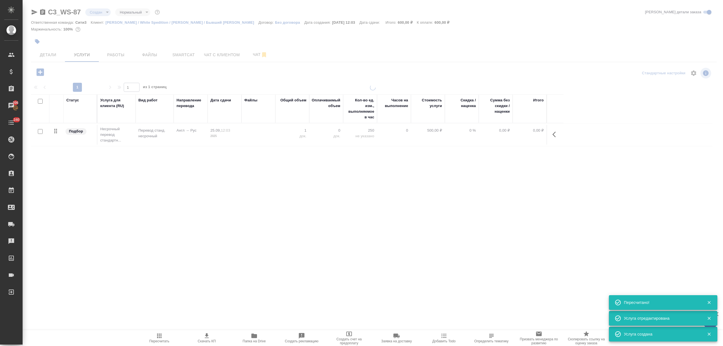
click at [39, 65] on div "C3_WS-87 Создан new Нормальный normal Кратко детали заказа Ответственная команд…" at bounding box center [374, 115] width 692 height 230
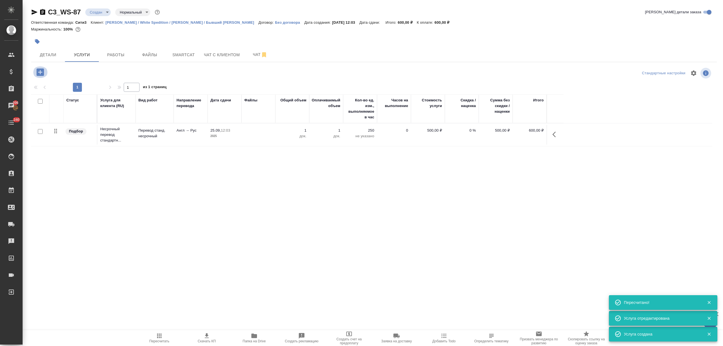
click at [38, 75] on icon "button" at bounding box center [39, 71] width 7 height 7
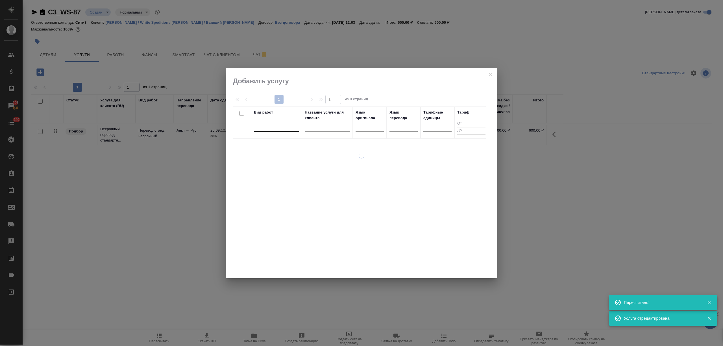
click at [268, 131] on div at bounding box center [276, 126] width 45 height 11
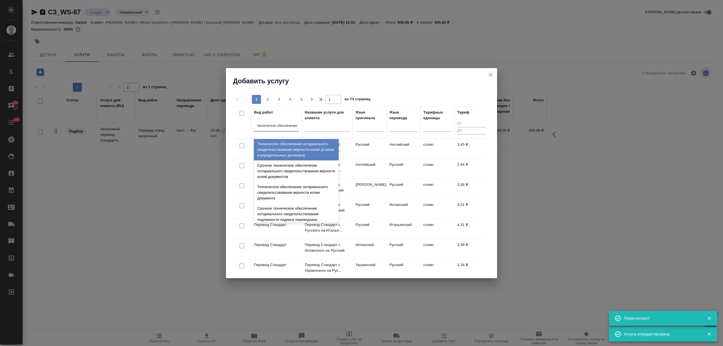
type input "техническое обеспечение"
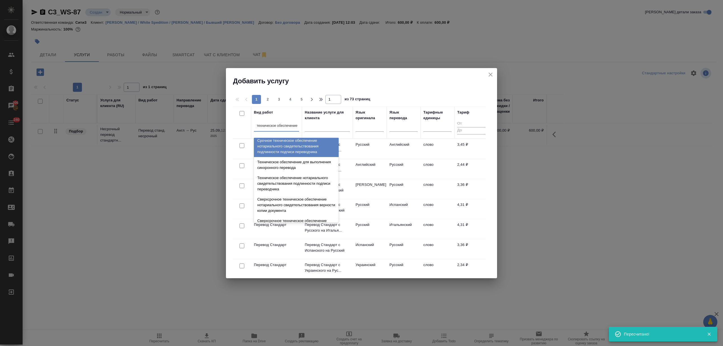
scroll to position [75, 0]
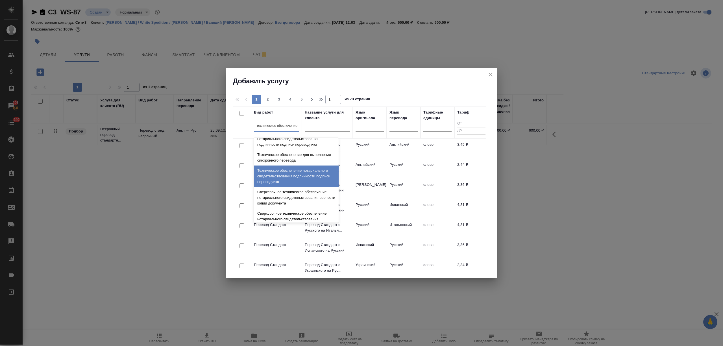
click at [284, 177] on div "Техническое обеспечение нотариального свидетельствования подлинности подписи пе…" at bounding box center [296, 176] width 85 height 21
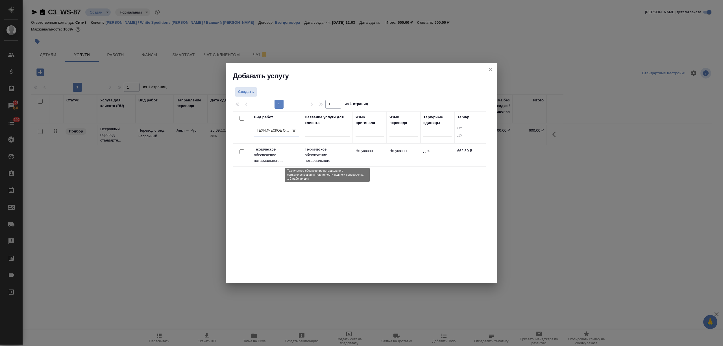
click at [308, 152] on p "Техническое обеспечение нотариального..." at bounding box center [327, 155] width 45 height 17
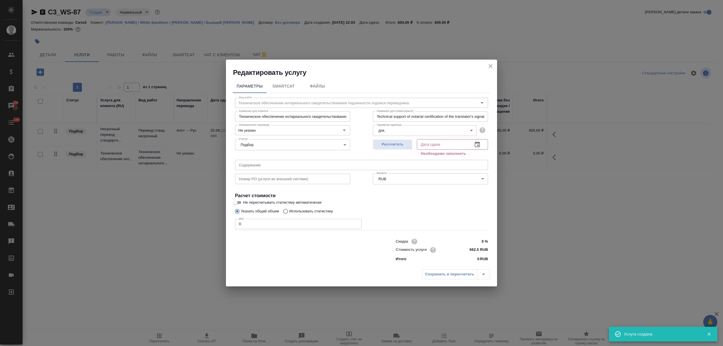
drag, startPoint x: 245, startPoint y: 226, endPoint x: 229, endPoint y: 225, distance: 15.3
click at [229, 225] on div "Параметры SmartCat Файлы Вид работ Техническое обеспечение нотариального свидет…" at bounding box center [361, 171] width 271 height 189
type input "1"
click at [480, 143] on icon "button" at bounding box center [477, 144] width 7 height 7
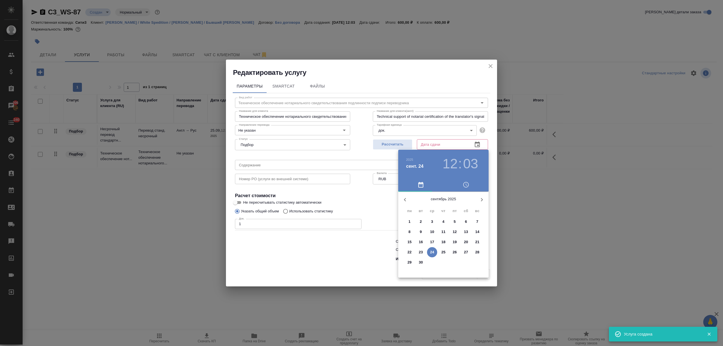
click at [441, 250] on p "25" at bounding box center [443, 252] width 4 height 6
type input "25.09.2025 12:03"
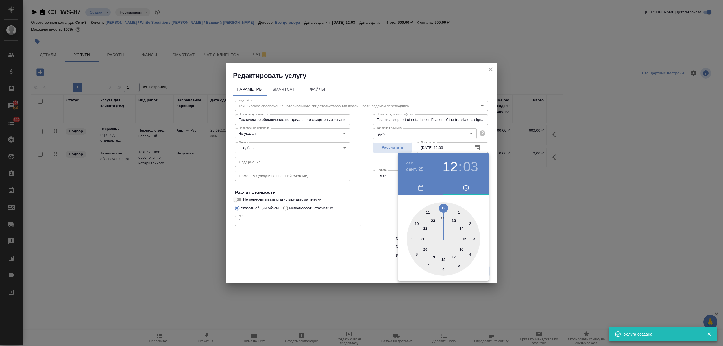
click at [353, 250] on div at bounding box center [361, 173] width 723 height 346
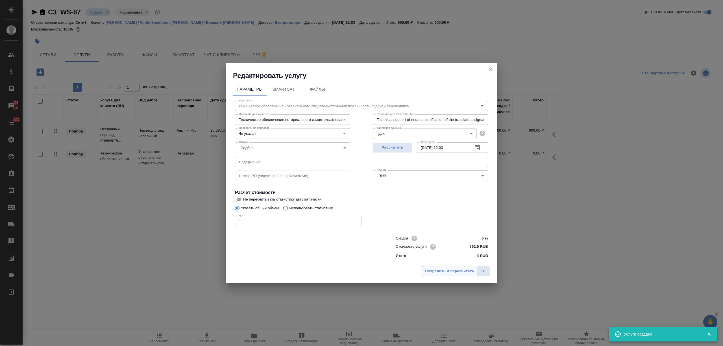
click at [454, 271] on span "Сохранить и пересчитать" at bounding box center [449, 271] width 49 height 6
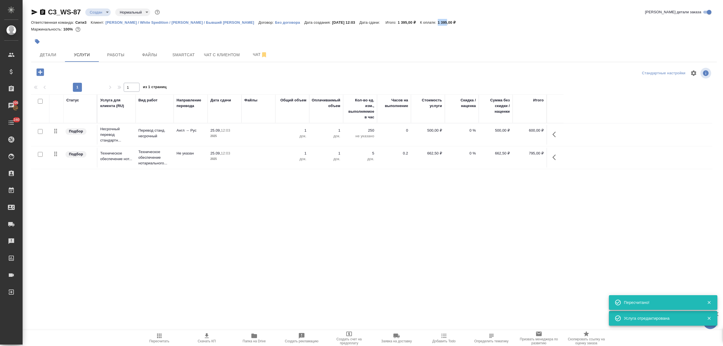
drag, startPoint x: 442, startPoint y: 21, endPoint x: 434, endPoint y: 21, distance: 7.9
click at [438, 21] on p "1 395,00 ₽" at bounding box center [449, 22] width 22 height 4
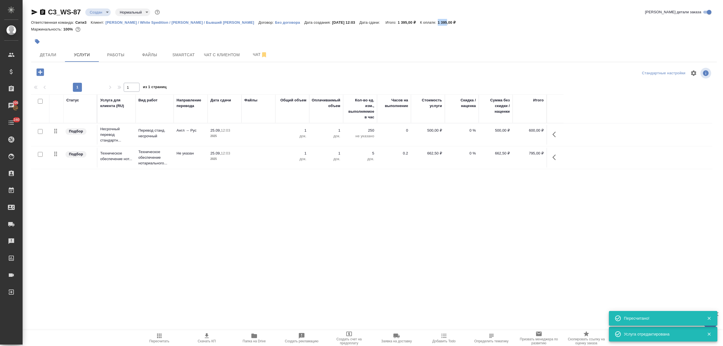
click at [439, 21] on p "1 395,00 ₽" at bounding box center [449, 22] width 22 height 4
click at [48, 57] on span "Детали" at bounding box center [47, 54] width 27 height 7
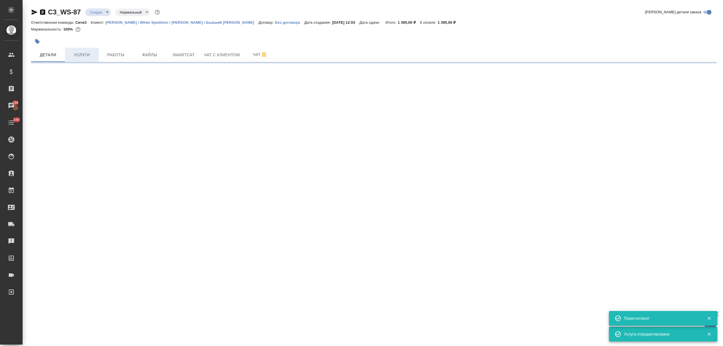
select select "RU"
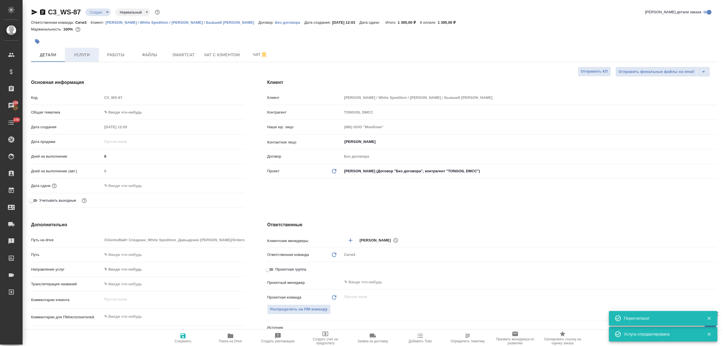
type textarea "x"
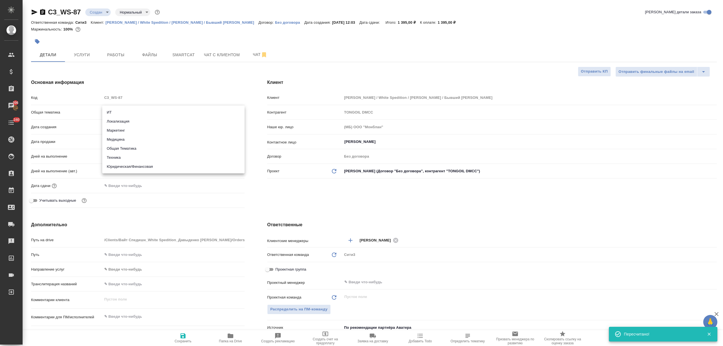
click at [116, 112] on body "🙏 .cls-1 fill:#fff; AWATERA Nikitina Tatiana Клиенты Спецификации Заказы 206 Ча…" at bounding box center [361, 195] width 723 height 391
click at [130, 167] on li "Юридическая/Финансовая" at bounding box center [173, 166] width 142 height 9
type input "yr-fn"
type textarea "x"
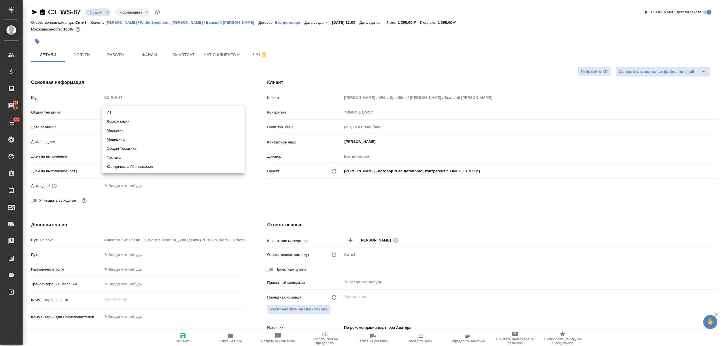
type textarea "x"
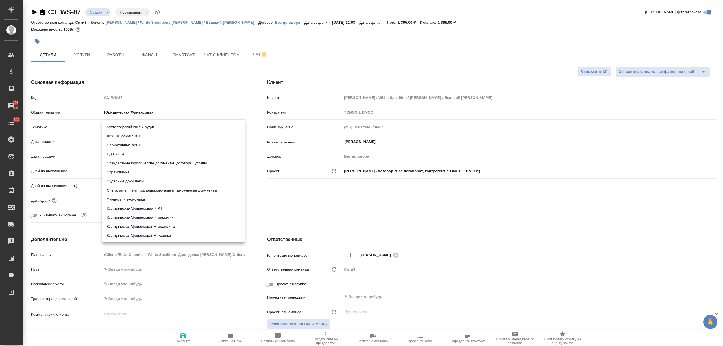
click at [137, 127] on body "🙏 .cls-1 fill:#fff; AWATERA Nikitina Tatiana Клиенты Спецификации Заказы 206 Ча…" at bounding box center [361, 195] width 723 height 391
click at [133, 161] on li "Стандартные юридические документы, договоры, уставы" at bounding box center [173, 163] width 142 height 9
type textarea "x"
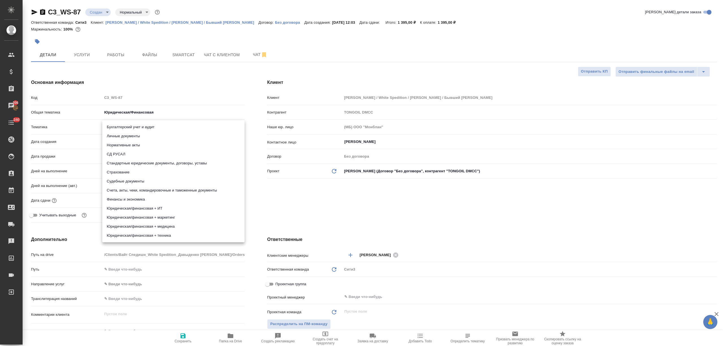
type input "5f647205b73bc97568ca66bf"
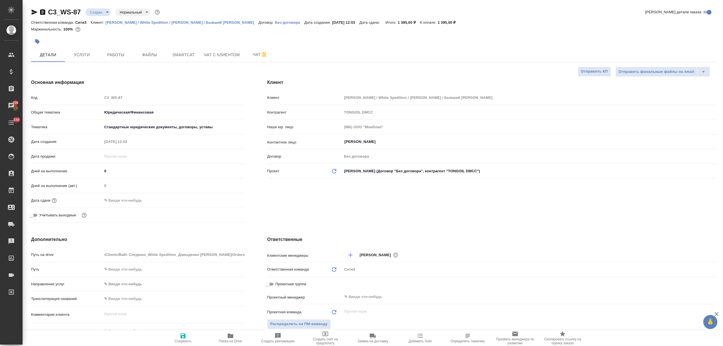
click at [122, 199] on input "text" at bounding box center [126, 200] width 49 height 8
click at [226, 199] on icon "button" at bounding box center [228, 200] width 5 height 6
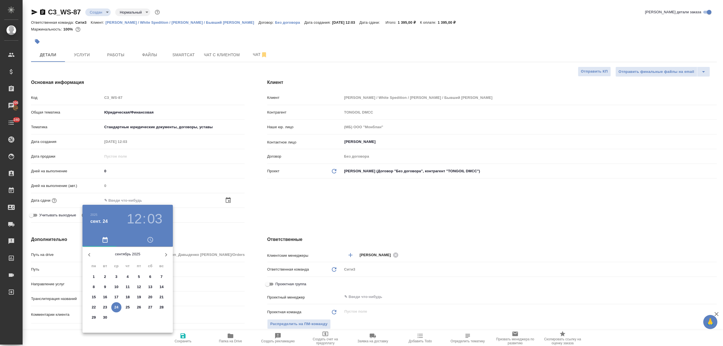
click at [118, 306] on p "24" at bounding box center [116, 307] width 4 height 6
type input "24.09.2025 12:03"
type textarea "x"
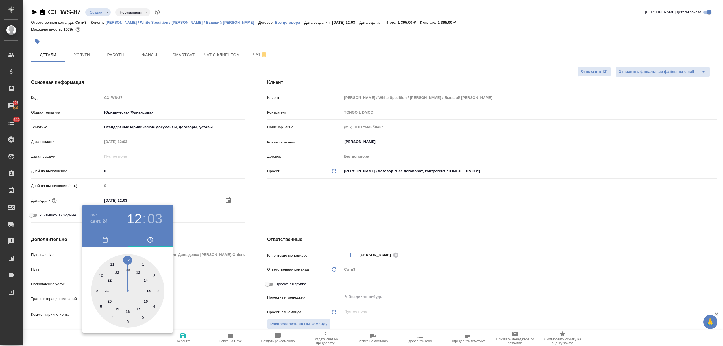
click at [136, 308] on div at bounding box center [127, 290] width 73 height 73
type input "24.09.2025 17:03"
type textarea "x"
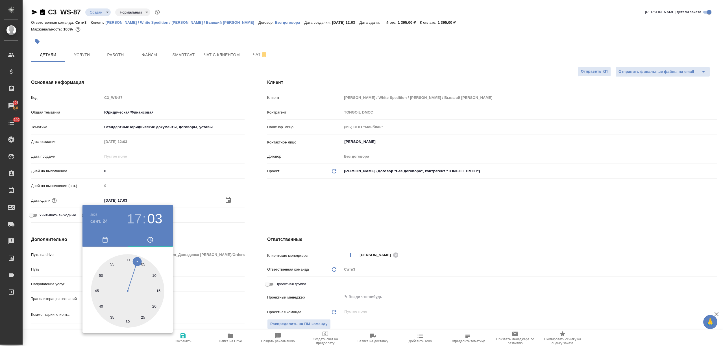
click at [129, 322] on div at bounding box center [127, 290] width 73 height 73
type input "24.09.2025 17:30"
type textarea "x"
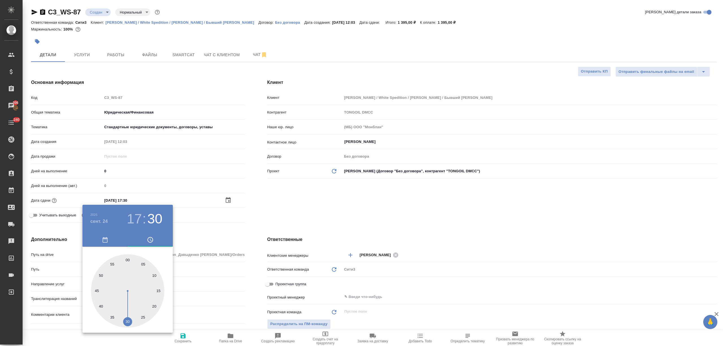
click at [223, 312] on div at bounding box center [361, 173] width 723 height 346
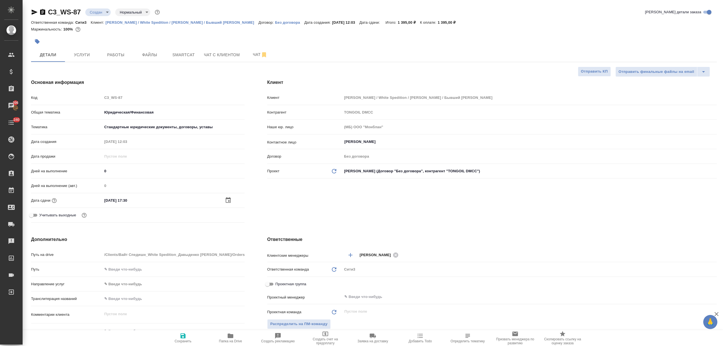
click at [191, 338] on span "Сохранить" at bounding box center [183, 337] width 41 height 11
type textarea "x"
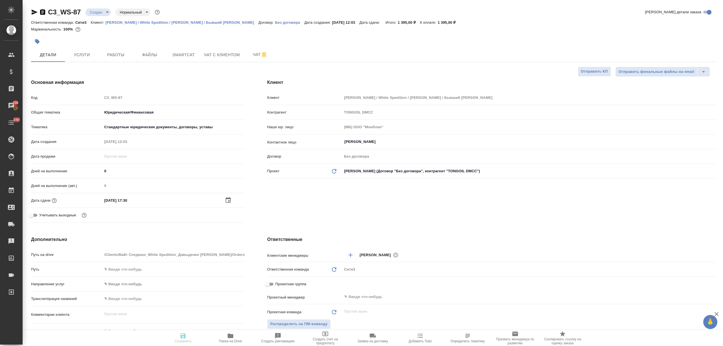
type textarea "x"
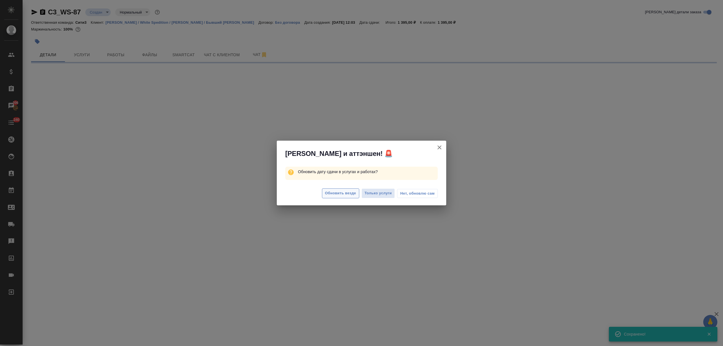
click at [340, 193] on span "Обновить везде" at bounding box center [340, 193] width 31 height 6
select select "RU"
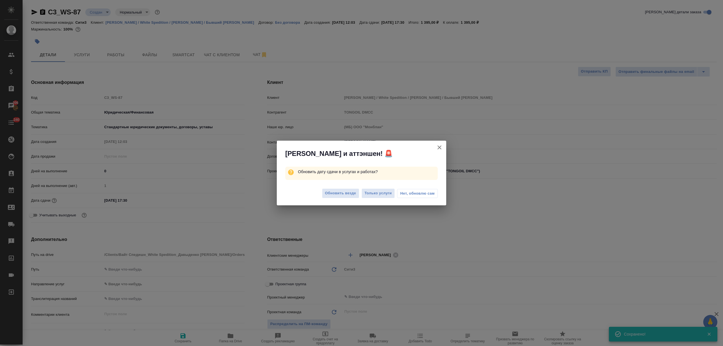
type textarea "x"
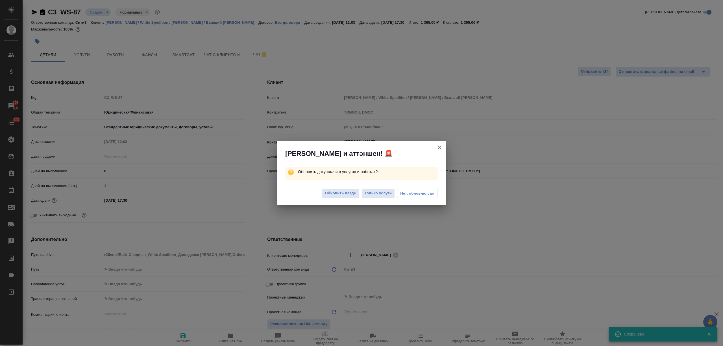
type textarea "x"
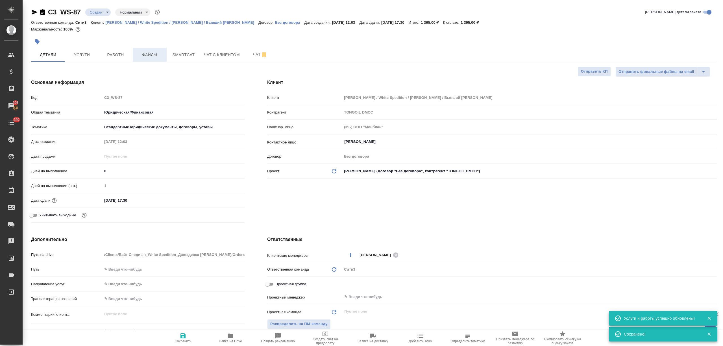
click at [147, 53] on span "Файлы" at bounding box center [149, 54] width 27 height 7
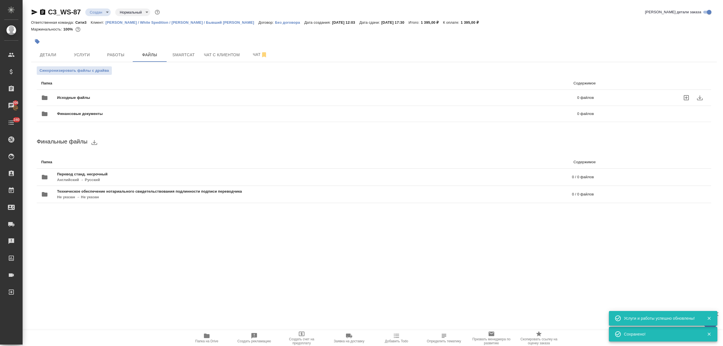
click at [96, 94] on div "Исходные файлы 0 файлов" at bounding box center [317, 98] width 553 height 14
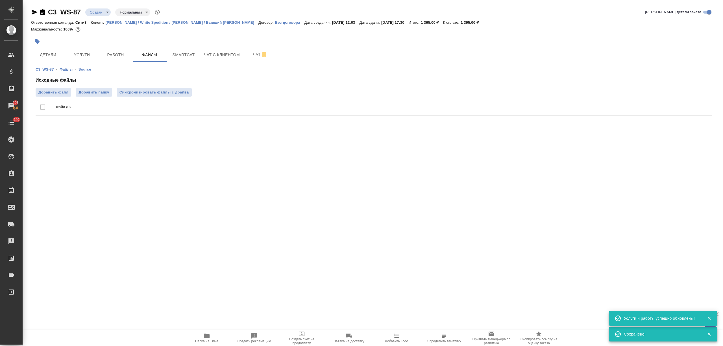
click at [54, 94] on span "Добавить файл" at bounding box center [53, 93] width 30 height 6
click at [0, 0] on input "Добавить файл" at bounding box center [0, 0] width 0 height 0
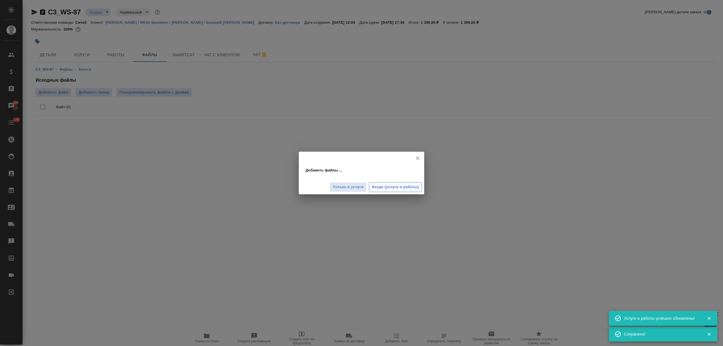
click at [414, 189] on span "Везде (услуги и работы)" at bounding box center [395, 187] width 47 height 6
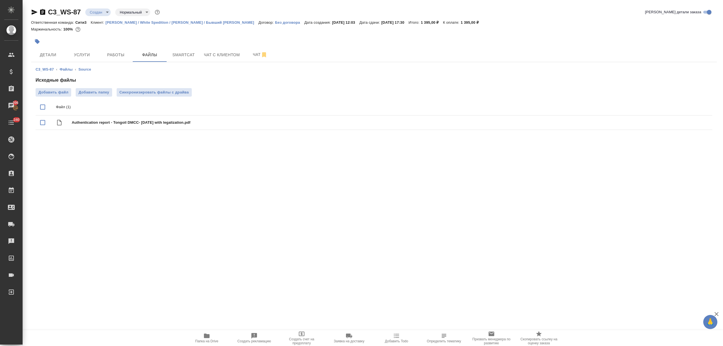
click at [58, 97] on ul "Файл (1) Authentication report - Tongoil DMCC- 18.08.25 with legalization.pdf" at bounding box center [374, 115] width 677 height 36
click at [61, 91] on span "Добавить файл" at bounding box center [53, 93] width 30 height 6
click at [0, 0] on input "Добавить файл" at bounding box center [0, 0] width 0 height 0
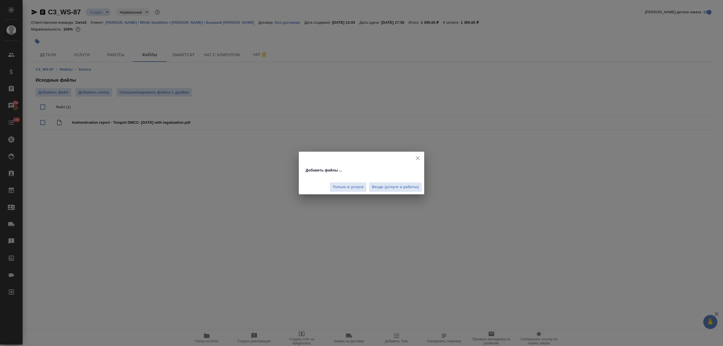
click at [407, 183] on button "Везде (услуги и работы)" at bounding box center [395, 187] width 53 height 10
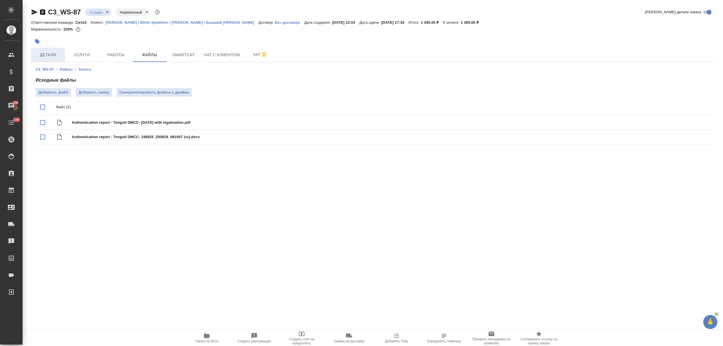
click at [47, 56] on span "Детали" at bounding box center [47, 54] width 27 height 7
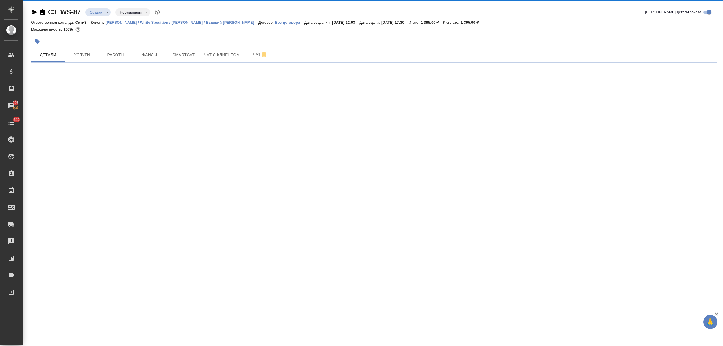
select select "RU"
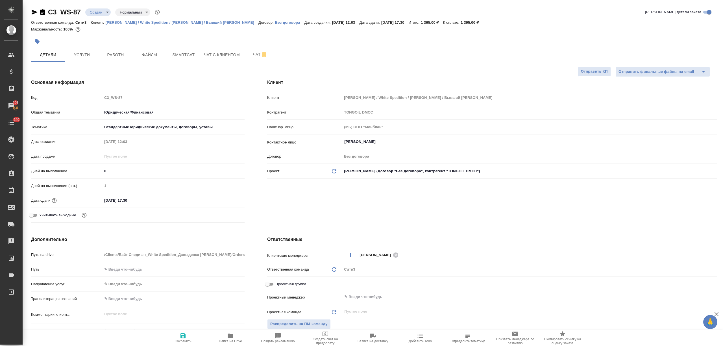
type textarea "x"
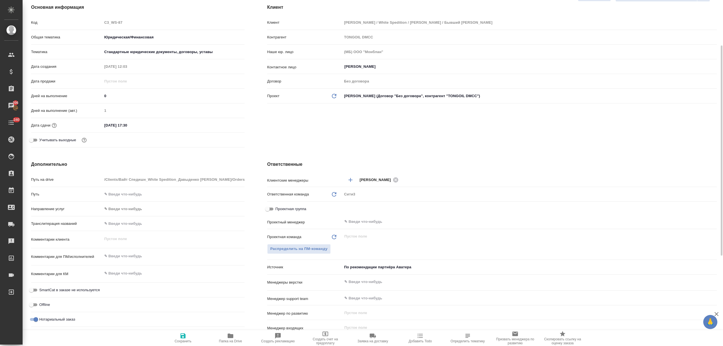
scroll to position [151, 0]
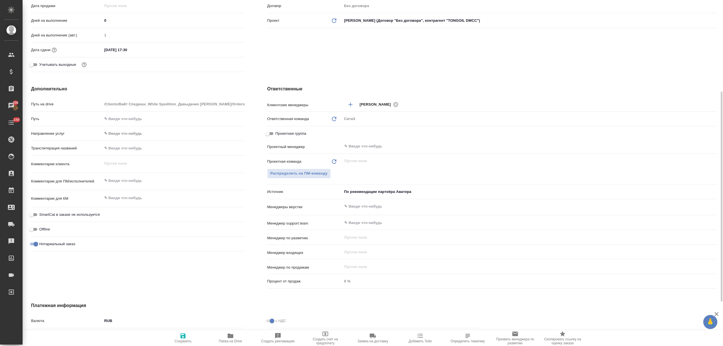
type textarea "x"
click at [120, 180] on textarea at bounding box center [173, 181] width 142 height 10
type textarea "р"
type textarea "x"
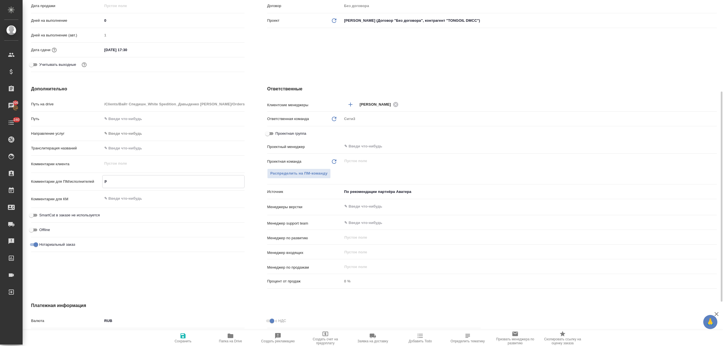
type textarea "x"
type textarea "ра"
type textarea "x"
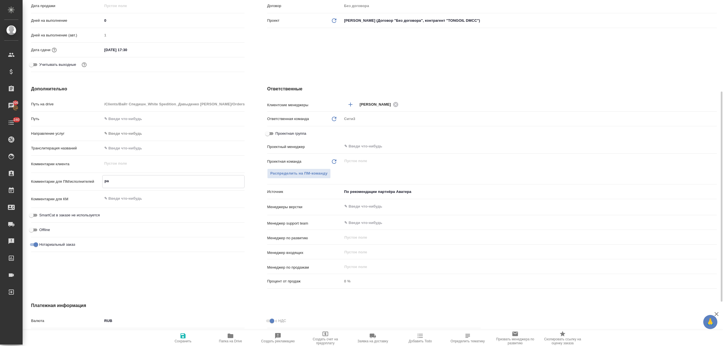
type textarea "x"
type textarea "ран"
type textarea "x"
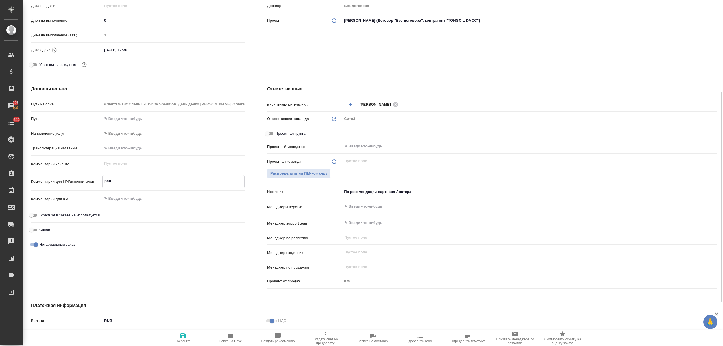
type textarea "ране"
type textarea "x"
type textarea "ранее"
type textarea "x"
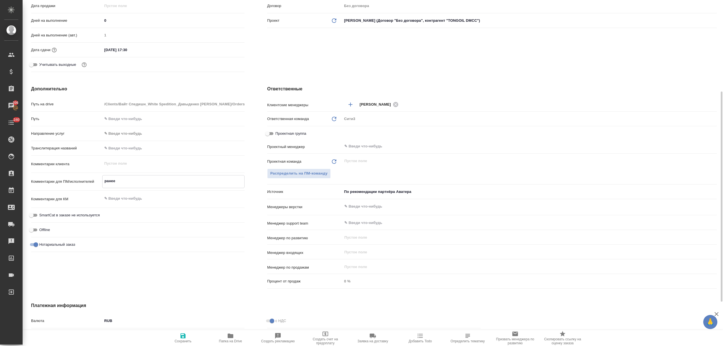
type textarea "x"
type textarea "ранее д"
type textarea "x"
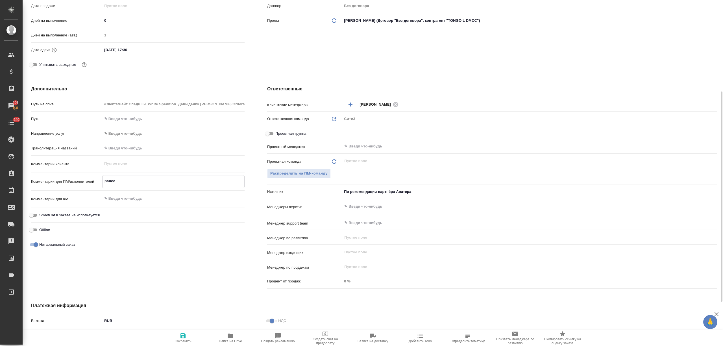
type textarea "x"
type textarea "ранее дел"
type textarea "x"
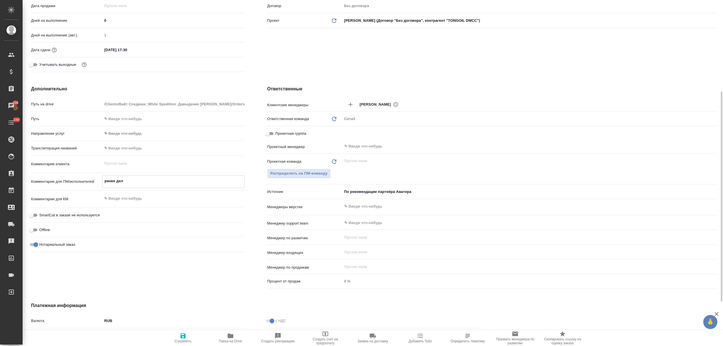
type textarea "x"
type textarea "ранее дела"
type textarea "x"
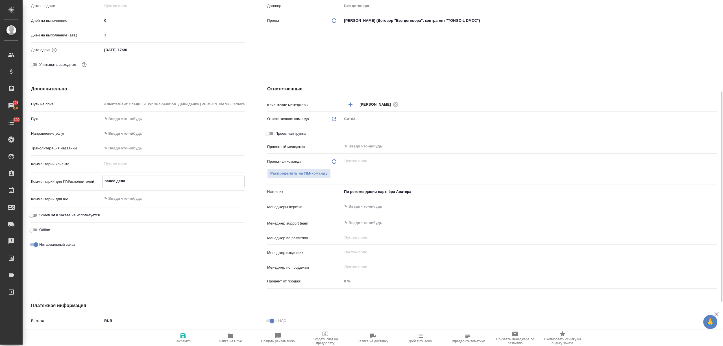
type textarea "ранее делал"
type textarea "x"
type textarea "ранее делали"
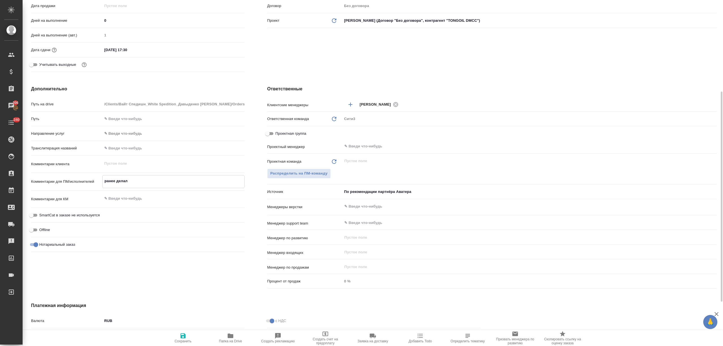
type textarea "x"
type textarea "ранее делали"
type textarea "x"
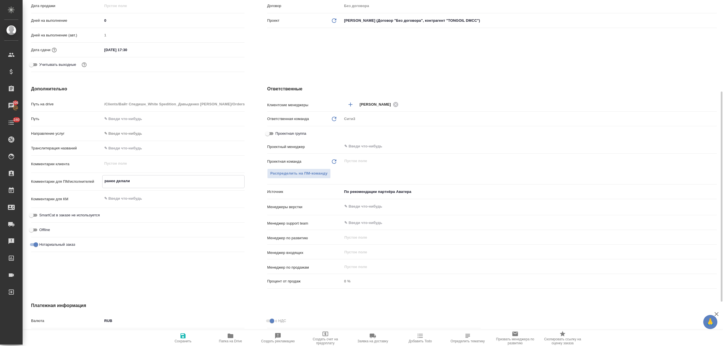
type textarea "x"
type textarea "ранее делали п"
type textarea "x"
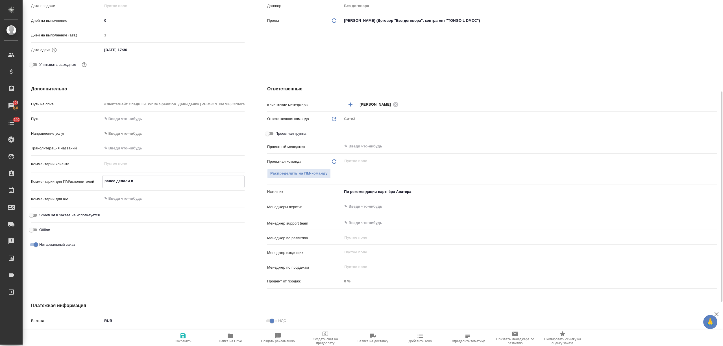
type textarea "x"
type textarea "ранее делали пе"
type textarea "x"
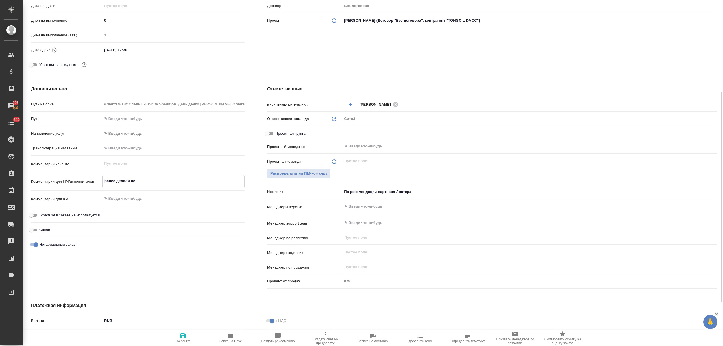
type textarea "ранее делали пер"
type textarea "x"
type textarea "ранее делали пере"
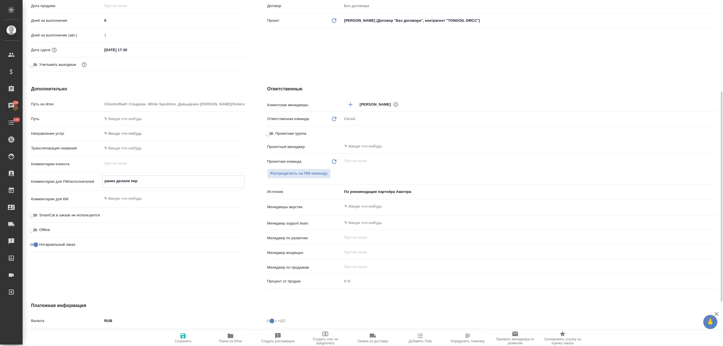
type textarea "x"
type textarea "ранее делали перев"
type textarea "x"
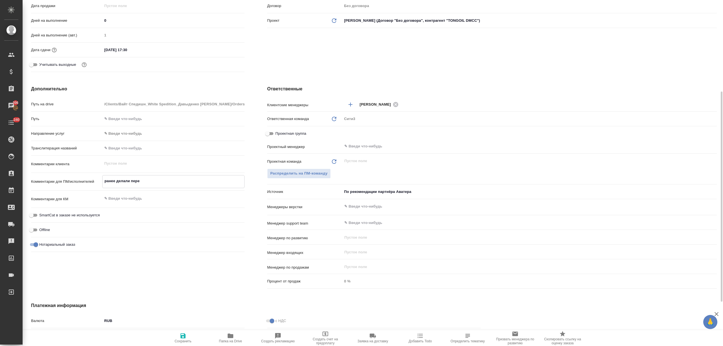
type textarea "x"
type textarea "ранее делали перево"
type textarea "x"
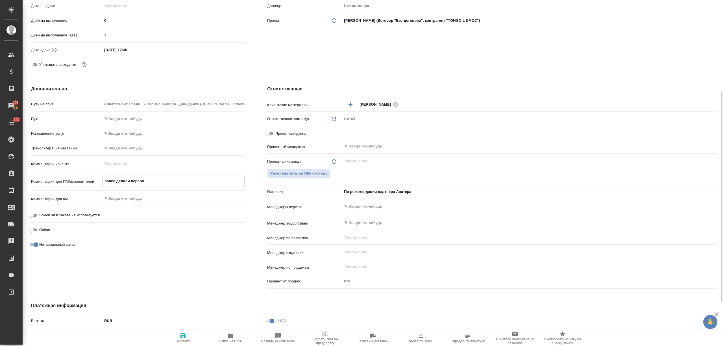
type textarea "ранее делали перевод"
type textarea "x"
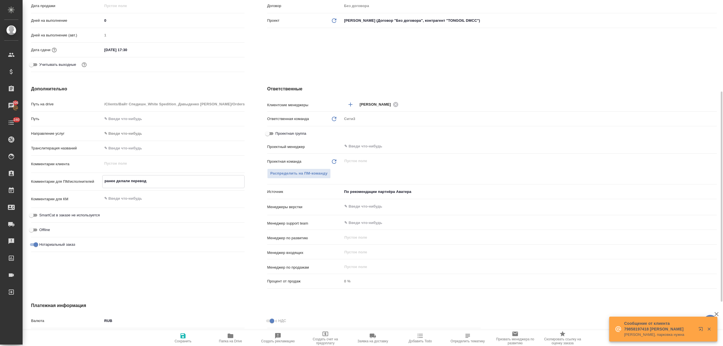
type textarea "x"
type textarea "ранее делали перевод"
type textarea "x"
type textarea "ранее делали перевод д"
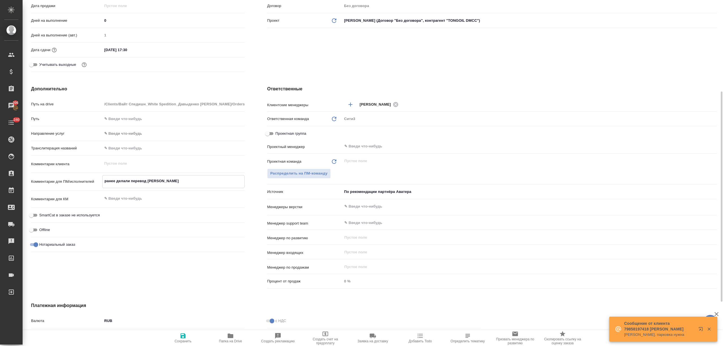
type textarea "x"
type textarea "ранее делали перевод до"
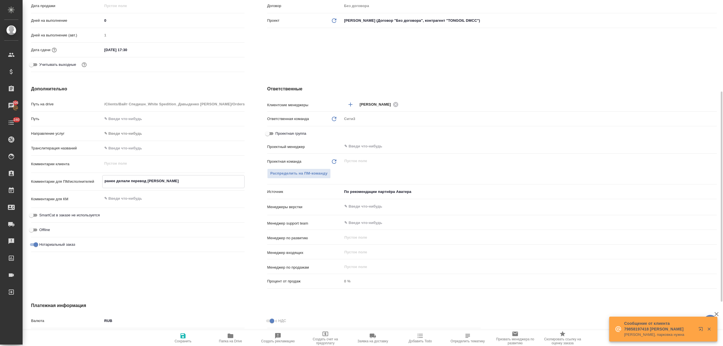
type textarea "x"
type textarea "ранее делали перевод док"
type textarea "x"
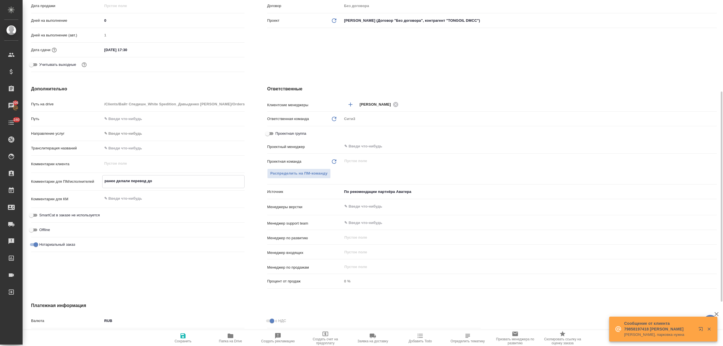
type textarea "x"
type textarea "ранее делали перевод доку"
type textarea "x"
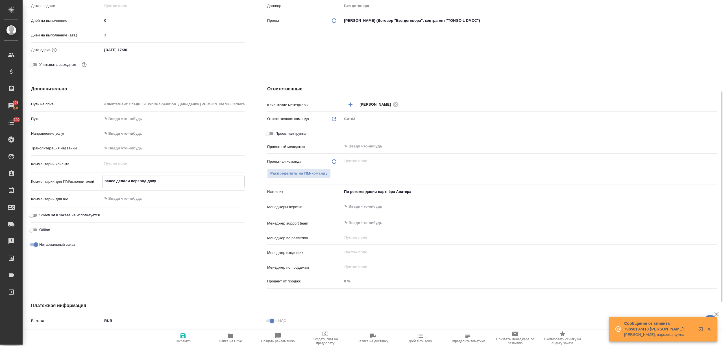
type textarea "x"
type textarea "ранее делали перевод докум"
type textarea "x"
type textarea "ранее делали перевод докуме"
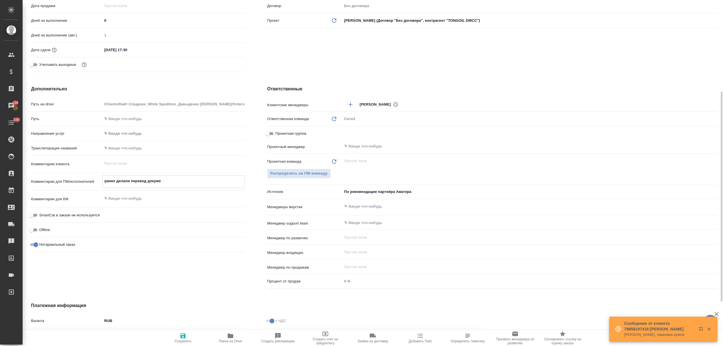
type textarea "x"
type textarea "ранее делали перевод докумен"
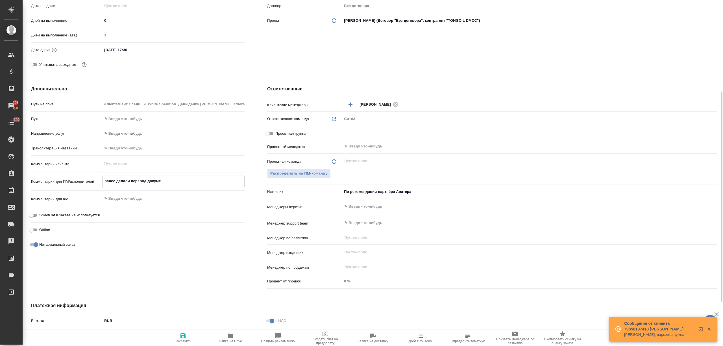
type textarea "x"
type textarea "ранее делали перевод документ"
type textarea "x"
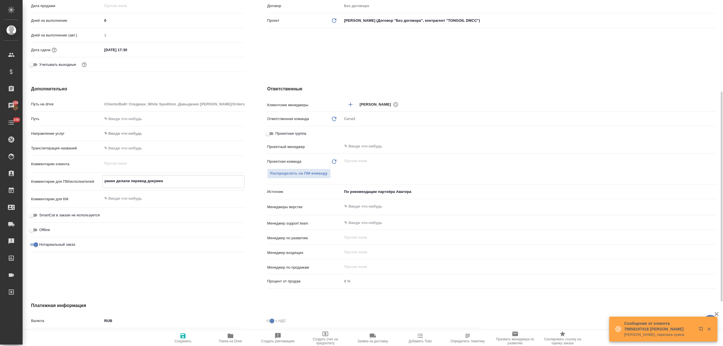
type textarea "x"
type textarea "ранее делали перевод документа"
type textarea "x"
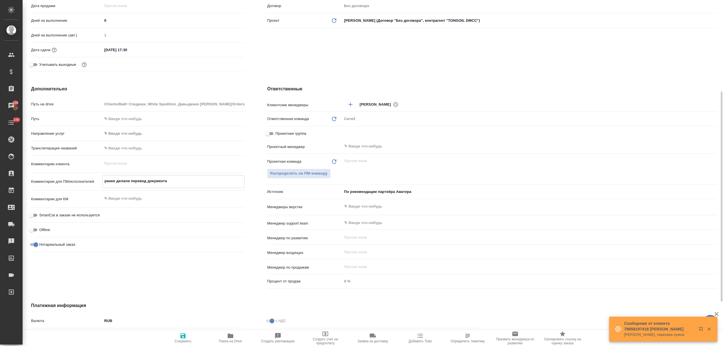
type textarea "x"
type textarea "ранее делали перевод документа,"
type textarea "x"
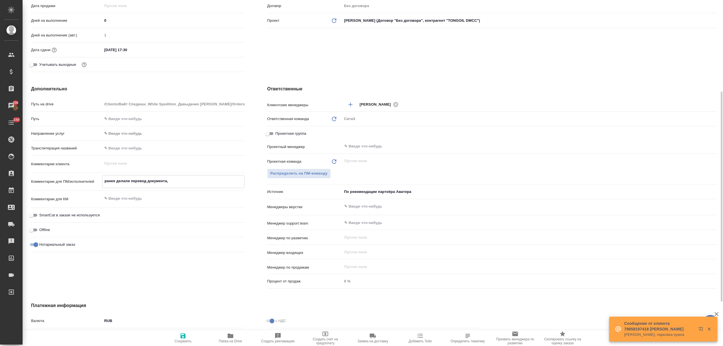
type textarea "ранее делали перевод документа,"
type textarea "x"
type textarea "ранее делали перевод документа, п"
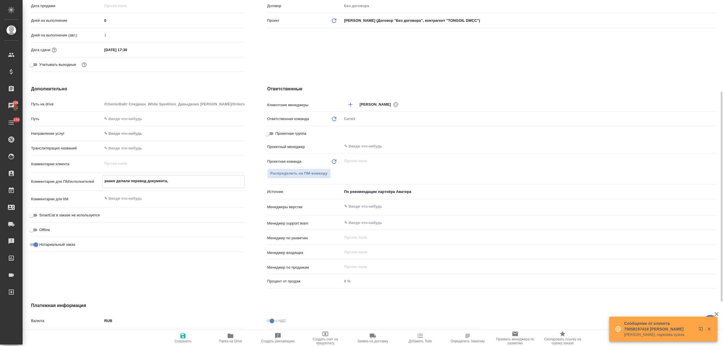
type textarea "x"
type textarea "ранее делали перевод документа, по"
type textarea "x"
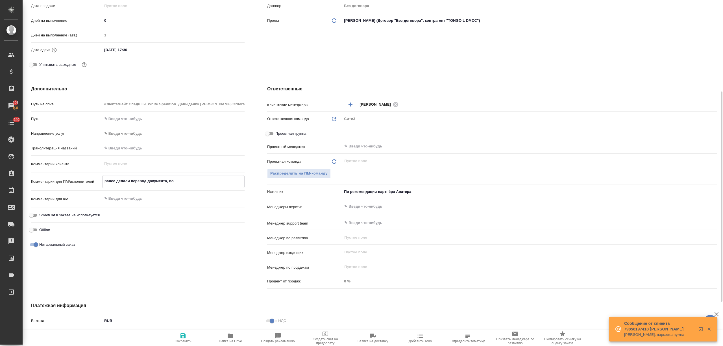
type textarea "x"
type textarea "ранее делали перевод документа, пол"
type textarea "x"
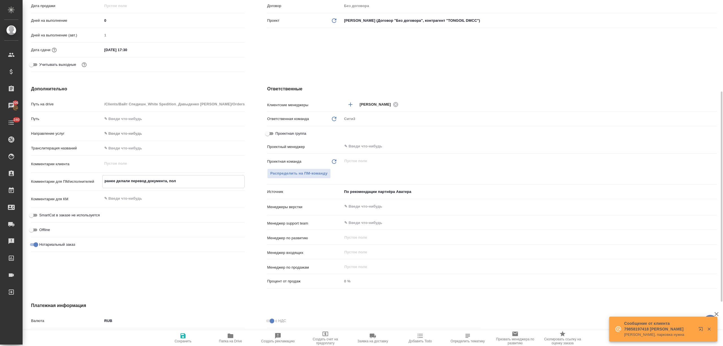
type textarea "x"
type textarea "ранее делали перевод документа, полу"
type textarea "x"
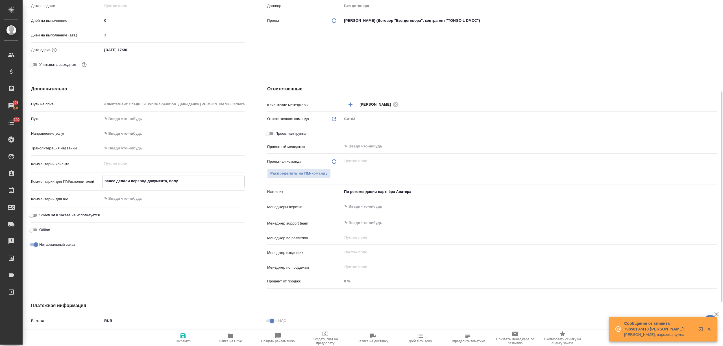
type textarea "ранее делали перевод документа, получ"
type textarea "x"
type textarea "ранее делали перевод документа, получи"
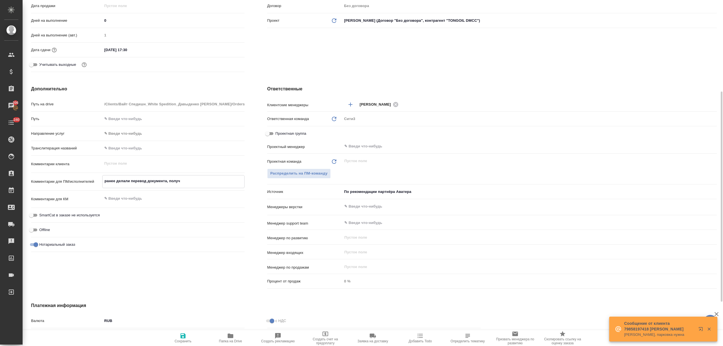
type textarea "x"
type textarea "ранее делали перевод документа, получил"
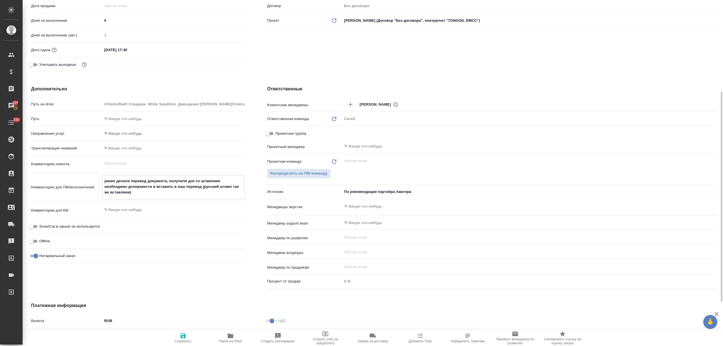
click at [178, 340] on span "Сохранить" at bounding box center [183, 341] width 17 height 4
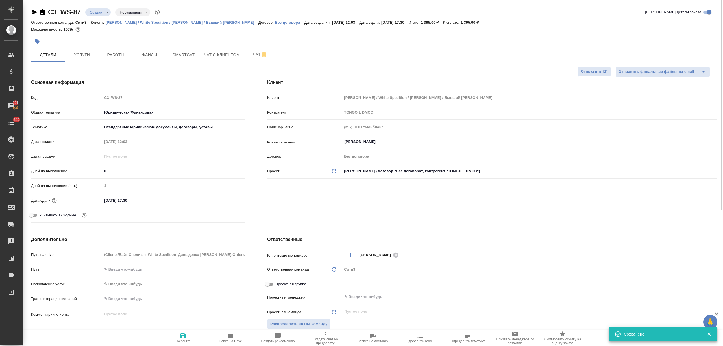
scroll to position [113, 0]
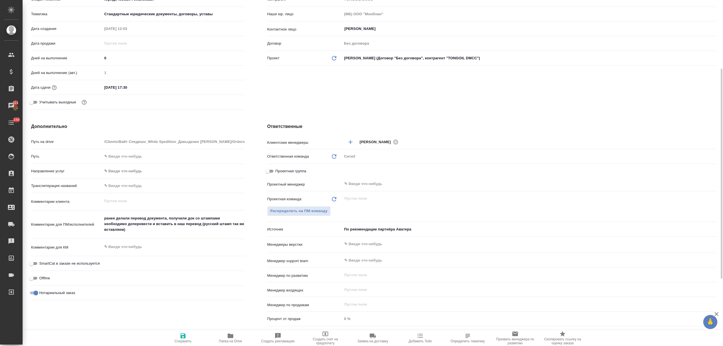
click at [180, 340] on span "Сохранить" at bounding box center [183, 341] width 17 height 4
click at [317, 208] on span "Распределить на ПМ-команду" at bounding box center [298, 211] width 57 height 6
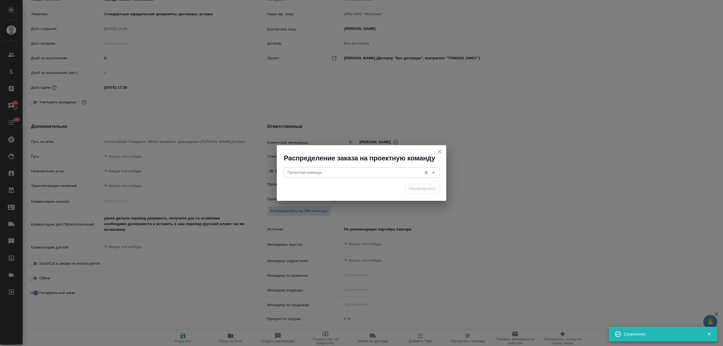
click at [341, 171] on input "Проектная команда" at bounding box center [352, 172] width 134 height 7
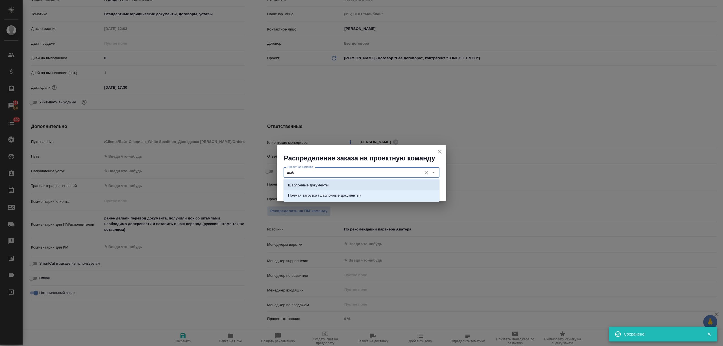
click at [343, 188] on li "Шаблонные документы" at bounding box center [362, 185] width 156 height 10
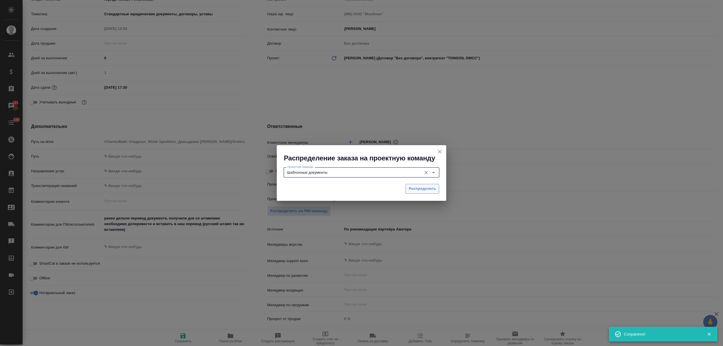
click at [425, 186] on span "Распределить" at bounding box center [422, 189] width 27 height 6
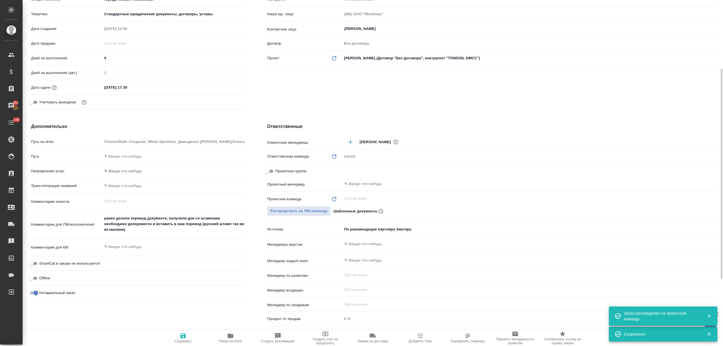
click at [178, 341] on span "Сохранить" at bounding box center [183, 341] width 17 height 4
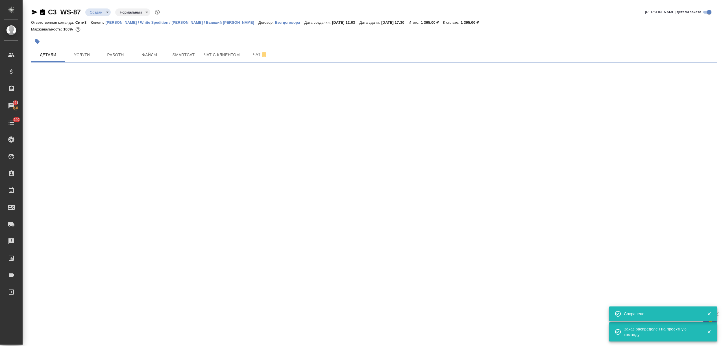
scroll to position [0, 0]
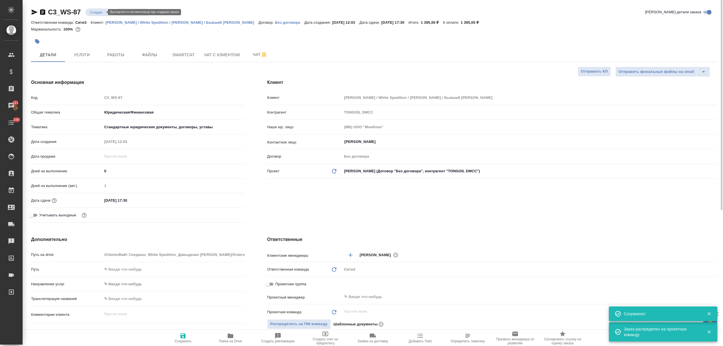
click at [103, 14] on body "🙏 .cls-1 fill:#fff; AWATERA Nikitina Tatiana Клиенты Спецификации Заказы 221 Ча…" at bounding box center [361, 195] width 723 height 391
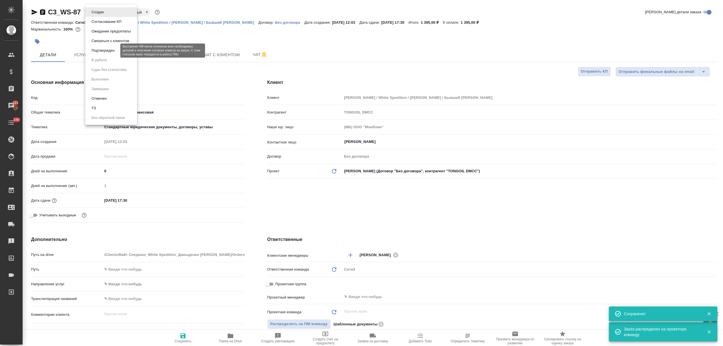
click at [111, 48] on button "Подтвержден" at bounding box center [103, 50] width 27 height 6
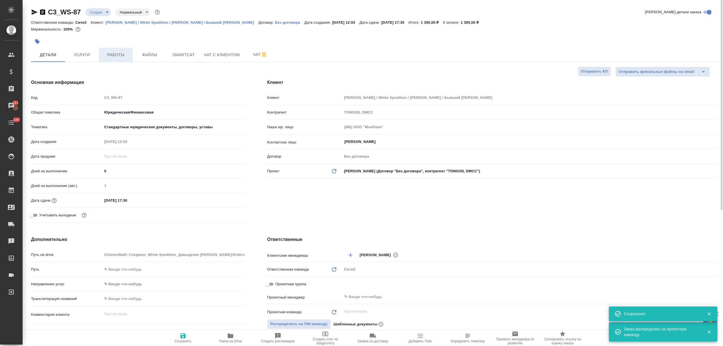
click at [109, 53] on span "Работы" at bounding box center [115, 54] width 27 height 7
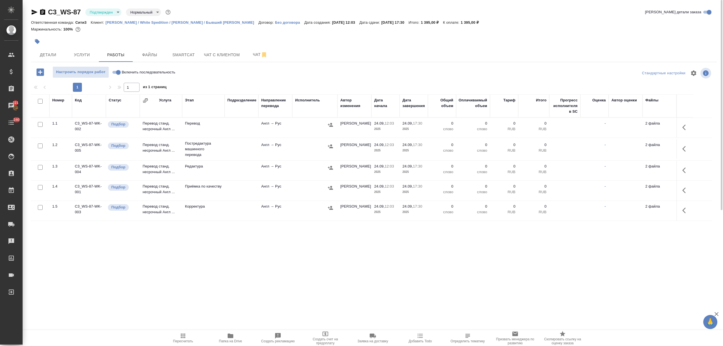
click at [38, 102] on input "checkbox" at bounding box center [40, 101] width 5 height 5
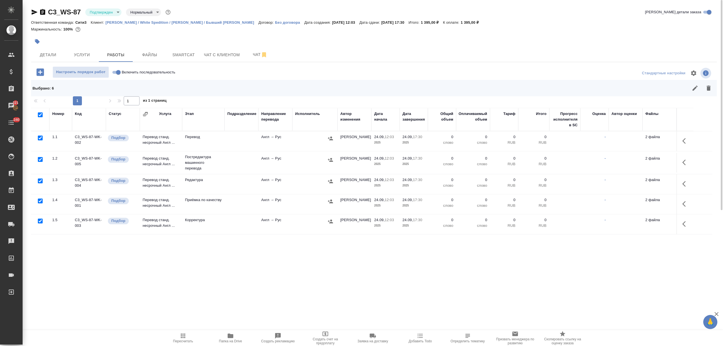
click at [40, 137] on input "checkbox" at bounding box center [40, 138] width 5 height 5
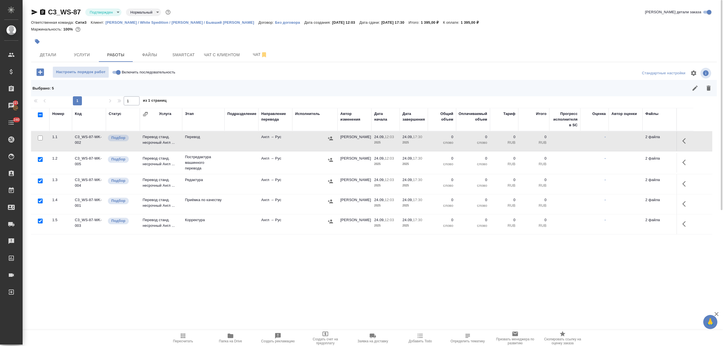
scroll to position [23, 0]
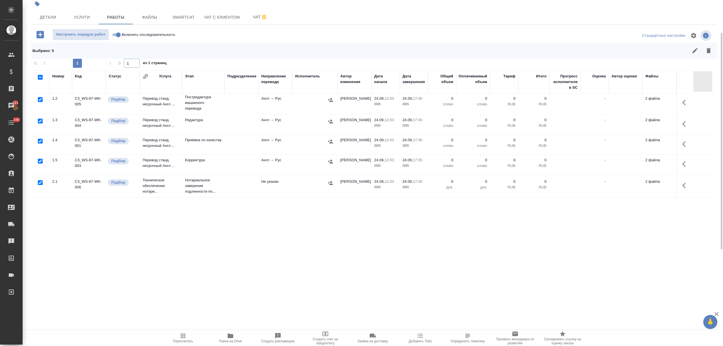
click at [39, 180] on div at bounding box center [40, 183] width 13 height 8
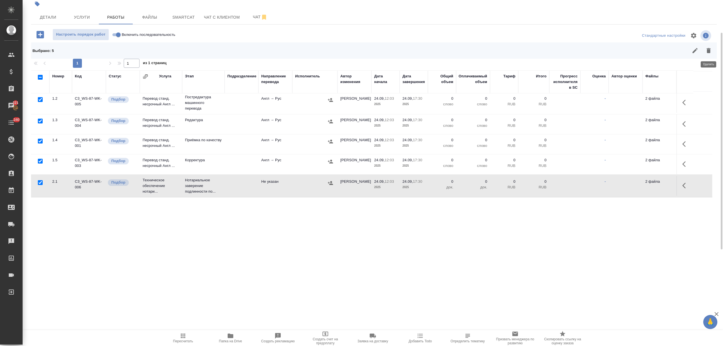
click at [708, 49] on icon "button" at bounding box center [708, 50] width 7 height 7
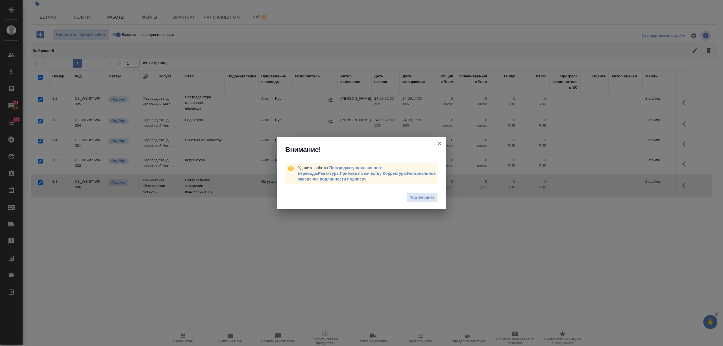
click at [438, 194] on div "Подтвердить" at bounding box center [361, 198] width 169 height 23
click at [434, 194] on button "Подтвердить" at bounding box center [421, 198] width 31 height 10
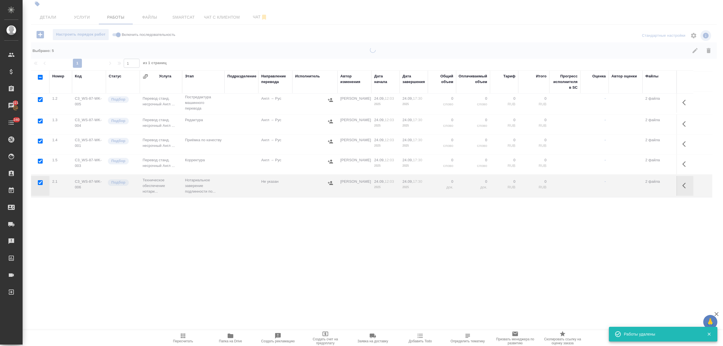
scroll to position [0, 0]
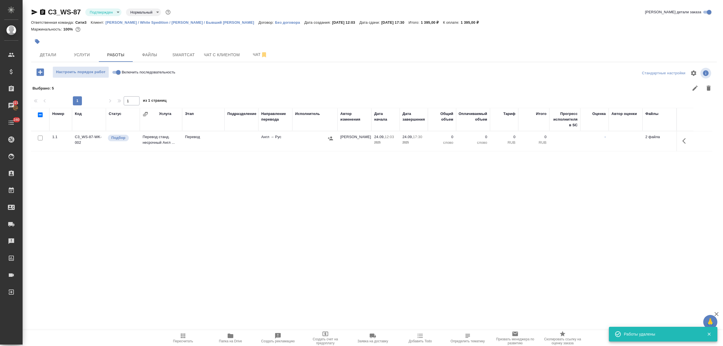
click at [42, 73] on icon "button" at bounding box center [39, 71] width 7 height 7
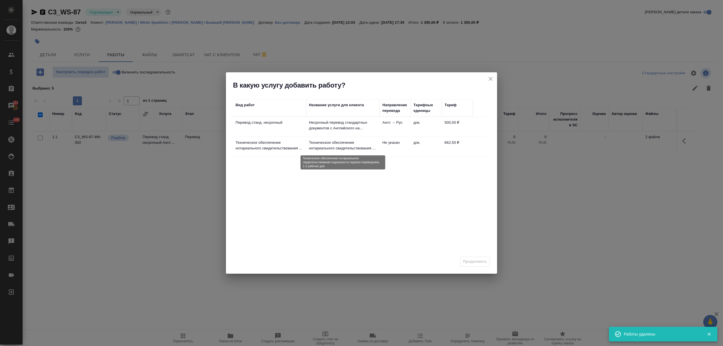
click at [336, 145] on p "Техническое обеспечение нотариального свидетельствования ..." at bounding box center [343, 145] width 68 height 11
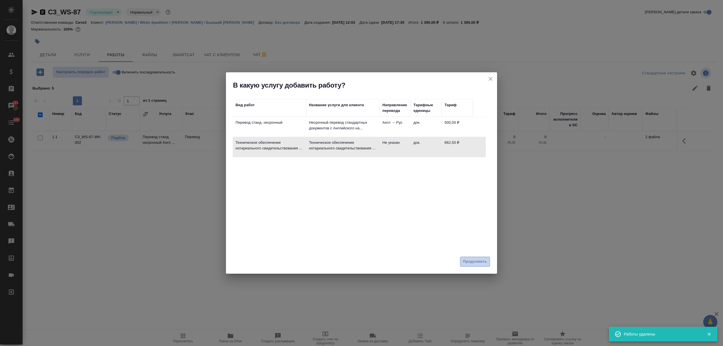
click at [479, 261] on span "Продолжить" at bounding box center [475, 261] width 24 height 6
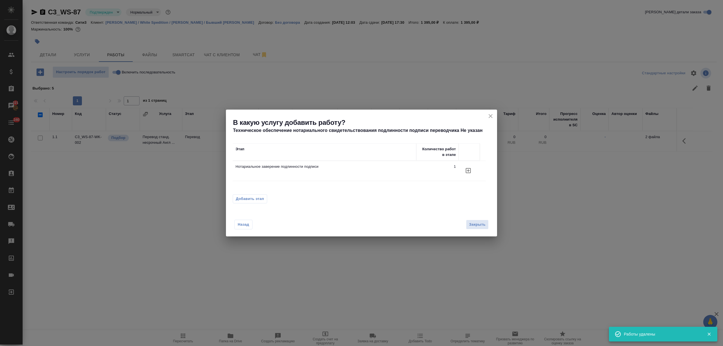
click at [467, 172] on icon "button" at bounding box center [468, 170] width 7 height 7
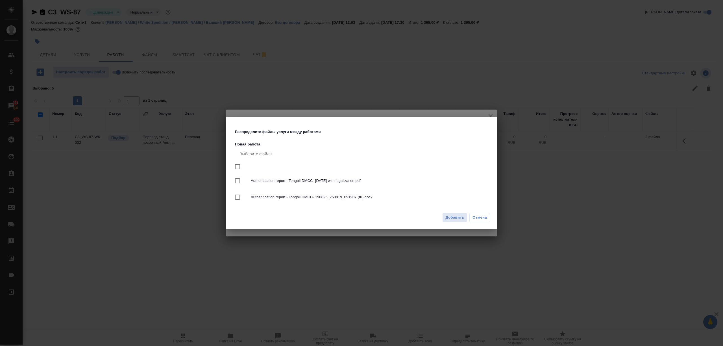
click at [236, 166] on input "checkbox" at bounding box center [238, 167] width 12 height 12
click at [449, 217] on span "Добавить" at bounding box center [454, 217] width 19 height 6
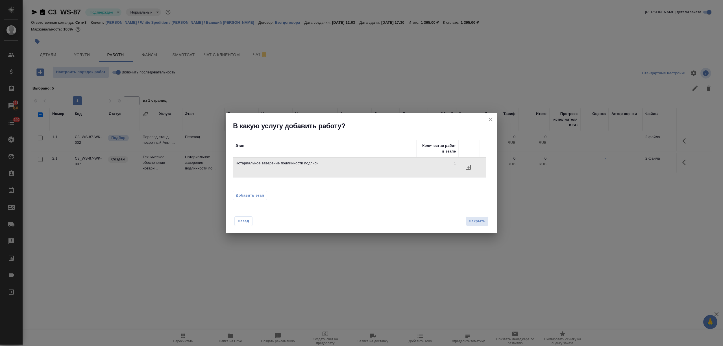
click at [489, 121] on icon "close" at bounding box center [491, 120] width 4 height 4
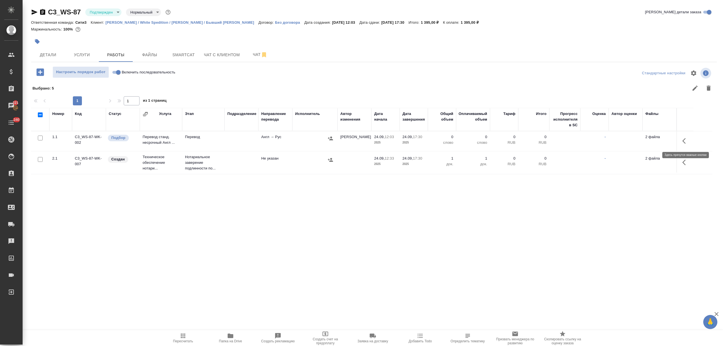
click at [688, 141] on icon "button" at bounding box center [685, 141] width 7 height 7
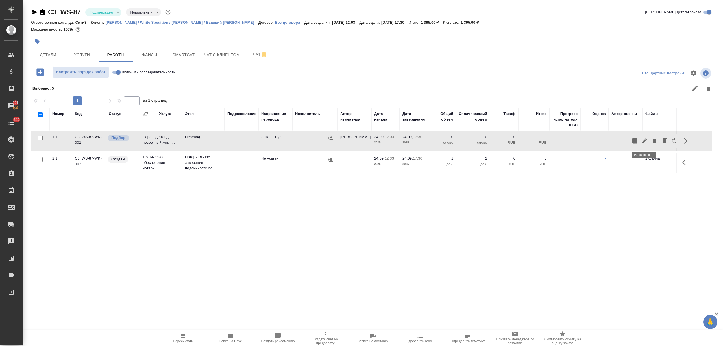
click at [643, 142] on icon "button" at bounding box center [644, 140] width 5 height 5
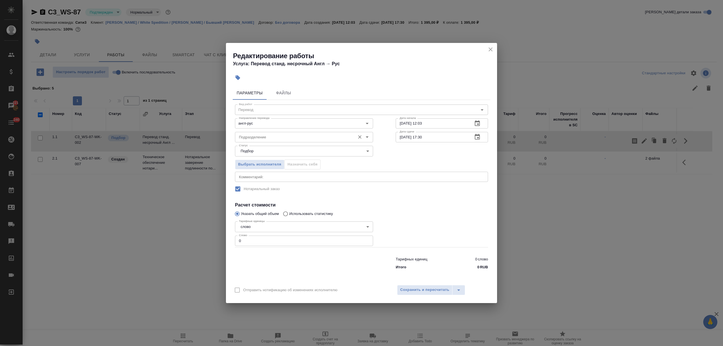
click at [277, 139] on input "Подразделение" at bounding box center [295, 137] width 116 height 7
click at [277, 147] on p "Прямая загрузка (шаблонные документы)" at bounding box center [275, 150] width 73 height 6
drag, startPoint x: 241, startPoint y: 238, endPoint x: 233, endPoint y: 239, distance: 8.2
click at [233, 239] on div "Тарифные единицы слово 5a8b1489cc6b4906c91bfd90 Тарифные единицы Слово 0 Слово" at bounding box center [304, 233] width 161 height 51
click at [411, 288] on span "Сохранить и пересчитать" at bounding box center [424, 290] width 49 height 6
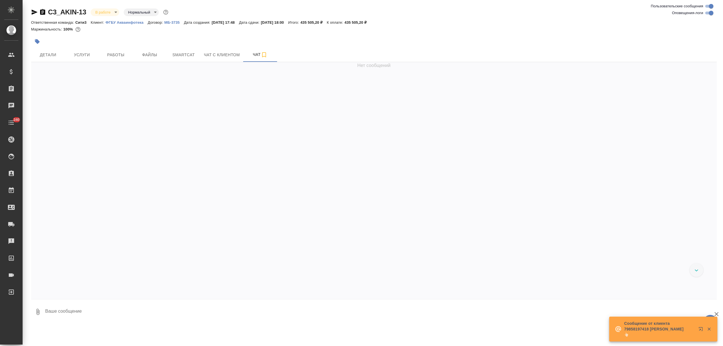
scroll to position [293, 0]
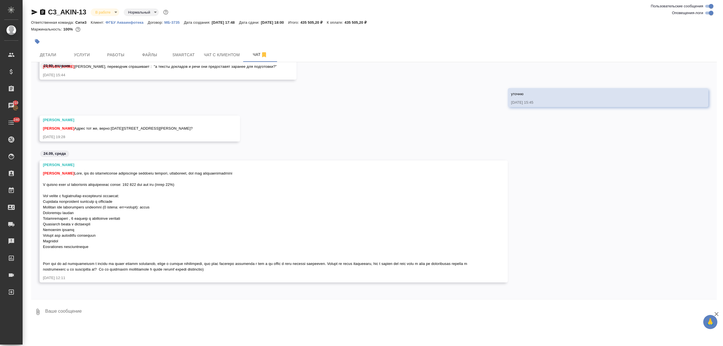
click at [68, 306] on textarea at bounding box center [381, 311] width 672 height 19
type textarea "привет! адрес верный, да, по материалам позже получим, по оборудованию уточню"
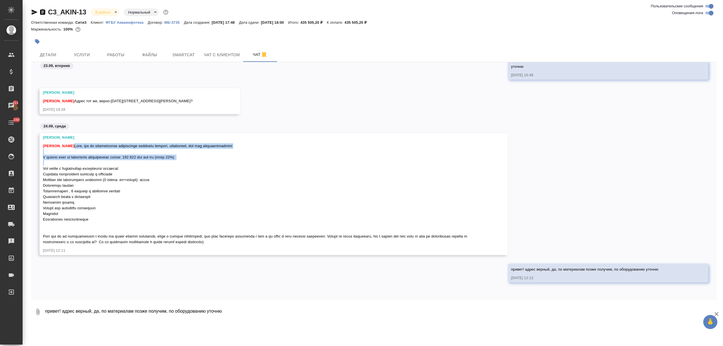
drag, startPoint x: 77, startPoint y: 145, endPoint x: 104, endPoint y: 160, distance: 30.7
click at [104, 160] on div "[PERSON_NAME]" at bounding box center [265, 193] width 445 height 103
click at [105, 181] on span "[PERSON_NAME]" at bounding box center [255, 194] width 425 height 100
drag, startPoint x: 42, startPoint y: 156, endPoint x: 280, endPoint y: 241, distance: 252.6
click at [280, 241] on div "[PERSON_NAME] [PERSON_NAME] [DATE] 12:11" at bounding box center [274, 194] width 468 height 122
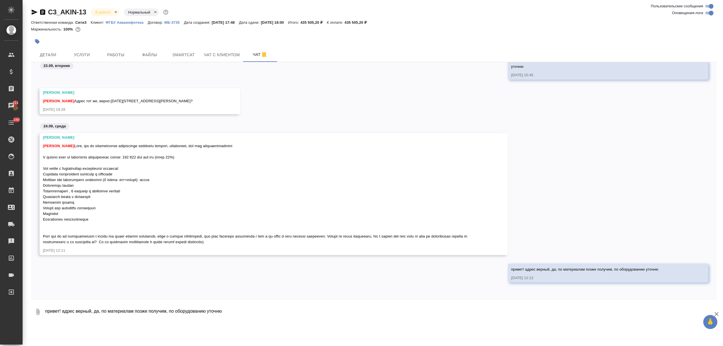
copy span "L ipsumd sita co adipiscing elitseddoeiu tempo: 729 172 inc utl etd (magna 31%)…"
click at [31, 11] on icon "button" at bounding box center [34, 12] width 7 height 7
copy span "L ipsumd sita co adipiscing elitseddoeiu tempo: 729 172 inc utl etd (magna 31%)…"
click at [73, 309] on textarea "привет! адрес верный, да, по материалам позже получим, по оборудованию уточню" at bounding box center [381, 311] width 672 height 19
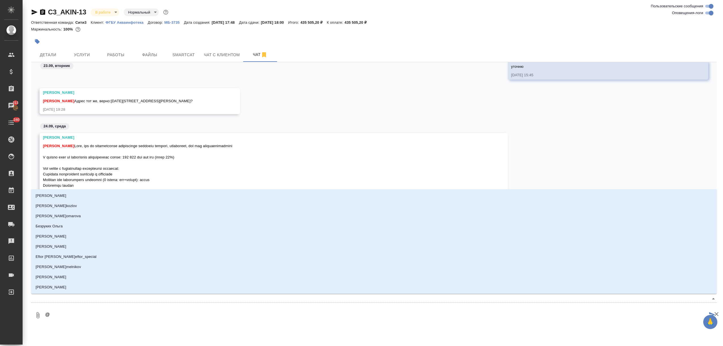
type textarea "@,"
type input ","
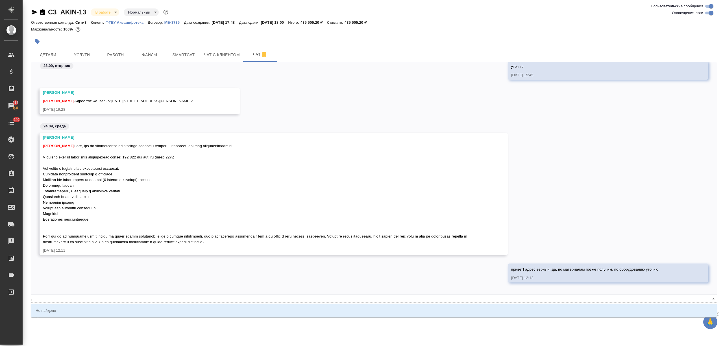
type textarea "@,'"
type input ",'"
type textarea "@,'k"
type input ",'k"
type textarea "@,'"
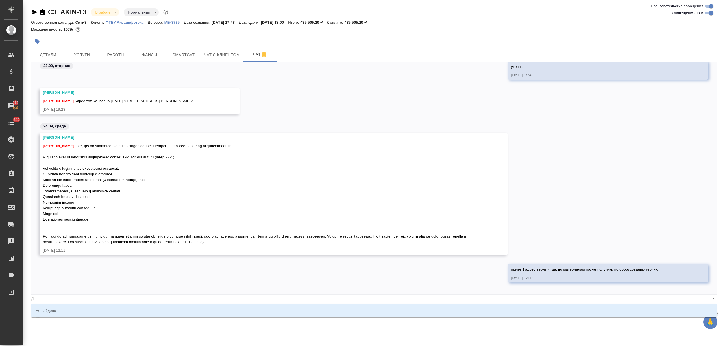
type input ",'"
type textarea "@,"
type input ","
type textarea "@"
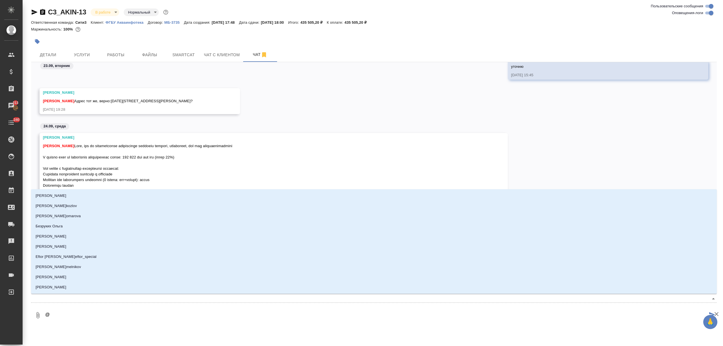
type textarea "@b"
type input "b"
type textarea "@be"
type input "be"
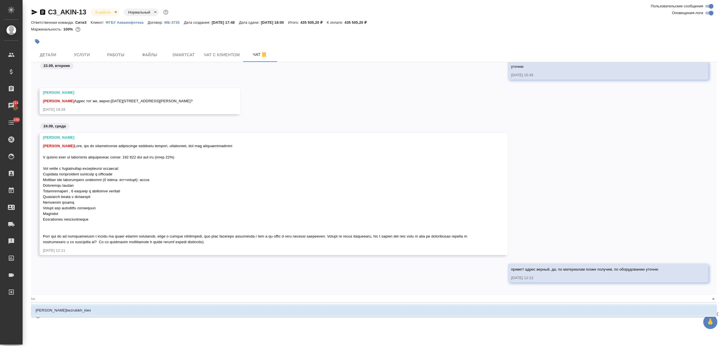
type textarea "@bel"
type input "bel"
type textarea "@be"
type input "be"
type textarea "@b"
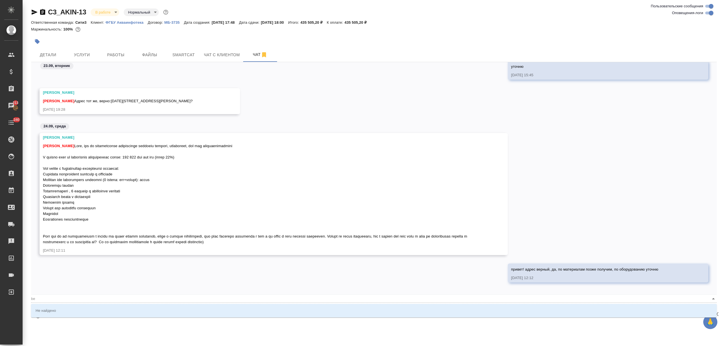
type input "b"
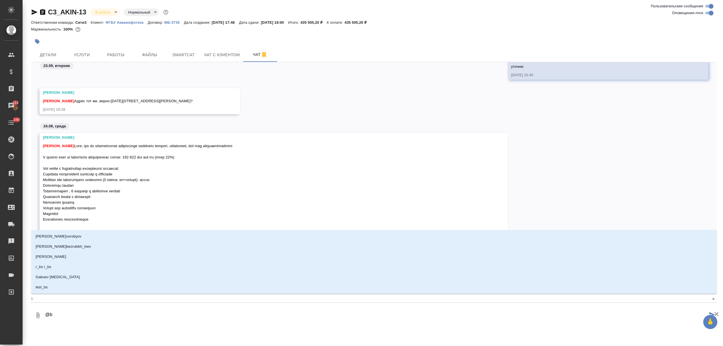
type textarea "@"
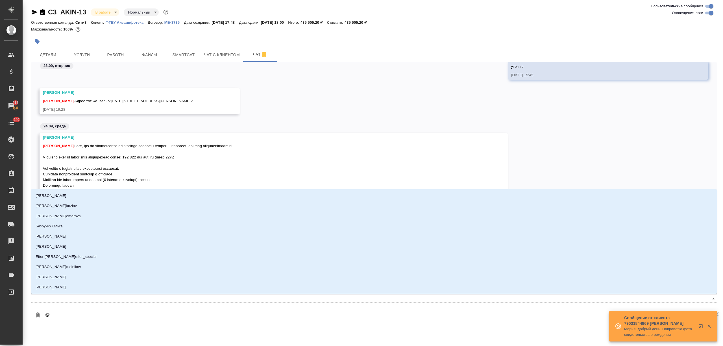
type textarea "@б"
type input "б"
type textarea "@бэ"
type input "бэ"
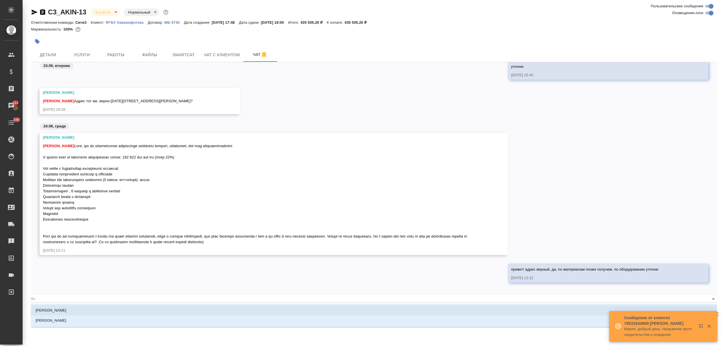
click at [69, 303] on div "[PERSON_NAME]" at bounding box center [374, 315] width 686 height 25
click at [71, 307] on li "[PERSON_NAME]" at bounding box center [374, 310] width 686 height 10
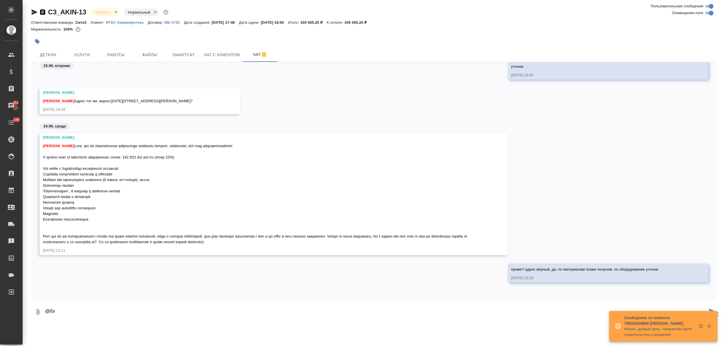
click at [101, 308] on textarea "@бэ" at bounding box center [376, 311] width 663 height 19
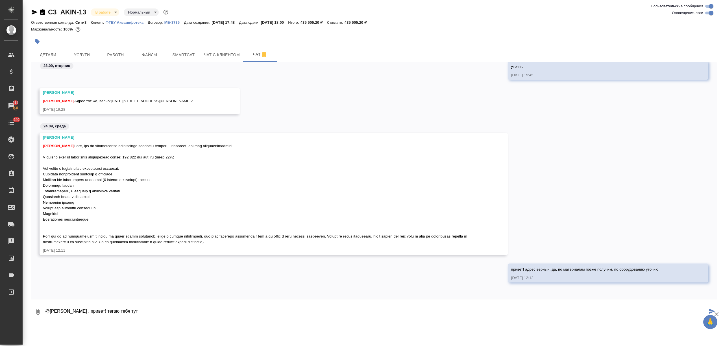
type textarea "@[PERSON_NAME] , привет! тегаю тебя тут"
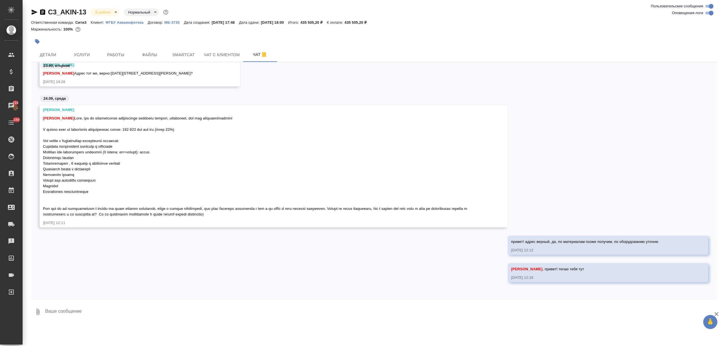
scroll to position [451, 0]
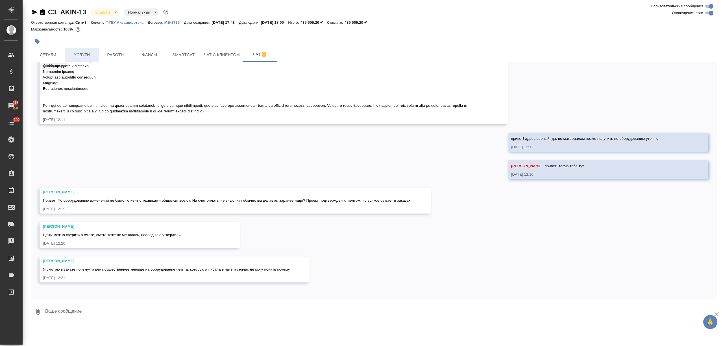
click at [72, 51] on span "Услуги" at bounding box center [81, 54] width 27 height 7
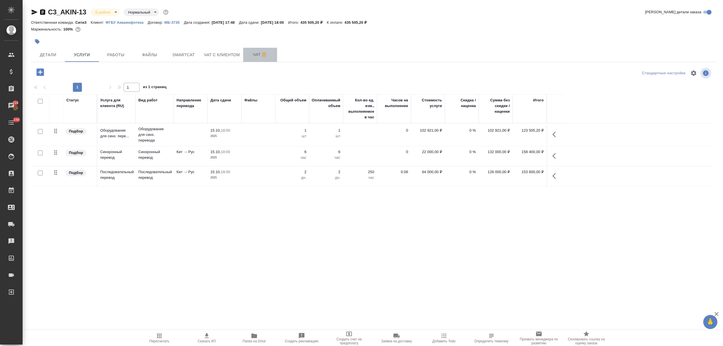
click at [249, 53] on span "Чат" at bounding box center [260, 54] width 27 height 7
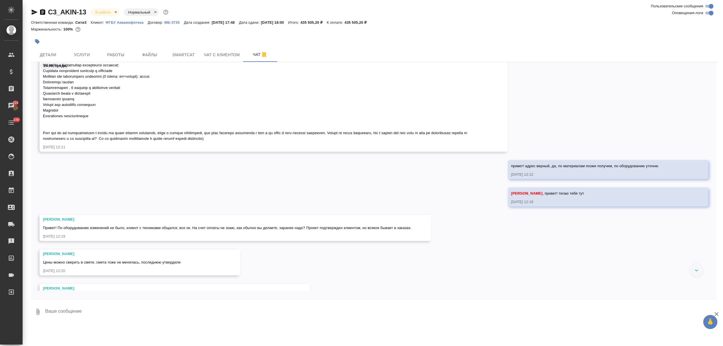
scroll to position [479, 0]
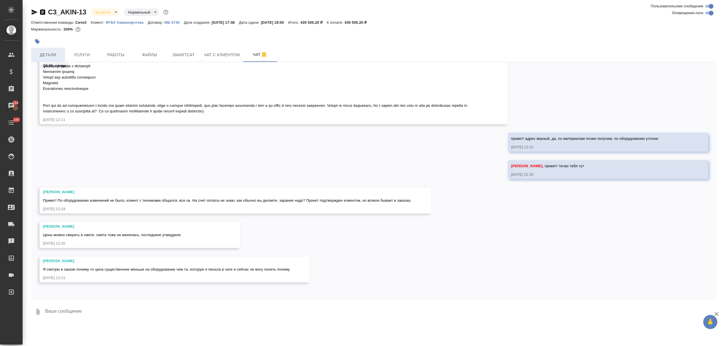
click at [58, 57] on span "Детали" at bounding box center [47, 54] width 27 height 7
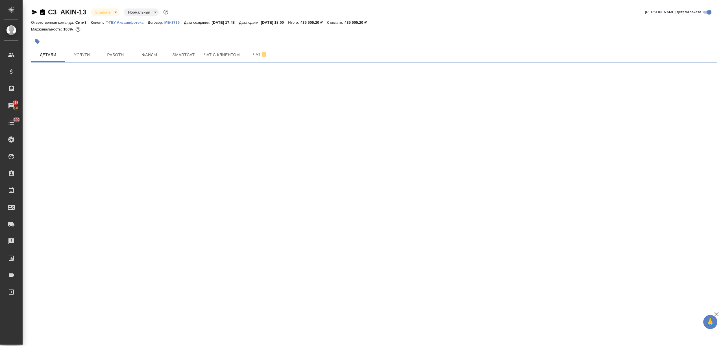
select select "RU"
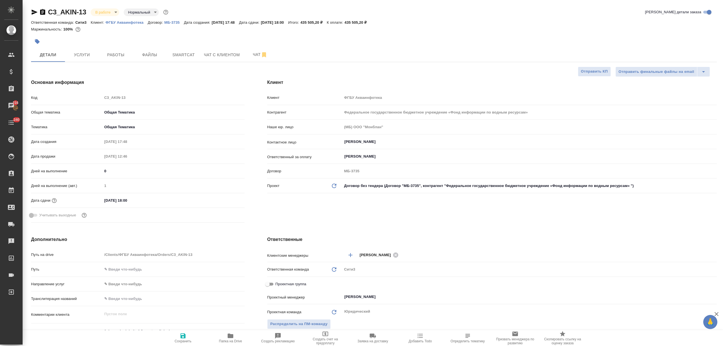
type textarea "x"
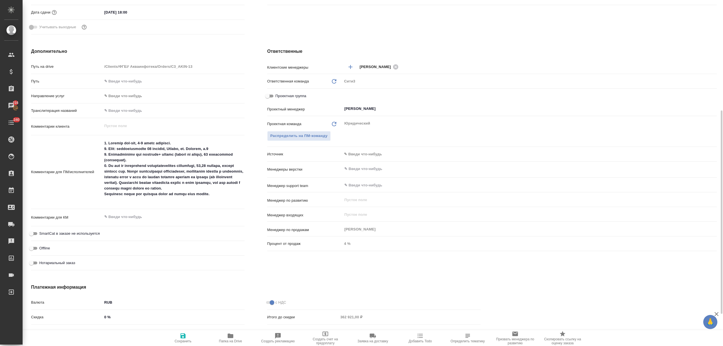
type textarea "x"
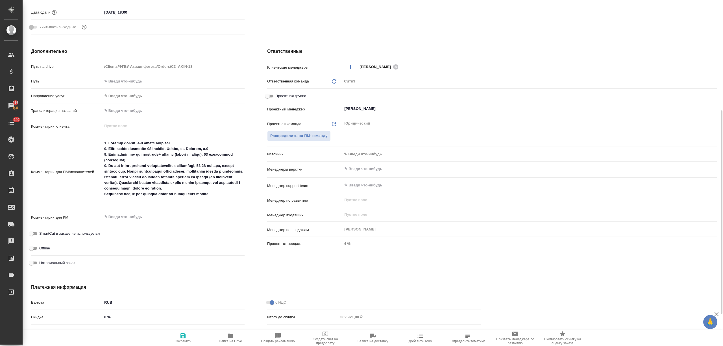
type textarea "x"
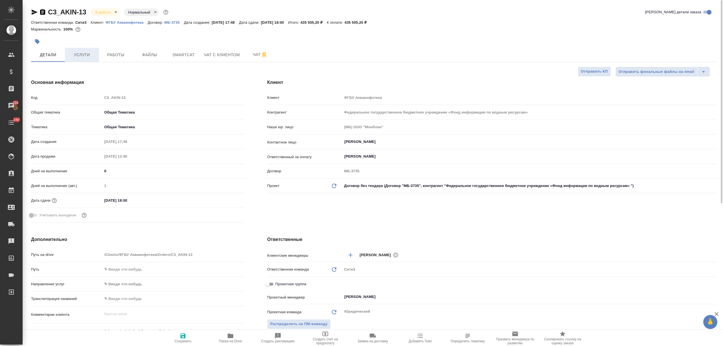
click at [84, 53] on span "Услуги" at bounding box center [81, 54] width 27 height 7
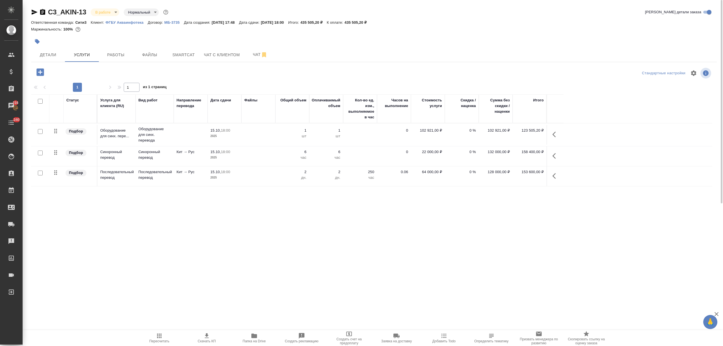
click at [375, 139] on td at bounding box center [360, 135] width 34 height 20
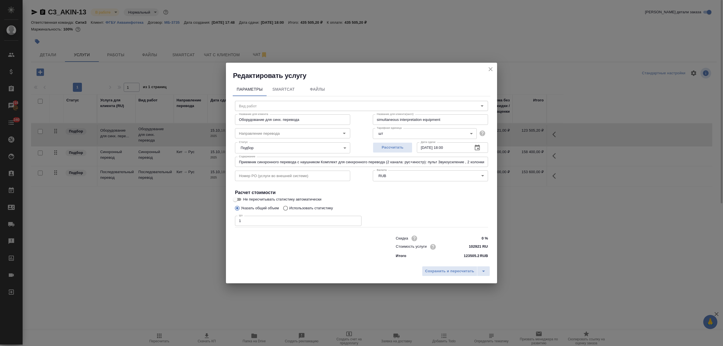
type input "Оборудование для синх. перевода"
drag, startPoint x: 482, startPoint y: 245, endPoint x: 470, endPoint y: 246, distance: 12.3
click at [470, 246] on input "102921 RUB" at bounding box center [477, 247] width 21 height 8
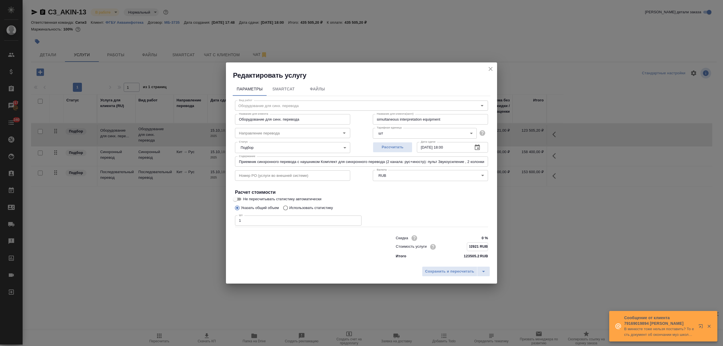
drag, startPoint x: 467, startPoint y: 246, endPoint x: 478, endPoint y: 246, distance: 11.6
click at [478, 246] on input "102921 RUB" at bounding box center [477, 247] width 21 height 8
click at [487, 68] on icon "close" at bounding box center [490, 69] width 7 height 7
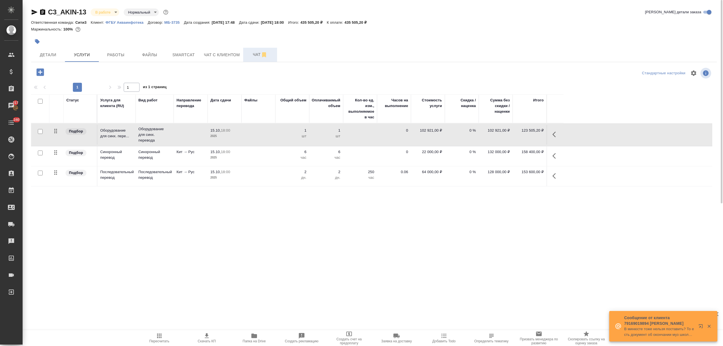
click at [253, 54] on span "Чат" at bounding box center [260, 54] width 27 height 7
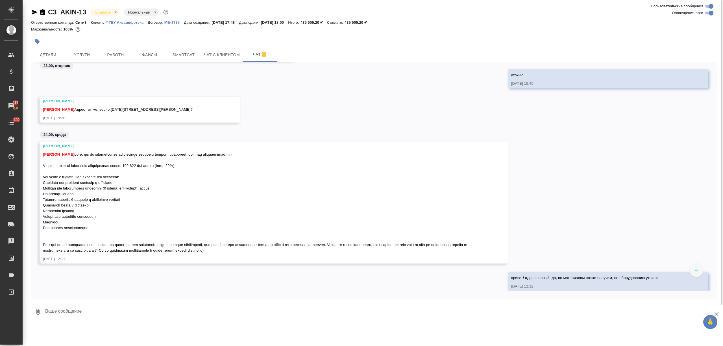
scroll to position [301, 0]
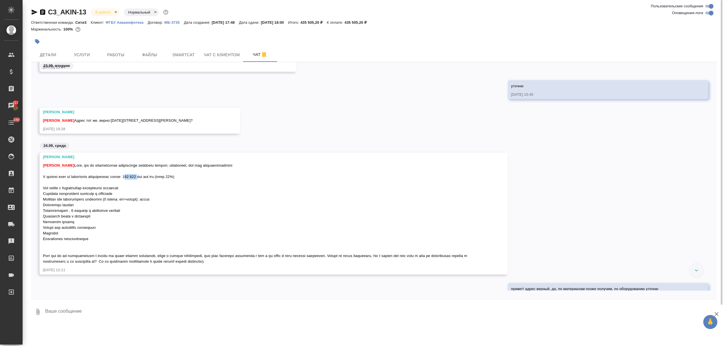
drag, startPoint x: 134, startPoint y: 175, endPoint x: 147, endPoint y: 176, distance: 13.6
click at [147, 176] on span "[PERSON_NAME]" at bounding box center [255, 213] width 425 height 100
copy span "140 114"
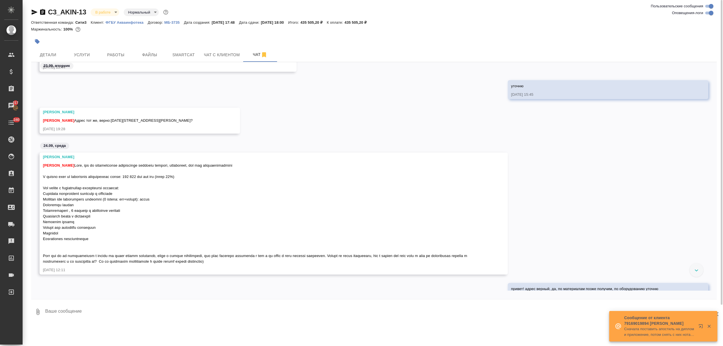
click at [79, 312] on textarea at bounding box center [381, 311] width 672 height 19
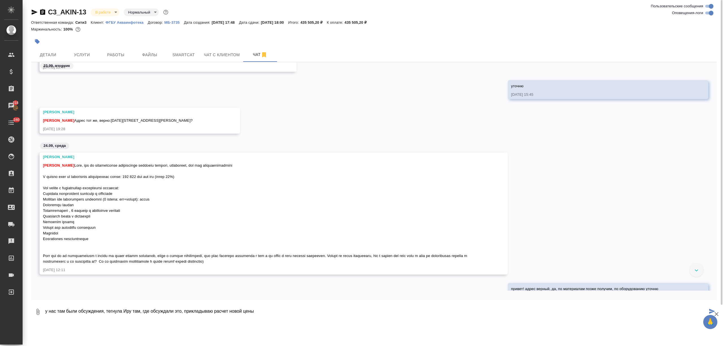
type textarea "у нас там были обсуждения, тегнула Иру там, где обсуждали это, прикладываю расч…"
click at [37, 314] on icon "button" at bounding box center [37, 311] width 7 height 7
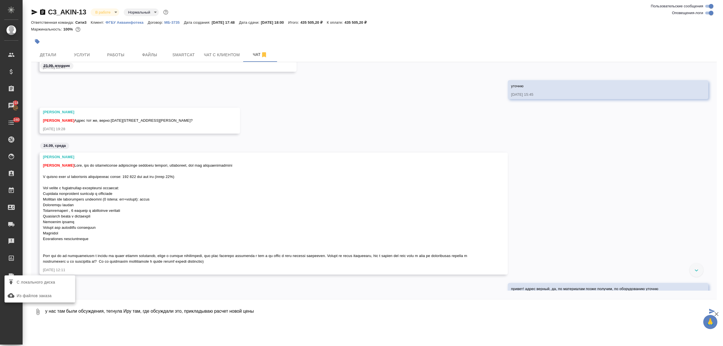
click at [45, 284] on span "С локального диска" at bounding box center [36, 282] width 38 height 7
click at [0, 0] on input "С локального диска" at bounding box center [0, 0] width 0 height 0
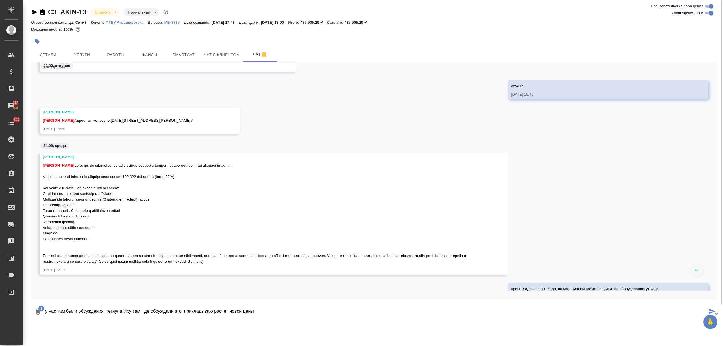
drag, startPoint x: 261, startPoint y: 311, endPoint x: 377, endPoint y: 320, distance: 115.9
click at [262, 312] on textarea "у нас там были обсуждения, тегнула Иру там, где обсуждали это, прикладываю расч…" at bounding box center [376, 311] width 663 height 19
click at [711, 311] on icon "submit" at bounding box center [712, 311] width 6 height 5
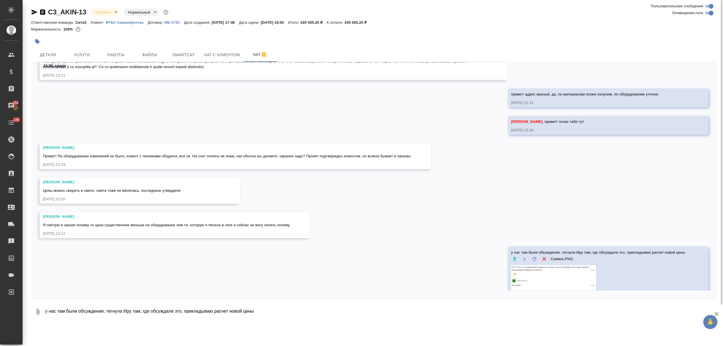
scroll to position [359, 0]
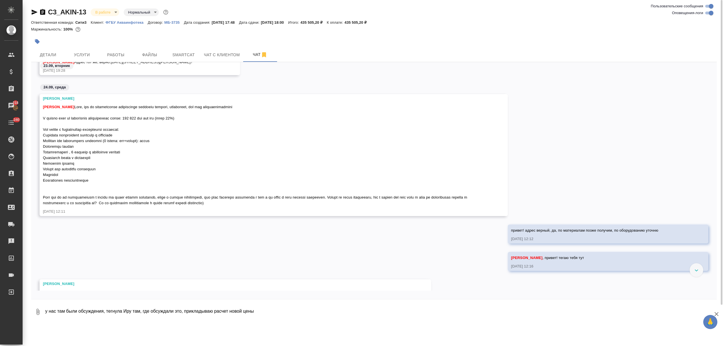
click at [55, 309] on textarea "у нас там были обсуждения, тегнула Иру там, где обсуждали это, прикладываю расч…" at bounding box center [381, 311] width 672 height 19
type textarea "в"
type textarea "если не ошибаюсь, мы убрали кабины, тк у клиента будет отдельная комната для пе…"
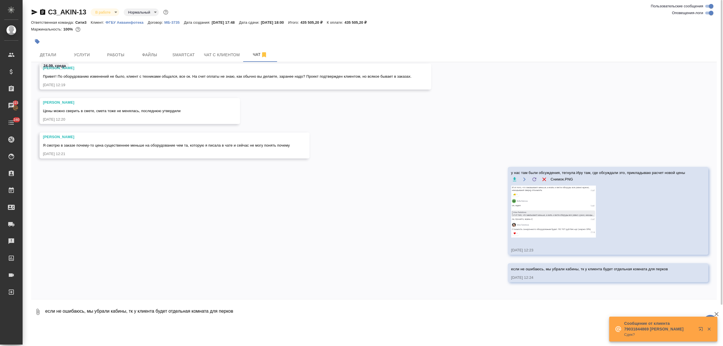
scroll to position [655, 0]
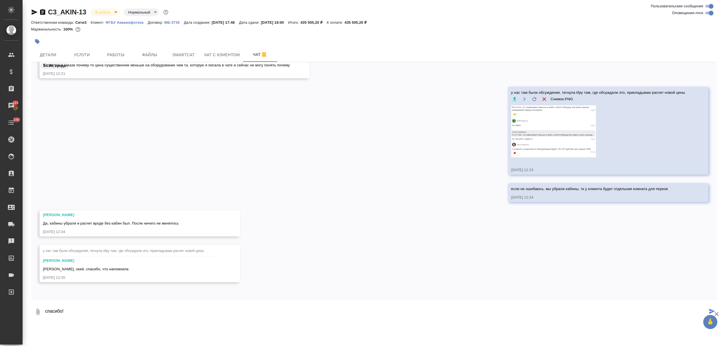
type textarea "спасибо!"
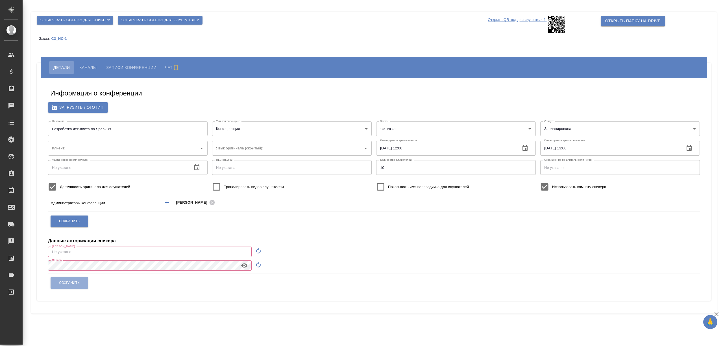
type input "Клиент_Обучение"
type input "[EMAIL_ADDRESS][DOMAIN_NAME]"
click at [558, 126] on body "🙏 .cls-1 fill:#fff; AWATERA [PERSON_NAME] Спецификации Заказы 215 Чаты 240 Todo…" at bounding box center [361, 195] width 723 height 391
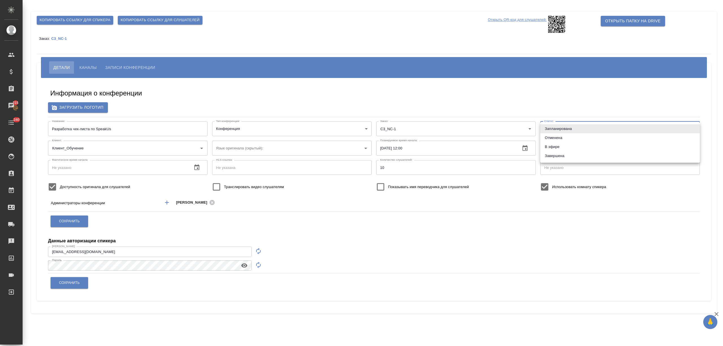
click at [320, 128] on div at bounding box center [361, 173] width 723 height 346
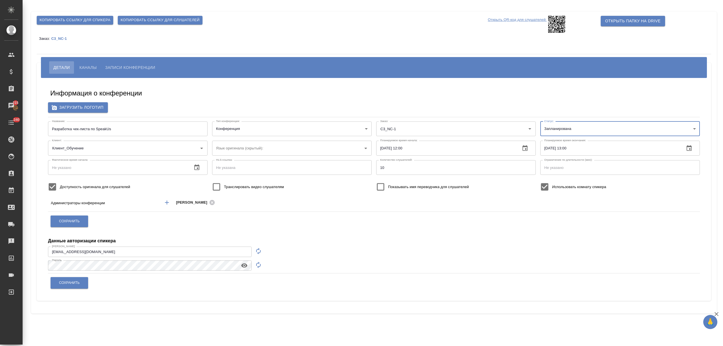
click at [308, 129] on body "🙏 .cls-1 fill:#fff; AWATERA [PERSON_NAME] Спецификации Заказы 215 Чаты 240 Todo…" at bounding box center [361, 195] width 723 height 391
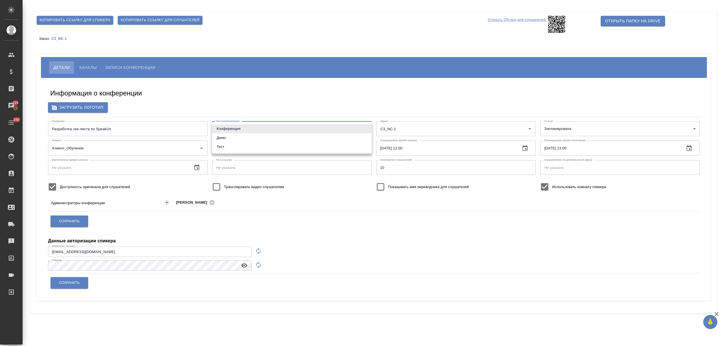
click at [266, 137] on li "Демо" at bounding box center [292, 137] width 160 height 9
type input "demo"
click at [563, 130] on body "🙏 .cls-1 fill:#fff; AWATERA [PERSON_NAME] Спецификации Заказы 215 Чаты 240 Todo…" at bounding box center [361, 195] width 723 height 391
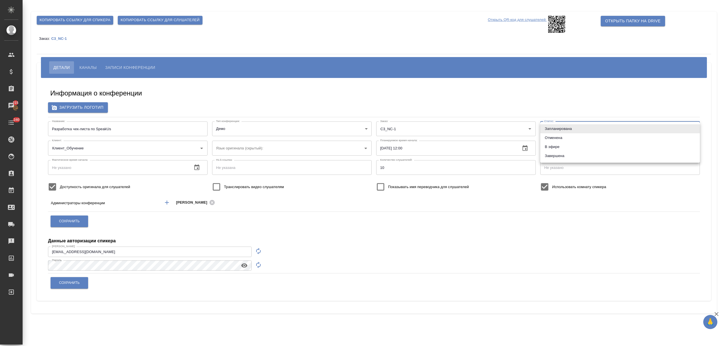
click at [560, 148] on li "В эфире" at bounding box center [620, 146] width 160 height 9
type input "online"
click at [504, 101] on div "Информация о конференции Загрузить логотип Название: Разработка чек-листа по Sp…" at bounding box center [373, 189] width 663 height 214
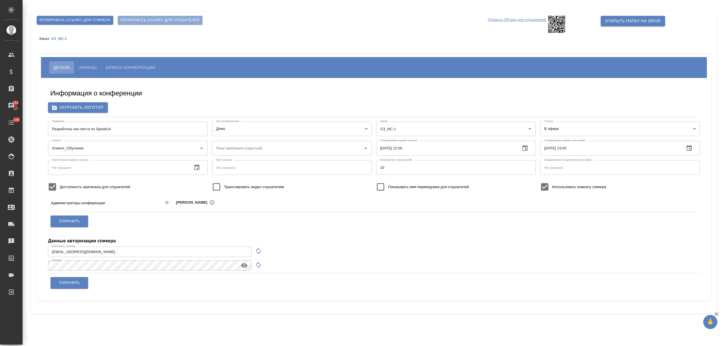
click at [179, 18] on span "Копировать ссылку для слушателей" at bounding box center [160, 20] width 79 height 6
click at [92, 20] on span "Копировать ссылку для спикера" at bounding box center [75, 20] width 71 height 6
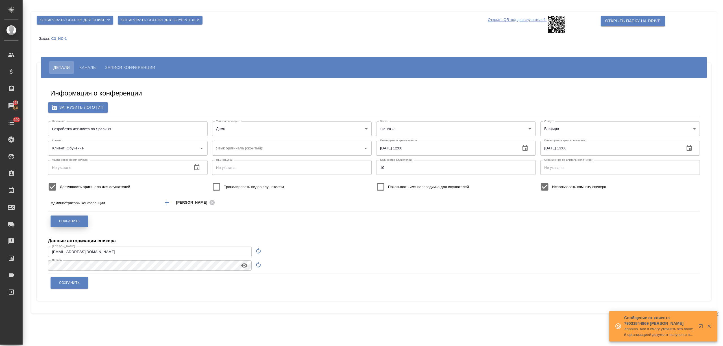
click at [70, 220] on span "Сохранить" at bounding box center [69, 221] width 21 height 5
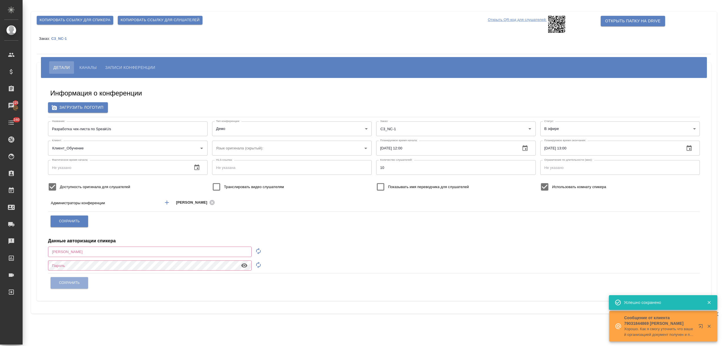
type input "[EMAIL_ADDRESS][DOMAIN_NAME]"
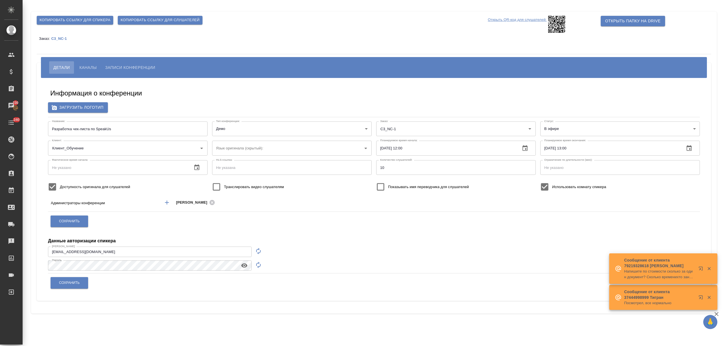
click at [88, 67] on span "Каналы" at bounding box center [87, 67] width 17 height 7
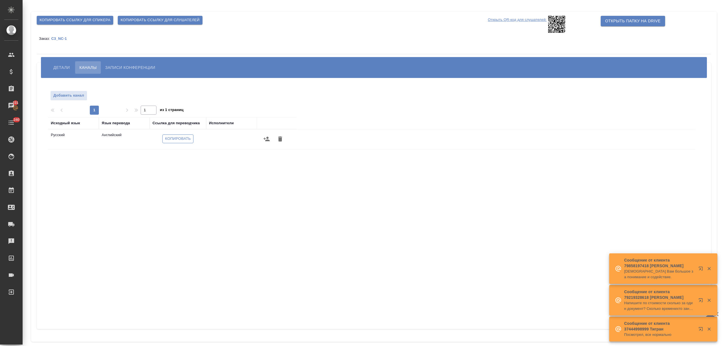
click at [177, 141] on span "Копировать" at bounding box center [178, 139] width 26 height 6
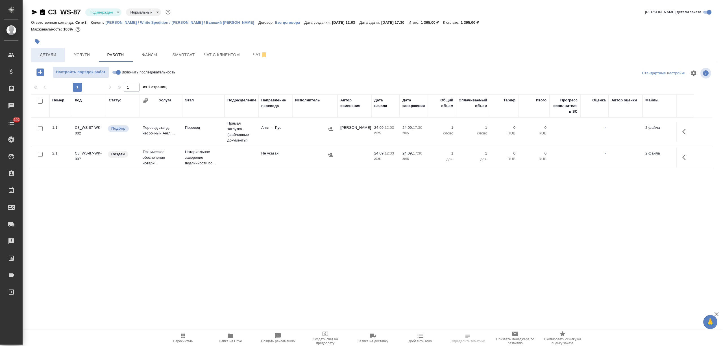
click at [51, 54] on span "Детали" at bounding box center [47, 54] width 27 height 7
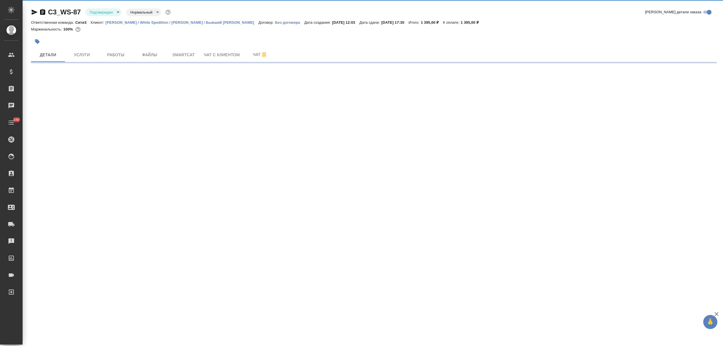
select select "RU"
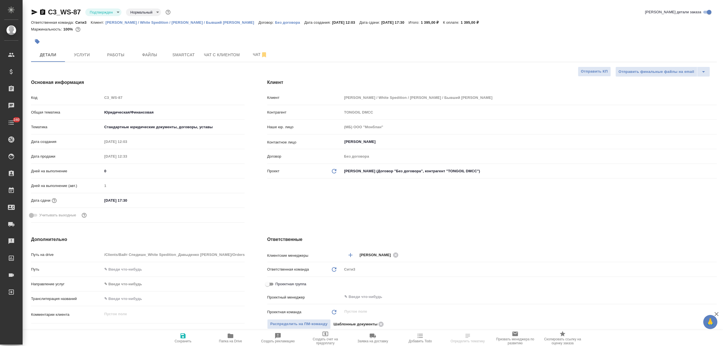
type textarea "x"
select select "RU"
type textarea "x"
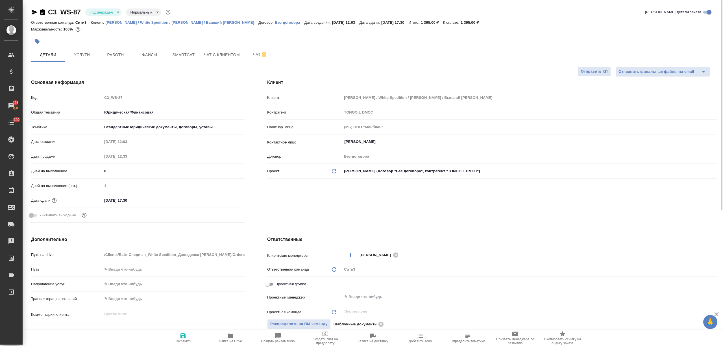
type textarea "x"
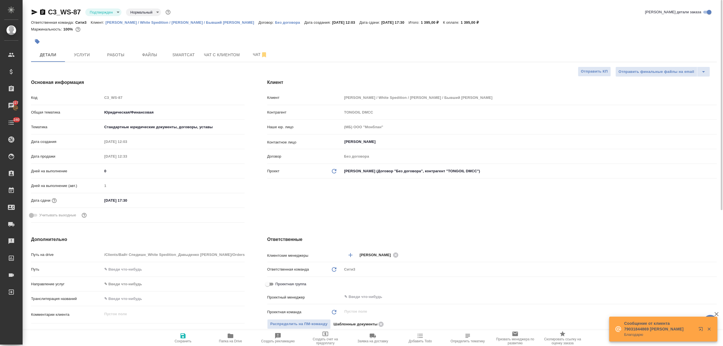
type textarea "x"
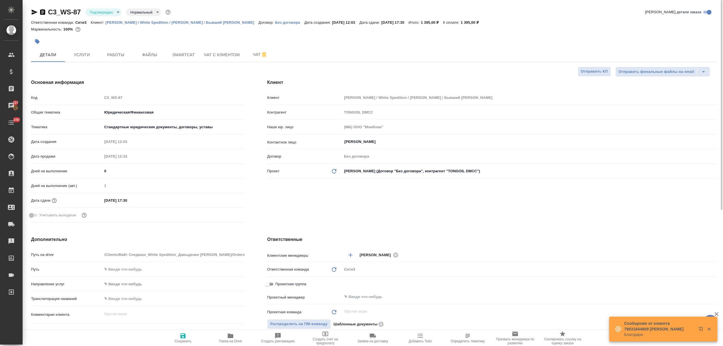
type textarea "x"
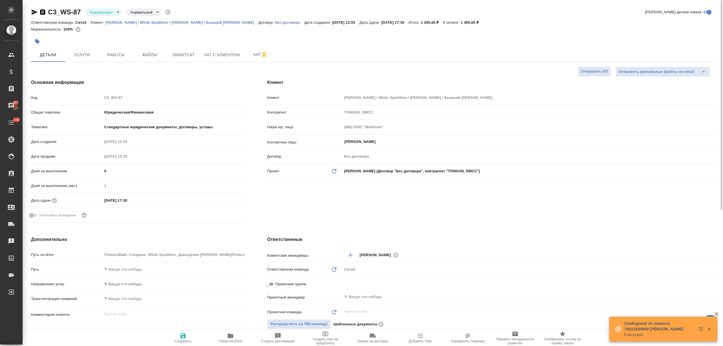
type textarea "x"
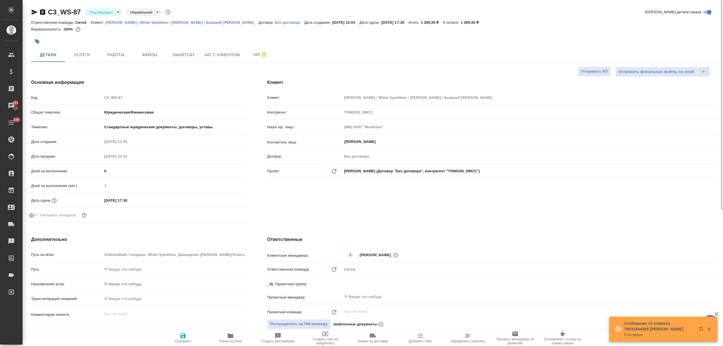
type textarea "x"
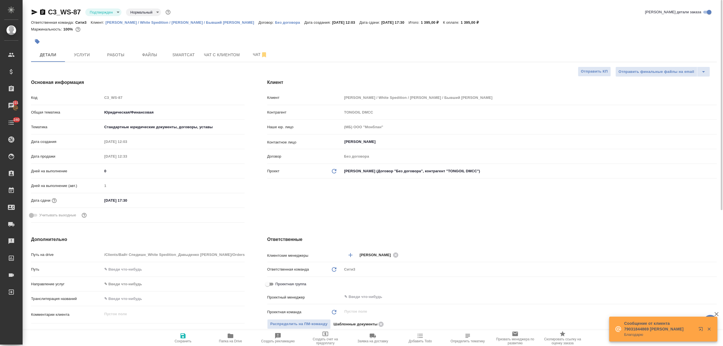
type textarea "x"
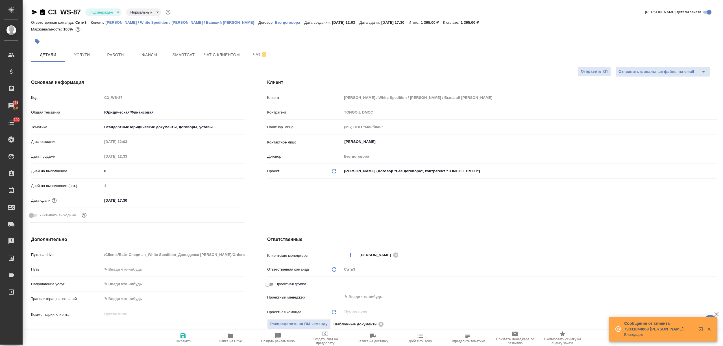
type textarea "x"
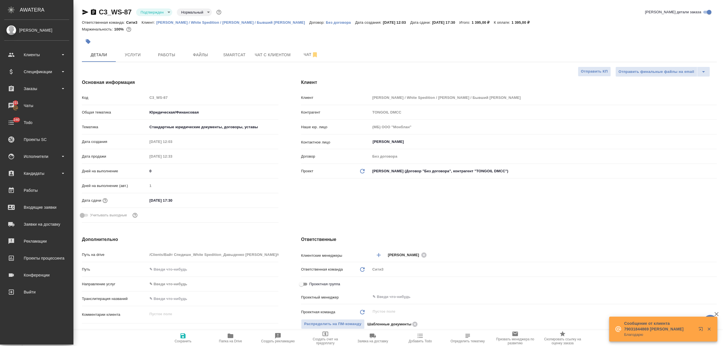
type textarea "x"
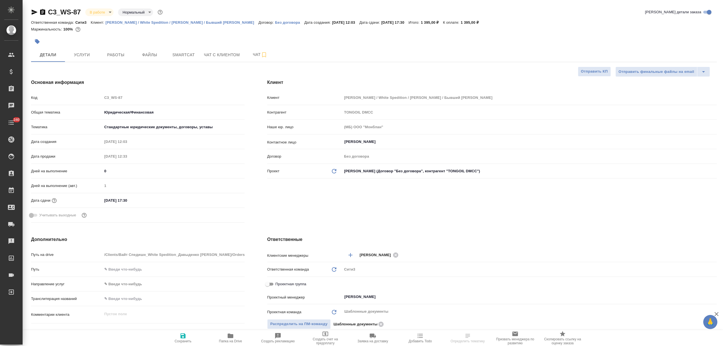
select select "RU"
click at [99, 50] on button "Работы" at bounding box center [116, 55] width 34 height 14
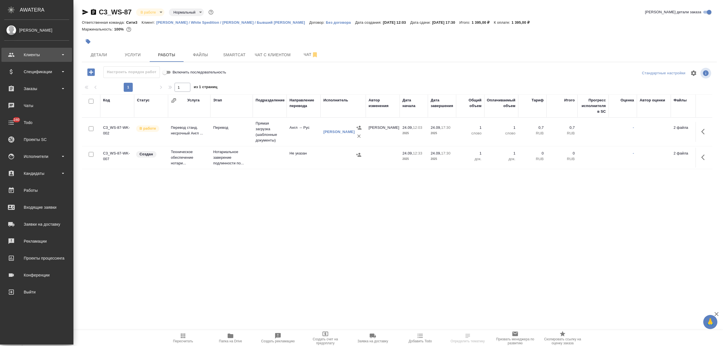
click at [24, 58] on div "Клиенты" at bounding box center [36, 55] width 65 height 8
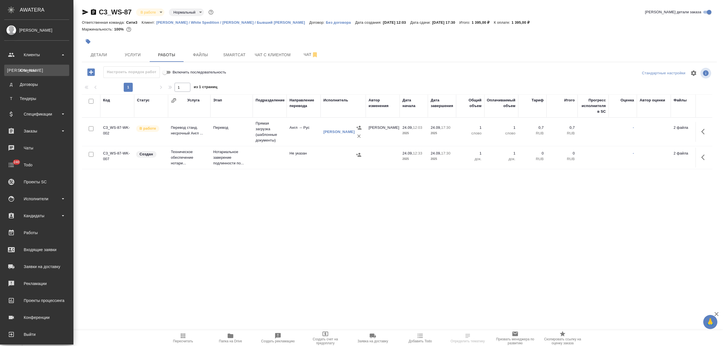
click at [31, 66] on link "К Клиенты" at bounding box center [36, 70] width 65 height 11
select select "RU"
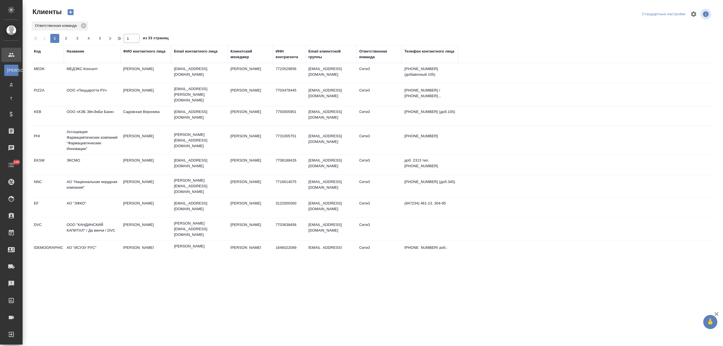
click at [70, 53] on div "Название" at bounding box center [76, 52] width 18 height 6
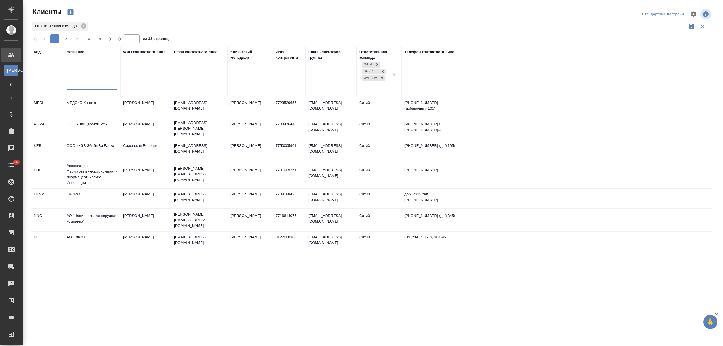
click at [77, 87] on input "text" at bounding box center [92, 85] width 51 height 7
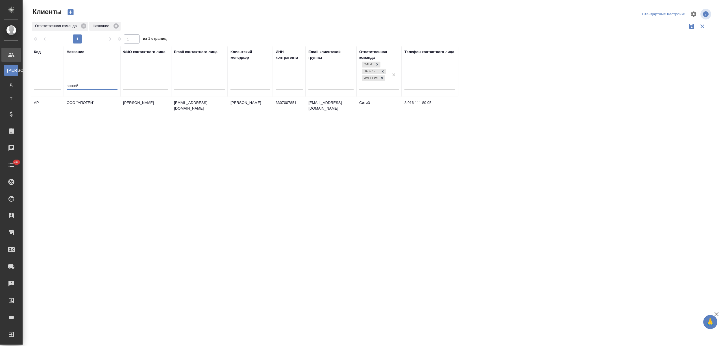
type input "апогей"
click at [88, 105] on td "ООО "АПОГЕЙ"" at bounding box center [92, 107] width 56 height 20
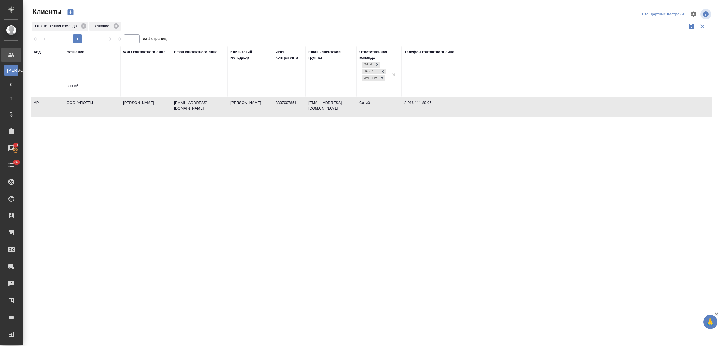
click at [85, 106] on td "ООО "АПОГЕЙ"" at bounding box center [92, 107] width 56 height 20
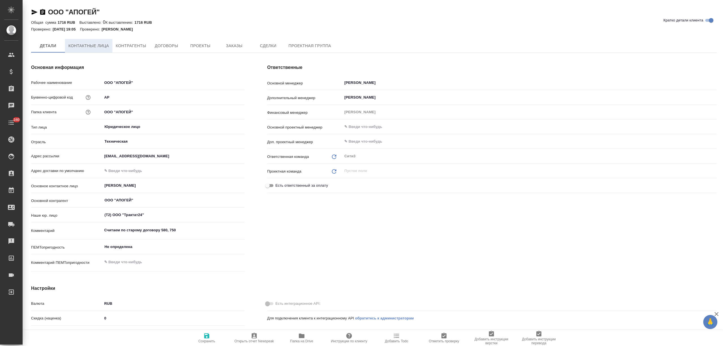
click at [97, 47] on span "Контактные лица" at bounding box center [88, 45] width 41 height 7
select select "RU"
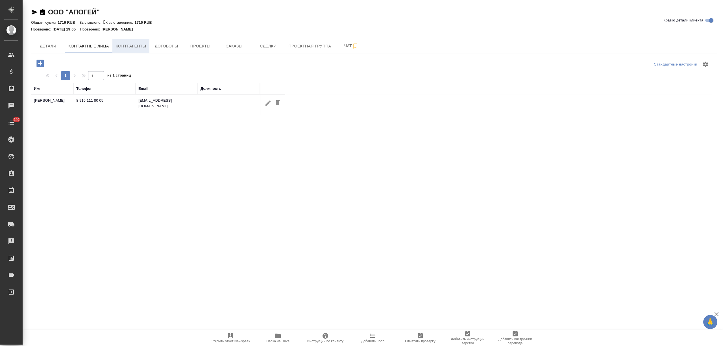
click at [142, 50] on button "Контрагенты" at bounding box center [130, 46] width 37 height 14
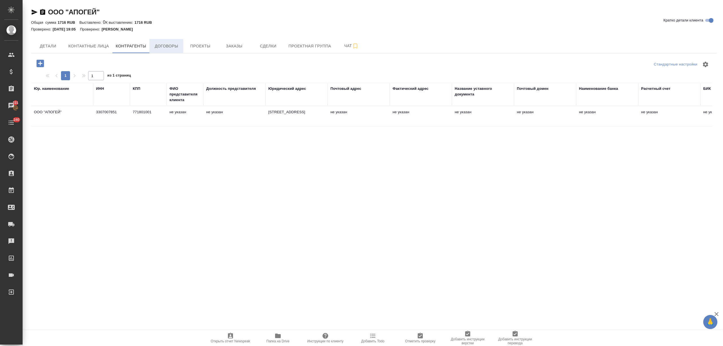
click at [168, 49] on span "Договоры" at bounding box center [166, 46] width 27 height 7
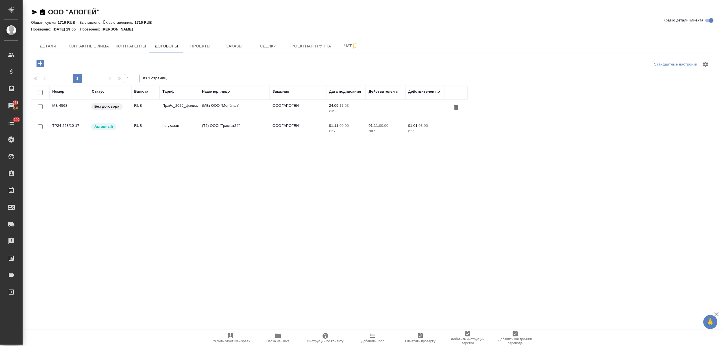
click at [193, 110] on td "Прайс_2025_филиалы" at bounding box center [180, 110] width 40 height 20
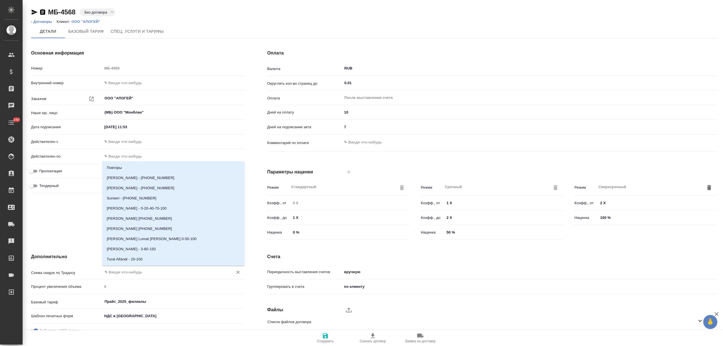
click at [119, 270] on input "text" at bounding box center [164, 272] width 120 height 7
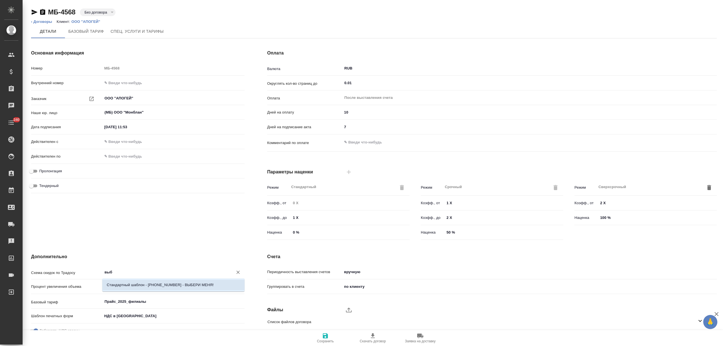
click at [123, 285] on p "Стандартный шаблон - [PHONE_NUMBER] - ВЫБЕРИ МЕНЯ!" at bounding box center [160, 285] width 107 height 6
type input "Стандартный шаблон - [PHONE_NUMBER] - ВЫБЕРИ МЕНЯ!"
click at [324, 338] on icon "button" at bounding box center [325, 335] width 5 height 5
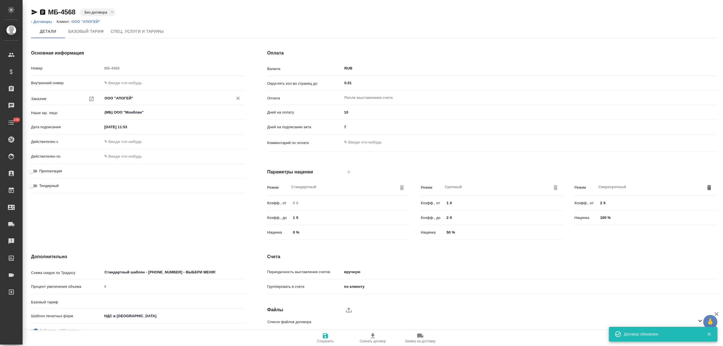
type input "Прайс_2025_филиалы"
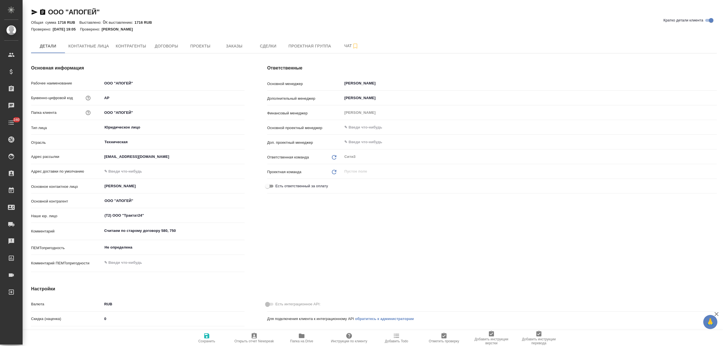
click at [131, 171] on input "text" at bounding box center [173, 171] width 142 height 8
drag, startPoint x: 119, startPoint y: 156, endPoint x: 99, endPoint y: 156, distance: 20.1
click at [99, 156] on div "Адрес рассылки [EMAIL_ADDRESS][DOMAIN_NAME]" at bounding box center [138, 157] width 214 height 10
type input "[EMAIL_ADDRESS][DOMAIN_NAME]"
click at [206, 341] on span "Сохранить" at bounding box center [206, 341] width 17 height 4
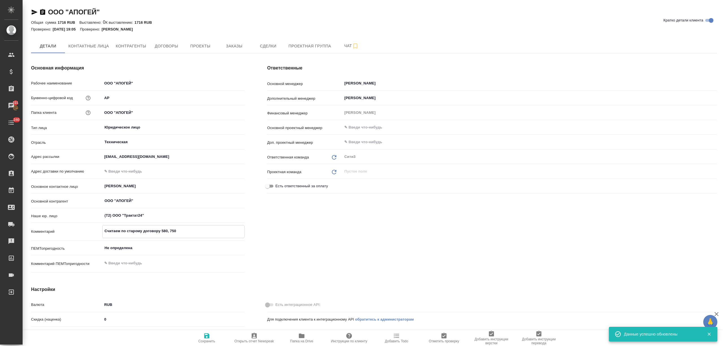
drag, startPoint x: 183, startPoint y: 230, endPoint x: 97, endPoint y: 230, distance: 86.4
click at [97, 230] on div "Комментарий Считаем по старому договору 580, 750 x" at bounding box center [138, 231] width 214 height 13
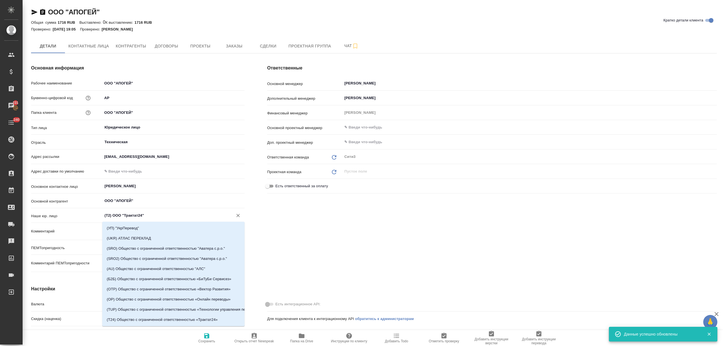
click at [122, 216] on input "(Т2) ООО "Трактат24"" at bounding box center [164, 215] width 120 height 7
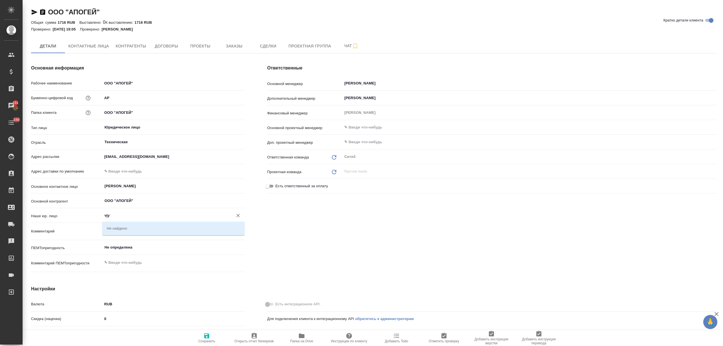
drag, startPoint x: 97, startPoint y: 216, endPoint x: 68, endPoint y: 216, distance: 29.1
click at [68, 216] on div "Наше юр. лицо vjy ​" at bounding box center [138, 215] width 214 height 10
click at [123, 229] on li "(МБ) ООО "Монблан"" at bounding box center [173, 228] width 142 height 10
type input "(МБ) ООО "Монблан""
click at [205, 338] on icon "button" at bounding box center [206, 335] width 5 height 5
